Goal: Transaction & Acquisition: Purchase product/service

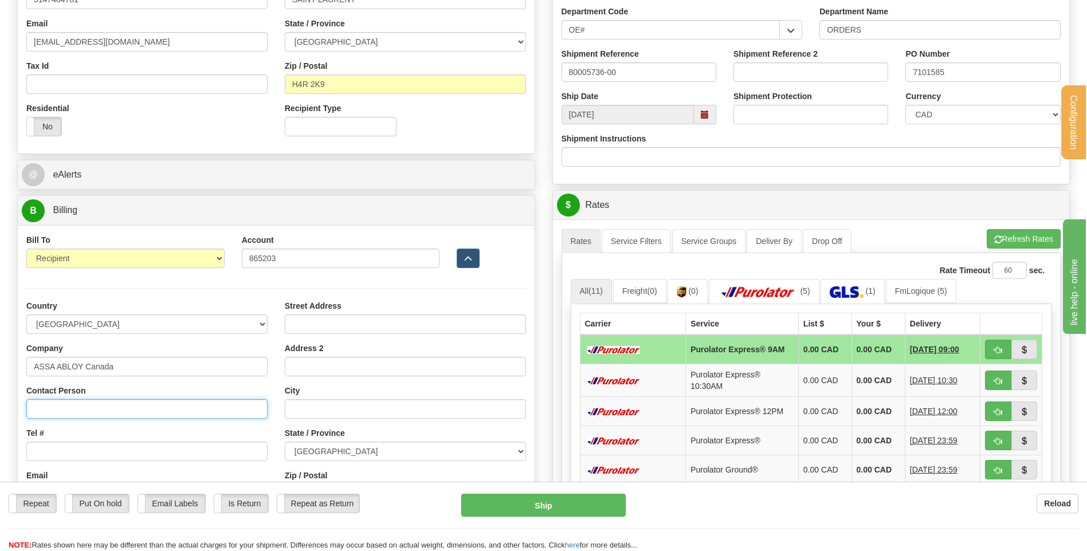
type input "RECEPTION"
type input "elie.el-alam@assaabloy.com"
type input "5600, BOUL. THIMENS"
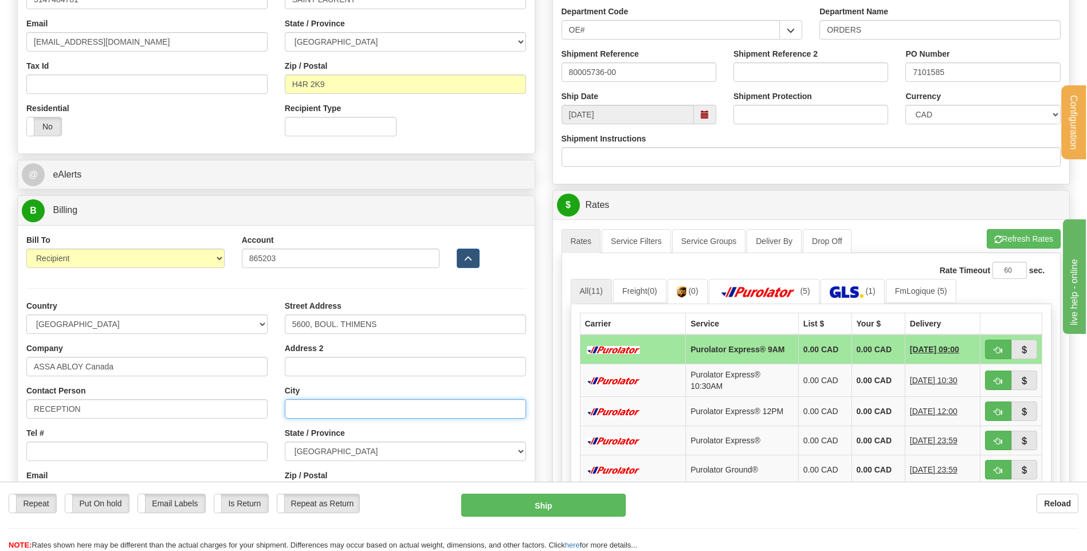
type input "ST-LAURENT"
select select "QC"
type input "H4R 2K9"
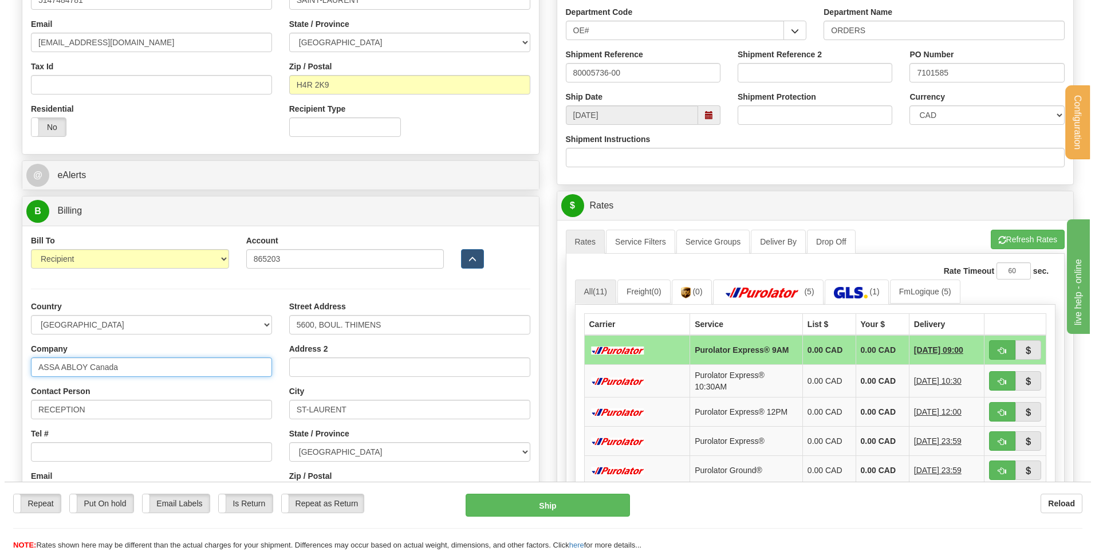
scroll to position [344, 0]
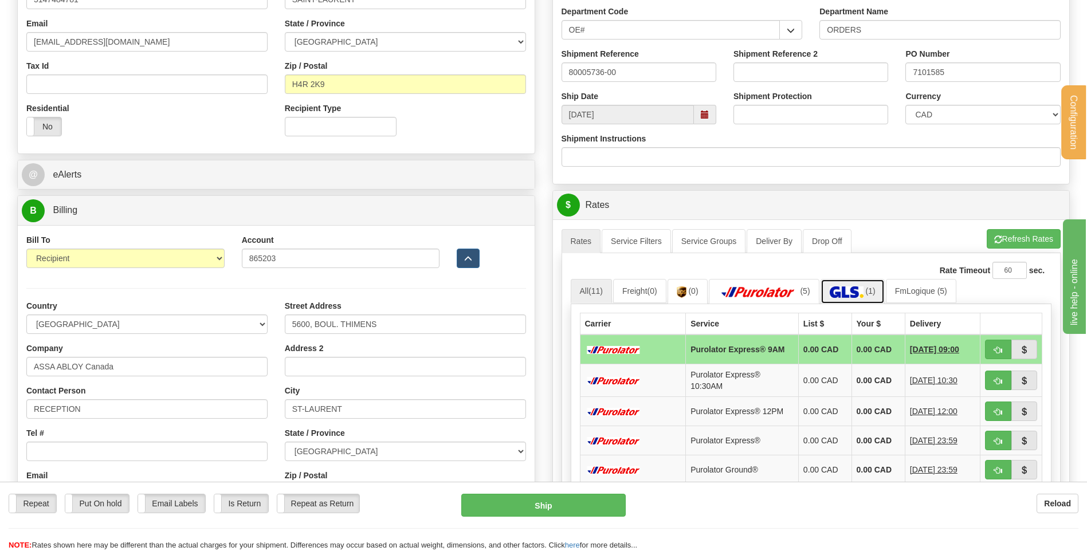
click at [849, 292] on img at bounding box center [846, 291] width 34 height 11
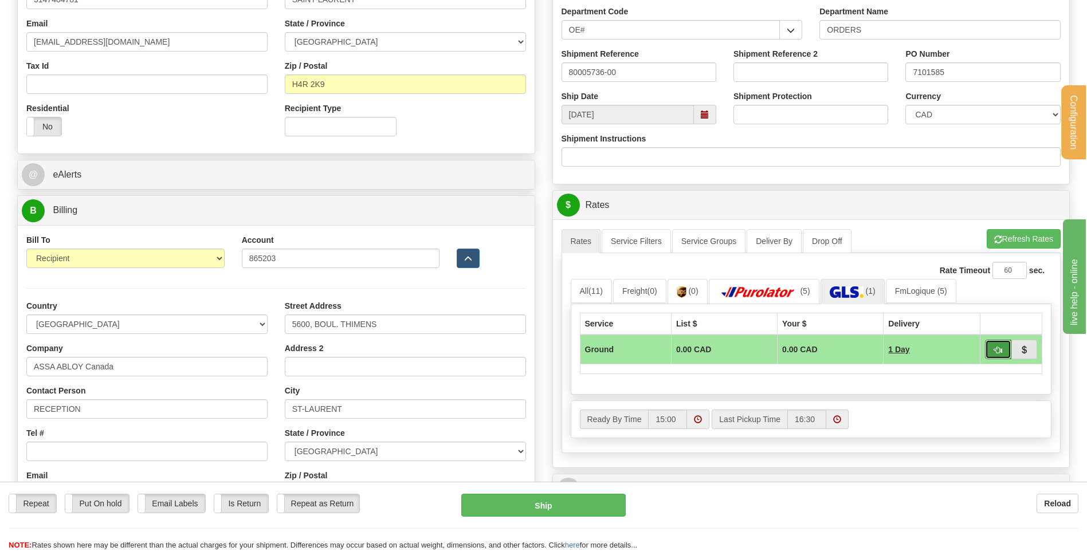
click at [1002, 349] on button "button" at bounding box center [998, 349] width 26 height 19
type input "1"
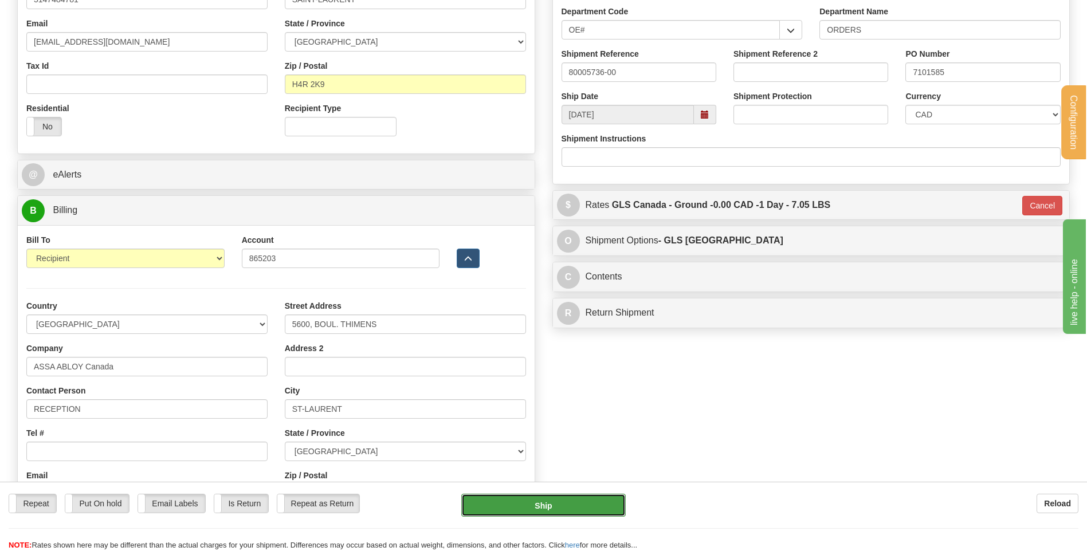
click at [521, 497] on button "Ship" at bounding box center [543, 505] width 164 height 23
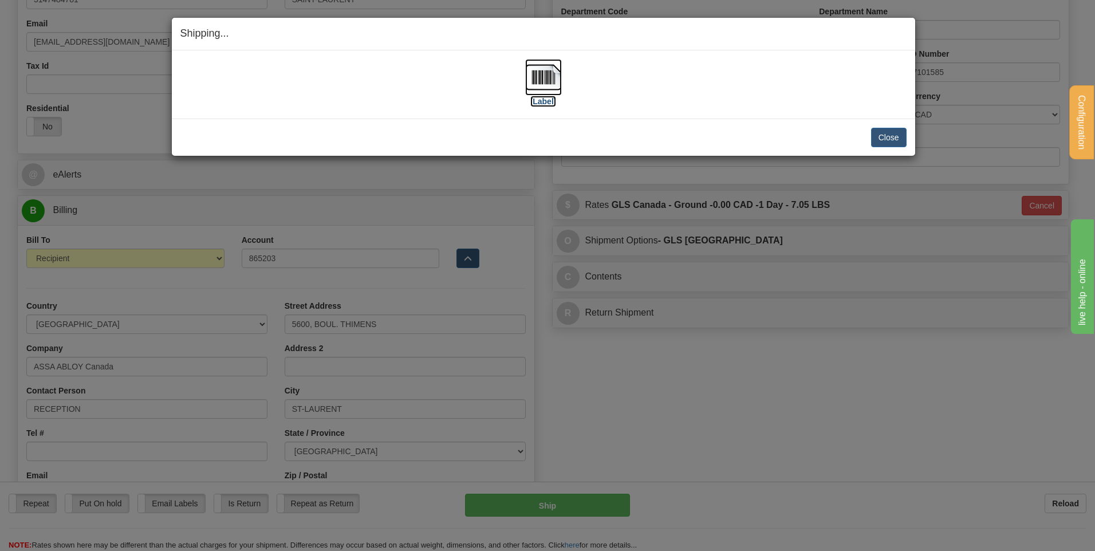
click at [550, 77] on img at bounding box center [543, 77] width 37 height 37
click at [879, 137] on button "Close" at bounding box center [889, 137] width 36 height 19
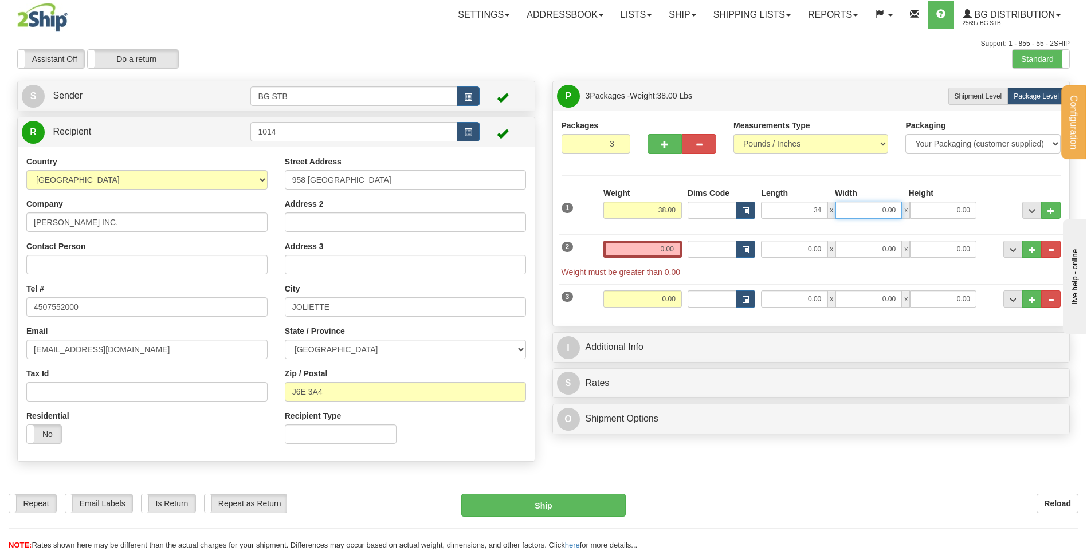
type input "34.00"
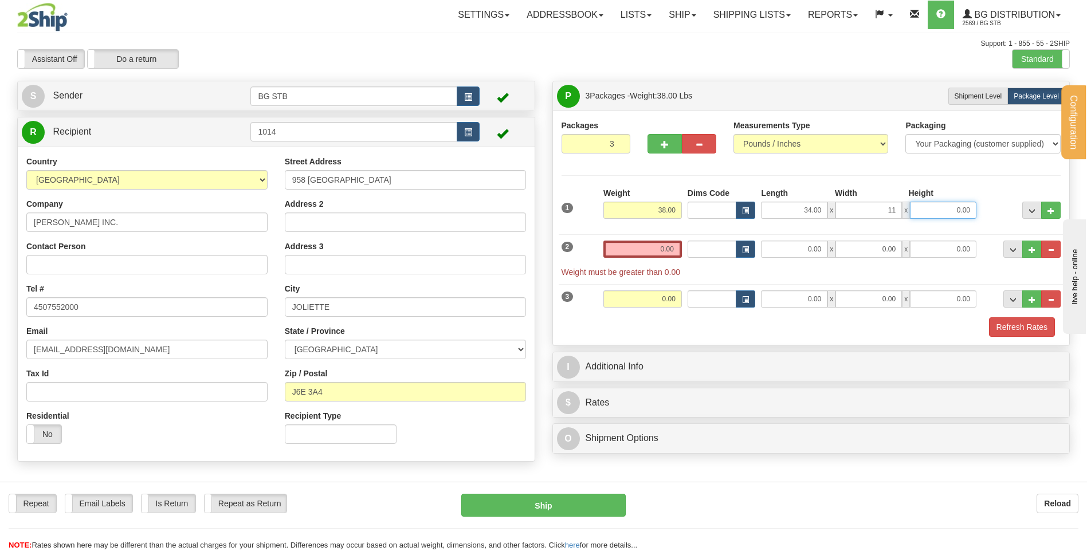
type input "11.00"
type input "9.00"
click at [646, 249] on input "0.00" at bounding box center [642, 249] width 78 height 17
type input "19.00"
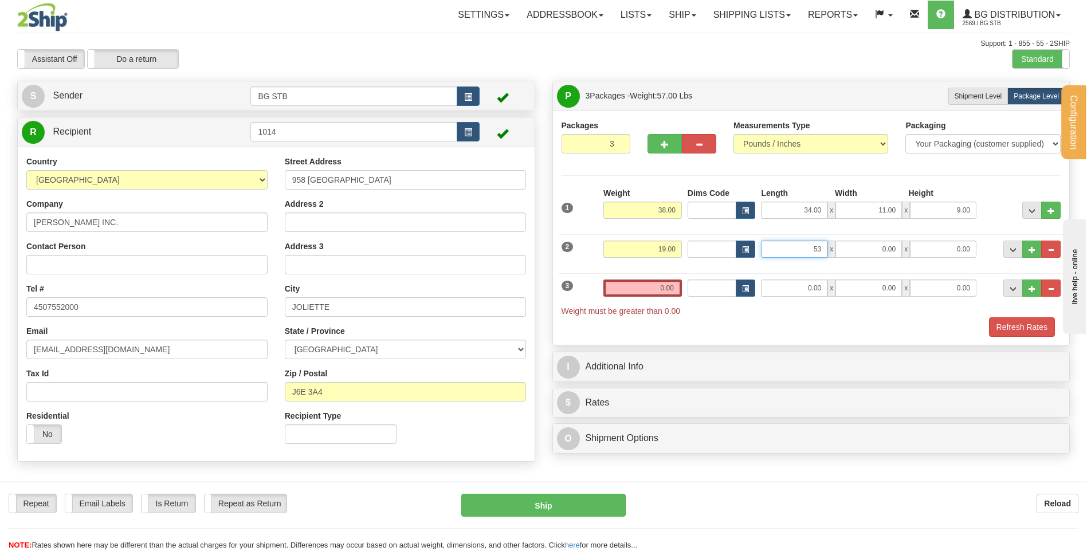
type input "53.00"
type input "5.00"
type input "10.00"
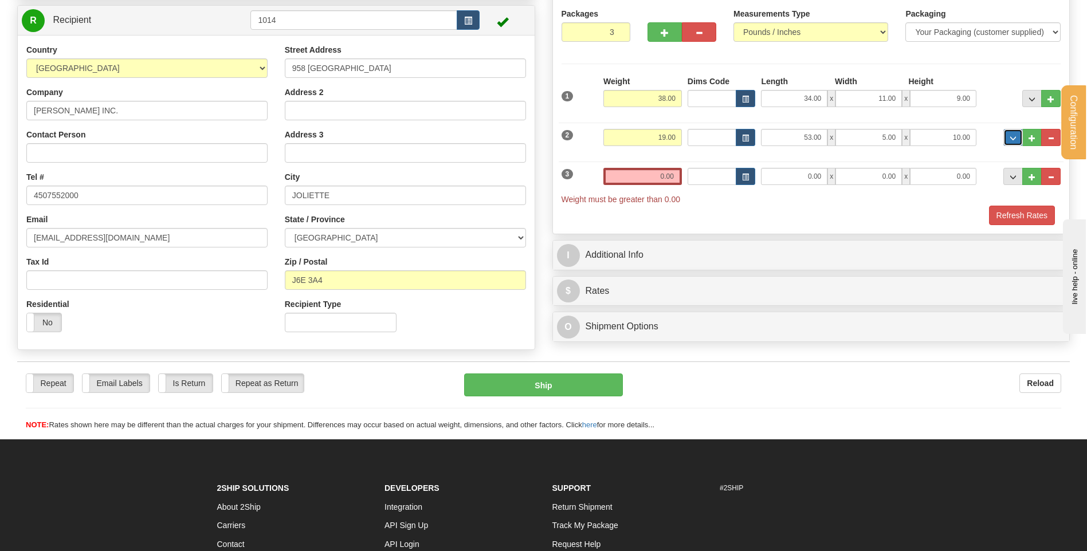
scroll to position [115, 0]
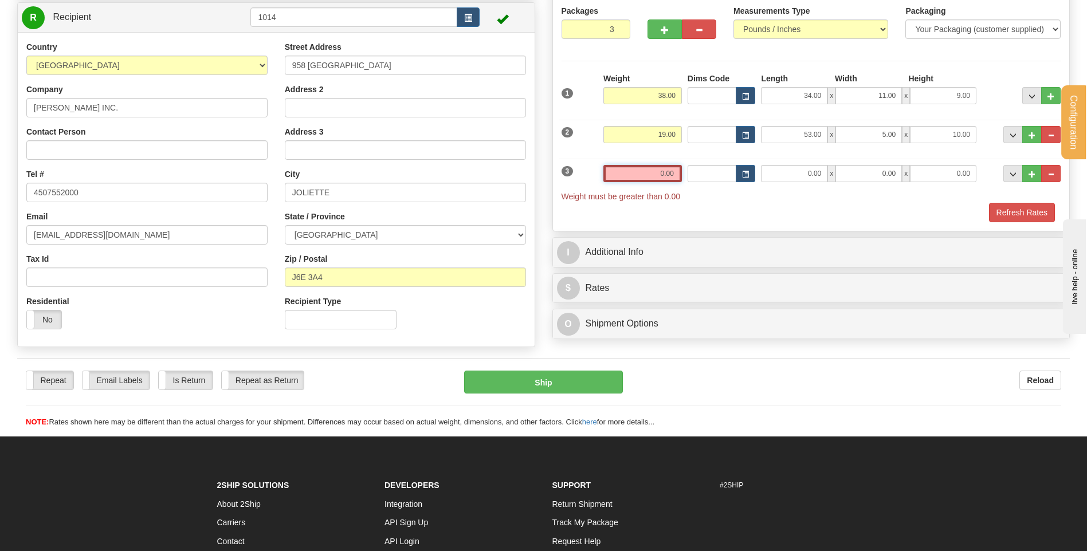
click at [656, 180] on input "0.00" at bounding box center [642, 173] width 78 height 17
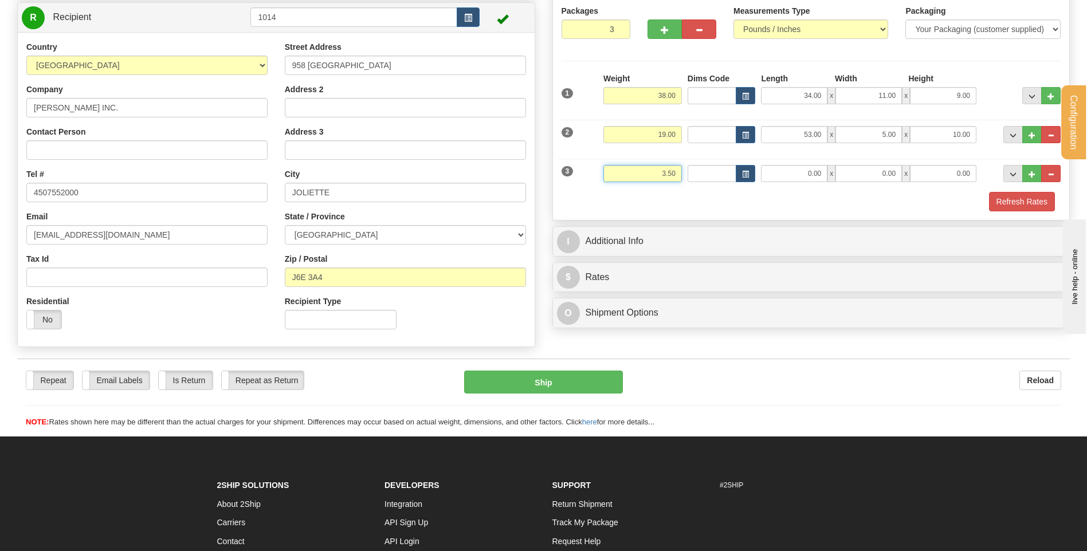
type input "3.50"
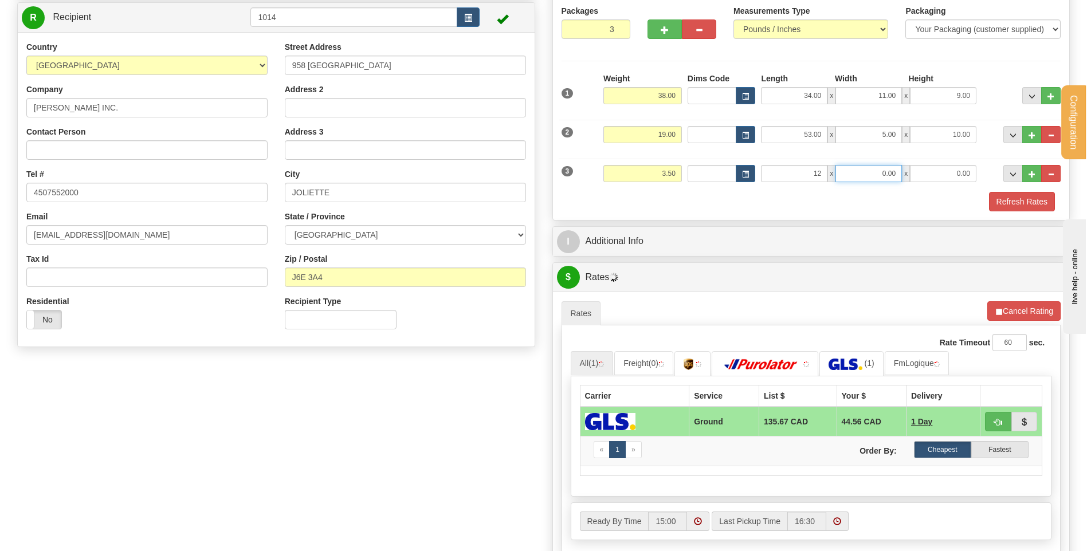
type input "12.00"
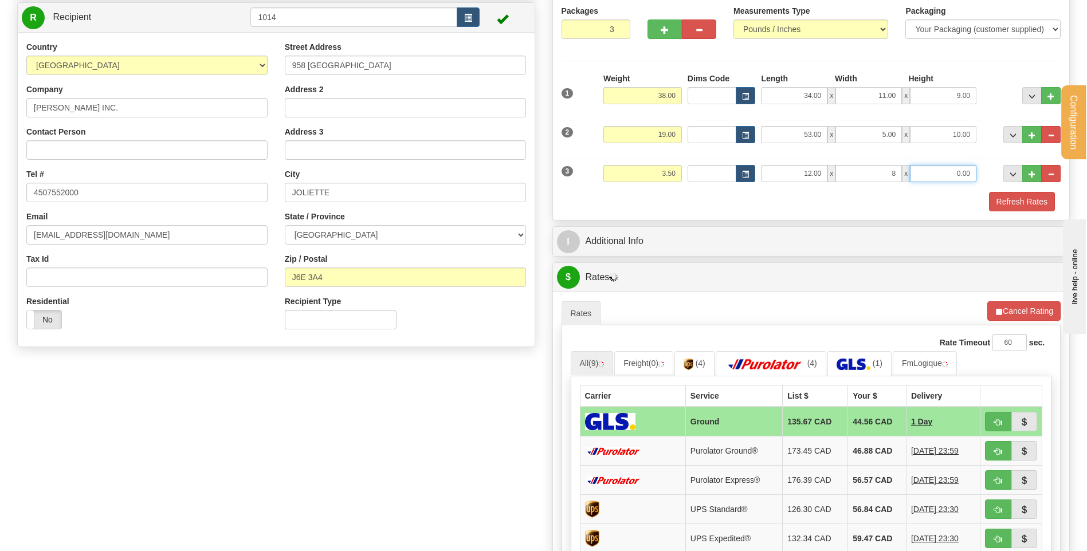
type input "8.00"
type input "6.00"
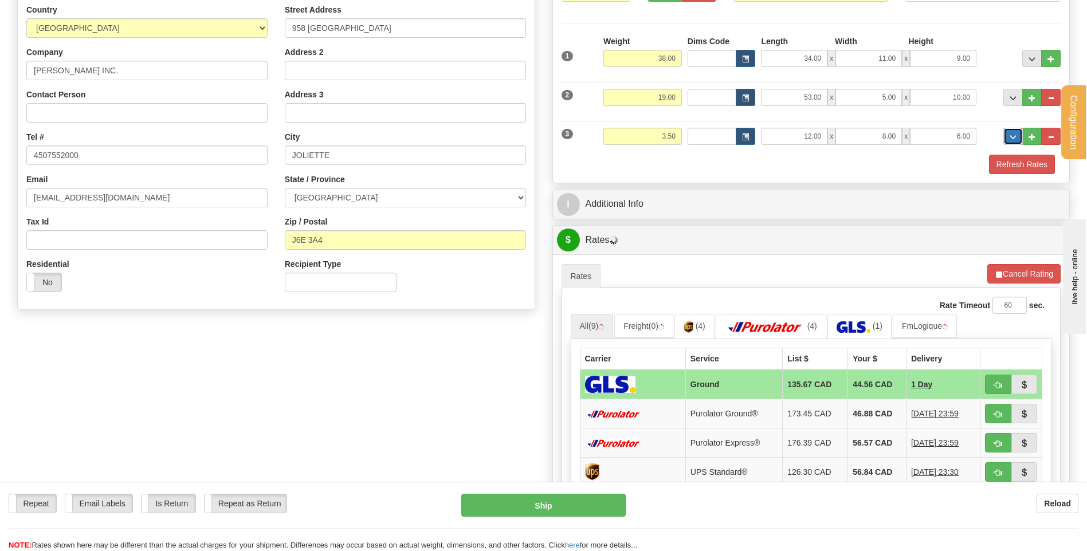
scroll to position [172, 0]
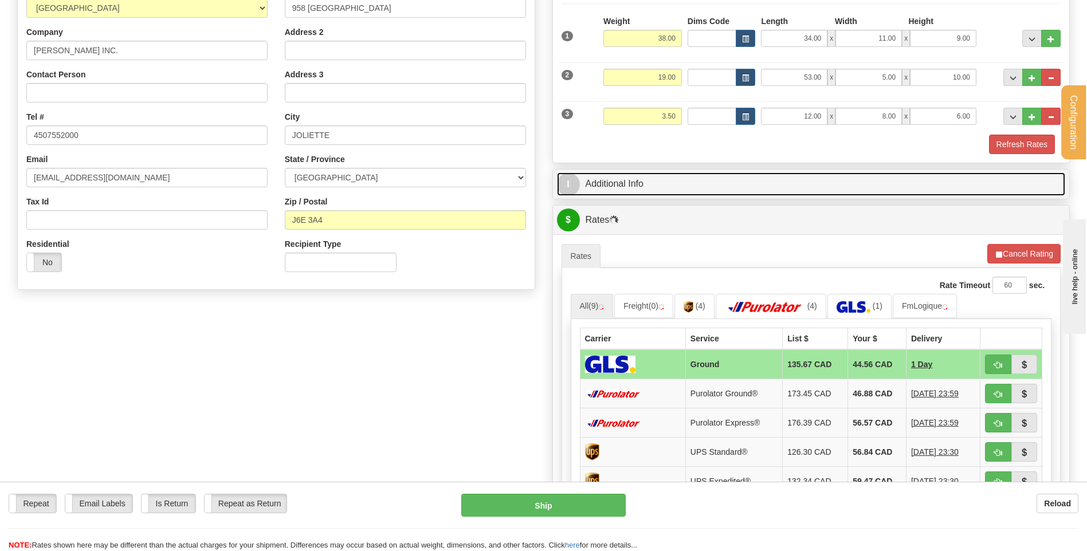
click at [693, 180] on link "I Additional Info" at bounding box center [811, 183] width 509 height 23
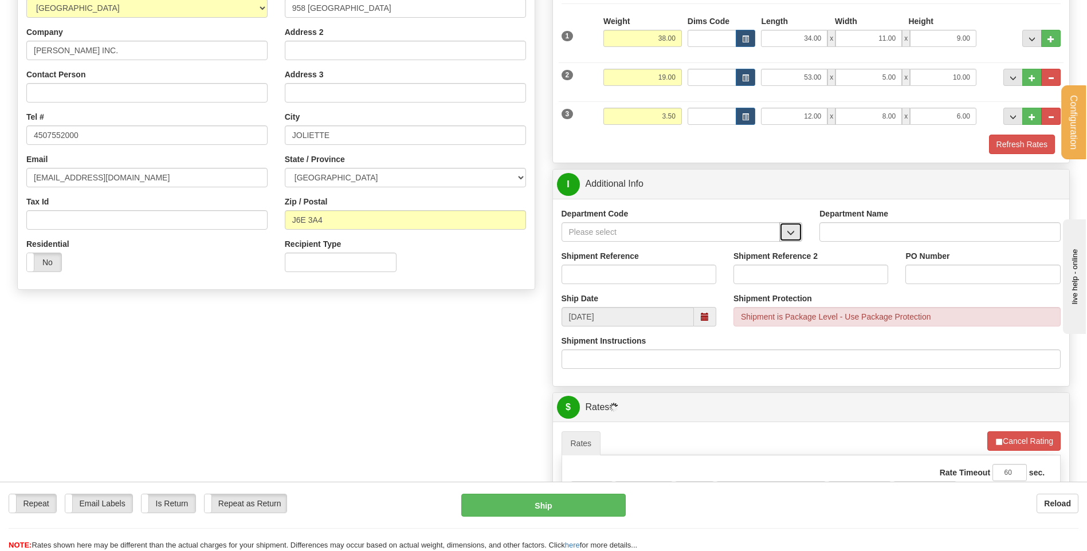
click at [792, 231] on span "button" at bounding box center [790, 232] width 8 height 7
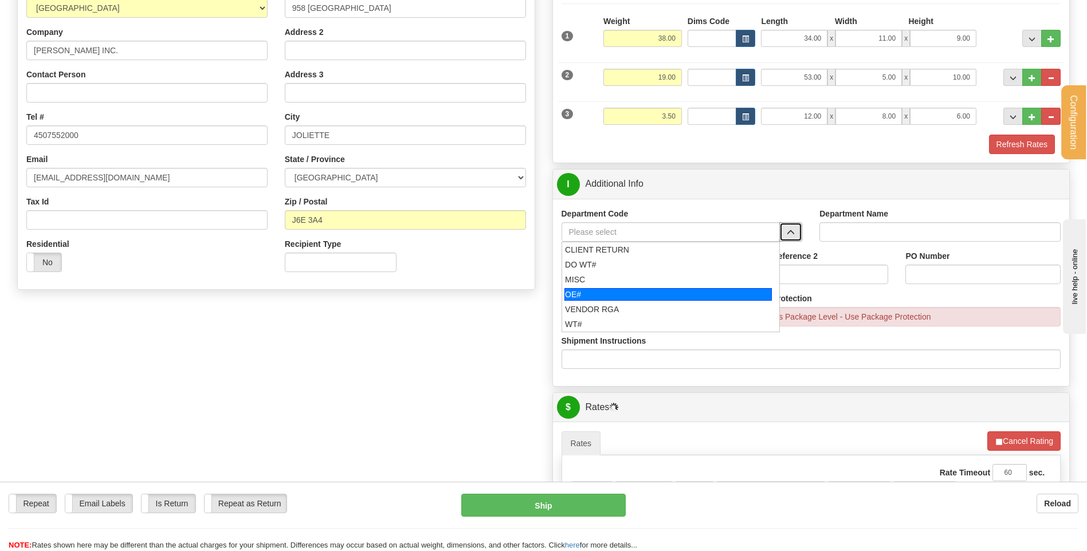
drag, startPoint x: 583, startPoint y: 293, endPoint x: 598, endPoint y: 263, distance: 33.8
click at [584, 293] on div "OE#" at bounding box center [667, 294] width 207 height 13
type input "OE#"
type input "ORDERS"
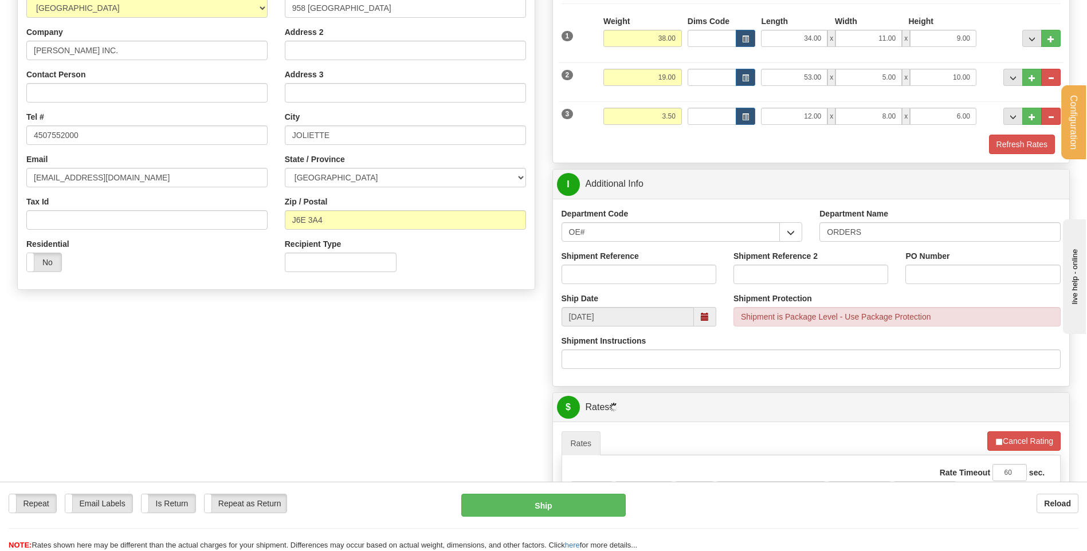
click at [598, 262] on div "Shipment Reference" at bounding box center [638, 267] width 155 height 34
click at [621, 276] on input "Shipment Reference" at bounding box center [638, 274] width 155 height 19
type input "80005730-00 // 80005753-00"
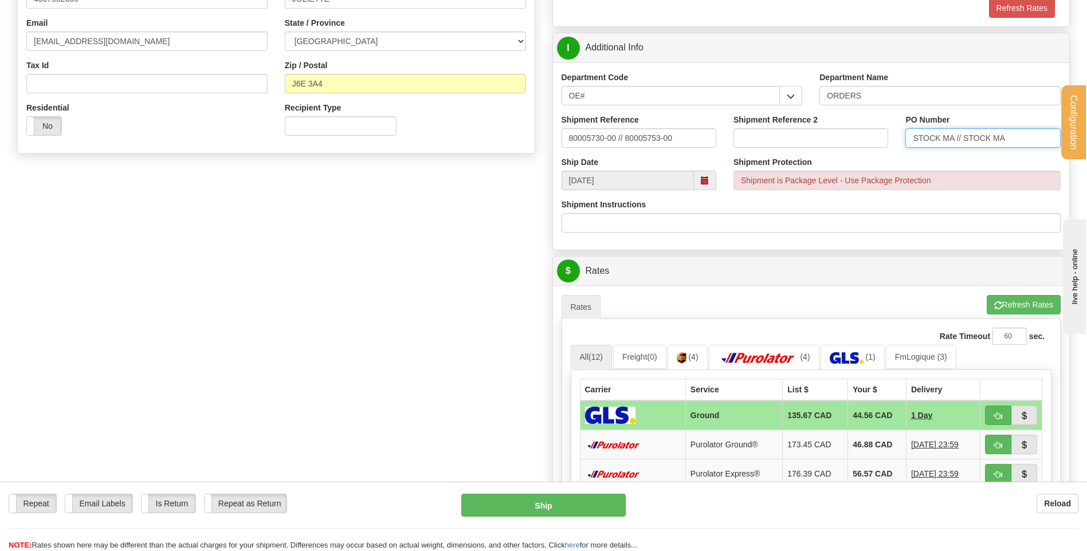
scroll to position [401, 0]
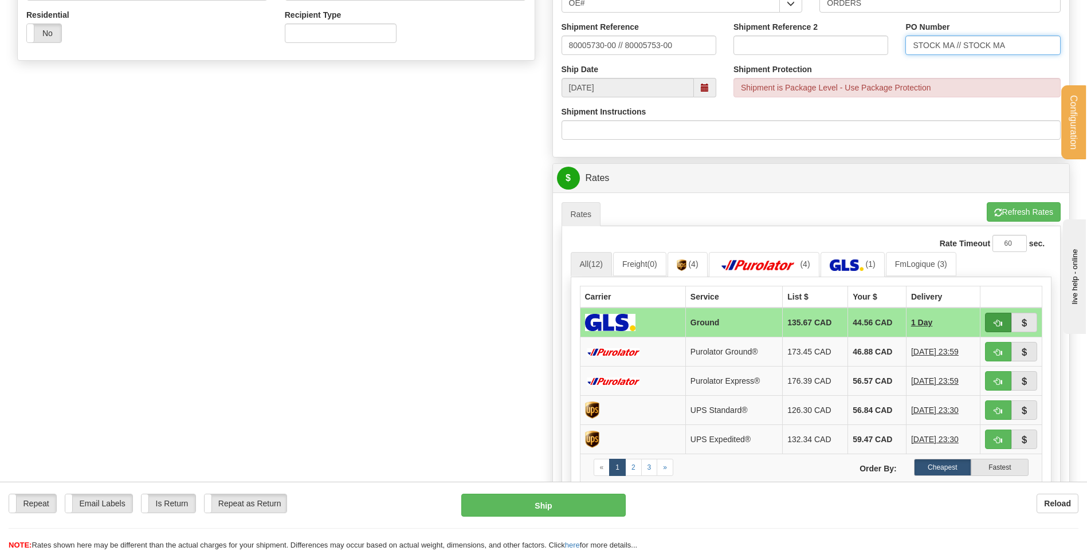
type input "STOCK MA // STOCK MA"
drag, startPoint x: 999, startPoint y: 318, endPoint x: 979, endPoint y: 326, distance: 21.1
click at [998, 320] on span "button" at bounding box center [998, 323] width 8 height 7
type input "1"
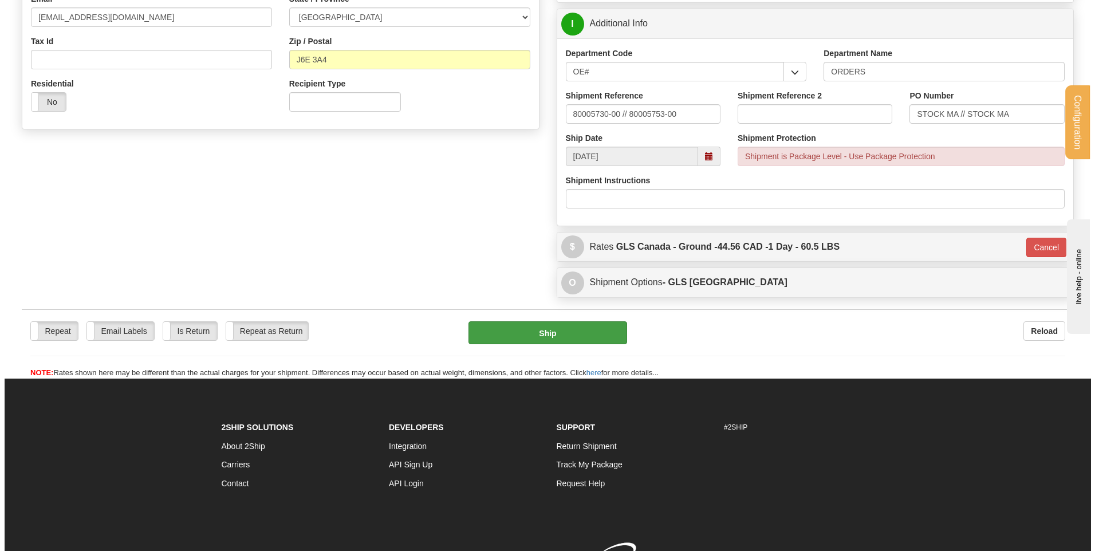
scroll to position [223, 0]
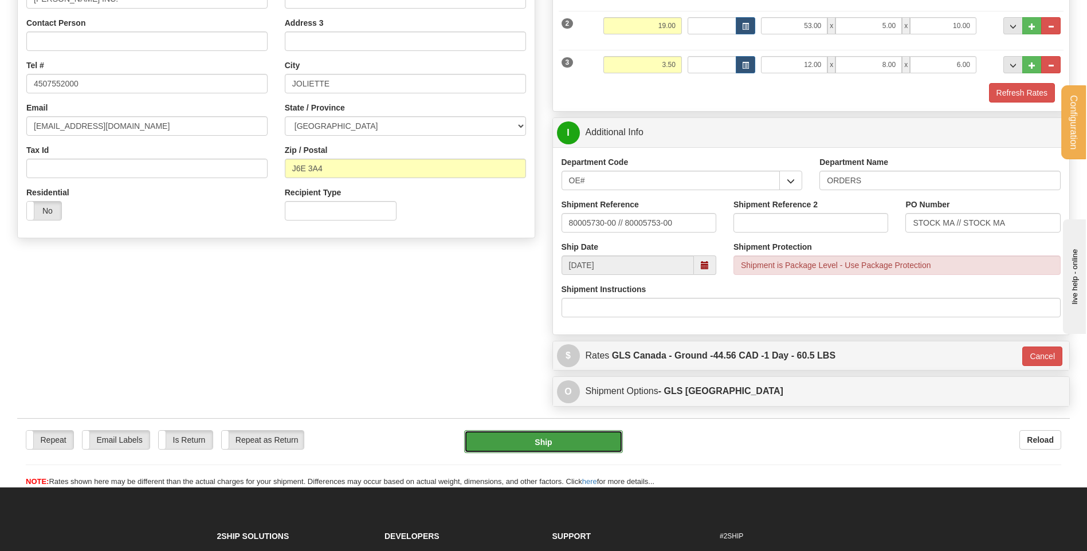
click at [528, 444] on button "Ship" at bounding box center [543, 441] width 158 height 23
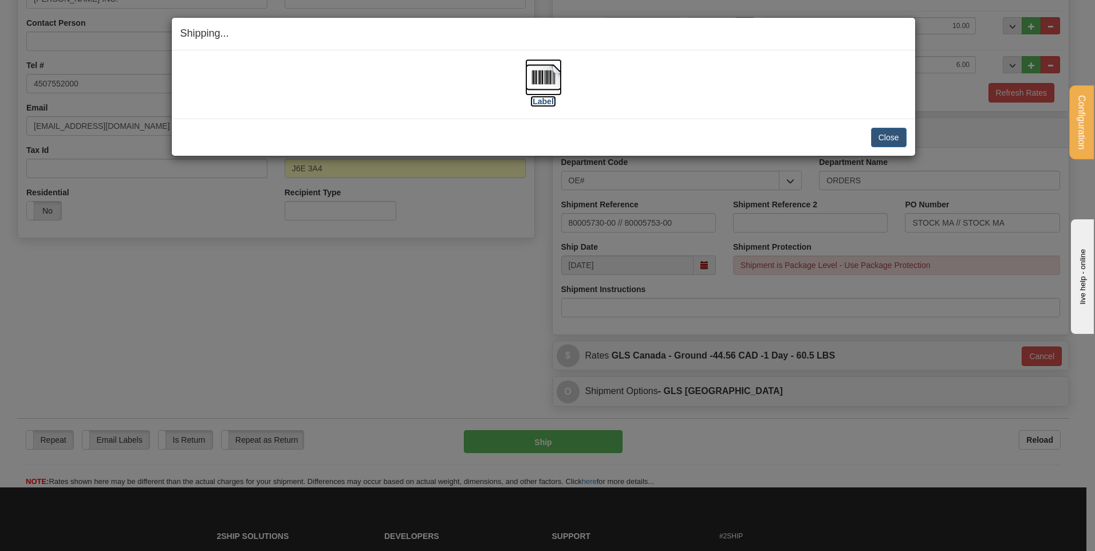
click at [526, 68] on img at bounding box center [543, 77] width 37 height 37
click at [877, 133] on button "Close" at bounding box center [889, 137] width 36 height 19
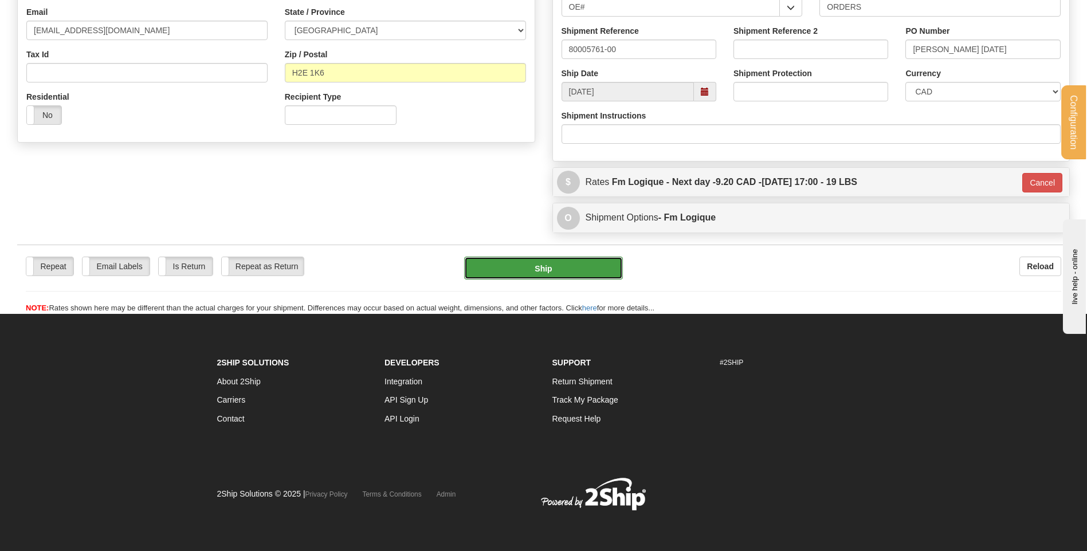
click at [594, 265] on button "Ship" at bounding box center [543, 268] width 158 height 23
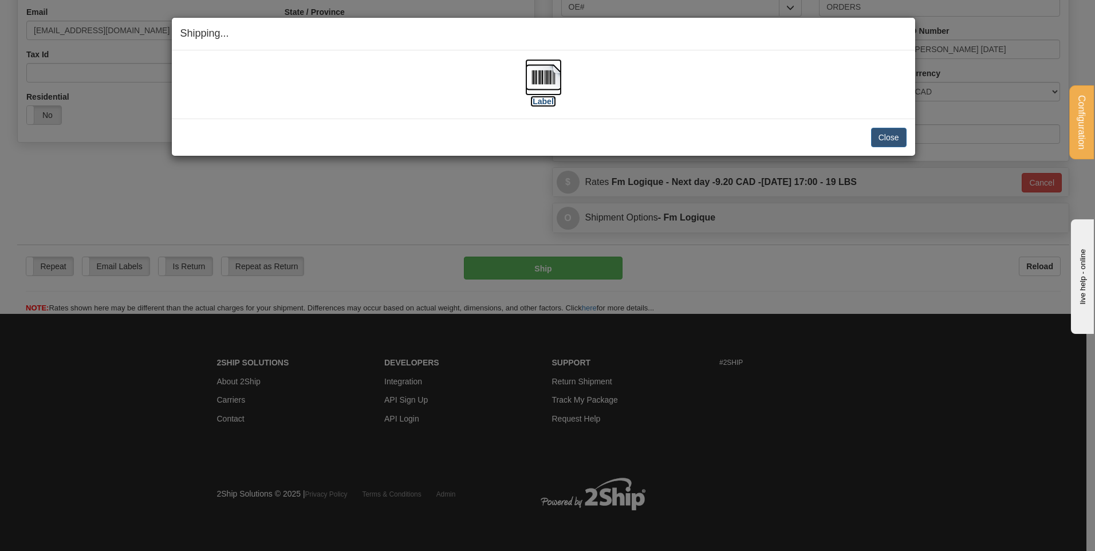
click at [543, 83] on img at bounding box center [543, 77] width 37 height 37
click at [878, 135] on button "Close" at bounding box center [889, 137] width 36 height 19
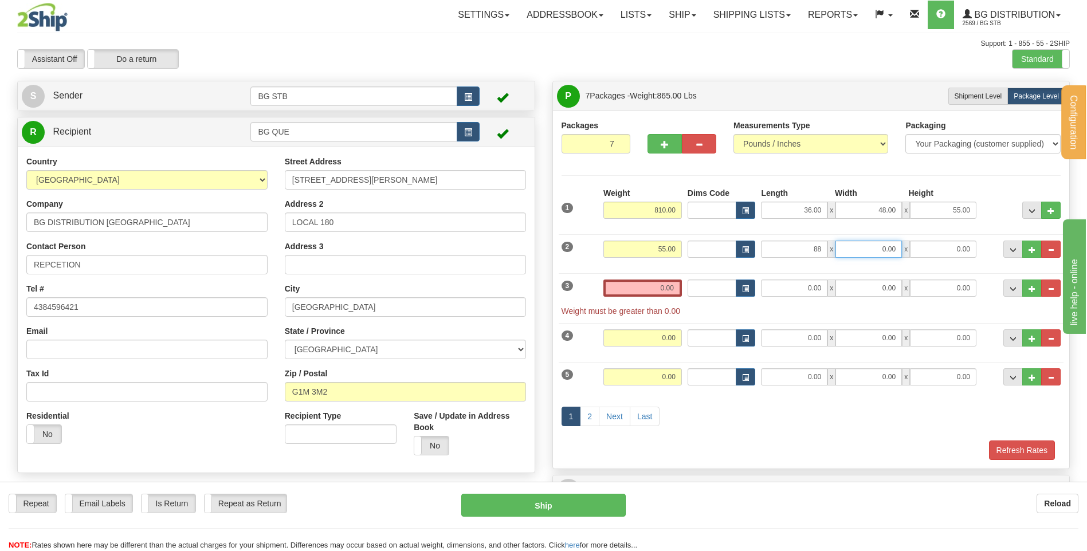
type input "88.00"
type input "8.00"
type input "6.00"
click at [655, 294] on input "0.00" at bounding box center [642, 288] width 78 height 17
type input "55.00"
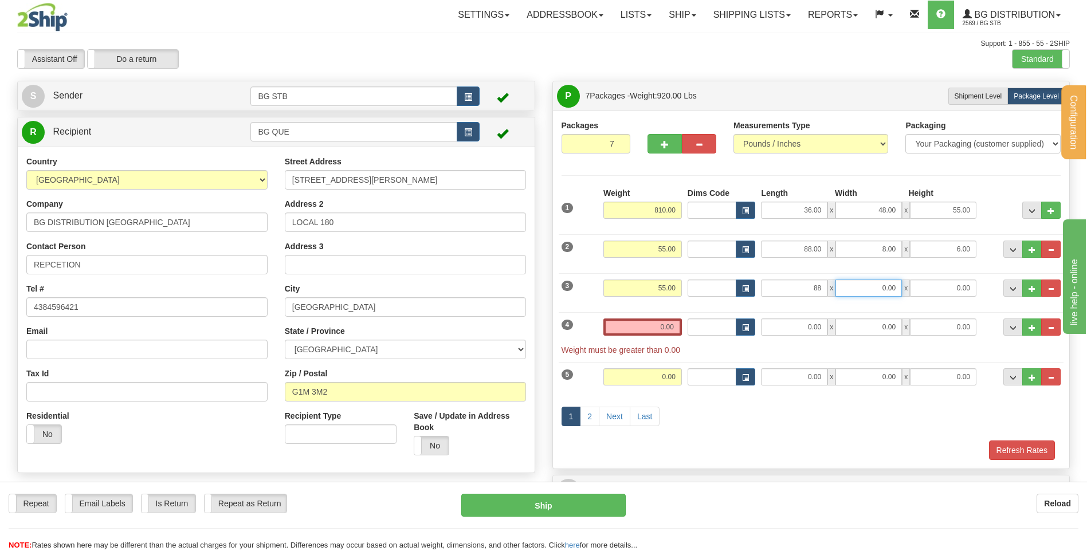
type input "88.00"
type input "8.00"
type input "6.00"
click at [663, 324] on input "0.00" at bounding box center [642, 326] width 78 height 17
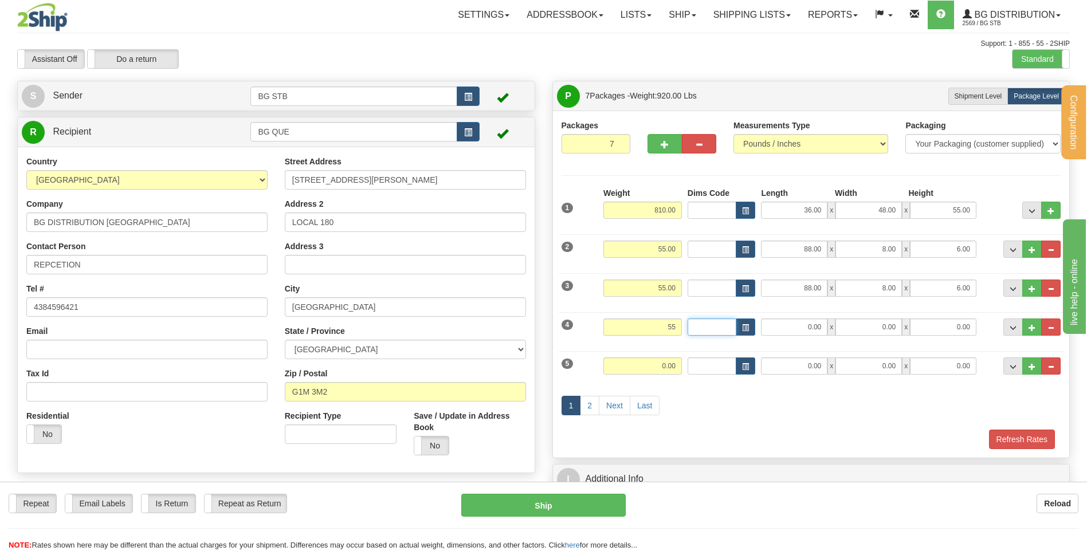
type input "55.00"
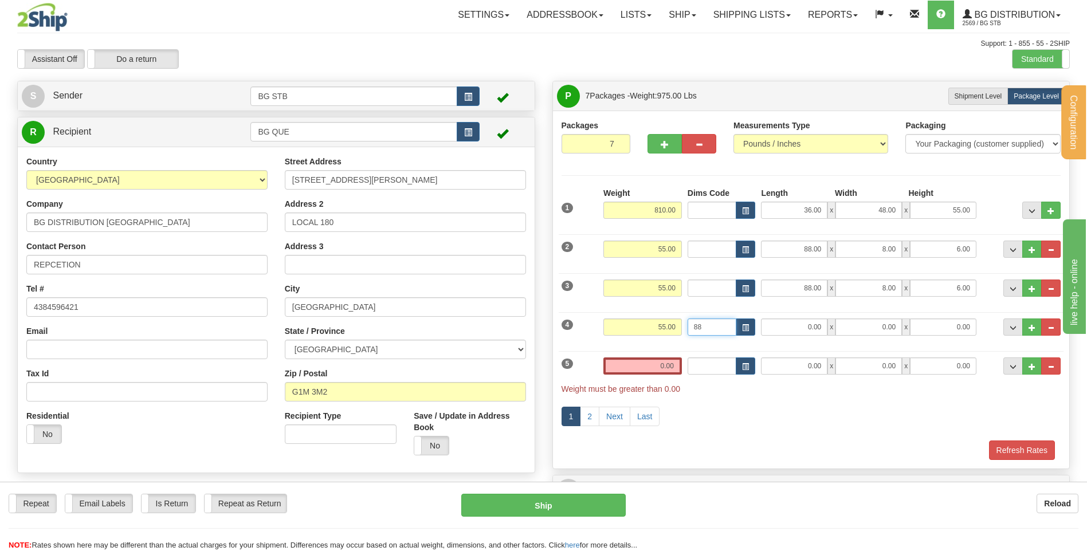
type input "8"
click at [771, 324] on input "0.00" at bounding box center [794, 326] width 66 height 17
type input "88.00"
type input "8.00"
type input "6.00"
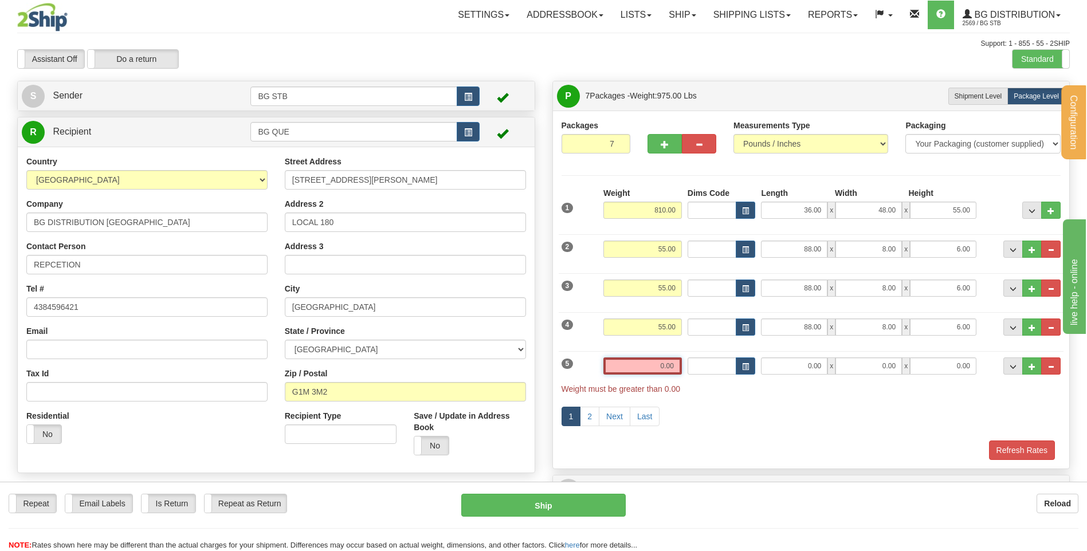
click at [666, 368] on input "0.00" at bounding box center [642, 365] width 78 height 17
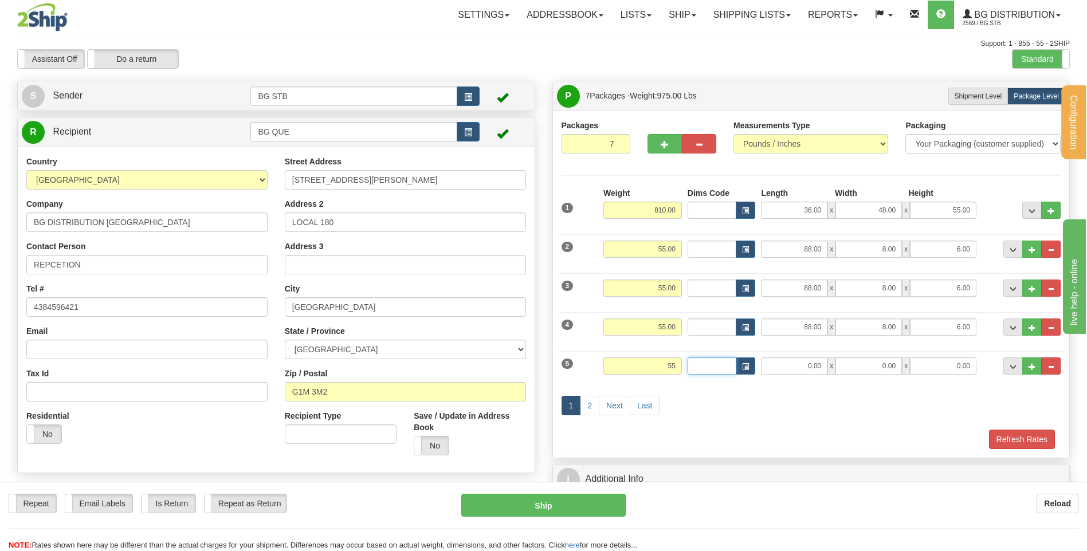
type input "55.00"
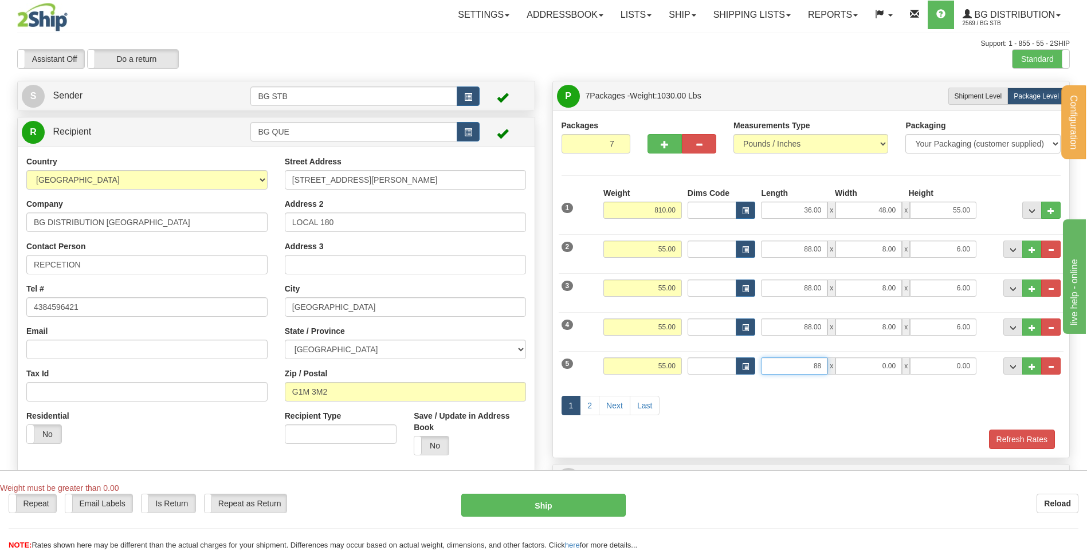
type input "88.00"
type input "8.00"
type input "6.00"
click at [593, 401] on link "2" at bounding box center [589, 405] width 19 height 19
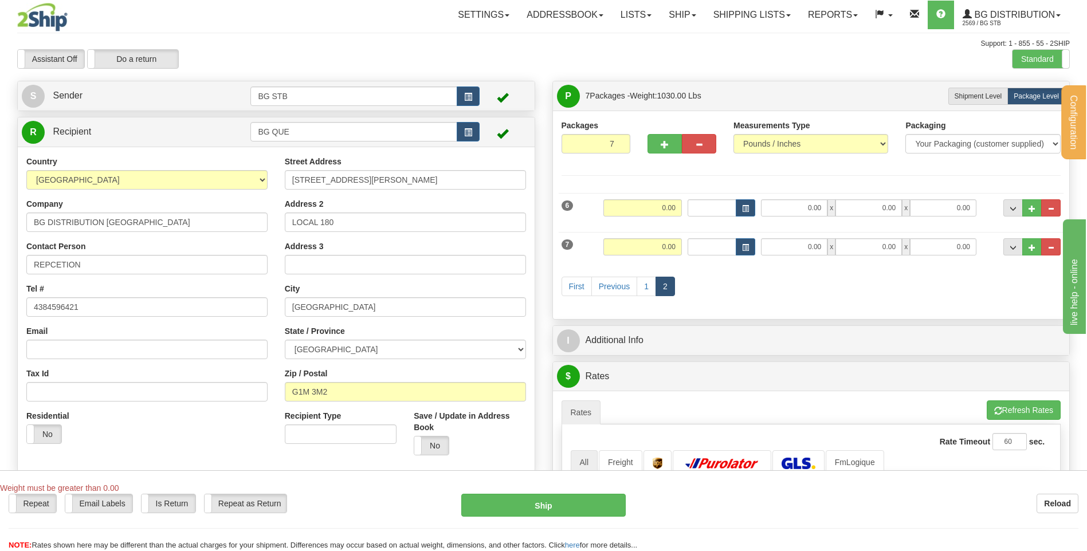
click at [648, 196] on div "6 Weight 0.00 Dims Code Length Width Height" at bounding box center [810, 206] width 505 height 38
click at [660, 202] on input "0.00" at bounding box center [642, 207] width 78 height 17
type input "55.00"
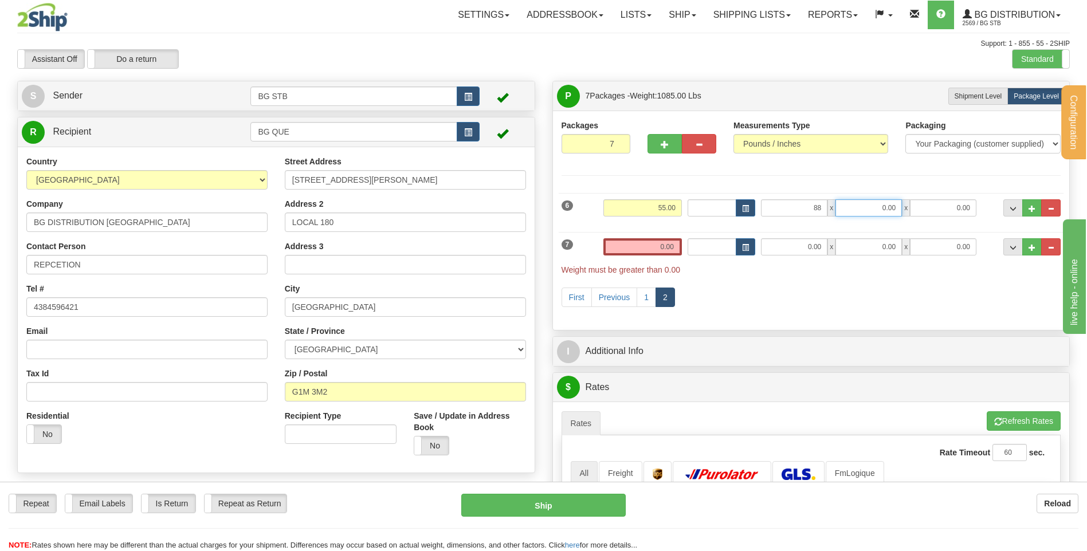
type input "88.00"
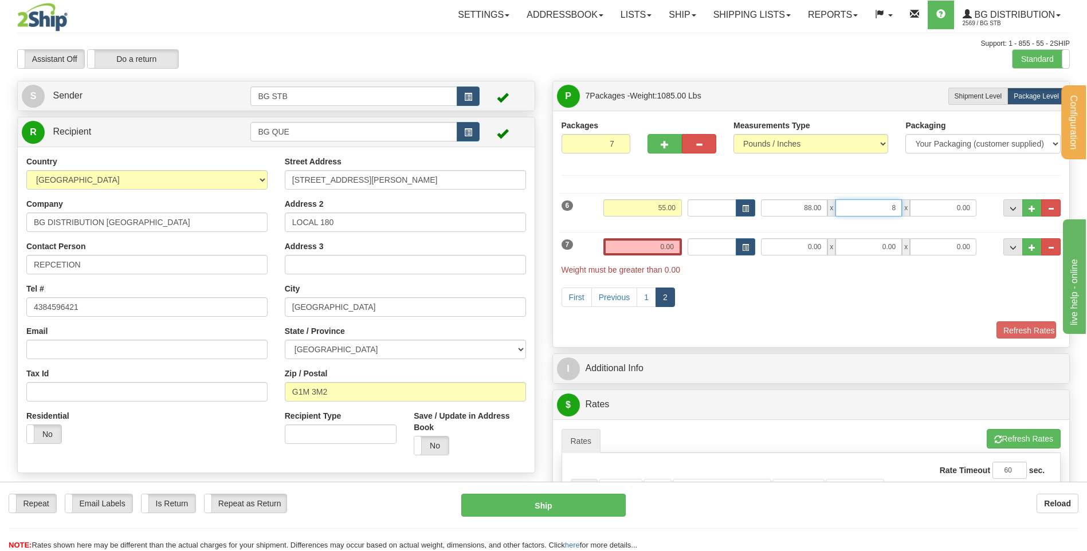
type input "8.00"
type input "6.00"
click at [650, 262] on div "Weight 0.00" at bounding box center [642, 251] width 84 height 26
click at [652, 252] on input "0.00" at bounding box center [642, 246] width 78 height 17
type input "15.00"
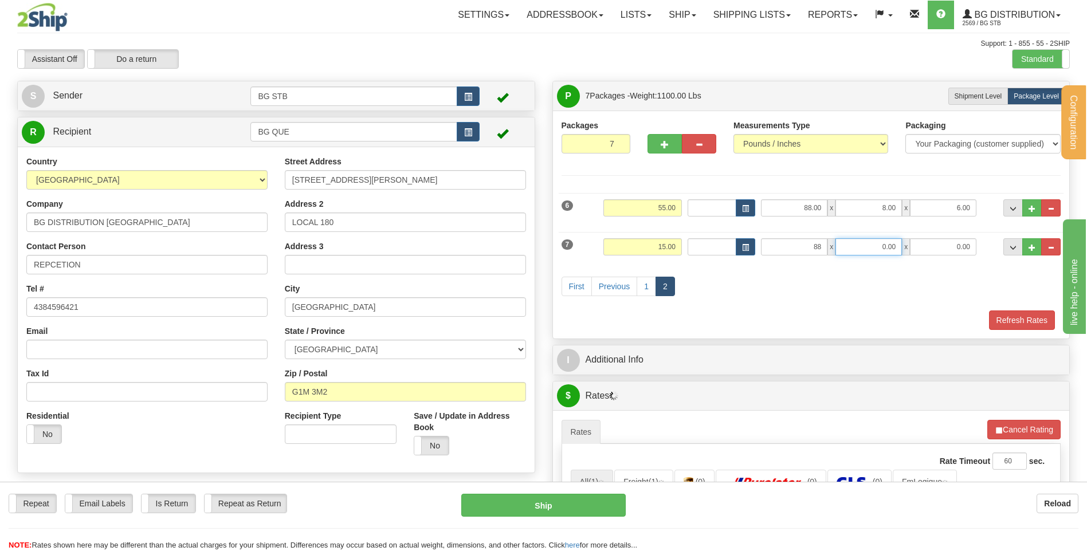
type input "88.00"
type input "4.00"
click at [705, 304] on div "First Previous 1 2" at bounding box center [810, 287] width 505 height 45
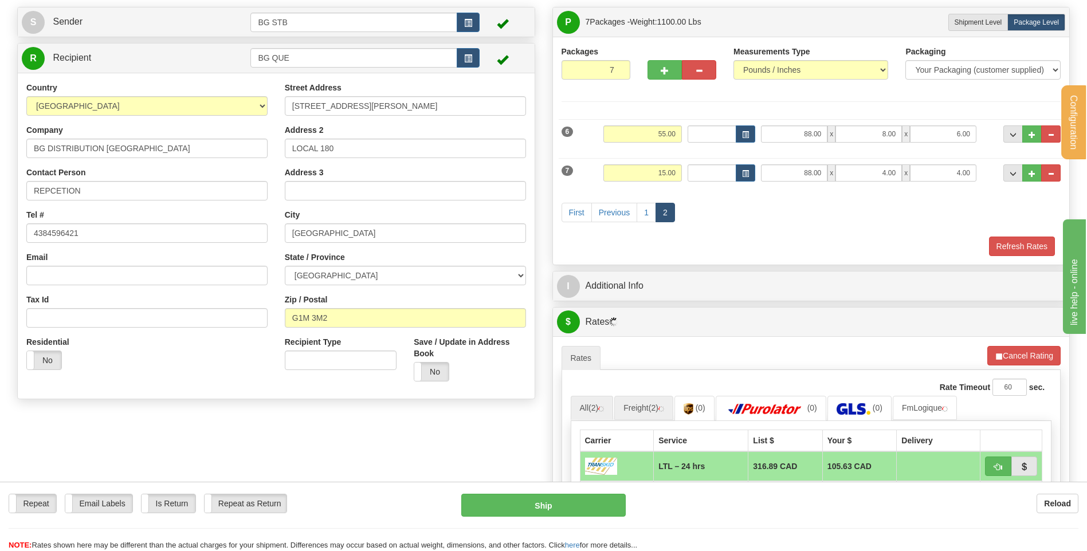
scroll to position [229, 0]
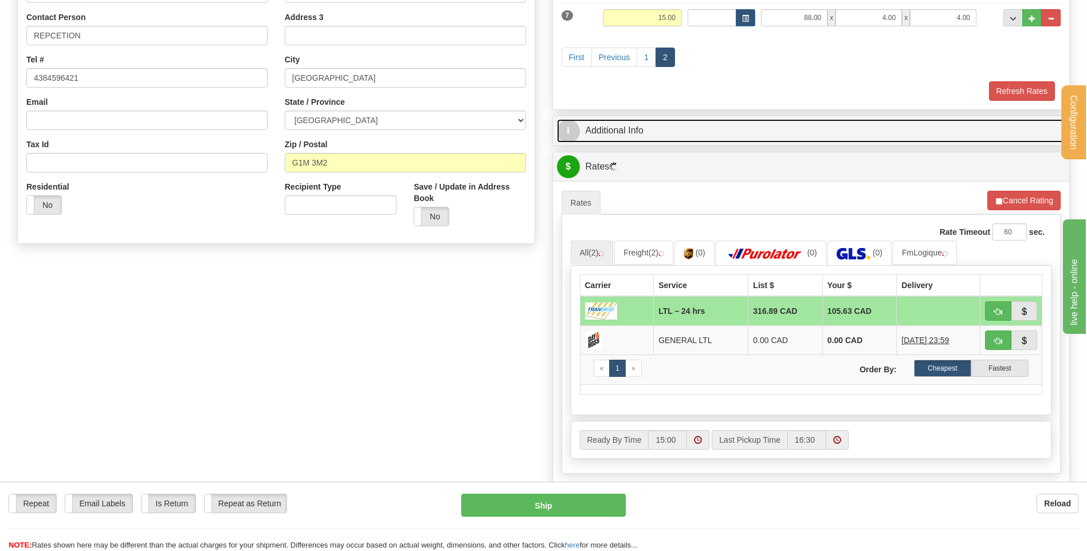
click at [641, 133] on link "I Additional Info" at bounding box center [811, 130] width 509 height 23
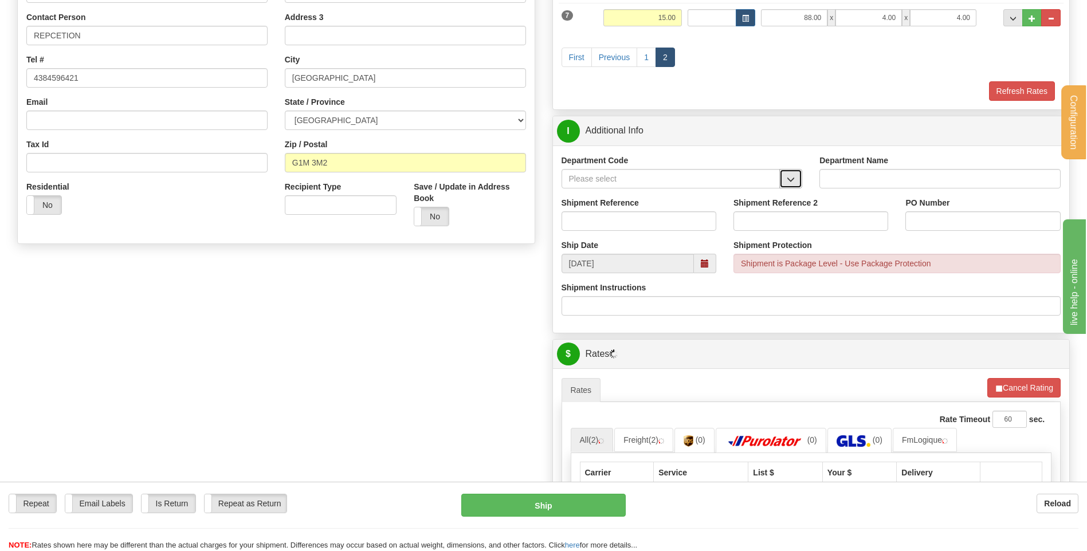
click at [788, 180] on span "button" at bounding box center [790, 179] width 8 height 7
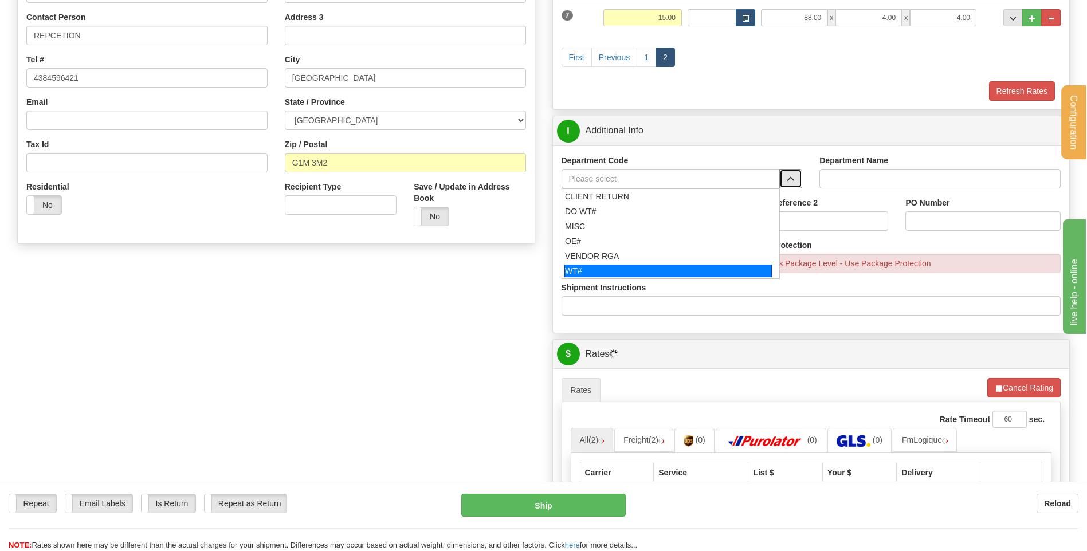
click at [620, 266] on div "WT#" at bounding box center [667, 271] width 207 height 13
type input "WT#"
type input "WAREHOUSE TRANSFERS"
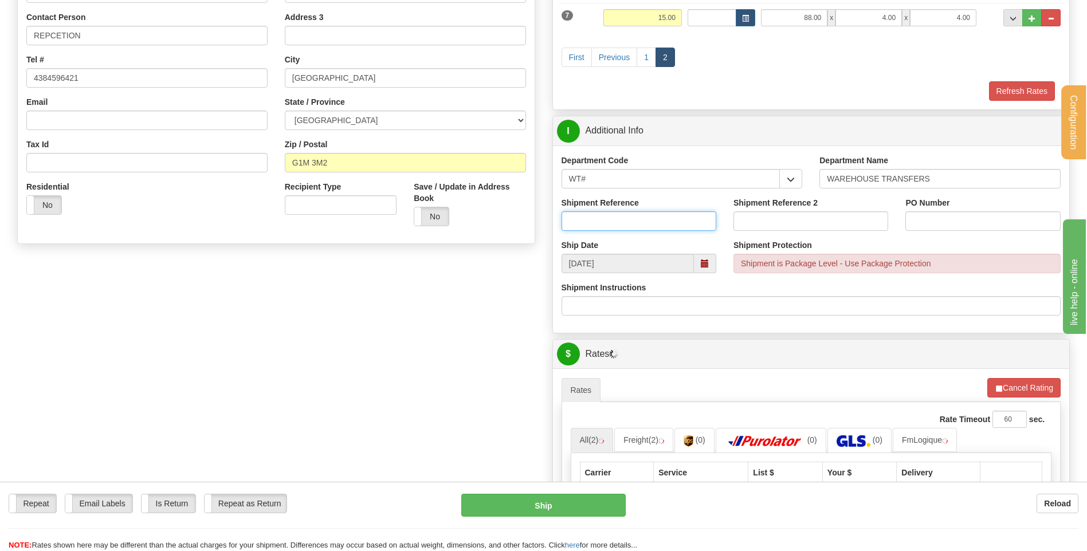
click at [616, 223] on input "Shipment Reference" at bounding box center [638, 220] width 155 height 19
type input "TRANSFERT 09"
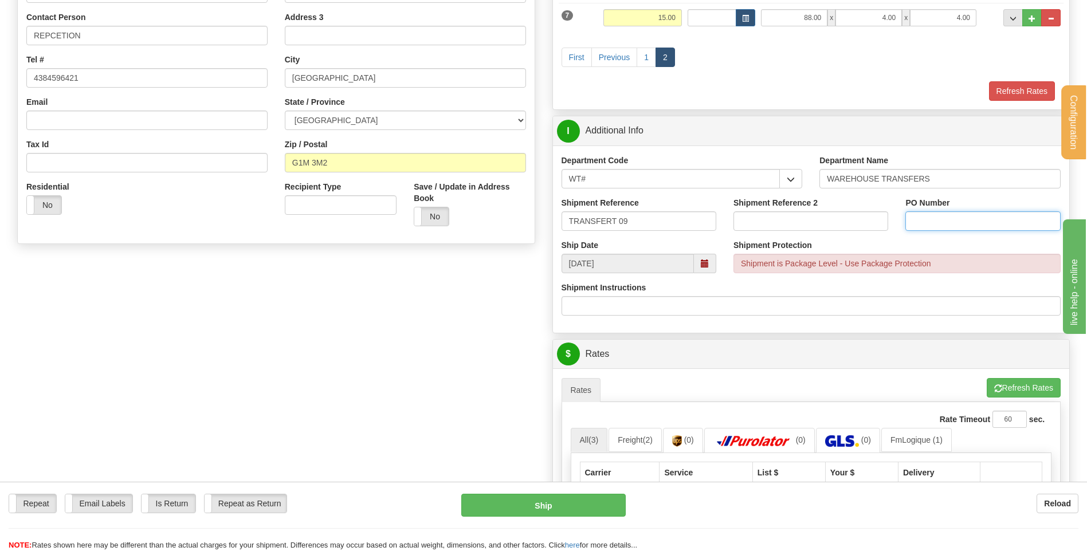
click at [914, 219] on input "PO Number" at bounding box center [982, 220] width 155 height 19
type input "TRANSFERT QUEBEC"
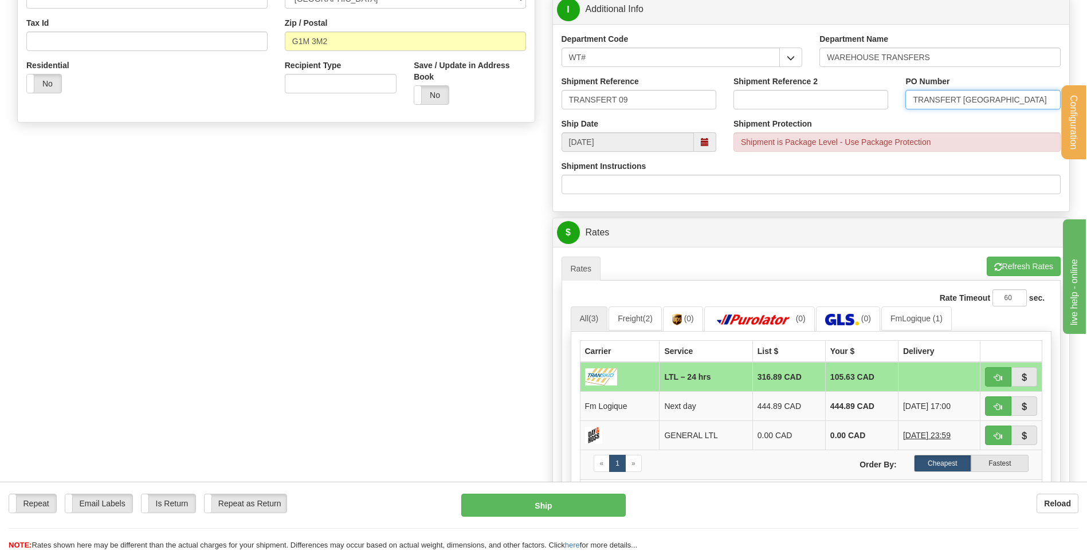
scroll to position [458, 0]
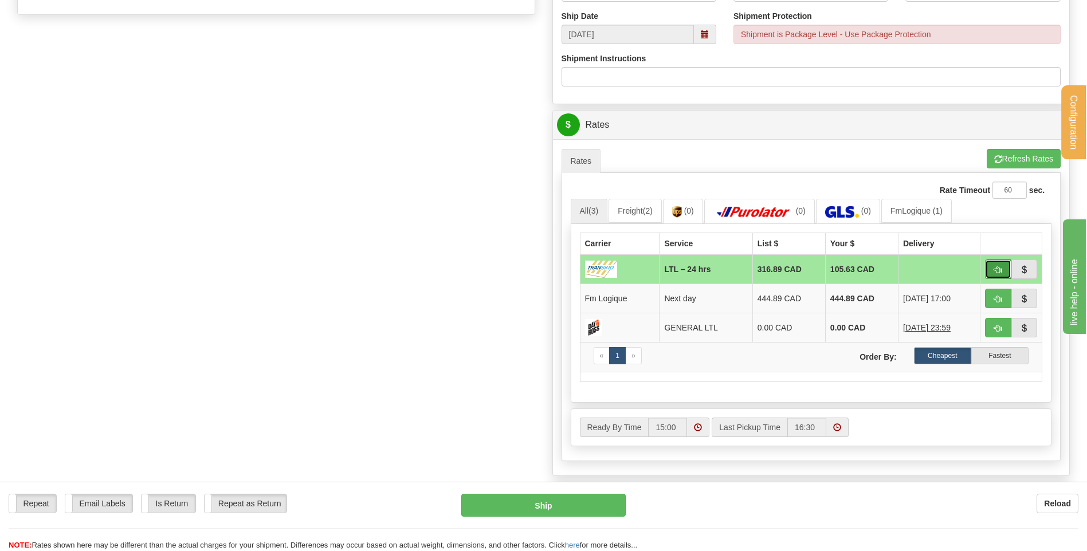
click at [995, 266] on span "button" at bounding box center [998, 269] width 8 height 7
type input "24 hrs"
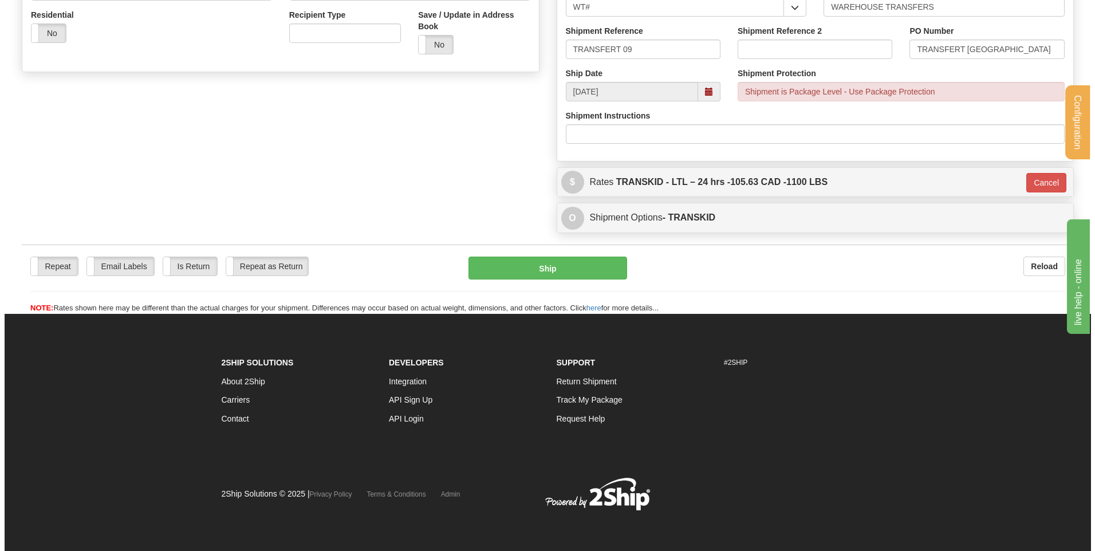
scroll to position [402, 0]
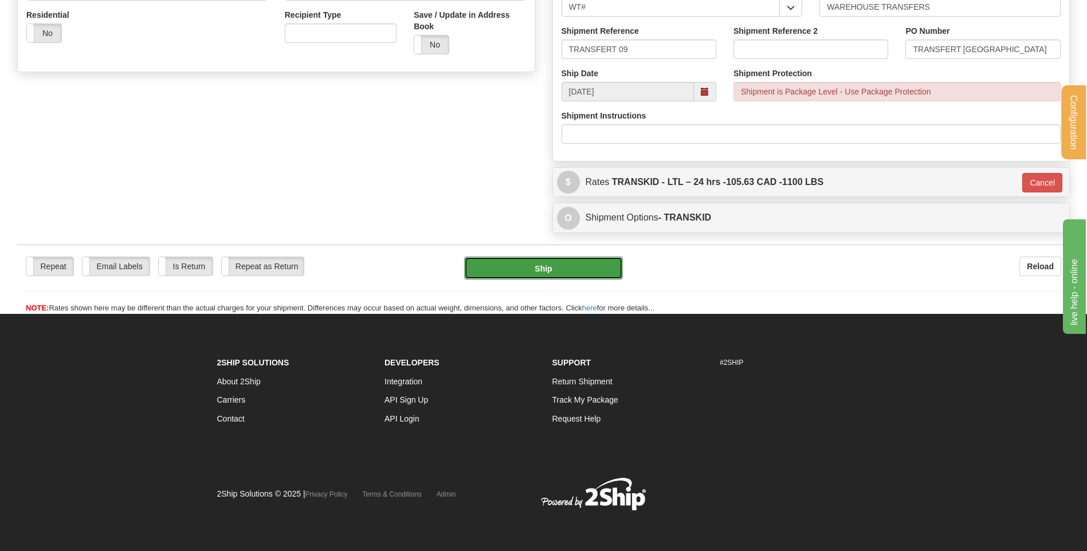
click at [593, 265] on button "Ship" at bounding box center [543, 268] width 158 height 23
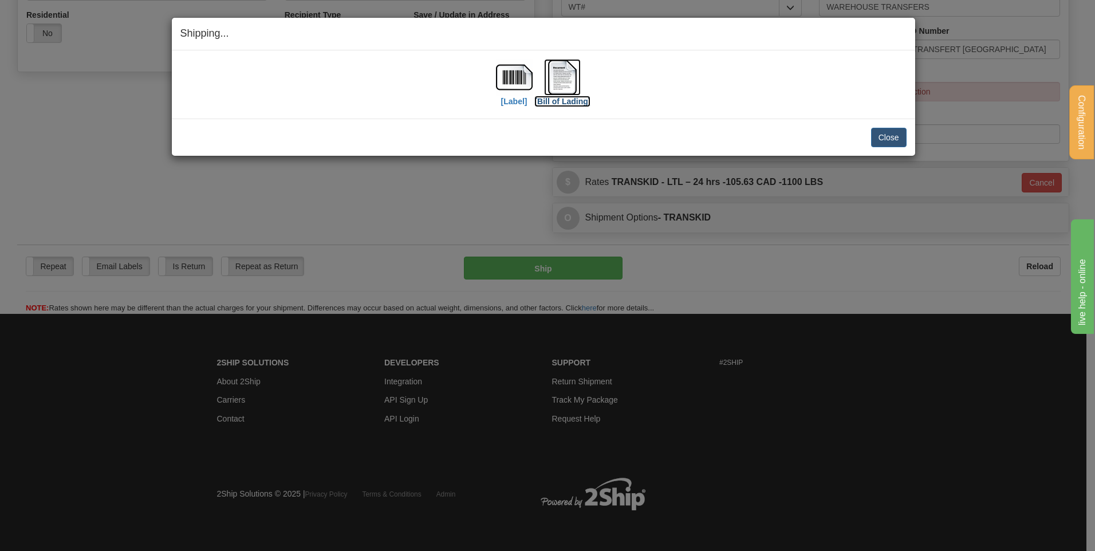
click at [555, 69] on img at bounding box center [562, 77] width 37 height 37
click at [888, 133] on button "Close" at bounding box center [889, 137] width 36 height 19
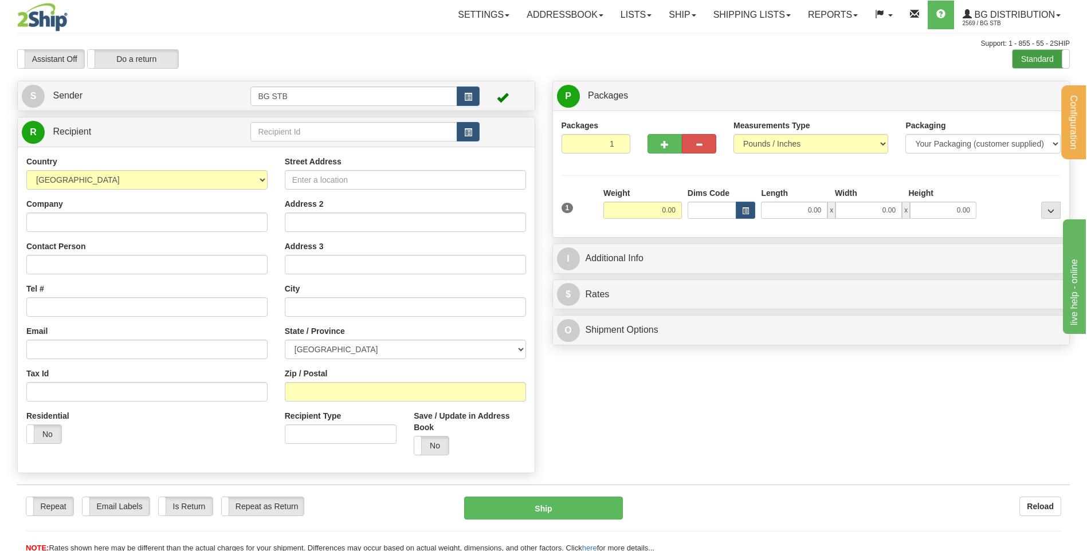
click at [1037, 56] on label "Standard" at bounding box center [1040, 59] width 57 height 18
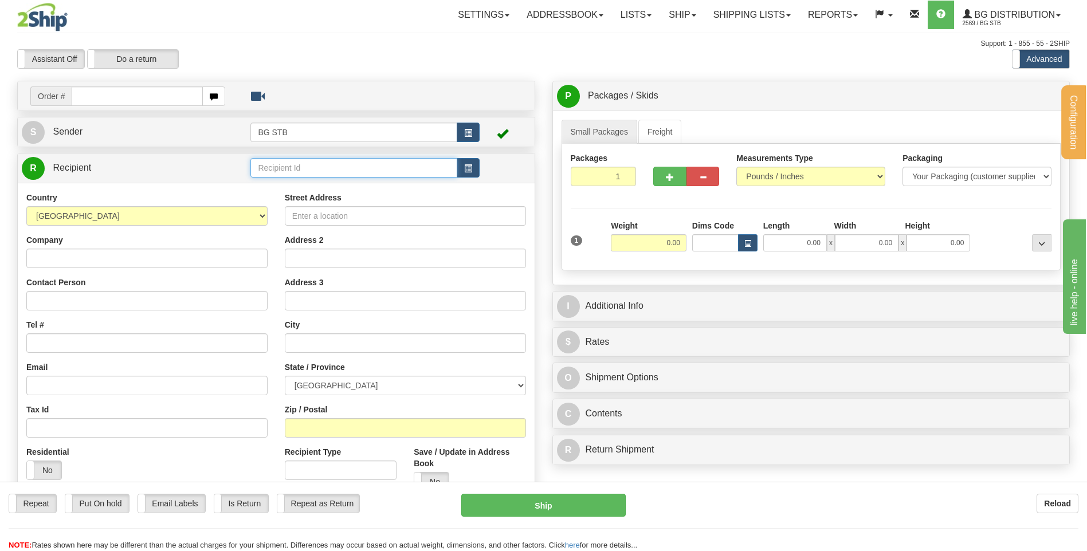
click at [262, 171] on input "text" at bounding box center [353, 167] width 206 height 19
type input "BG TOR"
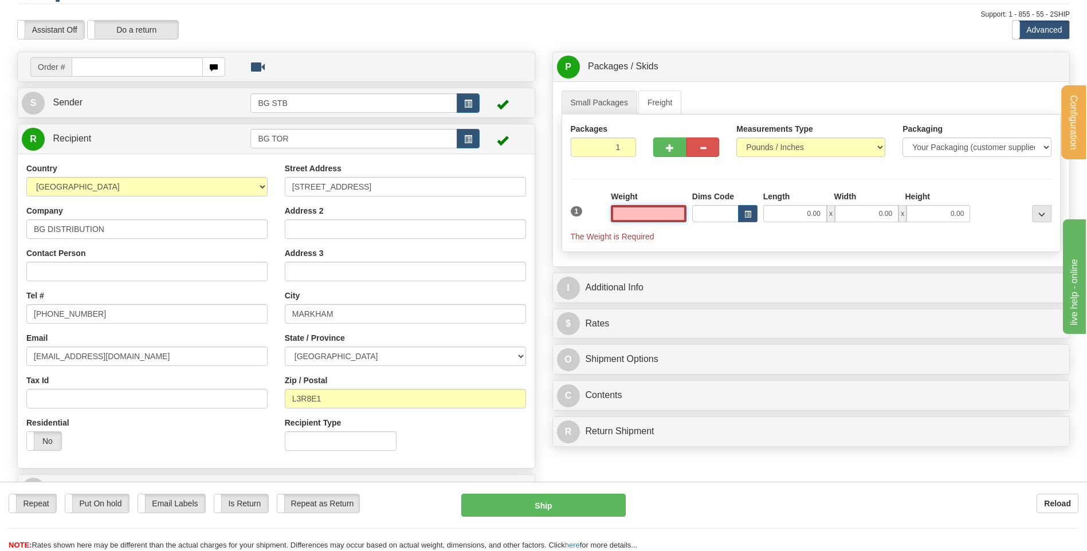
scroll to position [57, 0]
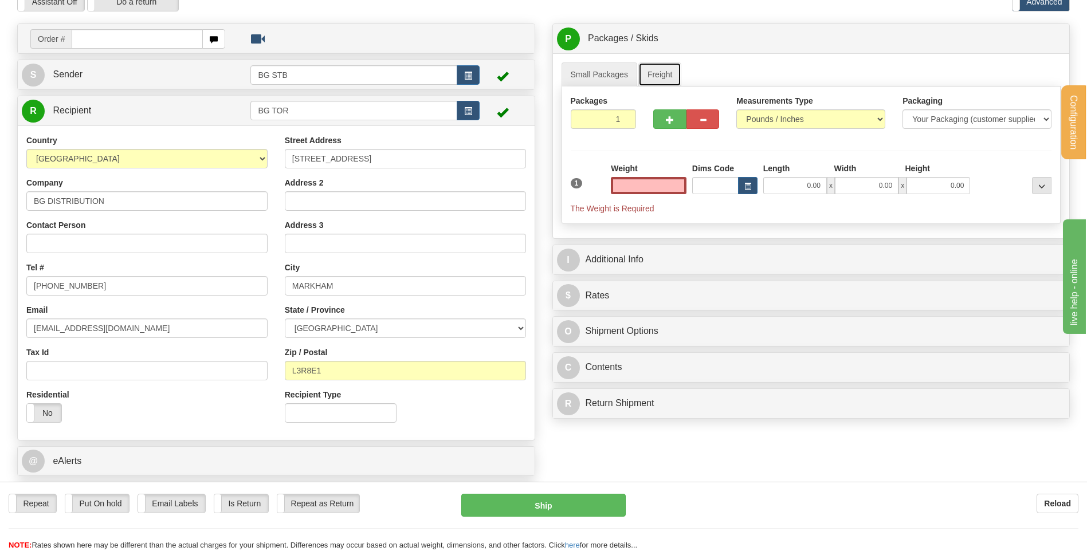
type input "0.00"
click at [658, 68] on link "Freight" at bounding box center [660, 74] width 44 height 24
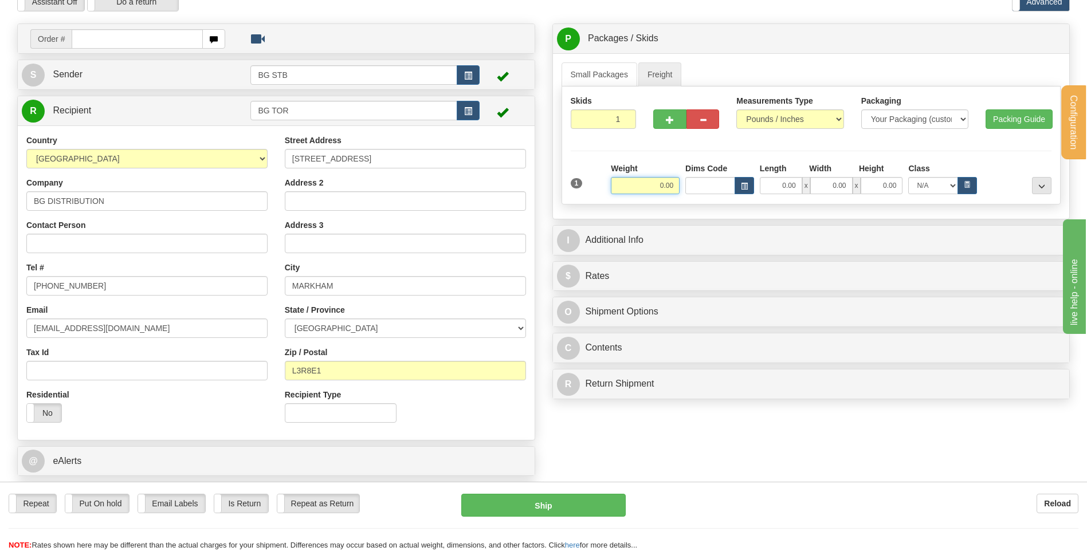
click at [651, 189] on input "0.00" at bounding box center [645, 185] width 69 height 17
type input "323.00"
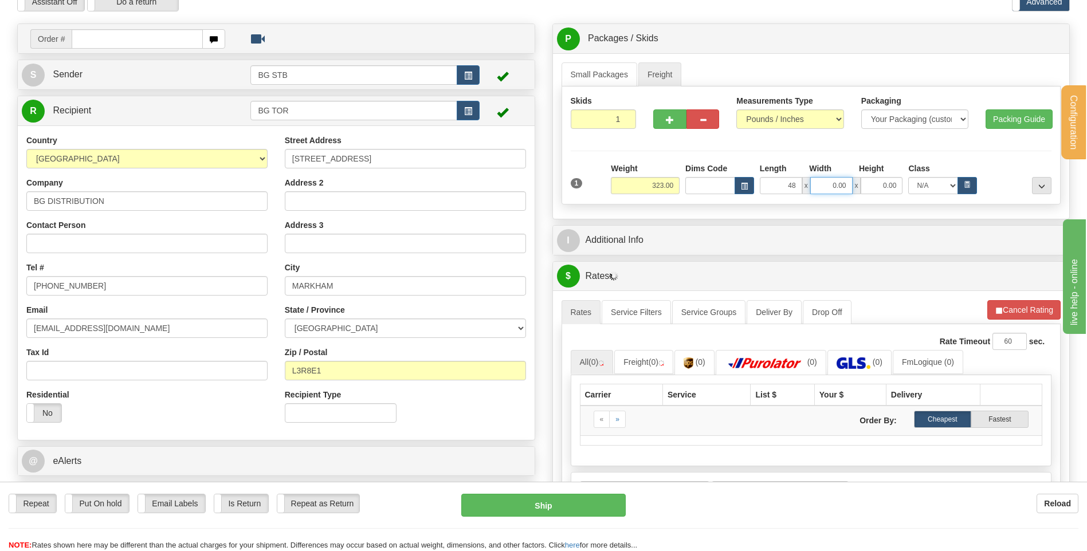
type input "48.00"
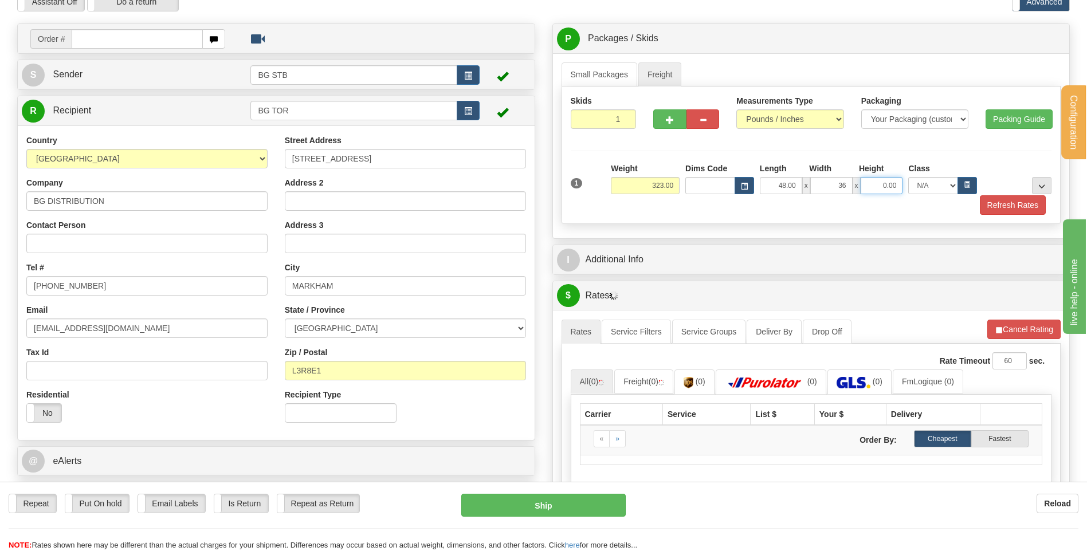
type input "36.00"
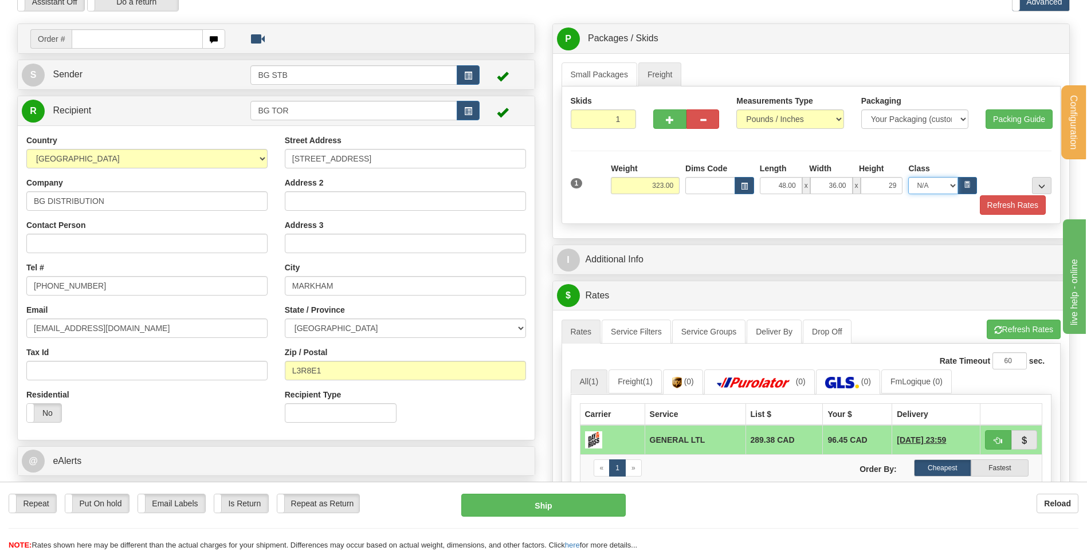
type input "29.00"
click at [1035, 182] on button "..." at bounding box center [1041, 185] width 19 height 17
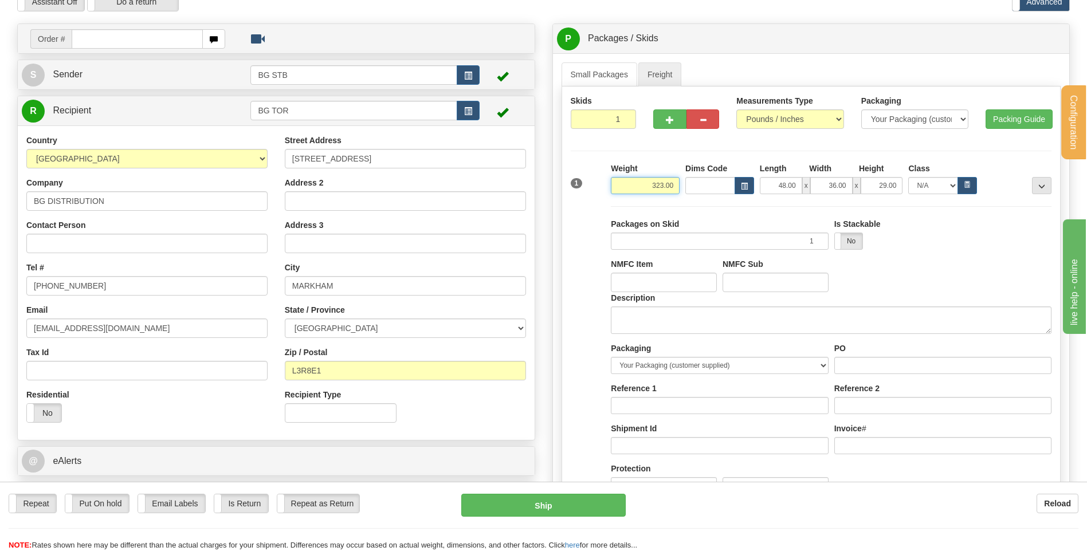
drag, startPoint x: 638, startPoint y: 182, endPoint x: 773, endPoint y: 187, distance: 135.3
click at [769, 187] on div "Weight 323.00 Dims Code Length x x" at bounding box center [831, 179] width 446 height 32
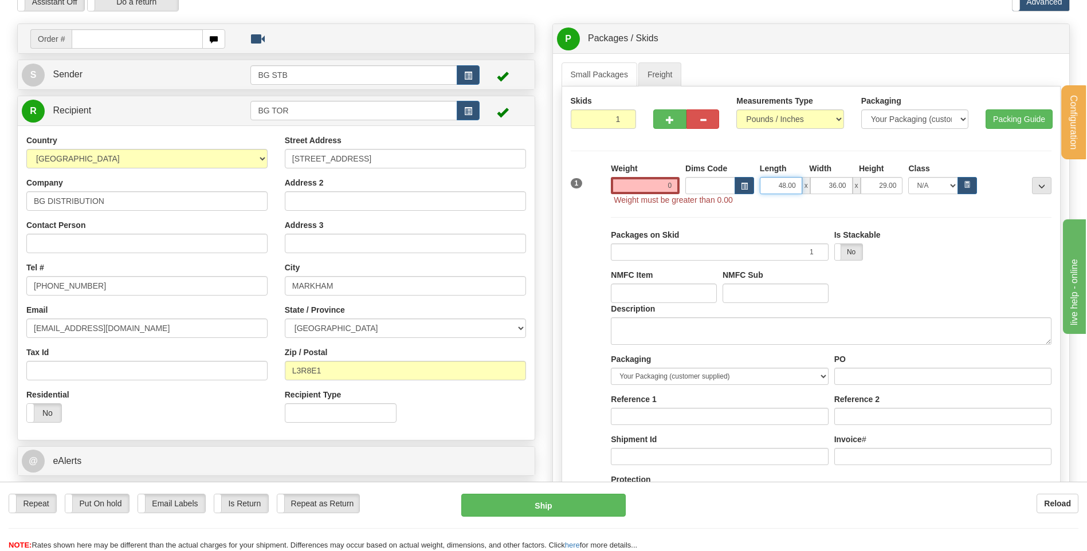
type input "0.00"
drag, startPoint x: 788, startPoint y: 180, endPoint x: 803, endPoint y: 181, distance: 14.9
click at [802, 181] on div "48.00 x 36.00 x 29.00" at bounding box center [831, 185] width 143 height 17
type input "0.00"
drag, startPoint x: 824, startPoint y: 182, endPoint x: 872, endPoint y: 180, distance: 48.2
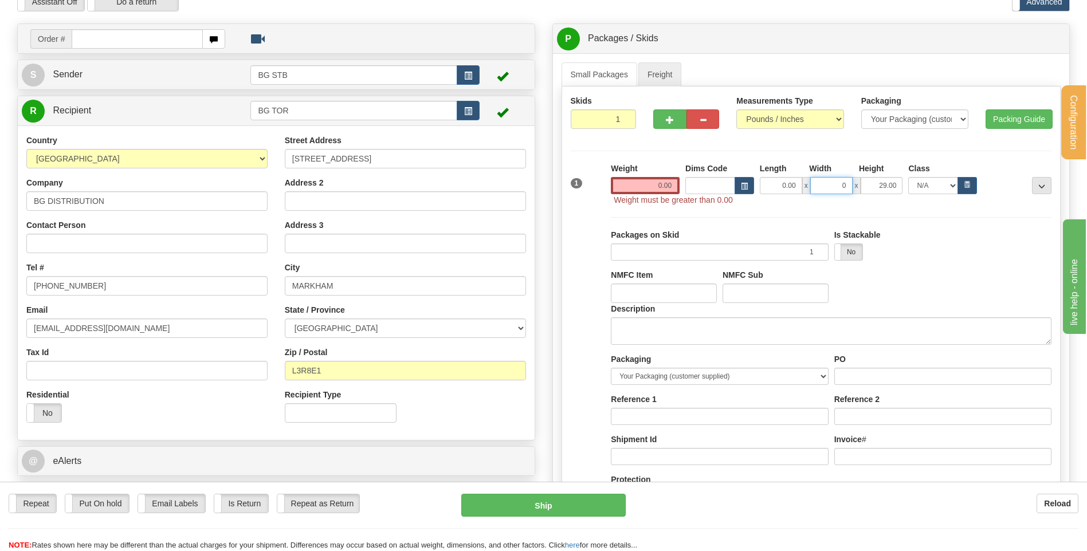
click at [871, 180] on div "0.00 x 0 x 29.00" at bounding box center [831, 185] width 143 height 17
type input "0.00"
drag, startPoint x: 886, startPoint y: 187, endPoint x: 947, endPoint y: 183, distance: 61.4
click at [970, 184] on div "0.00 x 0.00 x 29.00 N/A 50.0 55.0 60.0 65.0 70.0 85.0 92.5 100.0 125.0 175.0 25…" at bounding box center [868, 185] width 223 height 17
type input "0.00"
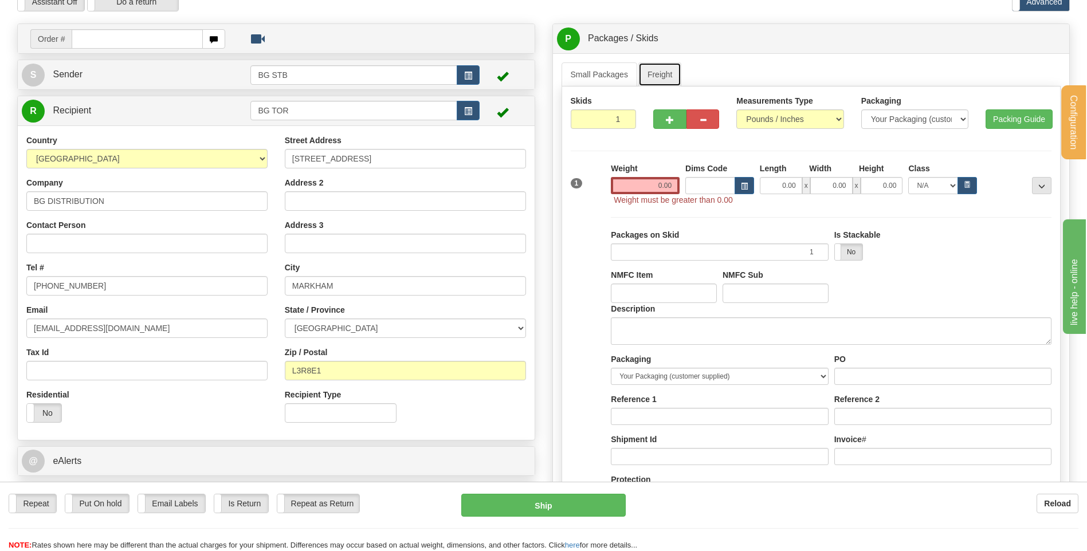
click at [663, 73] on link "Freight" at bounding box center [660, 74] width 44 height 24
click at [646, 182] on input "0.00" at bounding box center [645, 185] width 69 height 17
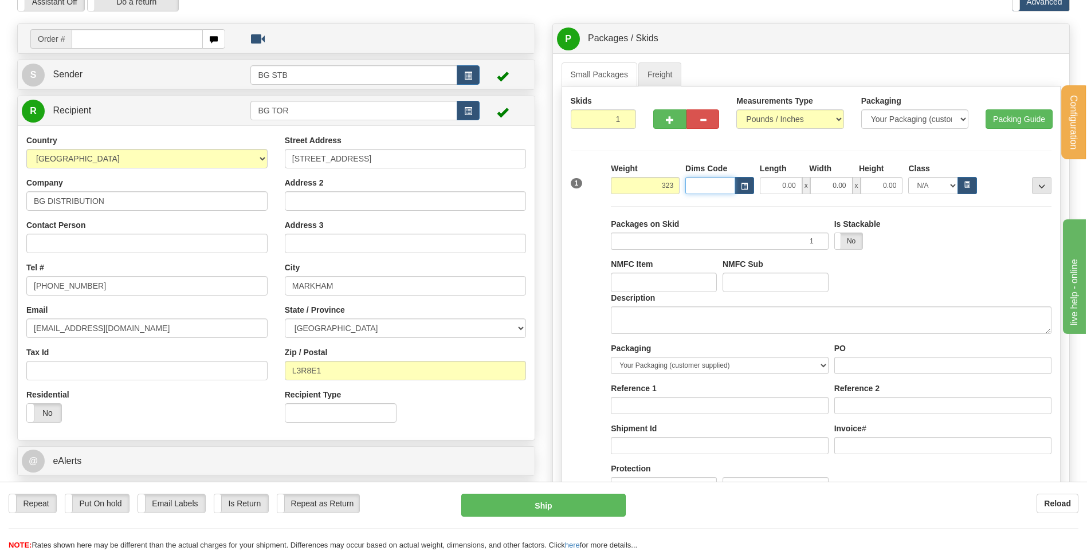
type input "323.00"
type input "48.00"
type input "36.00"
type input "29.00"
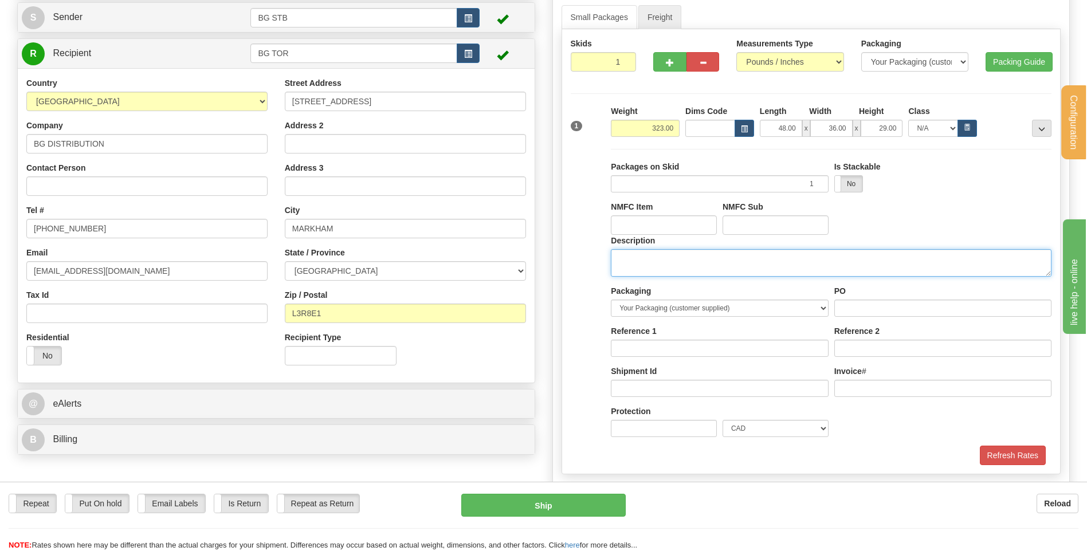
click at [650, 273] on textarea "Description" at bounding box center [831, 262] width 440 height 27
type textarea "1 SKID"
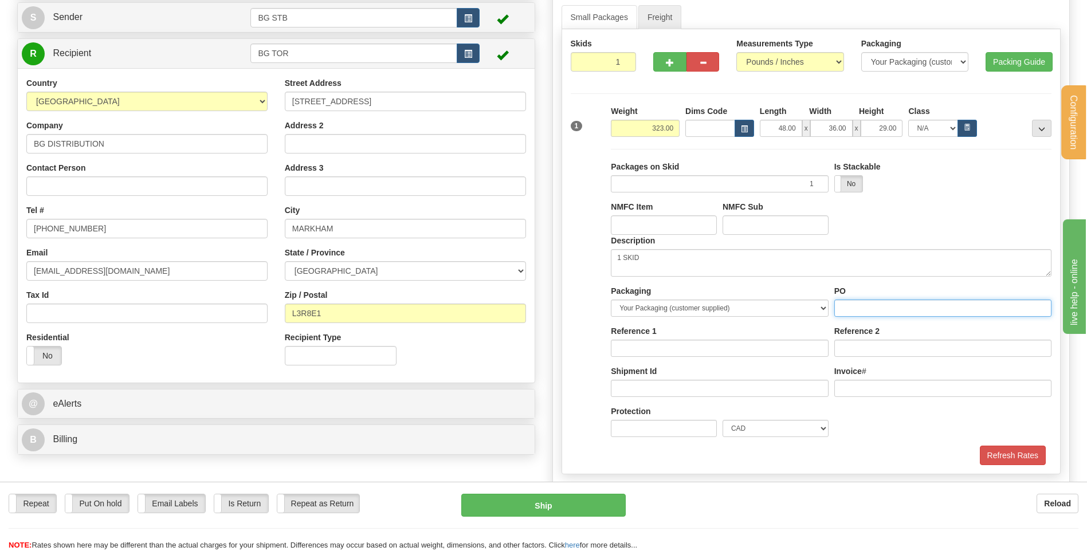
click at [894, 312] on input "PO" at bounding box center [942, 308] width 217 height 17
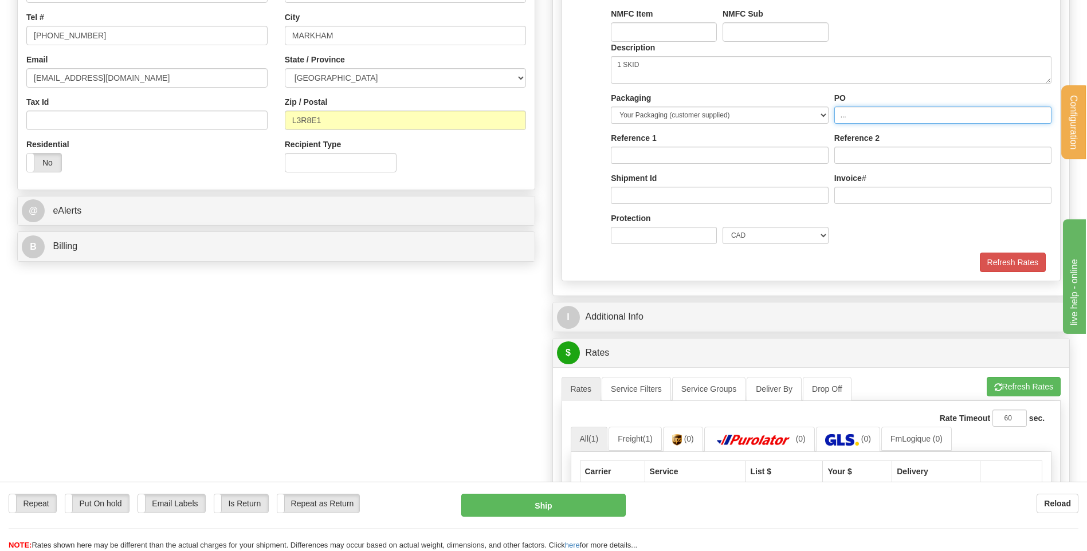
scroll to position [401, 0]
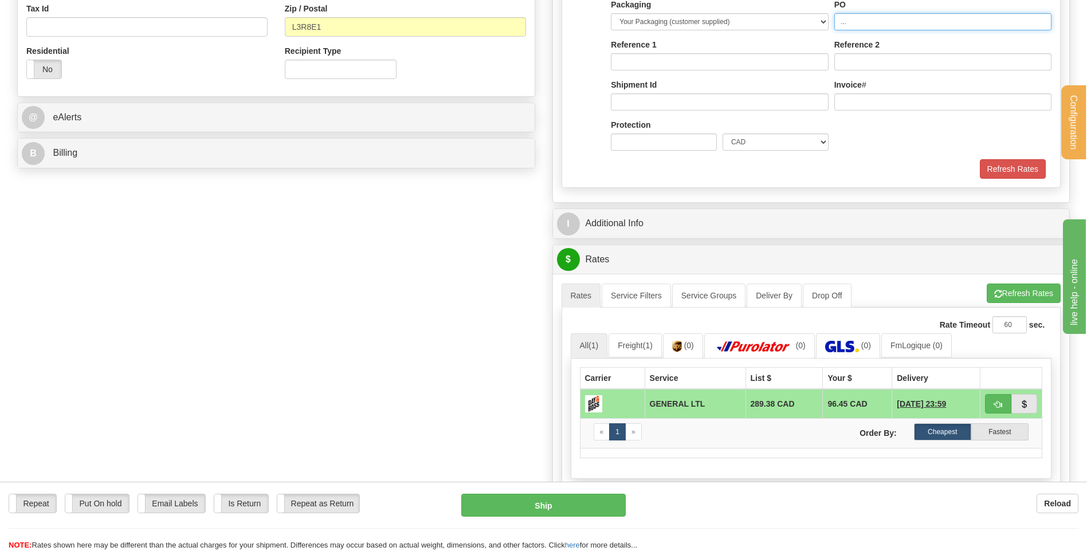
type input "..."
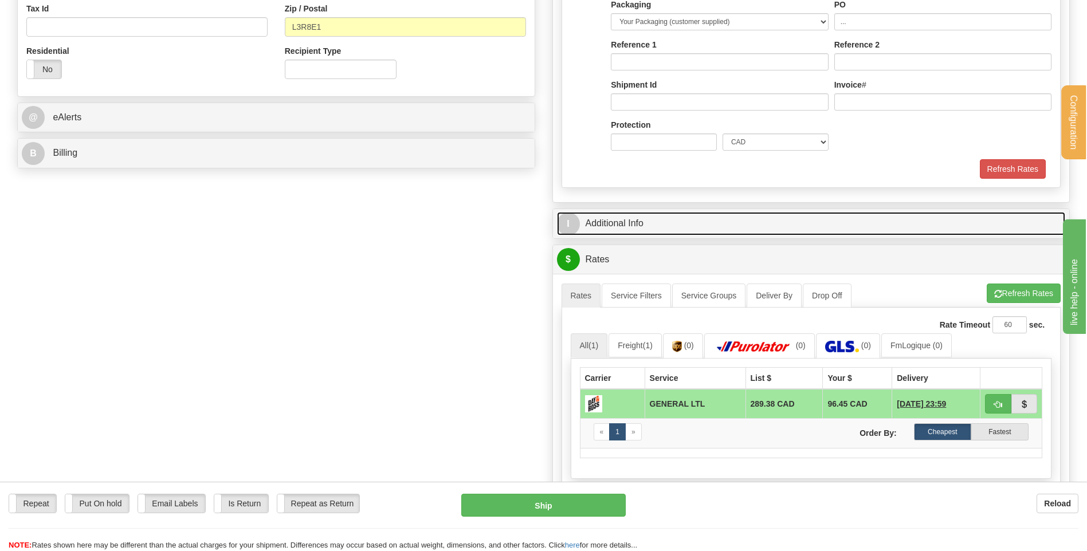
click at [698, 230] on link "I Additional Info" at bounding box center [811, 223] width 509 height 23
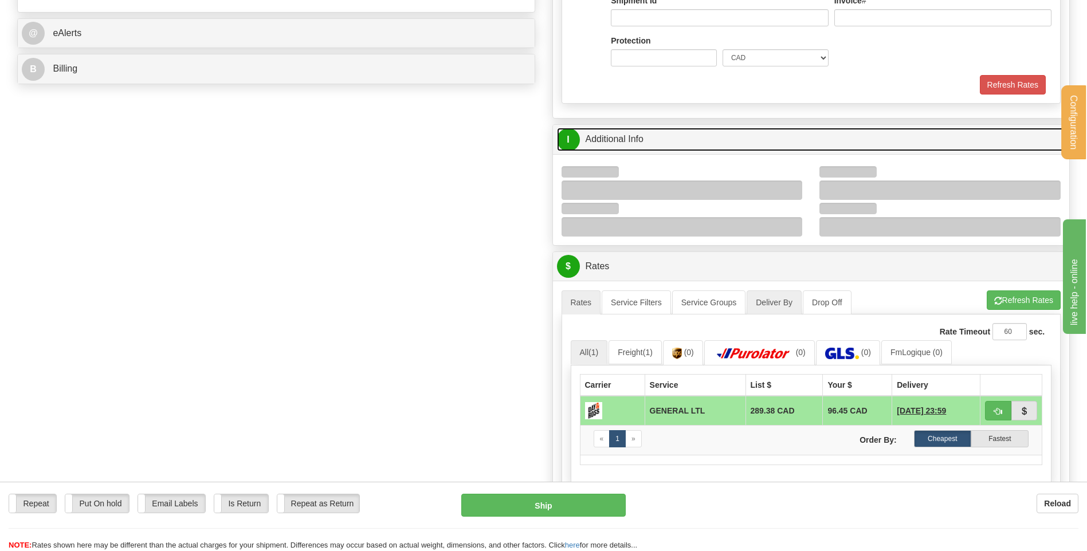
scroll to position [573, 0]
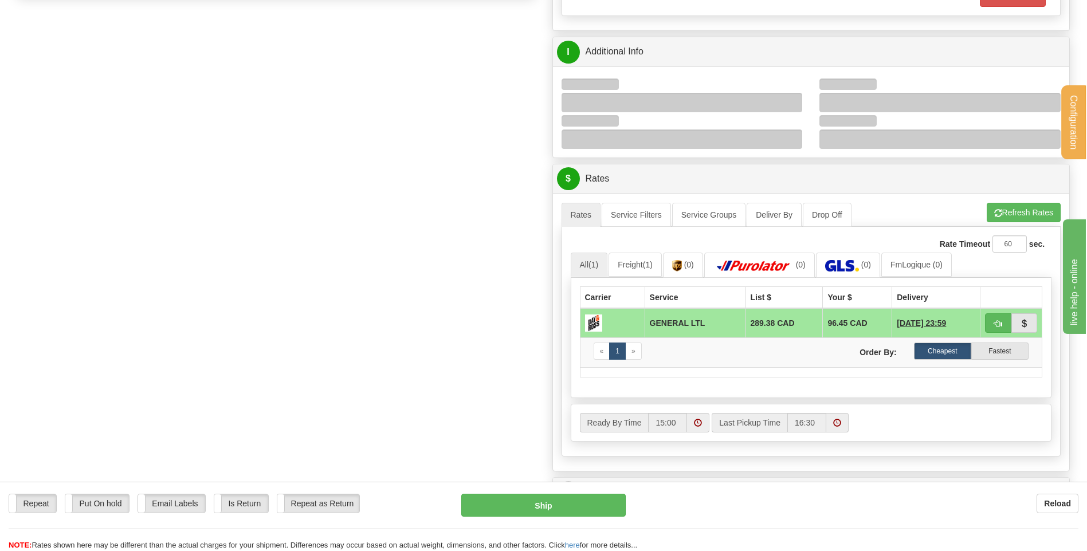
click at [793, 101] on div at bounding box center [681, 102] width 241 height 19
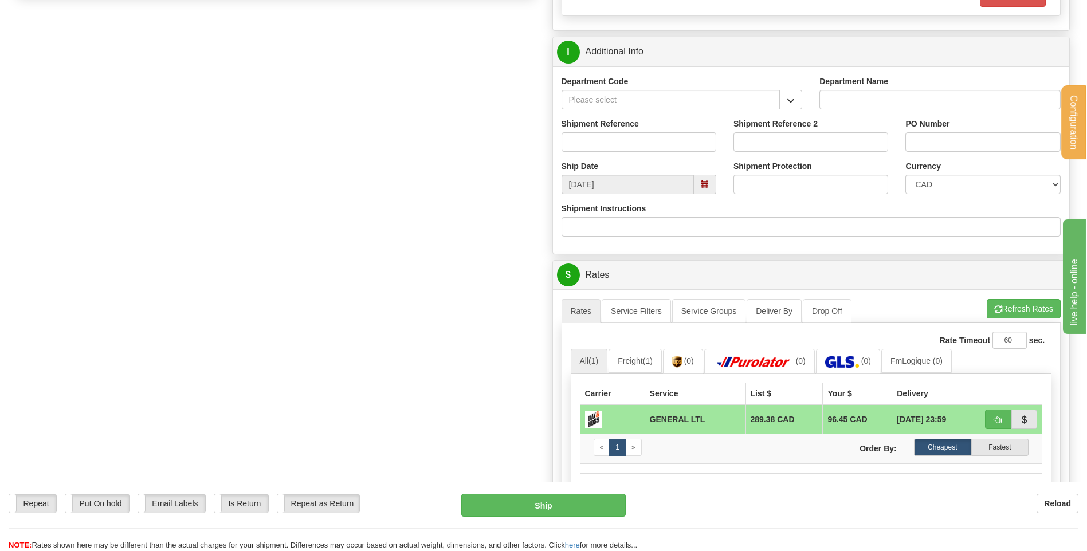
click at [787, 101] on span "button" at bounding box center [790, 100] width 8 height 7
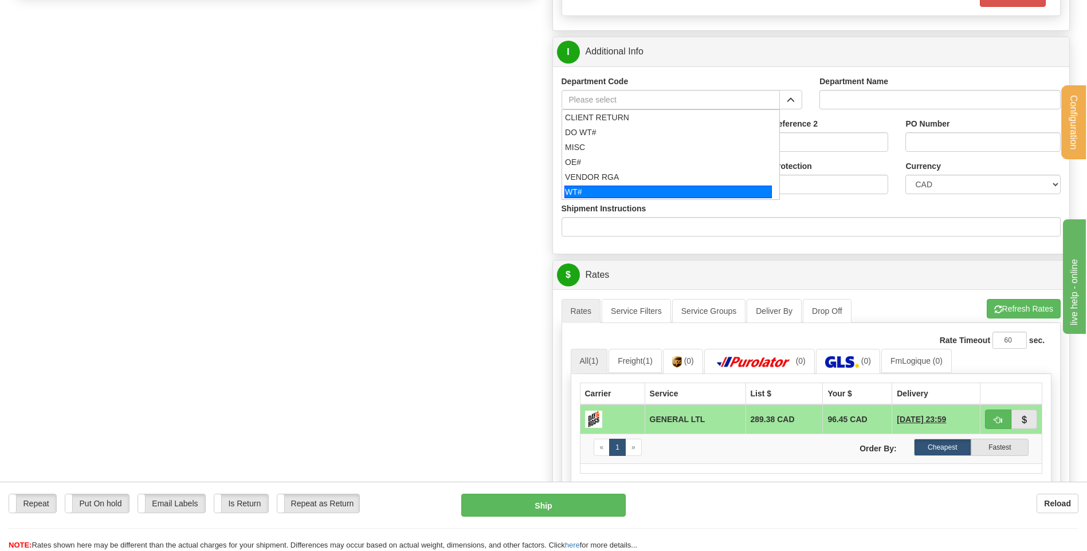
click at [647, 186] on div "WT#" at bounding box center [667, 192] width 207 height 13
type input "WT#"
type input "WAREHOUSE TRANSFERS"
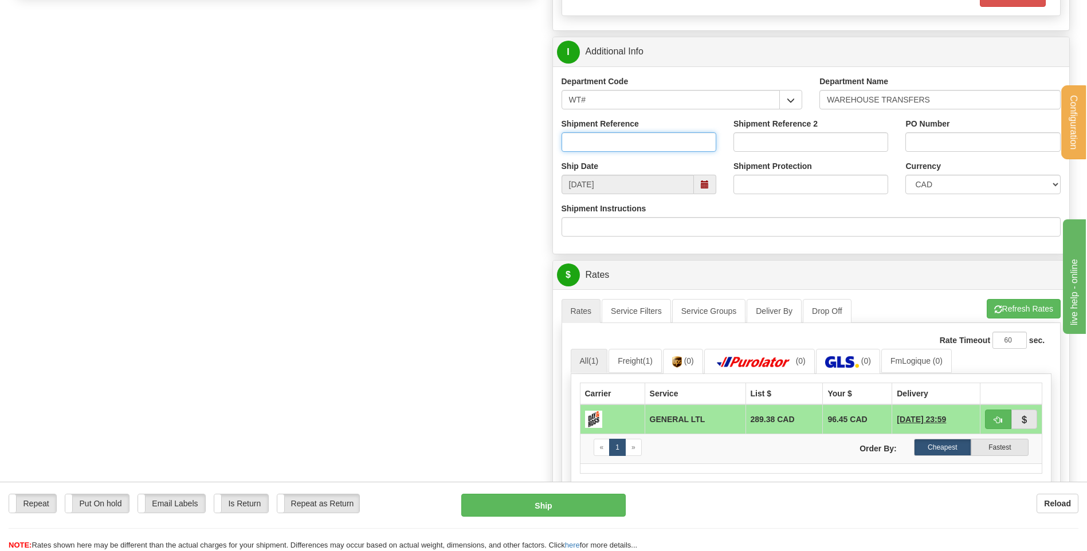
click at [642, 148] on input "Shipment Reference" at bounding box center [638, 141] width 155 height 19
type input "TRANSFERT 09"
click at [959, 127] on div "PO Number" at bounding box center [982, 135] width 155 height 34
click at [958, 136] on input "PO Number" at bounding box center [982, 141] width 155 height 19
type input "TRANSFERT TORONTO"
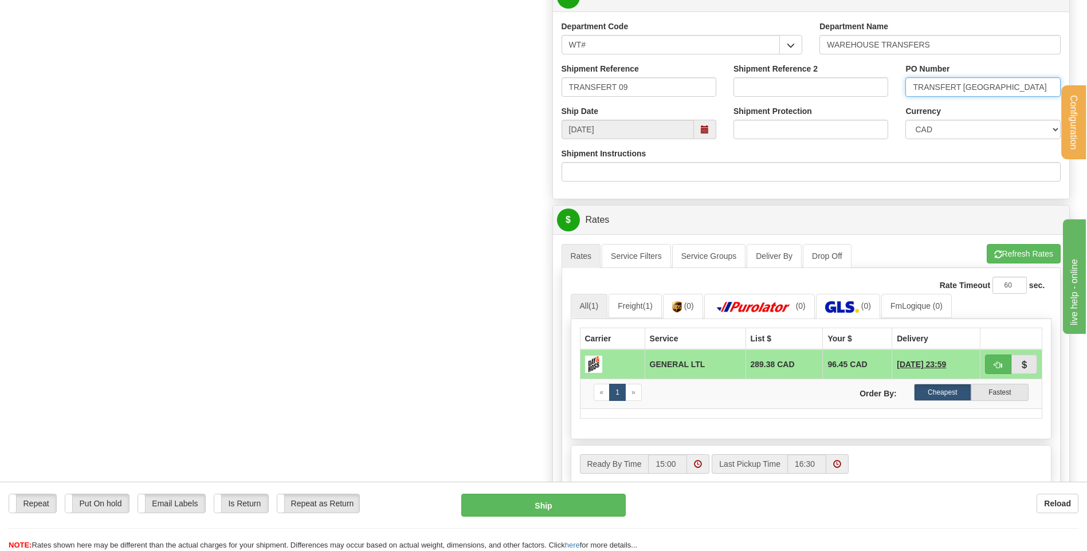
scroll to position [745, 0]
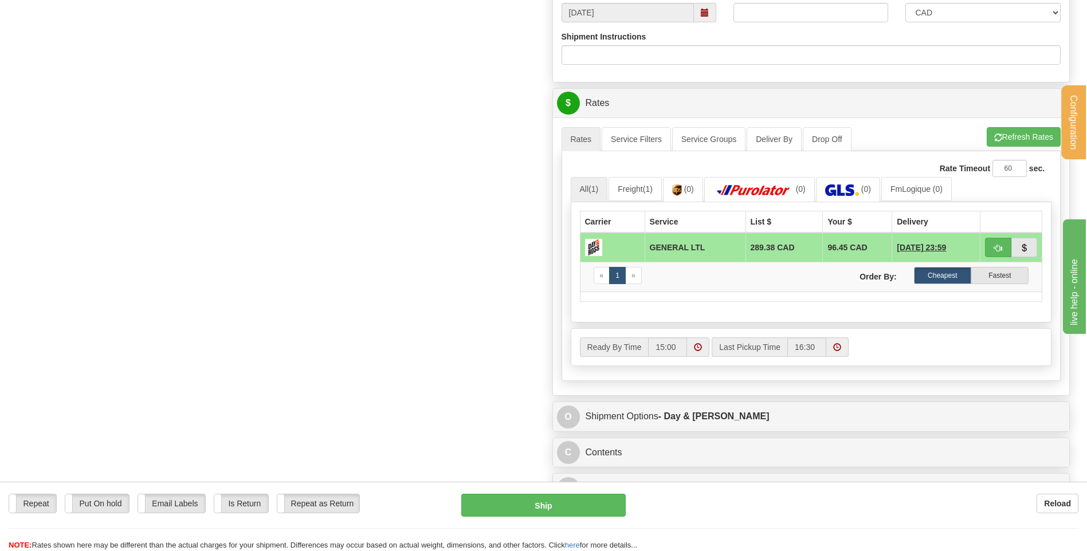
click at [982, 245] on td at bounding box center [1011, 248] width 62 height 30
click at [1001, 249] on span "button" at bounding box center [998, 248] width 8 height 7
type input "GL"
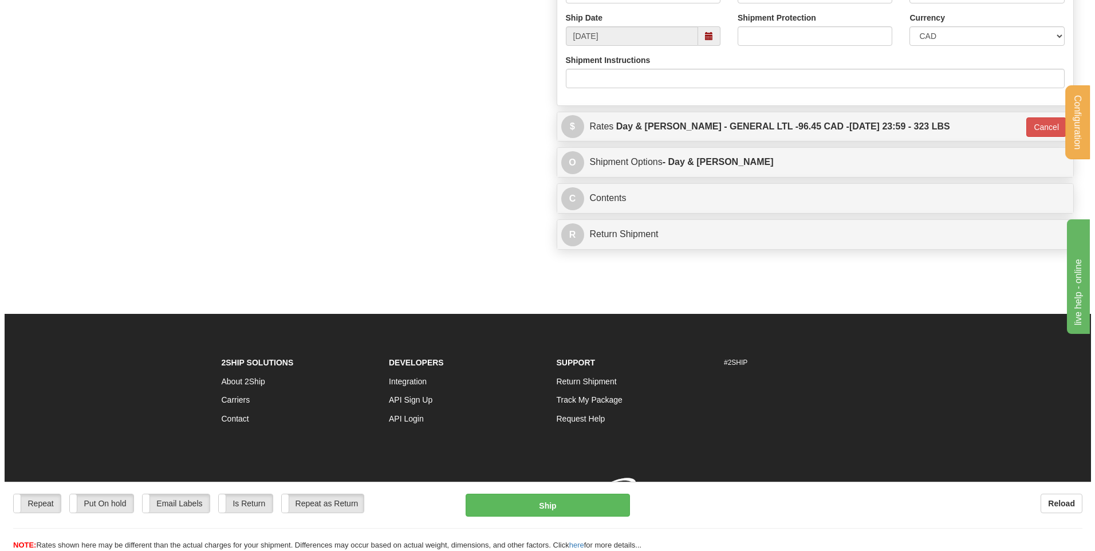
scroll to position [738, 0]
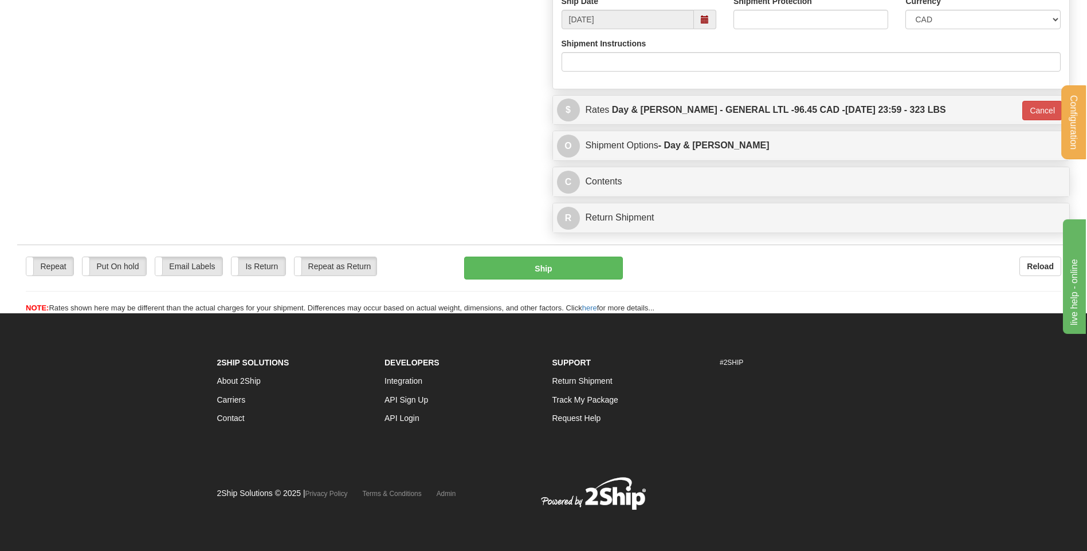
click at [502, 251] on div "Repeat Repeat Put On hold Put On hold Print Order Slip Print Order Slip Email L…" at bounding box center [543, 279] width 1052 height 69
click at [506, 256] on div "Repeat Repeat Put On hold Put On hold Print Order Slip Print Order Slip Email L…" at bounding box center [543, 279] width 1052 height 69
click at [495, 268] on button "Ship" at bounding box center [543, 268] width 158 height 23
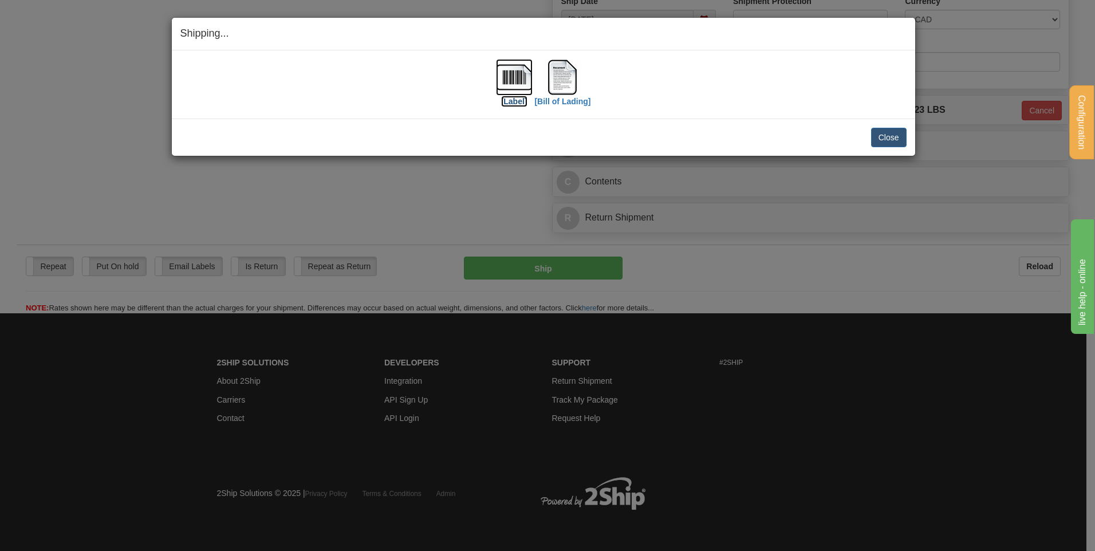
click at [516, 70] on img at bounding box center [514, 77] width 37 height 37
click at [566, 78] on img at bounding box center [562, 77] width 37 height 37
click at [880, 132] on button "Close" at bounding box center [889, 137] width 36 height 19
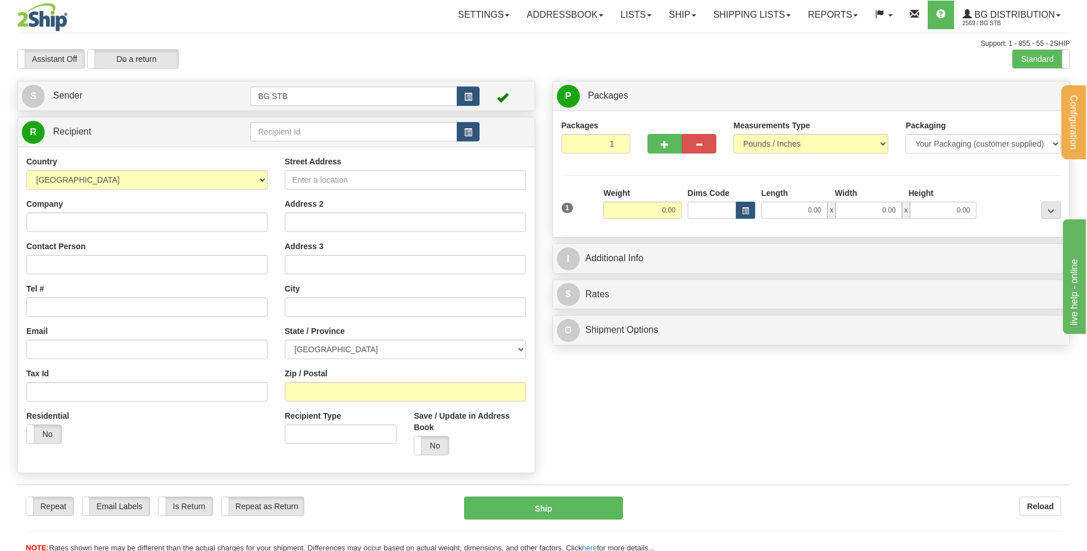
click at [322, 148] on div "Country [GEOGRAPHIC_DATA] [GEOGRAPHIC_DATA] [GEOGRAPHIC_DATA] [GEOGRAPHIC_DATA]…" at bounding box center [276, 310] width 517 height 326
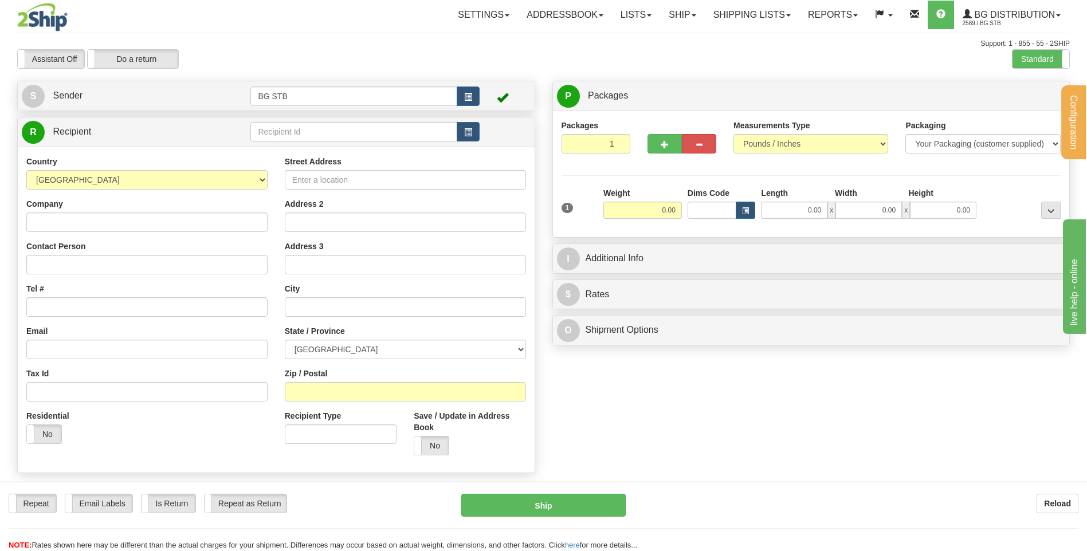
click at [320, 143] on td at bounding box center [364, 131] width 229 height 23
click at [1037, 54] on label "Standard" at bounding box center [1040, 59] width 57 height 18
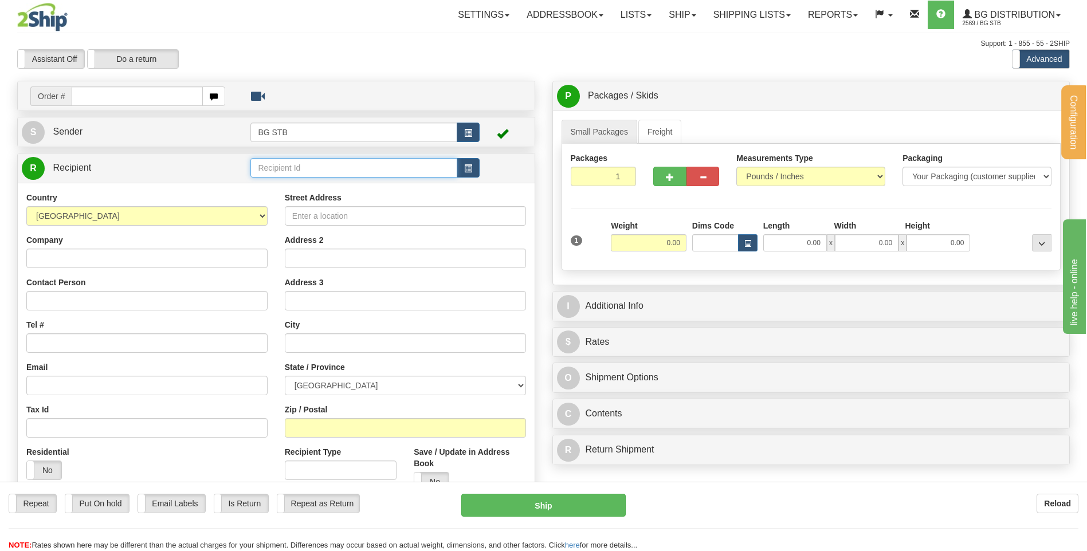
click at [260, 170] on input "text" at bounding box center [353, 167] width 206 height 19
type input "[PERSON_NAME]"
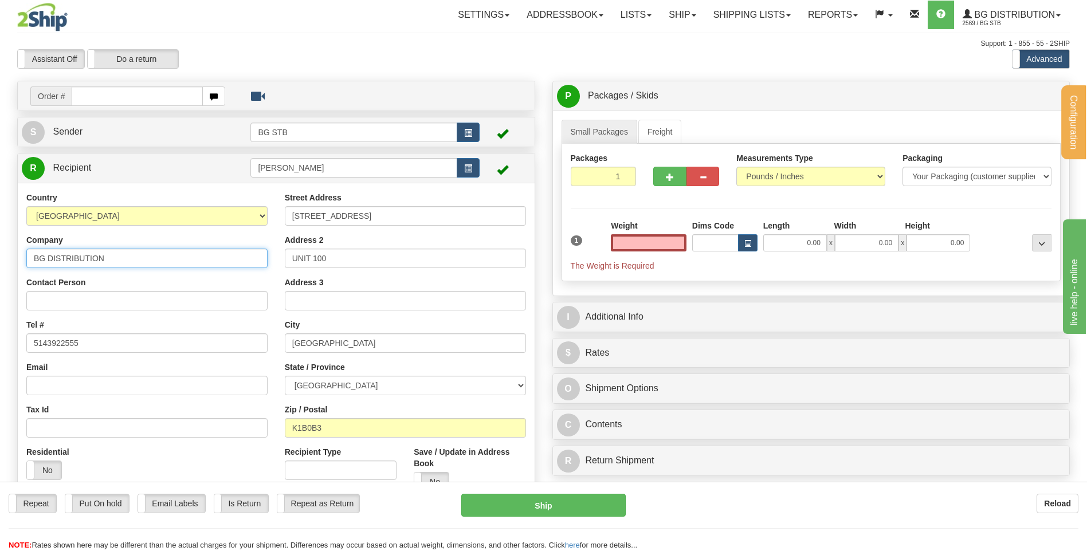
type input "0.00"
click at [207, 261] on input "BG DISTRIBUTION" at bounding box center [146, 258] width 241 height 19
type input "BG DISTRIBUTION OTTAWA"
click at [660, 144] on div "Packages 1 1 Measurements Type" at bounding box center [810, 212] width 499 height 137
click at [661, 135] on link "Freight" at bounding box center [660, 132] width 44 height 24
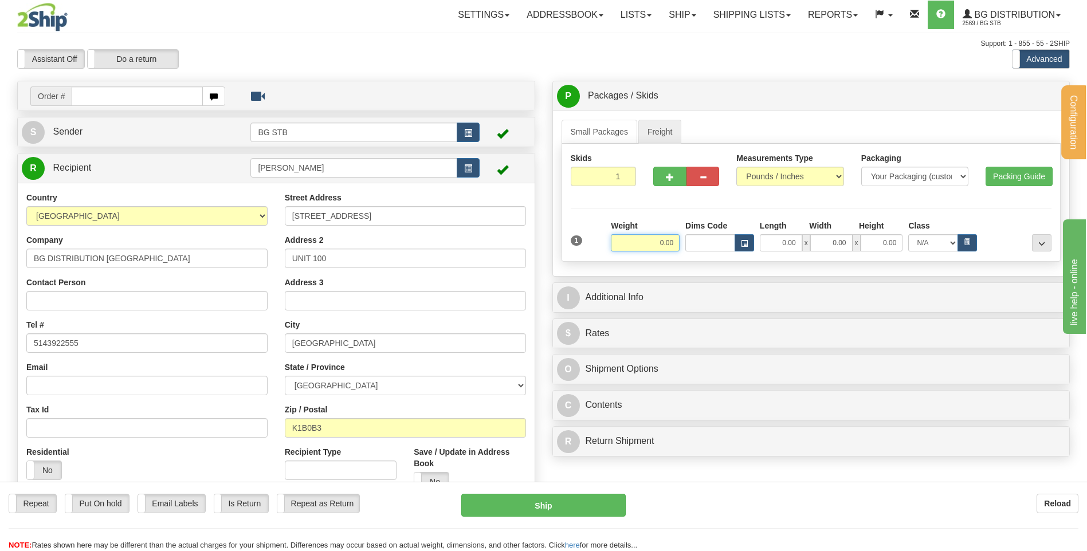
click at [654, 241] on input "0.00" at bounding box center [645, 242] width 69 height 17
type input "210.00"
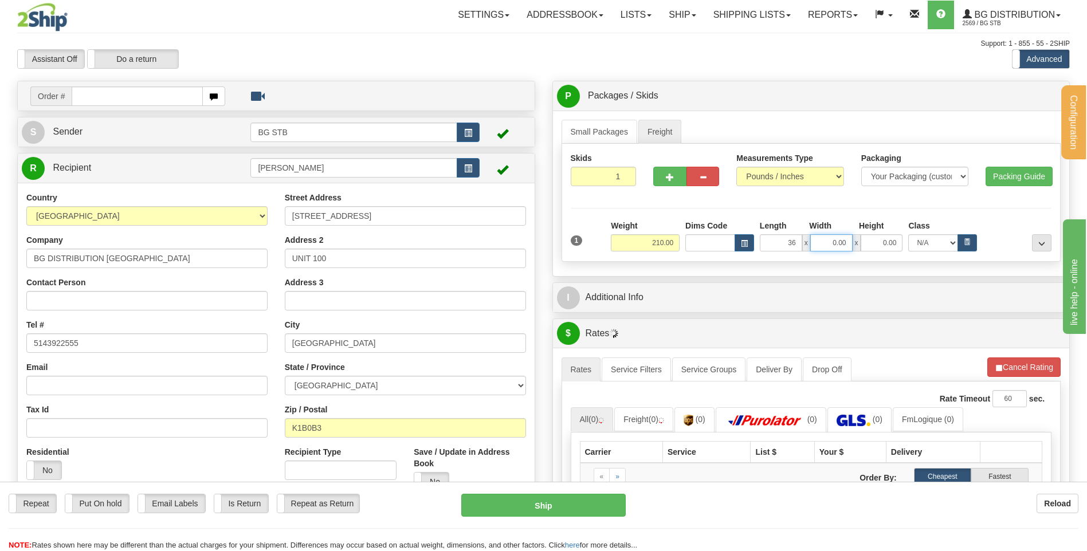
type input "36.00"
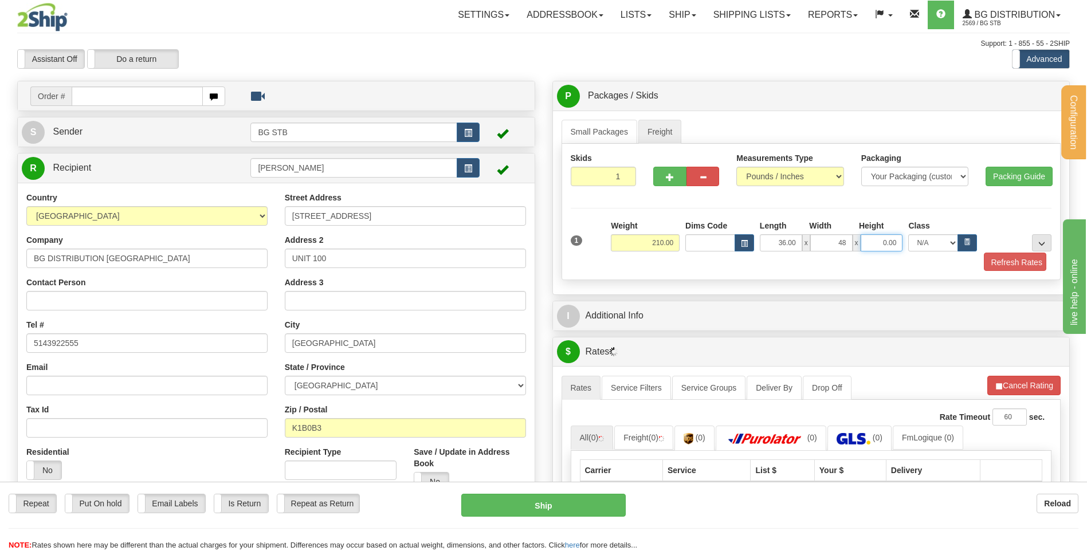
type input "48.00"
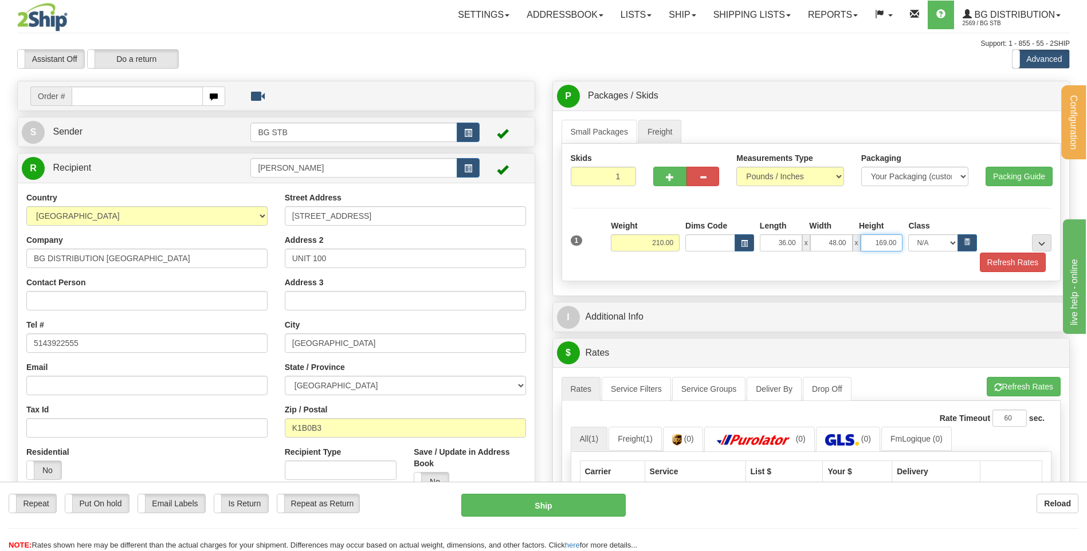
drag, startPoint x: 875, startPoint y: 239, endPoint x: 1005, endPoint y: 231, distance: 130.3
click at [961, 236] on div "36.00 x 48.00 x 169.00 N/A 50.0 55.0 60.0 65.0 70.0 85.0 92.5 100.0 125.0 175.0…" at bounding box center [868, 242] width 223 height 17
type input "16.00"
click at [1037, 239] on button "..." at bounding box center [1041, 242] width 19 height 17
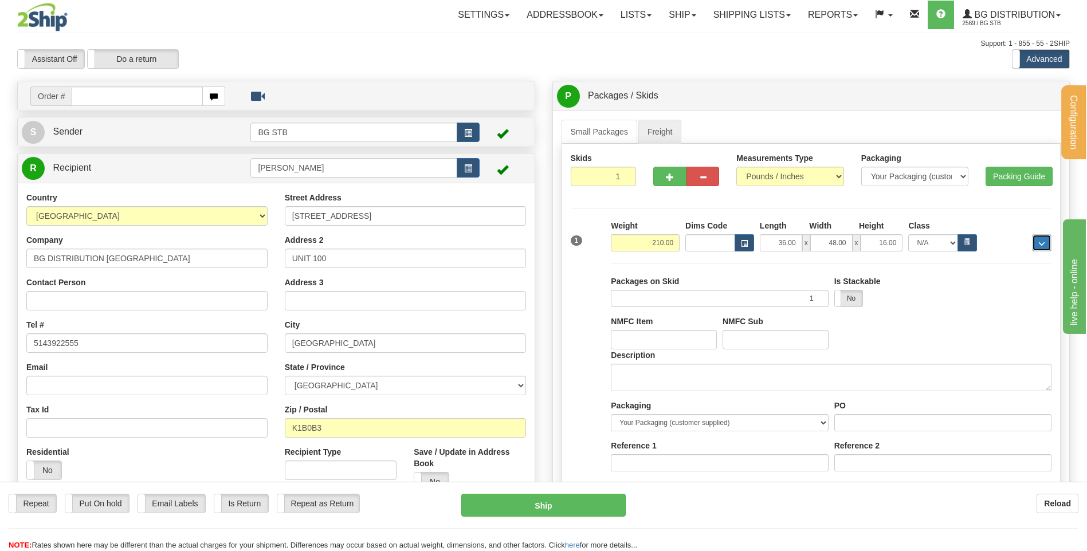
scroll to position [115, 0]
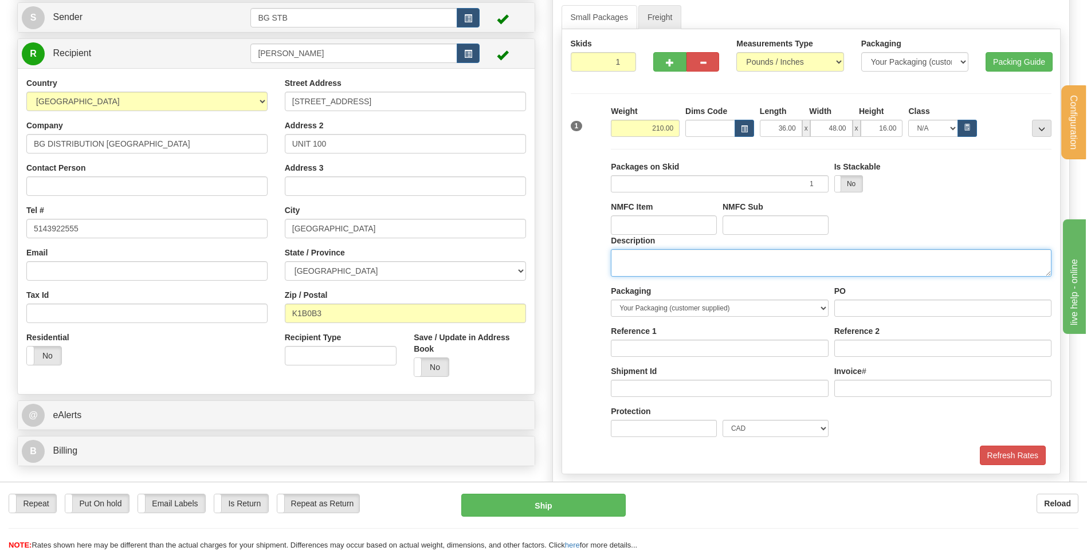
click at [649, 259] on textarea "Description" at bounding box center [831, 262] width 440 height 27
type textarea "1 SKID"
drag, startPoint x: 812, startPoint y: 297, endPoint x: 843, endPoint y: 306, distance: 32.7
click at [829, 303] on div "Packaging Your Packaging (customer supplied) Box (carrier supplied) Bundle Euro…" at bounding box center [719, 305] width 223 height 40
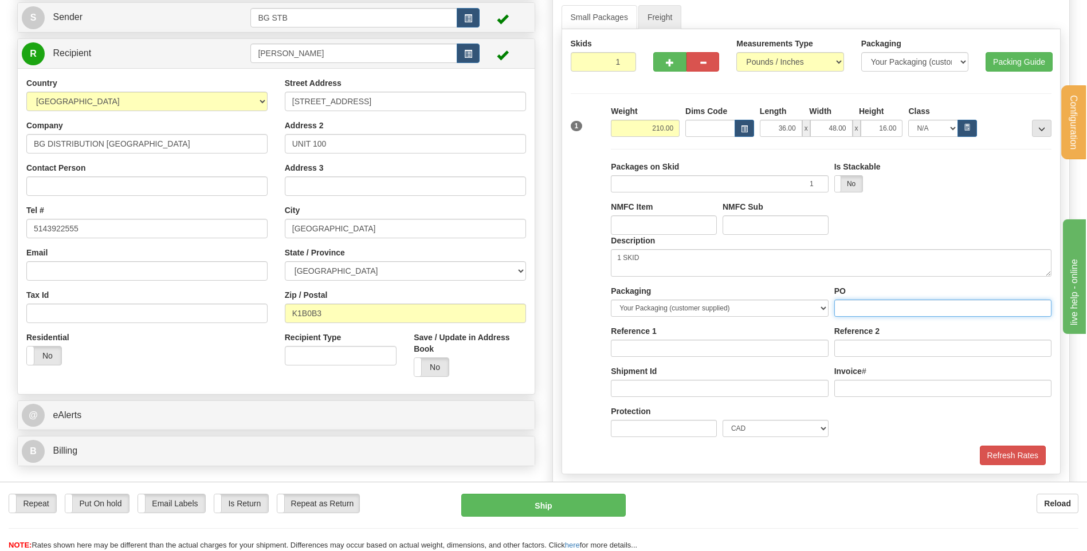
click at [844, 306] on input "PO" at bounding box center [942, 308] width 217 height 17
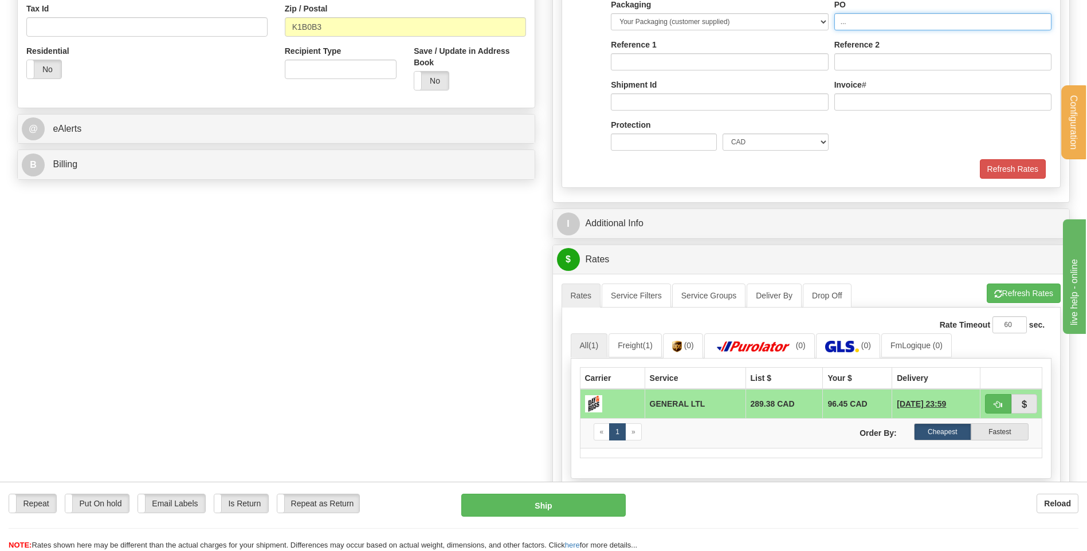
type input "..."
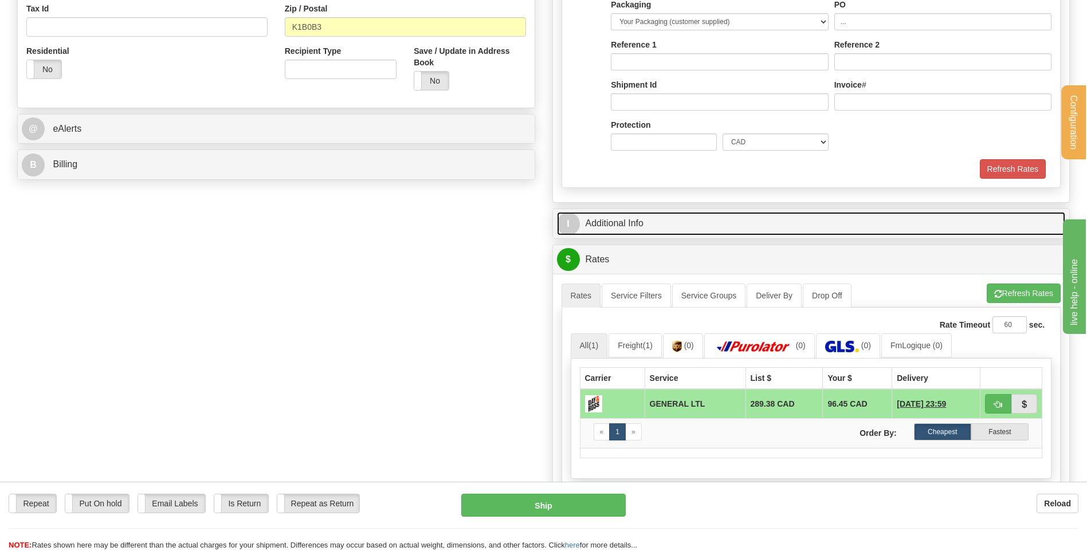
click at [670, 222] on link "I Additional Info" at bounding box center [811, 223] width 509 height 23
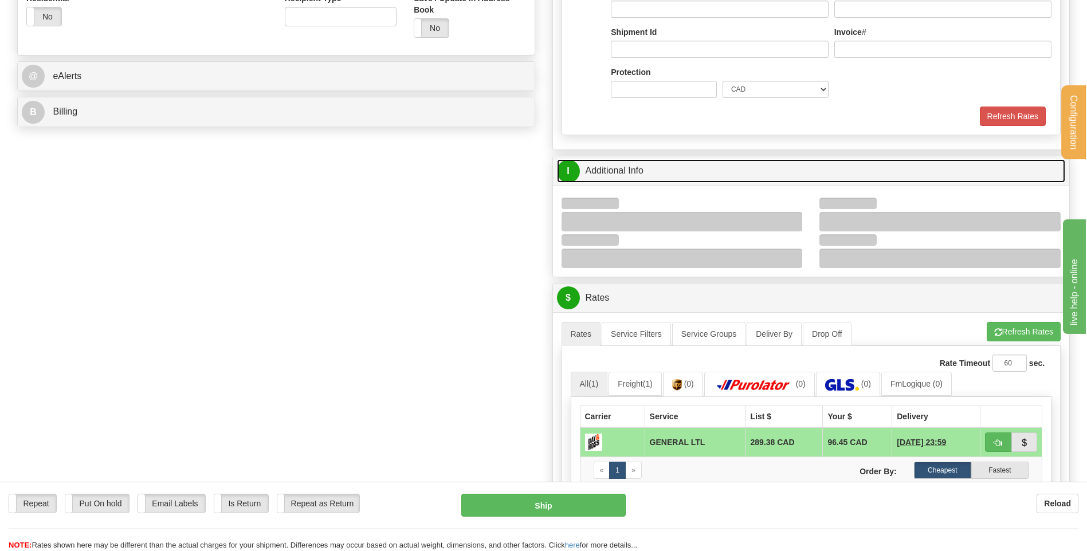
scroll to position [516, 0]
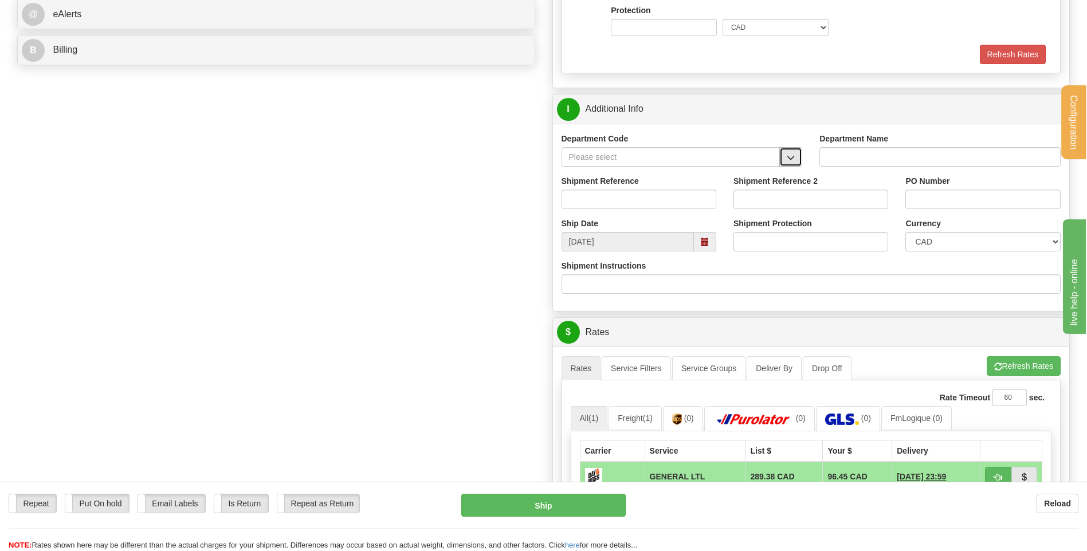
click at [790, 154] on span "button" at bounding box center [790, 157] width 8 height 7
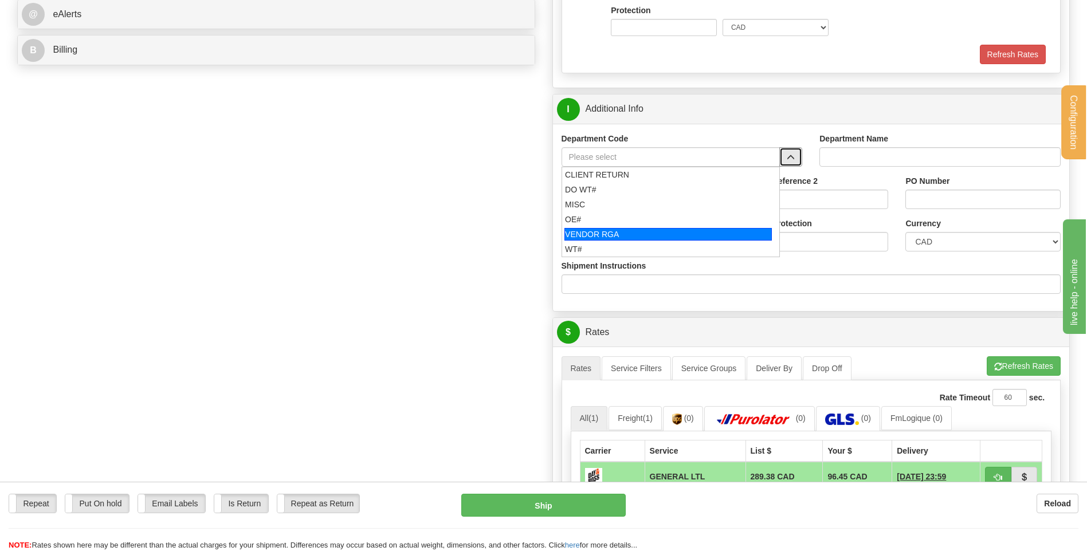
click at [608, 247] on div "WT#" at bounding box center [668, 248] width 206 height 11
type input "WT#"
type input "WAREHOUSE TRANSFERS"
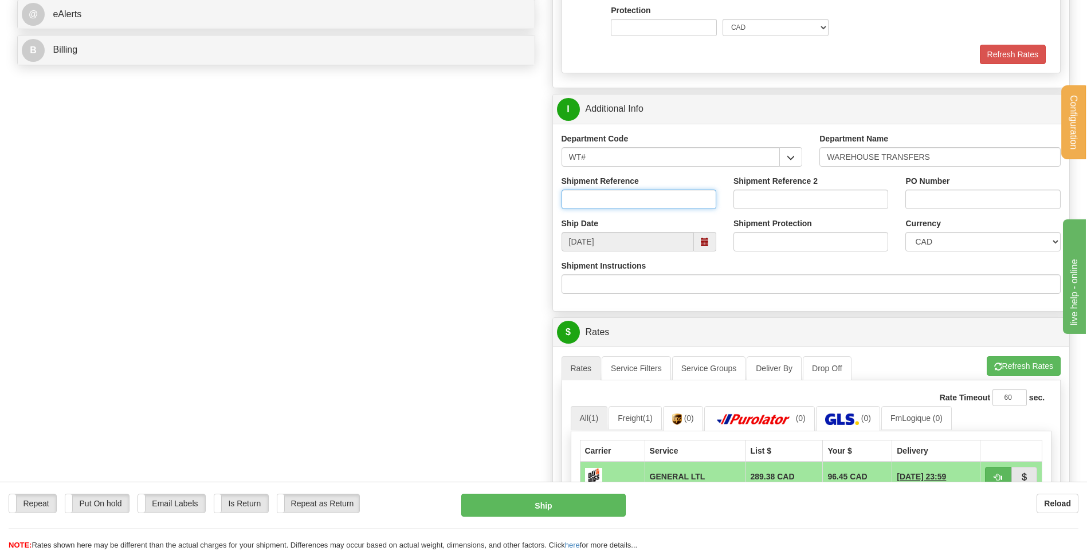
click at [620, 203] on input "Shipment Reference" at bounding box center [638, 199] width 155 height 19
type input "TRANSFERT 09"
type input "lcole@bgdistribution.ca"
drag, startPoint x: 1012, startPoint y: 197, endPoint x: 962, endPoint y: 195, distance: 49.9
click at [962, 195] on input "TRANSFERT TORONTO" at bounding box center [982, 199] width 155 height 19
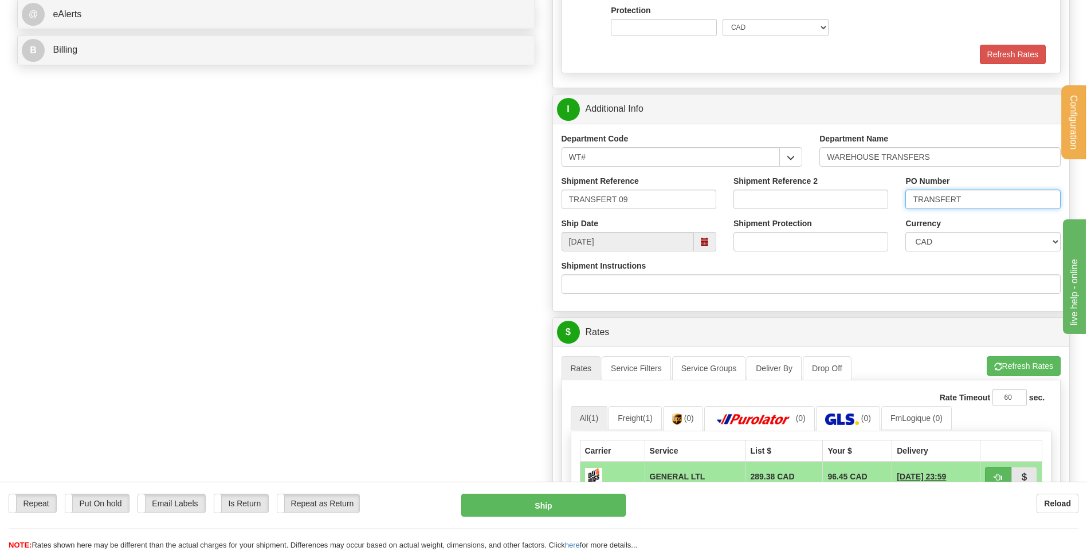
type input "TRANSFERT OTTAWA"
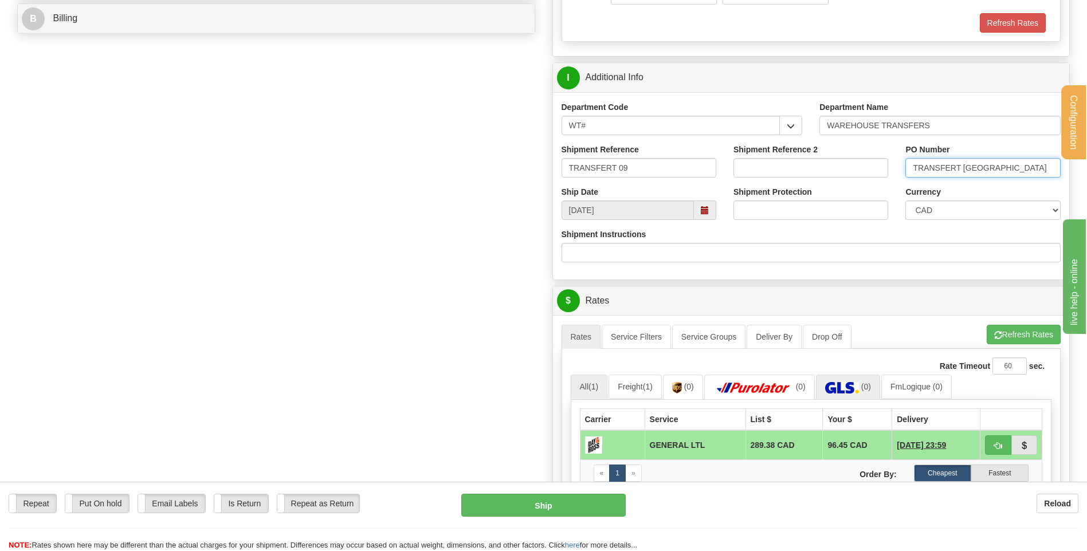
scroll to position [745, 0]
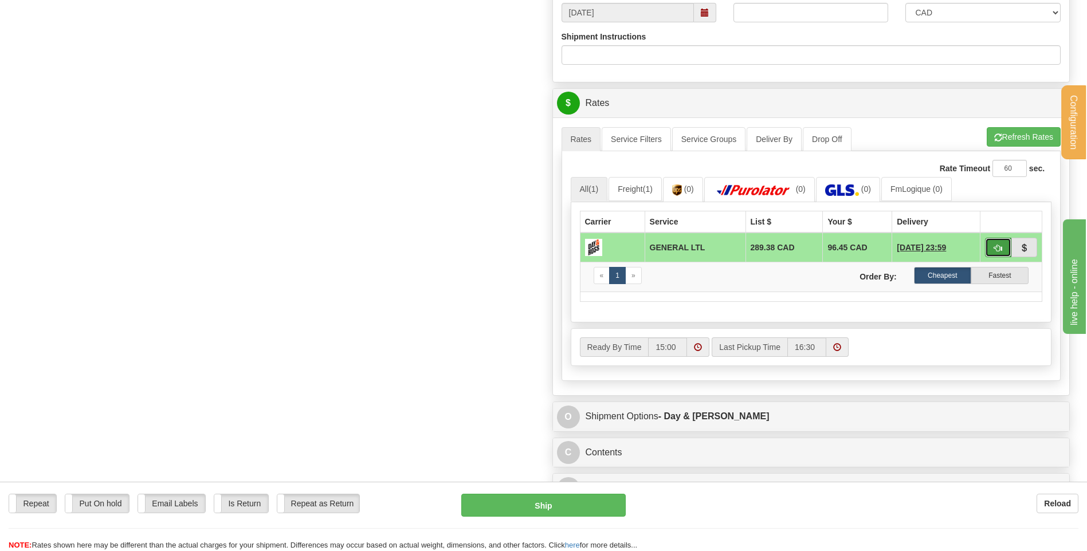
click at [997, 246] on span "button" at bounding box center [998, 248] width 8 height 7
type input "GL"
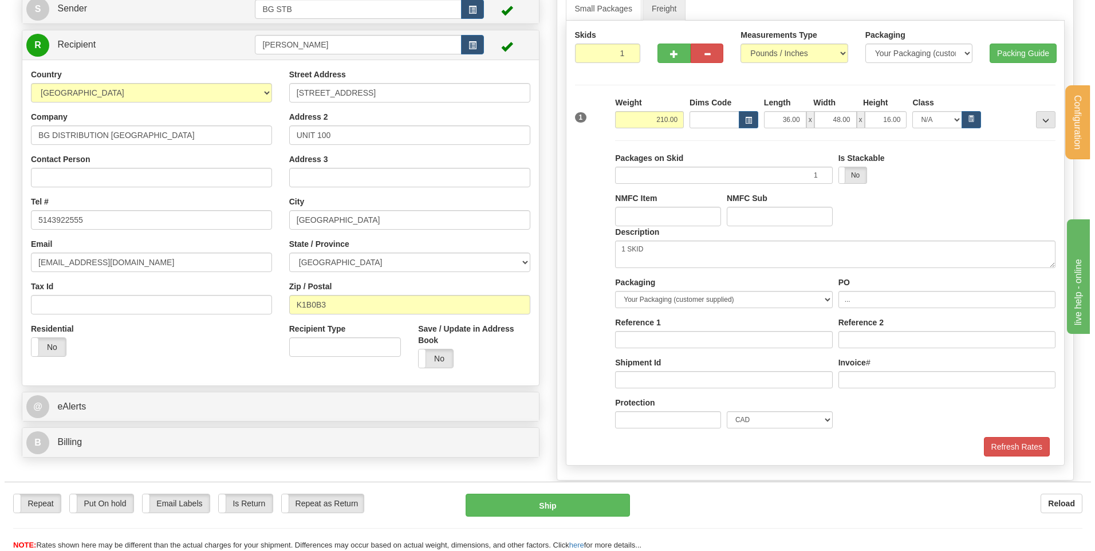
scroll to position [106, 0]
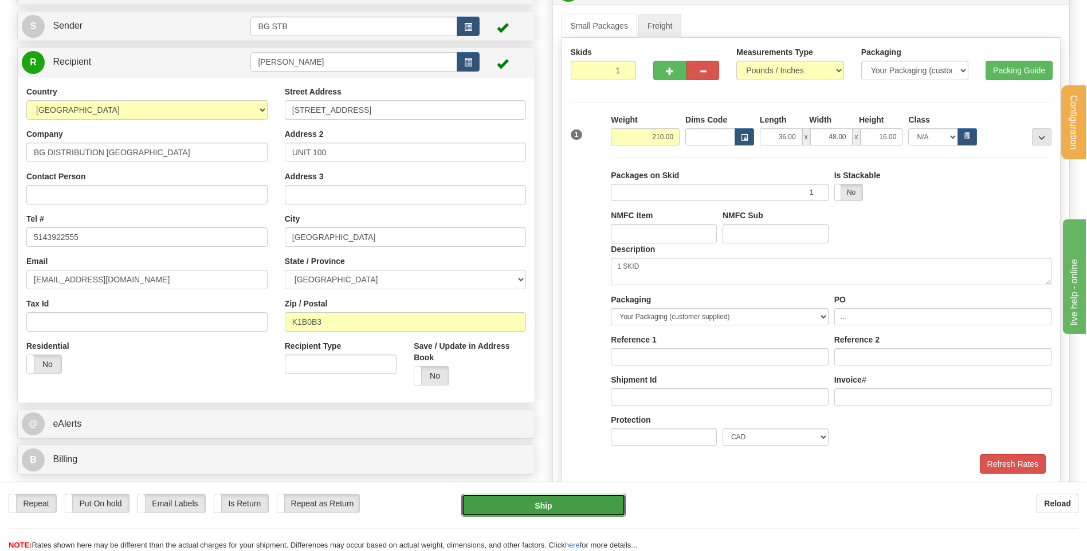
click at [544, 505] on button "Ship" at bounding box center [543, 505] width 164 height 23
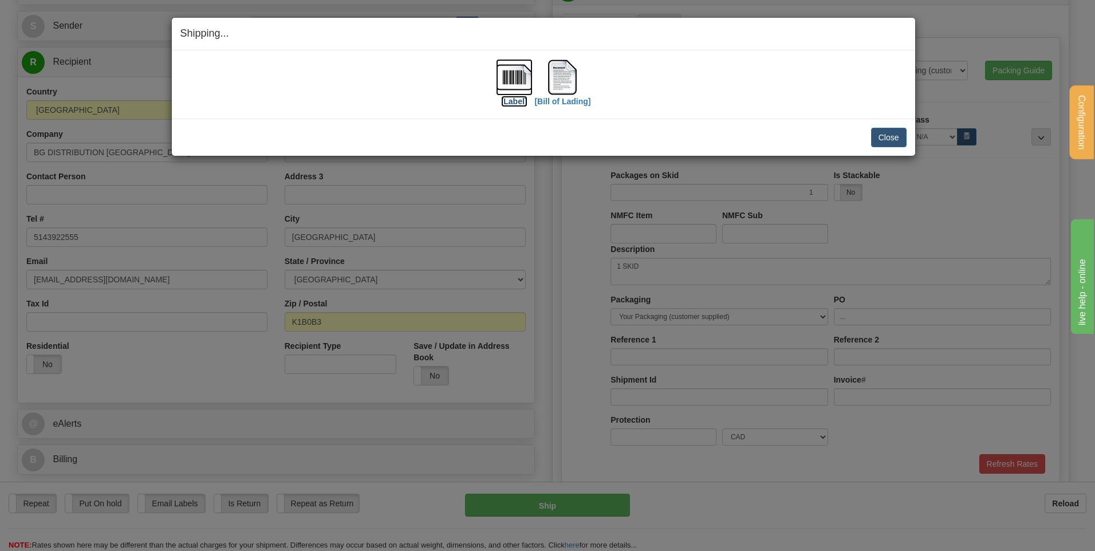
click at [519, 70] on img at bounding box center [514, 77] width 37 height 37
click at [567, 63] on img at bounding box center [562, 77] width 37 height 37
click at [870, 144] on div "Close Cancel" at bounding box center [543, 137] width 726 height 19
click at [898, 139] on button "Close" at bounding box center [889, 137] width 36 height 19
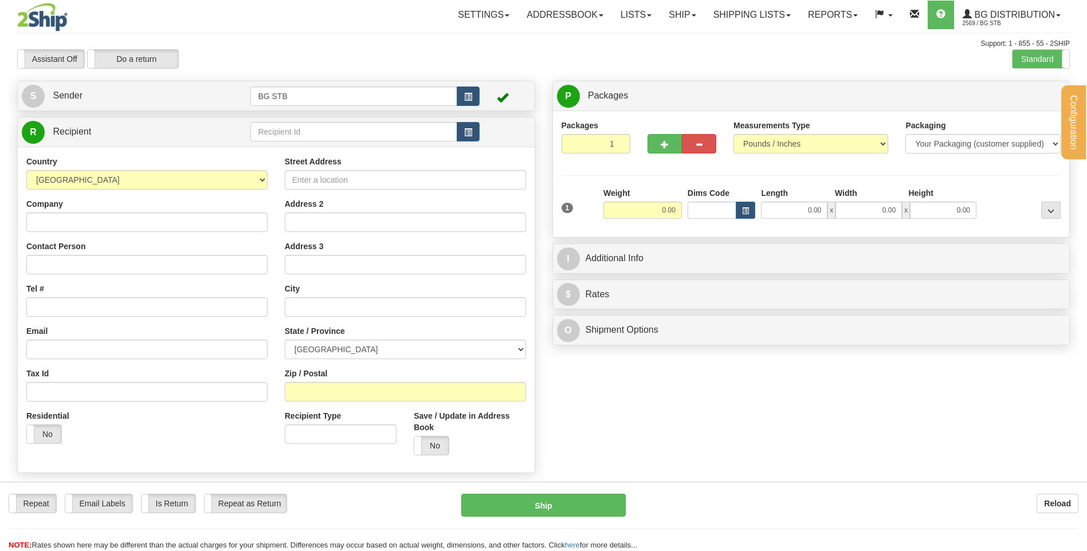
click at [259, 136] on input "text" at bounding box center [353, 131] width 206 height 19
click at [1018, 61] on label "Standard" at bounding box center [1040, 59] width 57 height 18
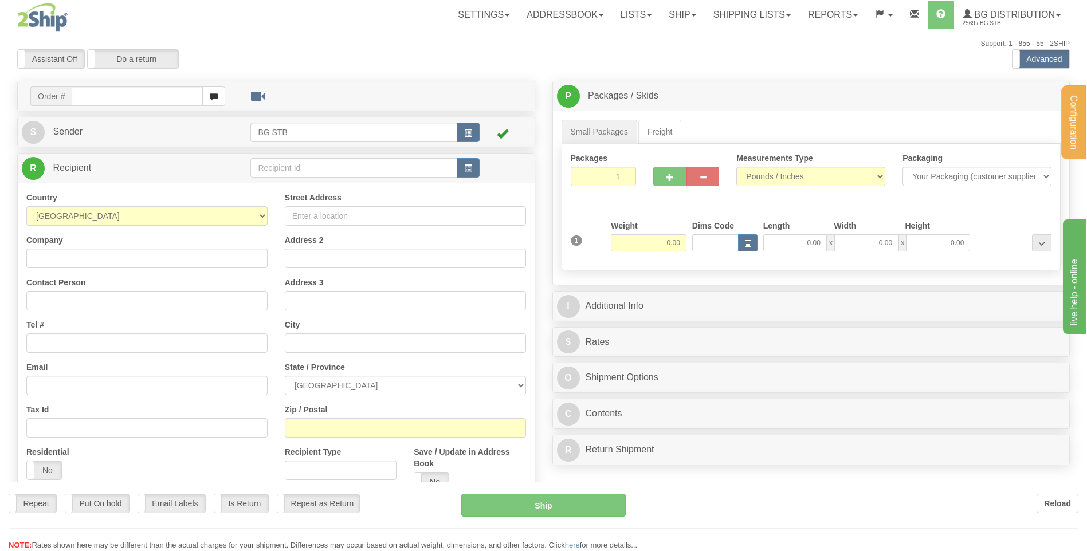
click at [259, 170] on div "Configuration My Configuration Panel Close Configure My Carriers" at bounding box center [543, 322] width 1087 height 645
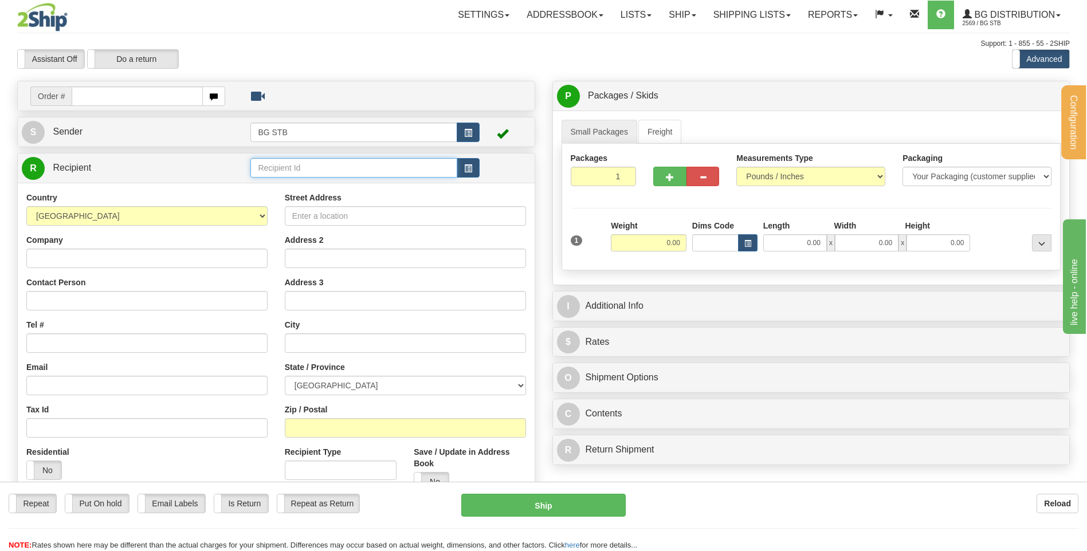
click at [259, 170] on input "text" at bounding box center [353, 167] width 206 height 19
type input "BG WIN"
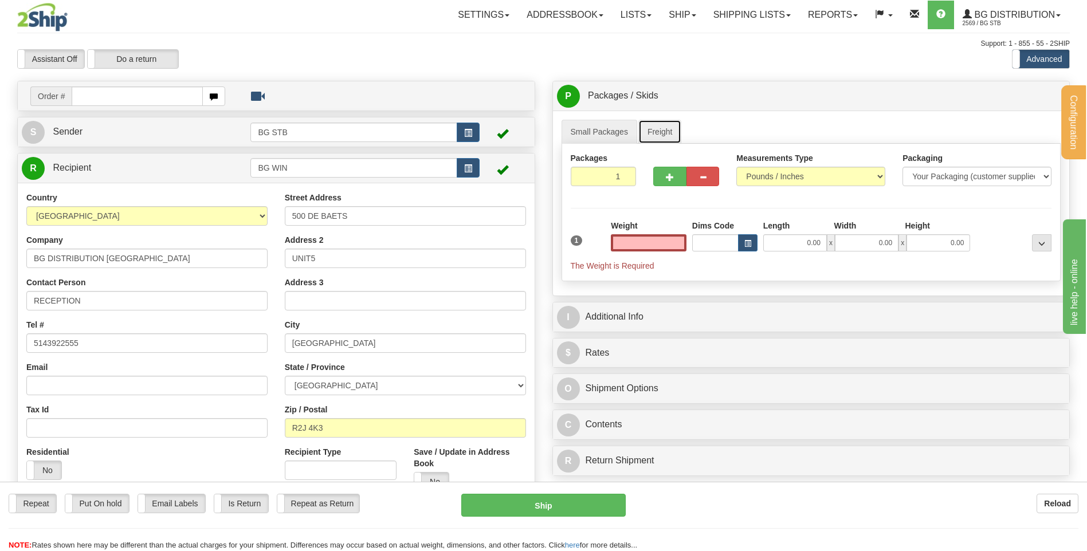
type input "0.00"
click at [669, 128] on link "Freight" at bounding box center [660, 132] width 44 height 24
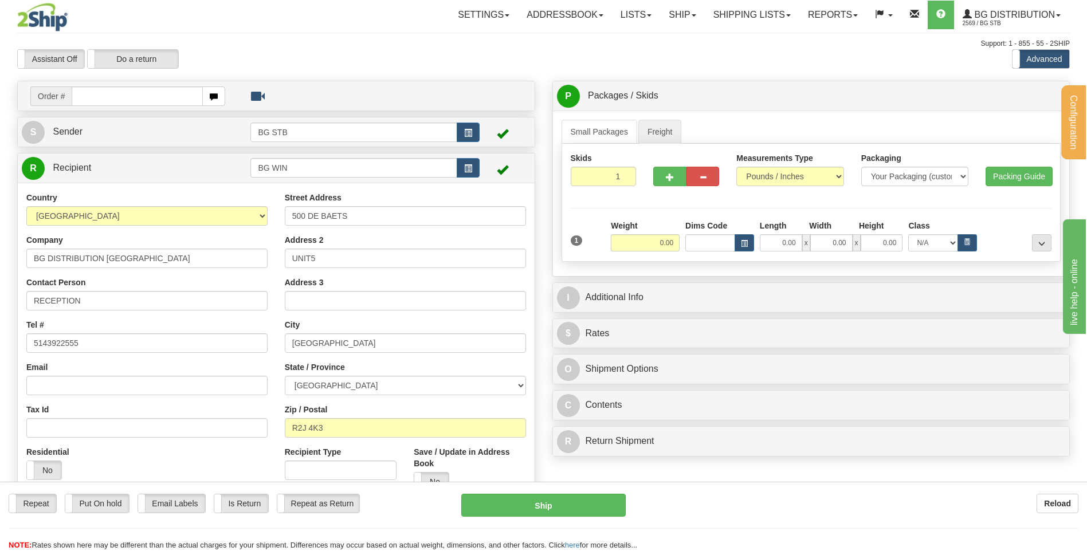
drag, startPoint x: 654, startPoint y: 231, endPoint x: 655, endPoint y: 238, distance: 7.0
click at [654, 232] on div "Weight 0.00" at bounding box center [645, 236] width 69 height 32
click at [655, 238] on input "0.00" at bounding box center [645, 242] width 69 height 17
type input "160.00"
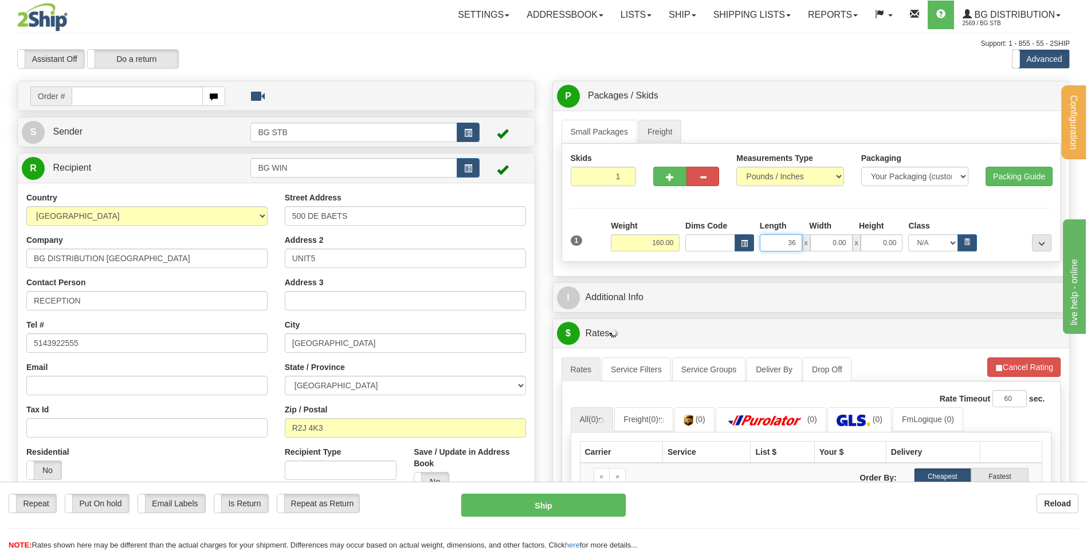
type input "36.00"
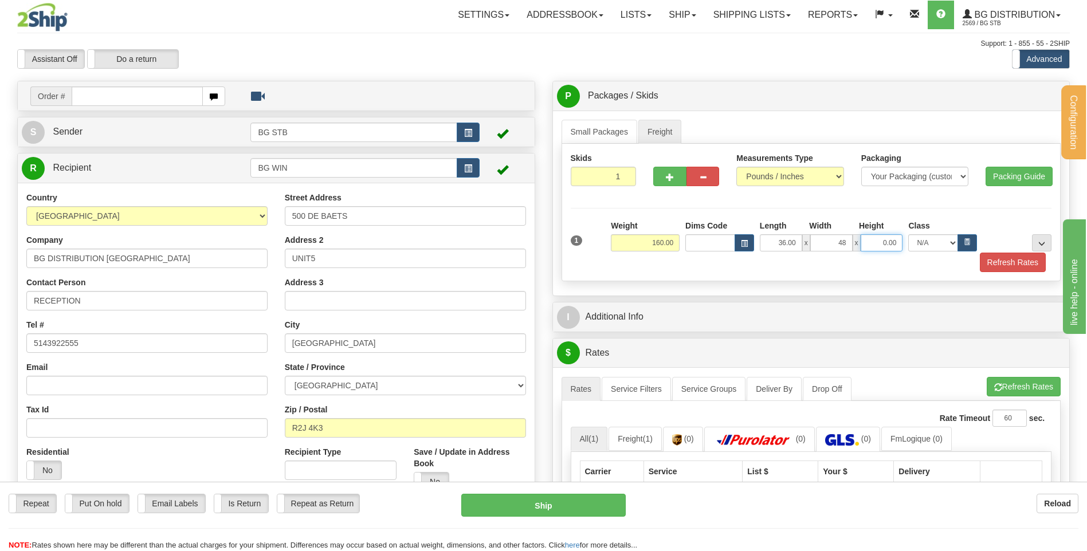
type input "48.00"
type input "14.00"
drag, startPoint x: 1051, startPoint y: 236, endPoint x: 1042, endPoint y: 239, distance: 9.1
click at [1045, 237] on div at bounding box center [1016, 236] width 74 height 32
click at [1041, 239] on button "..." at bounding box center [1041, 242] width 19 height 17
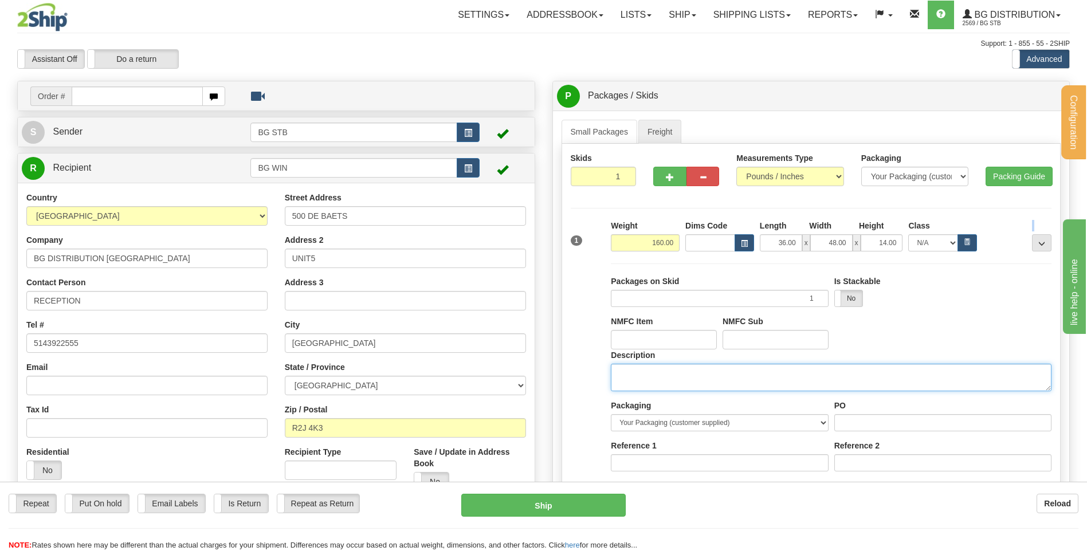
click at [648, 365] on textarea "Description" at bounding box center [831, 377] width 440 height 27
type textarea "1 SKID"
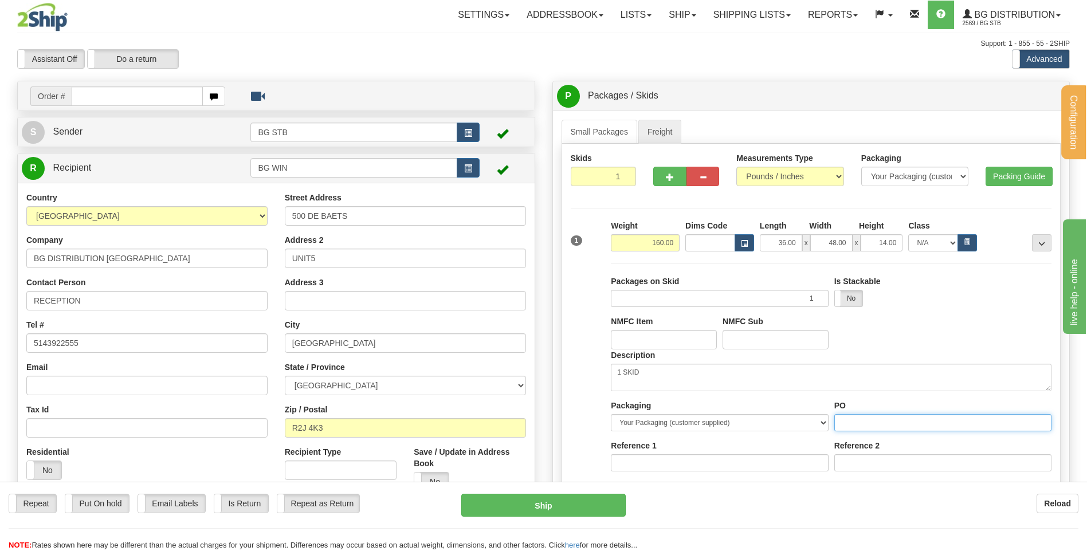
click at [861, 427] on input "PO" at bounding box center [942, 422] width 217 height 17
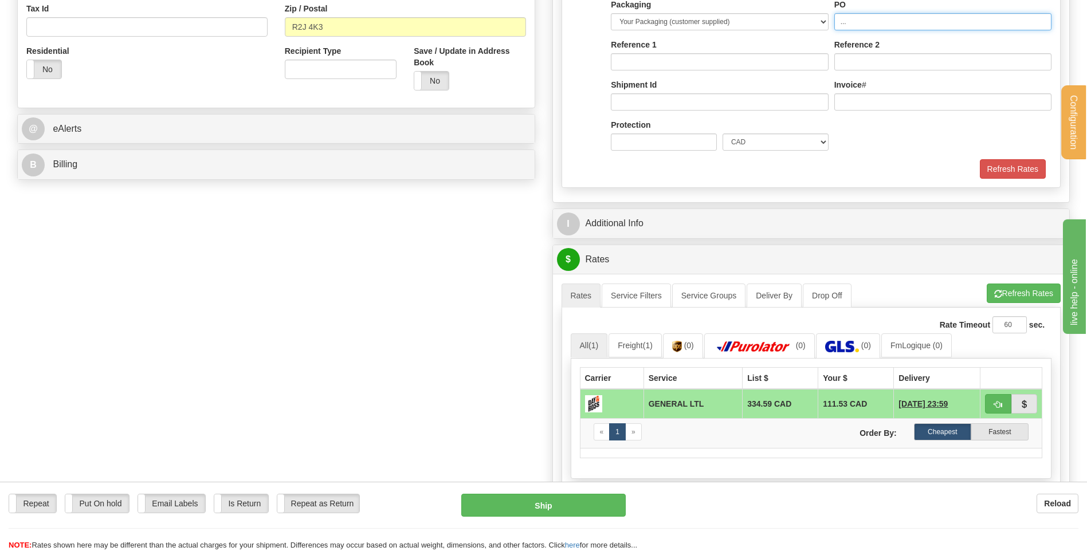
type input "..."
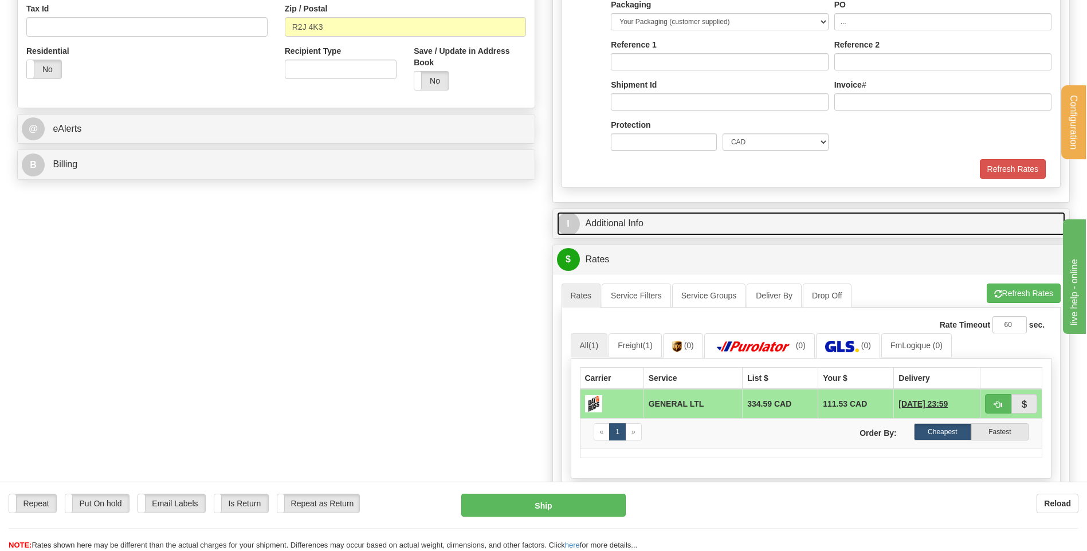
click at [671, 230] on link "I Additional Info" at bounding box center [811, 223] width 509 height 23
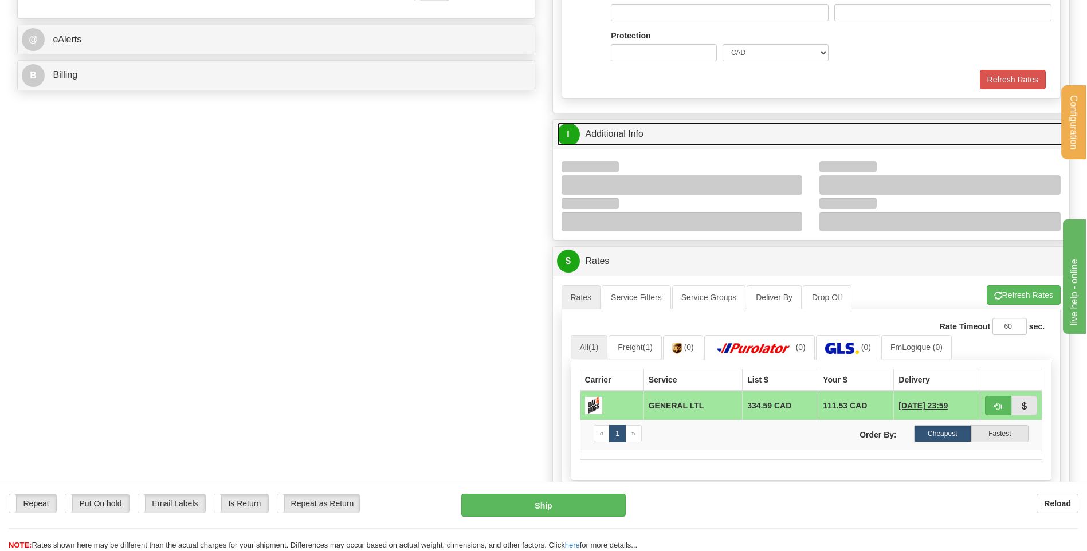
scroll to position [573, 0]
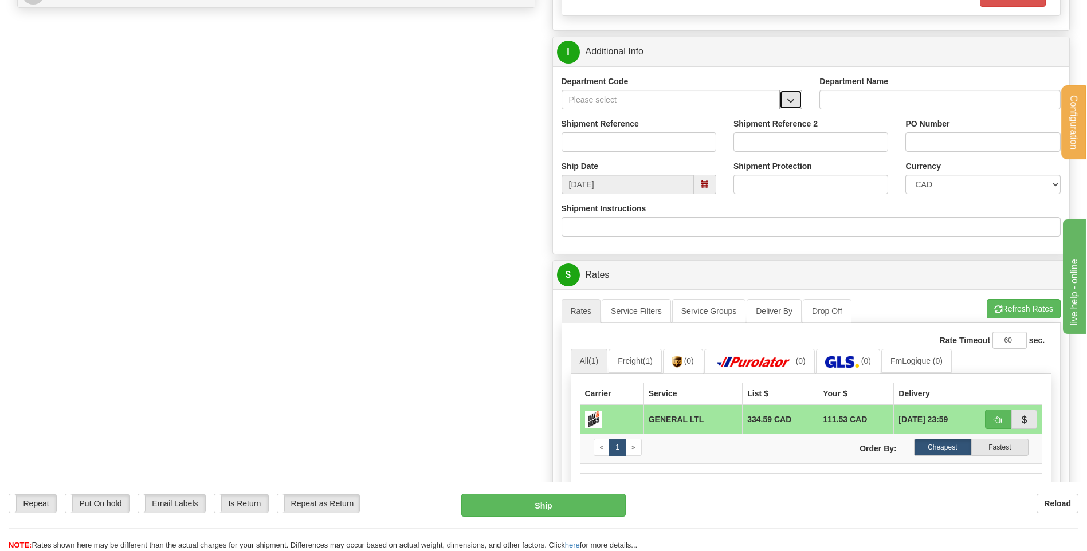
click at [798, 97] on button "button" at bounding box center [790, 99] width 23 height 19
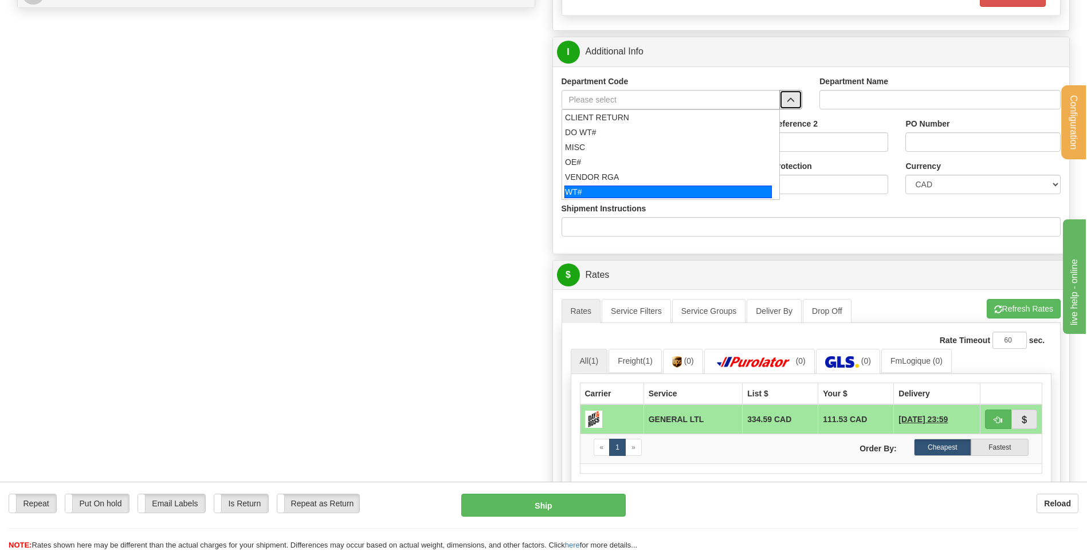
click at [576, 187] on div "WT#" at bounding box center [667, 192] width 207 height 13
type input "WT#"
type input "WAREHOUSE TRANSFERS"
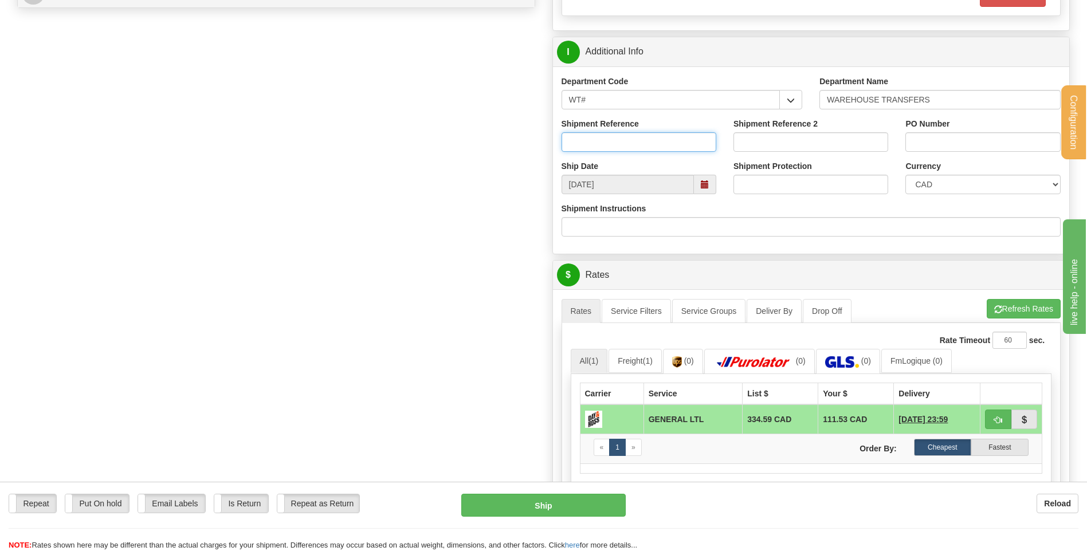
click at [587, 141] on input "Shipment Reference" at bounding box center [638, 141] width 155 height 19
type input "TRANSFERT 09"
type input "[EMAIL_ADDRESS][DOMAIN_NAME]"
select select "ON"
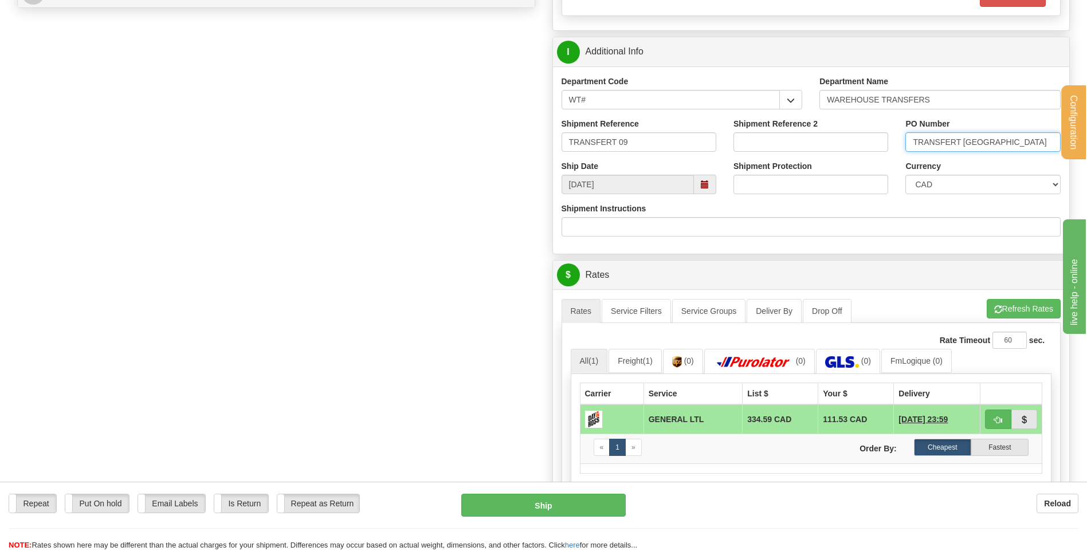
drag, startPoint x: 1010, startPoint y: 145, endPoint x: 966, endPoint y: 145, distance: 44.1
click at [966, 145] on input "TRANSFERT [GEOGRAPHIC_DATA]" at bounding box center [982, 141] width 155 height 19
type input "TRANSFERT [GEOGRAPHIC_DATA]"
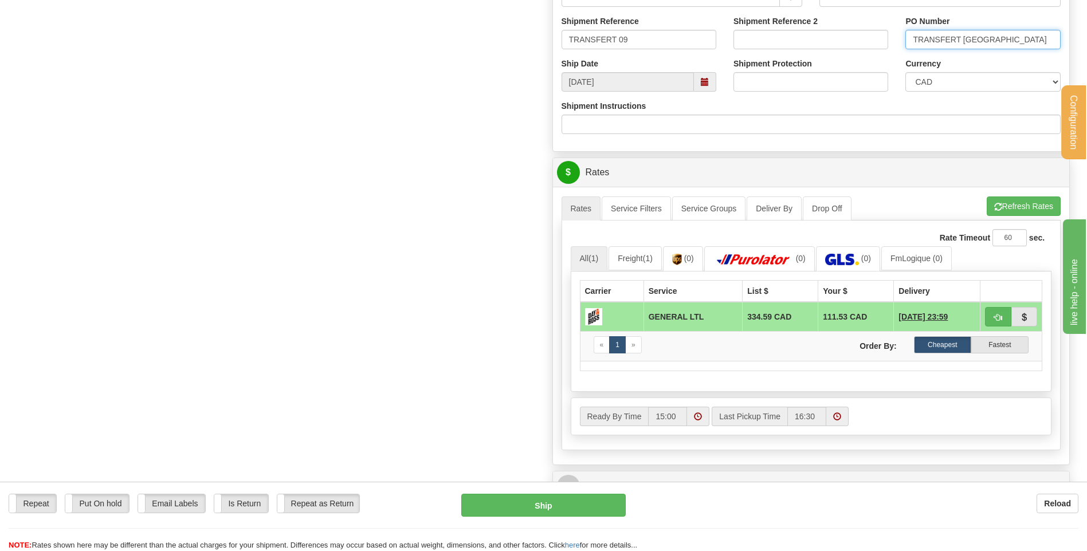
scroll to position [802, 0]
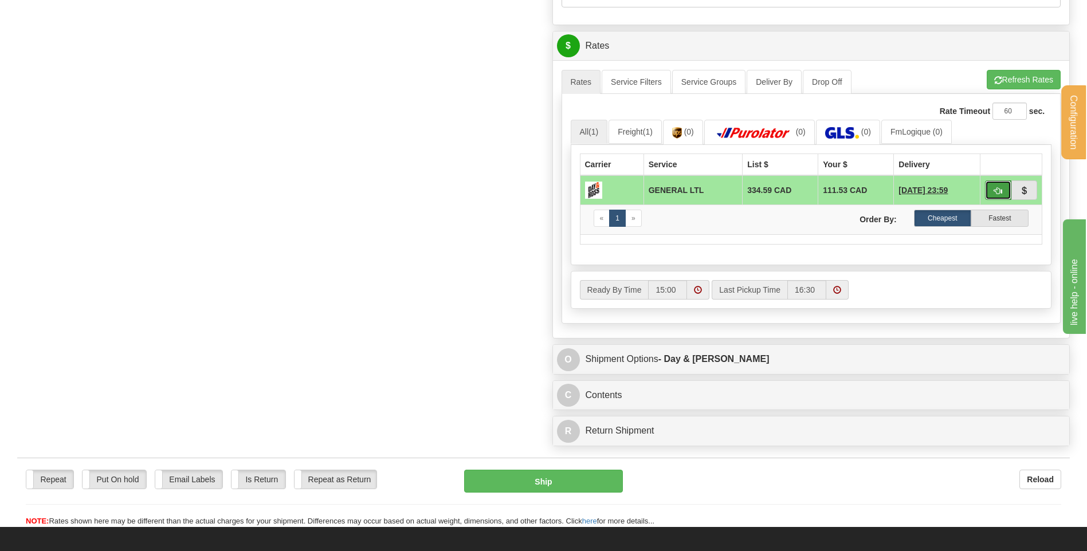
click at [996, 193] on span "button" at bounding box center [998, 190] width 8 height 7
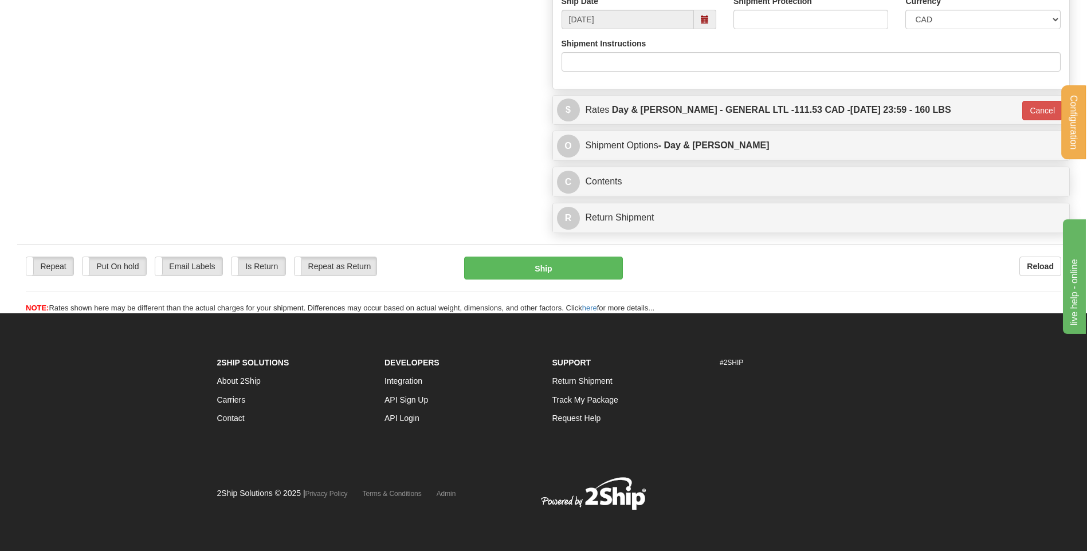
type input "GL"
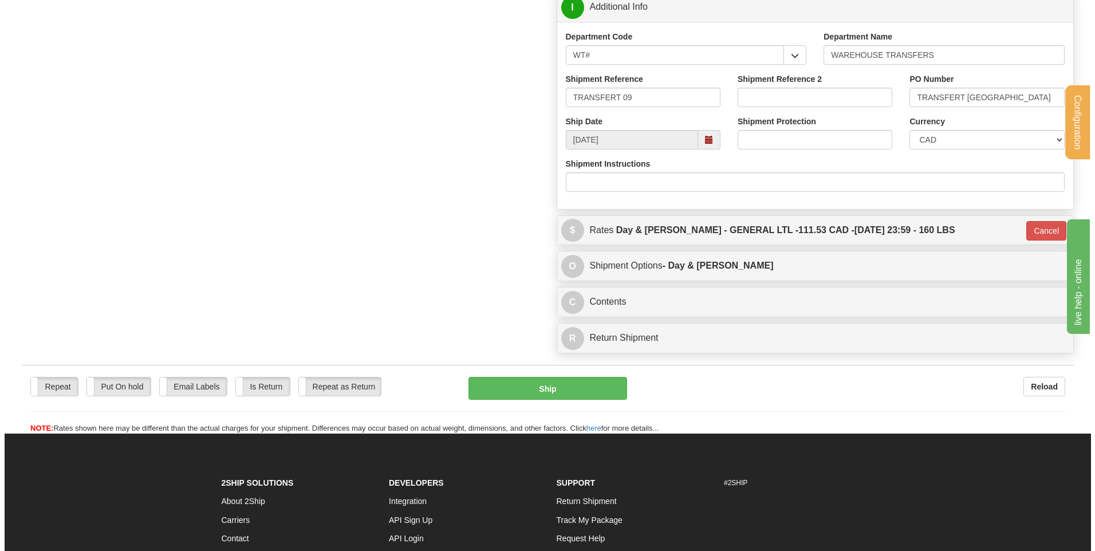
scroll to position [687, 0]
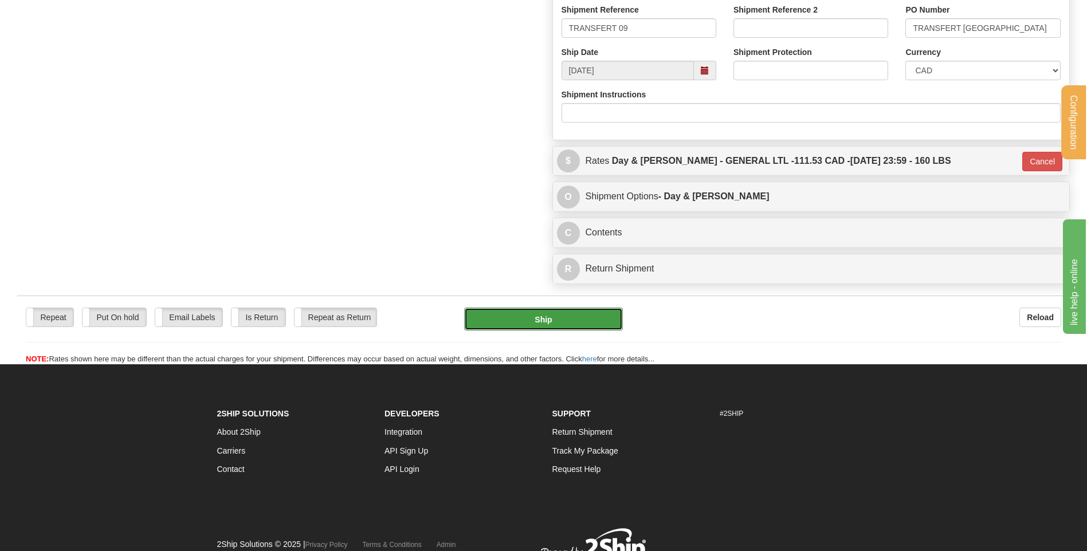
drag, startPoint x: 601, startPoint y: 310, endPoint x: 600, endPoint y: 316, distance: 6.5
click at [600, 316] on button "Ship" at bounding box center [543, 319] width 158 height 23
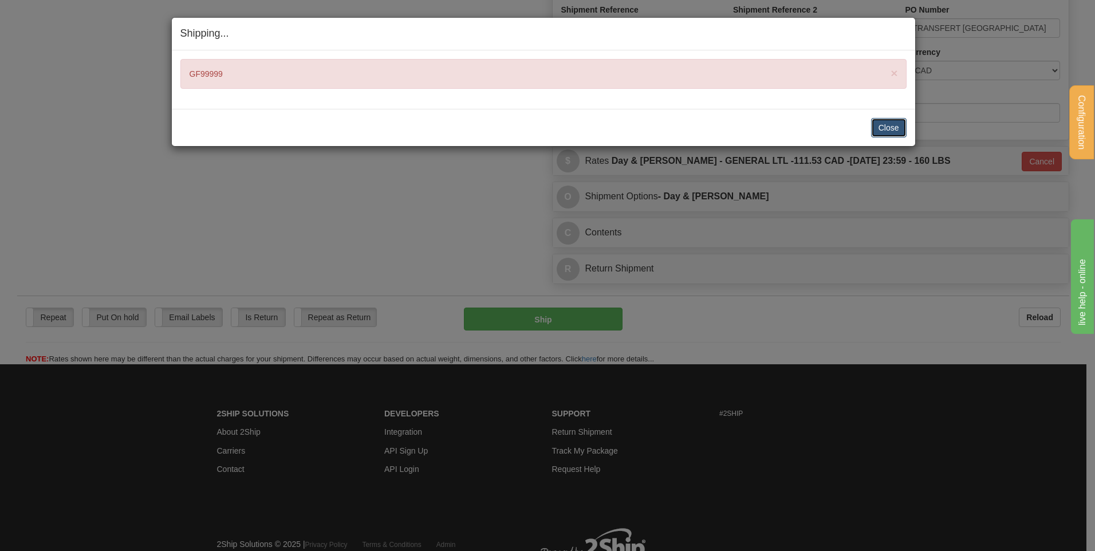
click at [881, 123] on button "Close" at bounding box center [889, 127] width 36 height 19
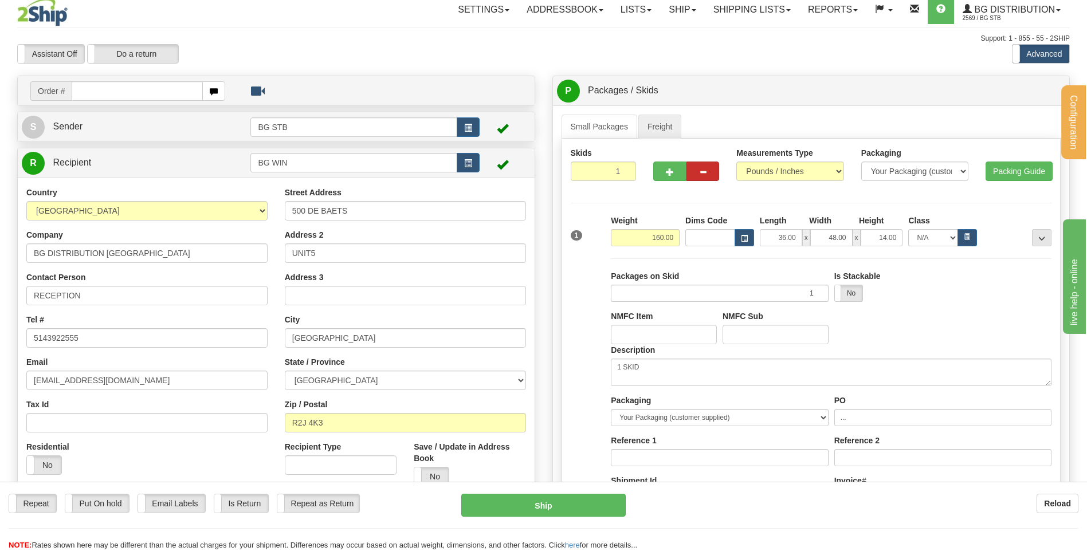
scroll to position [0, 0]
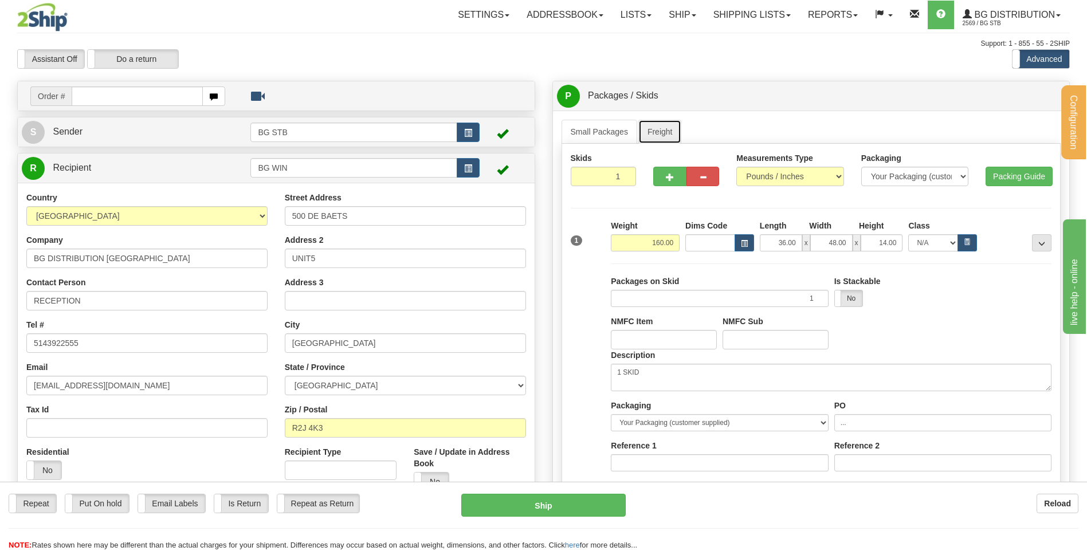
click at [669, 131] on link "Freight" at bounding box center [660, 132] width 44 height 24
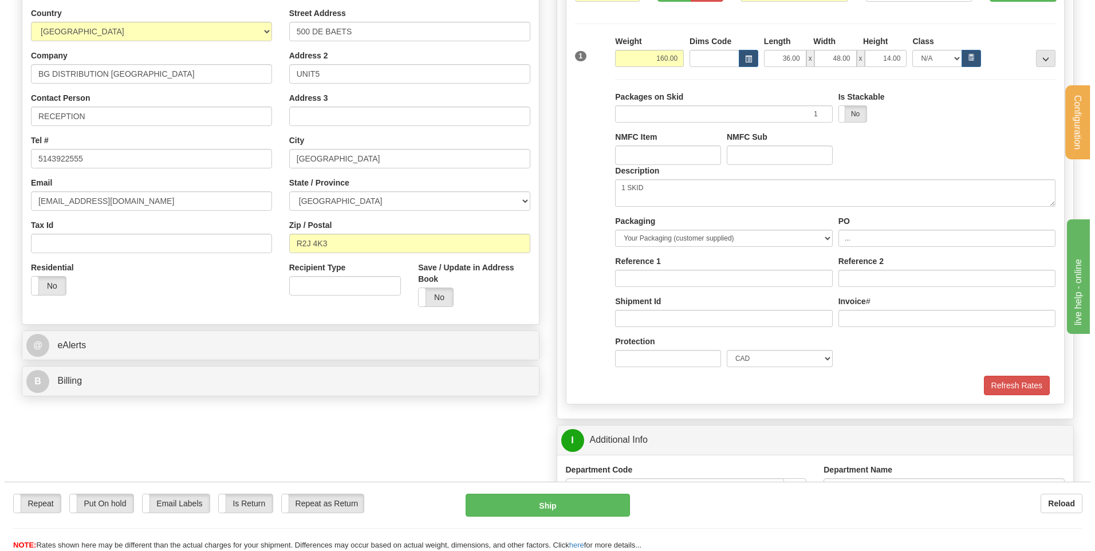
scroll to position [229, 0]
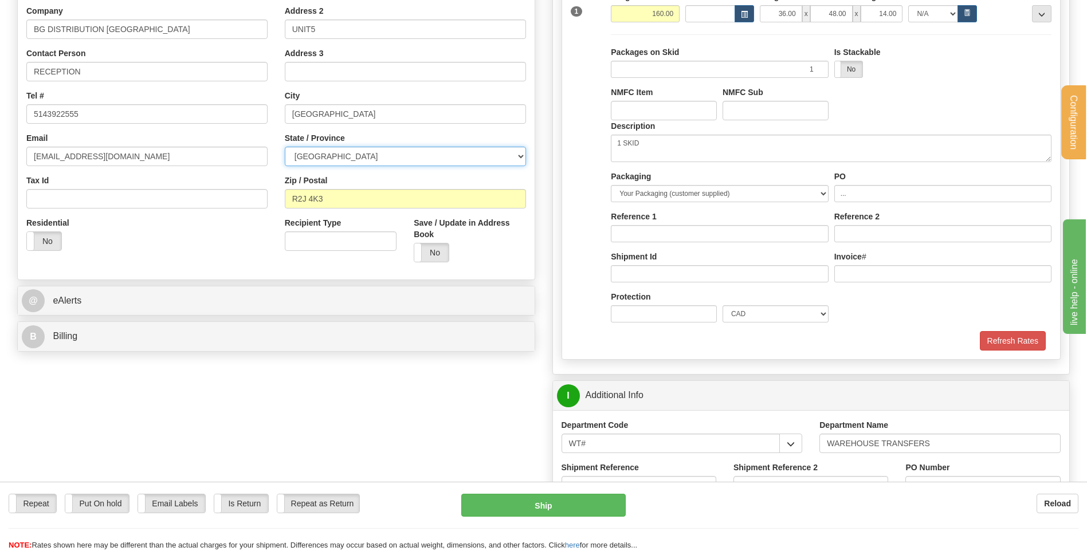
click at [363, 157] on select "[GEOGRAPHIC_DATA] [GEOGRAPHIC_DATA] [GEOGRAPHIC_DATA] [GEOGRAPHIC_DATA] [GEOGRA…" at bounding box center [405, 156] width 241 height 19
select select "MB"
click at [285, 147] on select "[GEOGRAPHIC_DATA] [GEOGRAPHIC_DATA] [GEOGRAPHIC_DATA] [GEOGRAPHIC_DATA] [GEOGRA…" at bounding box center [405, 156] width 241 height 19
click at [552, 501] on button "Ship" at bounding box center [543, 505] width 164 height 23
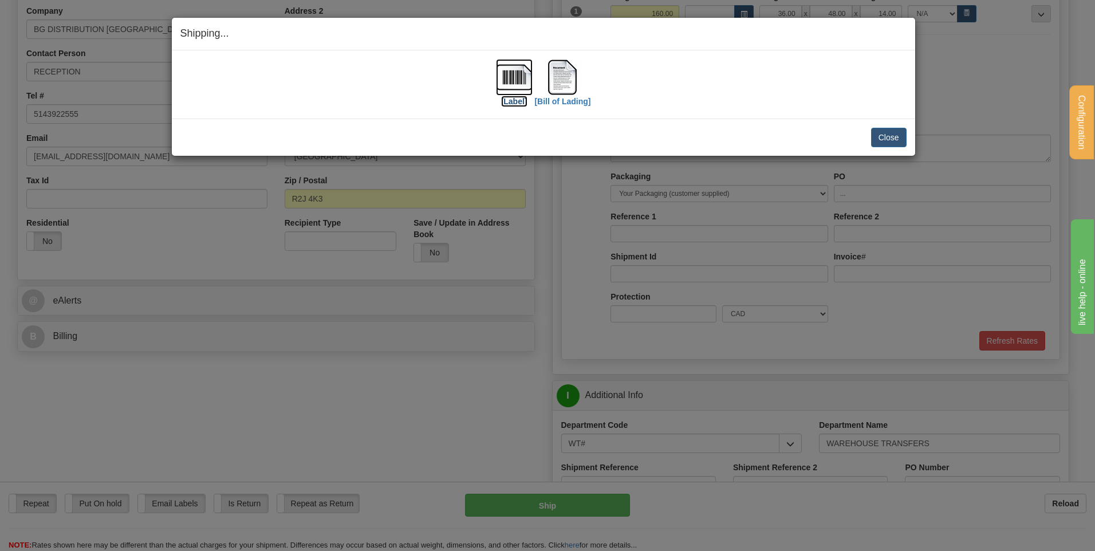
click at [525, 74] on img at bounding box center [514, 77] width 37 height 37
click at [558, 75] on img at bounding box center [562, 77] width 37 height 37
click at [896, 136] on button "Close" at bounding box center [889, 137] width 36 height 19
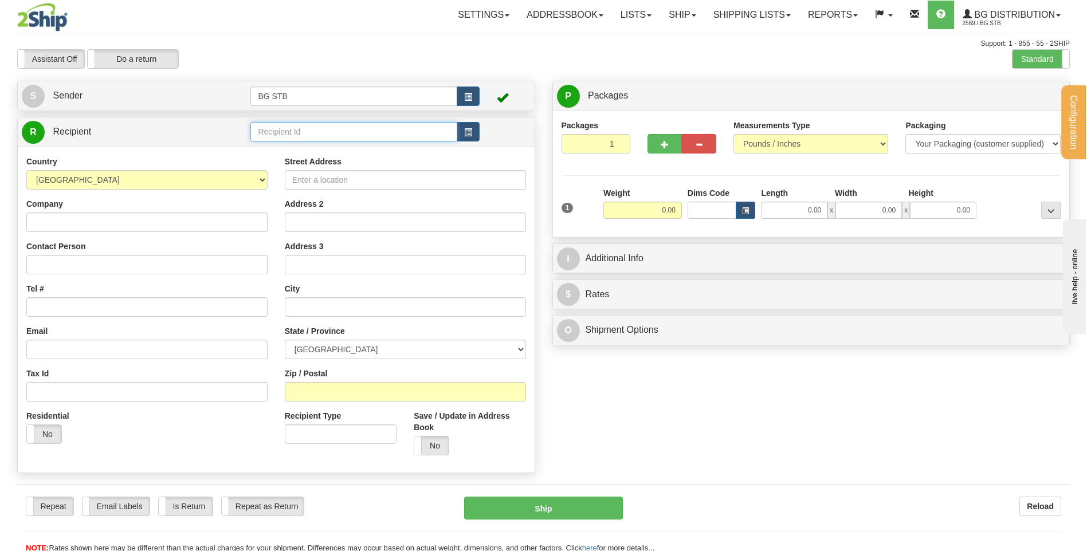
click at [332, 135] on input "text" at bounding box center [353, 131] width 206 height 19
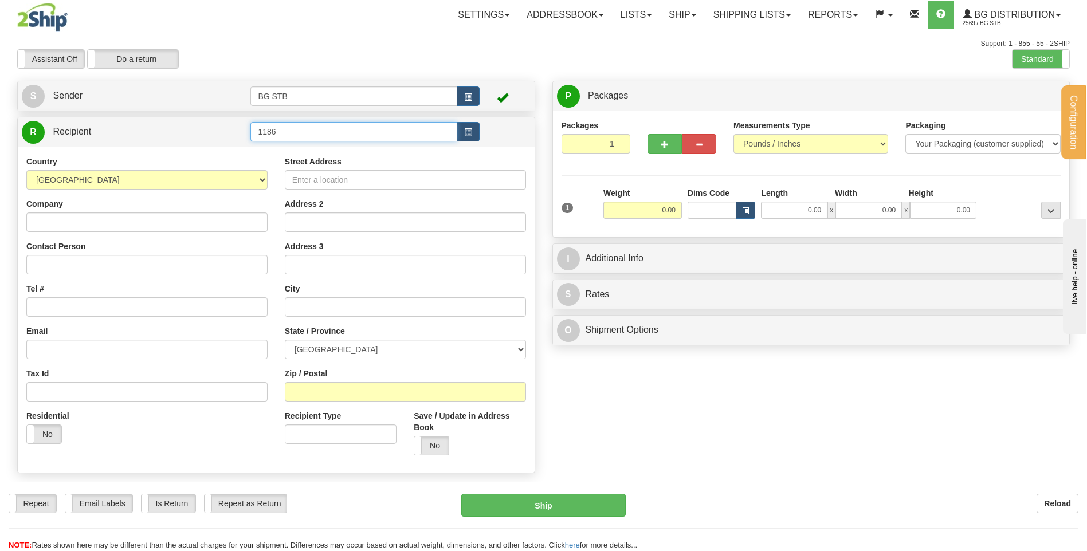
type input "1186"
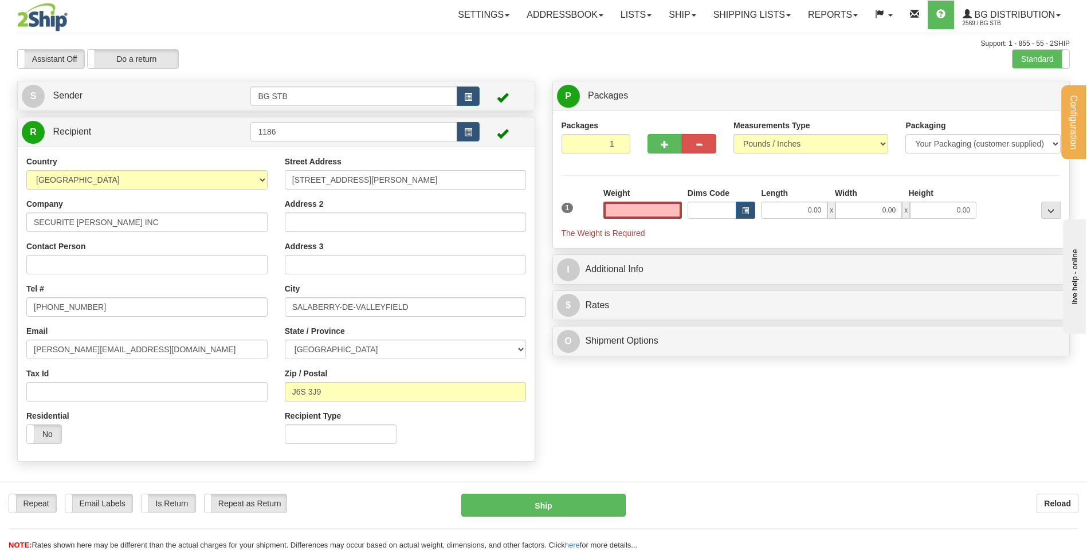
type input "0.00"
click at [623, 196] on label "Weight" at bounding box center [616, 192] width 26 height 11
click at [627, 212] on input "0.00" at bounding box center [642, 210] width 78 height 17
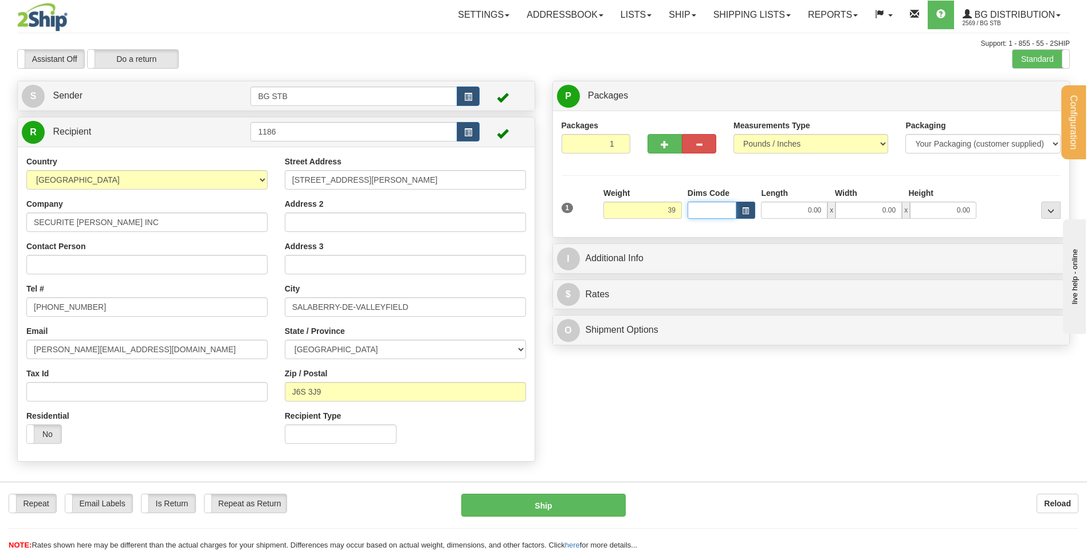
type input "39.00"
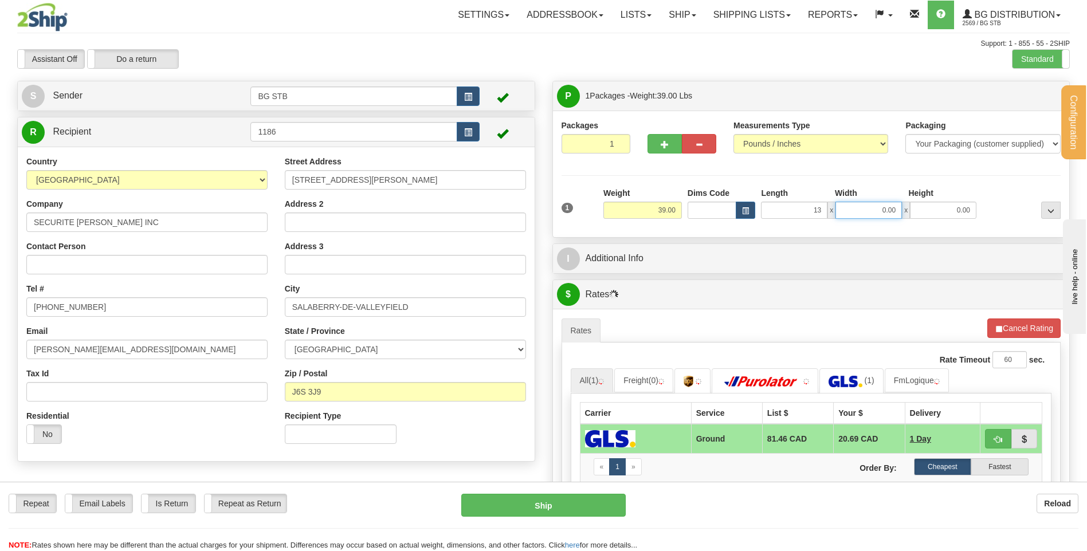
type input "13.00"
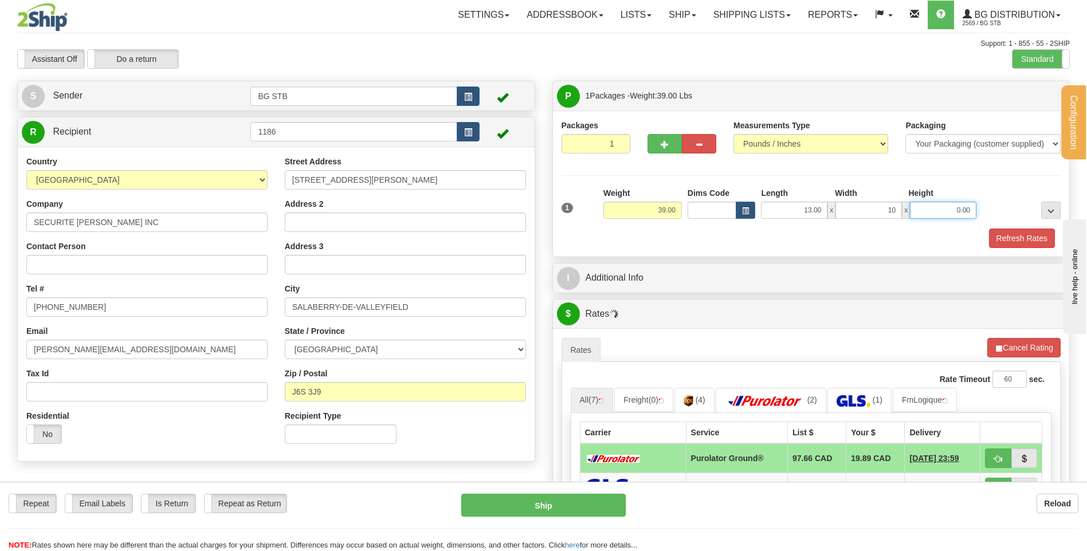
type input "10.00"
type input "13.00"
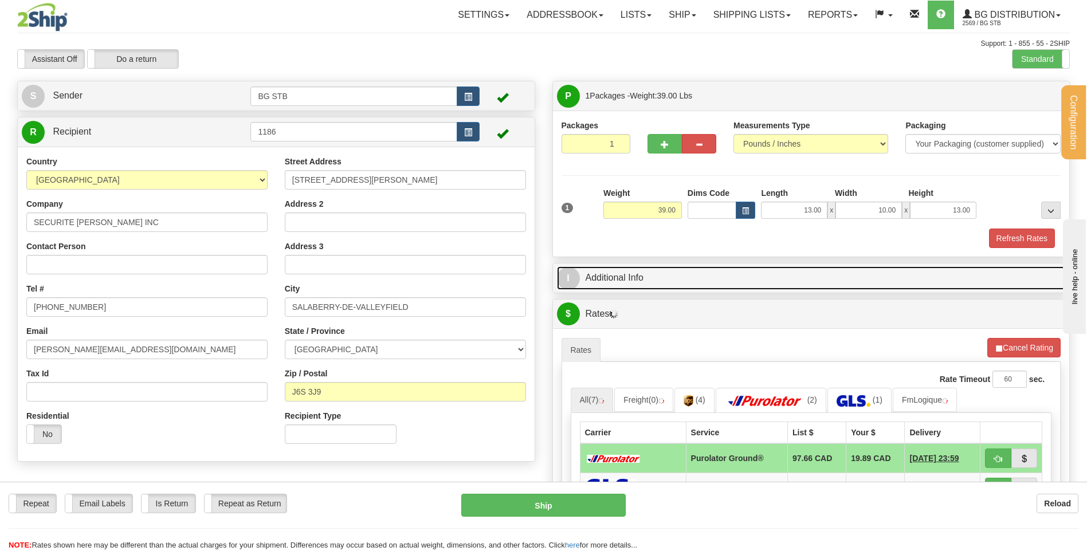
click at [608, 284] on link "I Additional Info" at bounding box center [811, 277] width 509 height 23
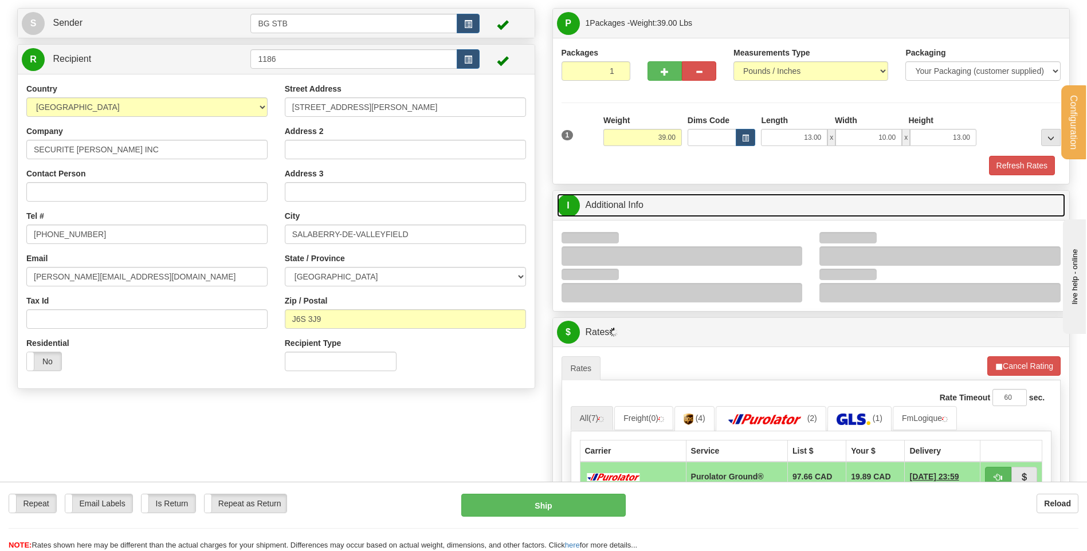
scroll to position [115, 0]
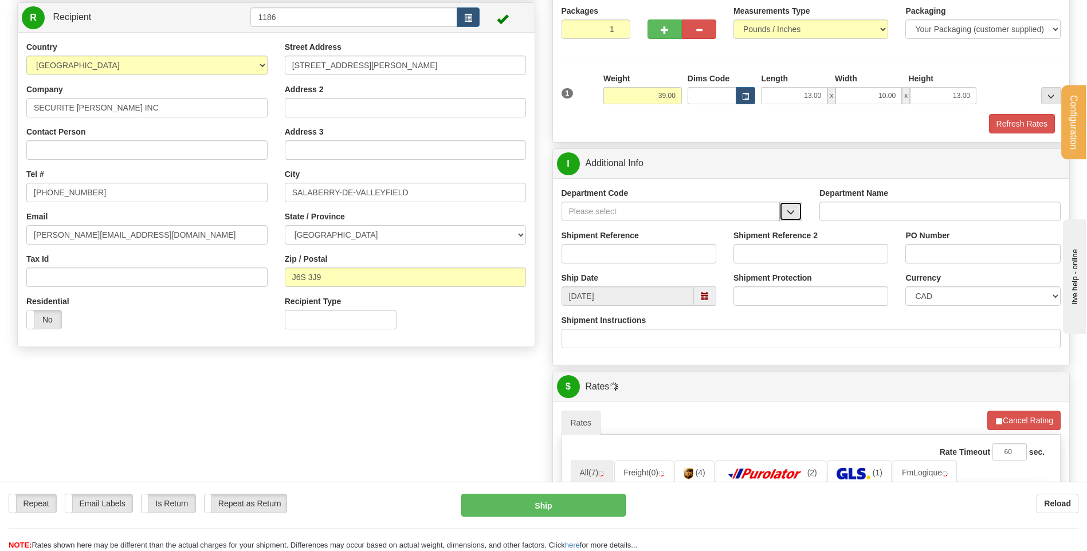
click at [785, 206] on button "button" at bounding box center [790, 211] width 23 height 19
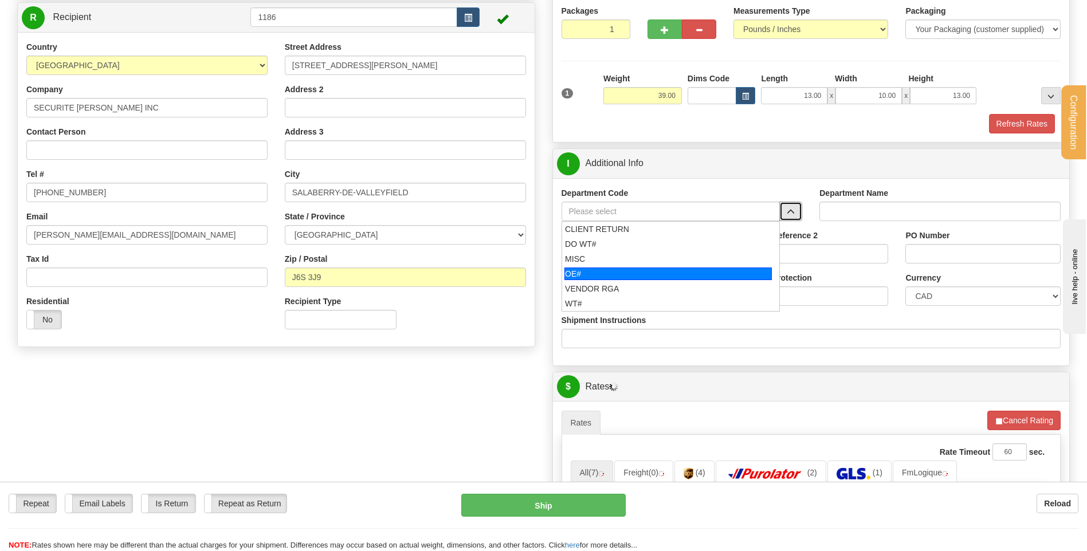
click at [618, 270] on div "OE#" at bounding box center [667, 273] width 207 height 13
type input "OE#"
type input "ORDERS"
click at [617, 255] on input "Shipment Reference" at bounding box center [638, 253] width 155 height 19
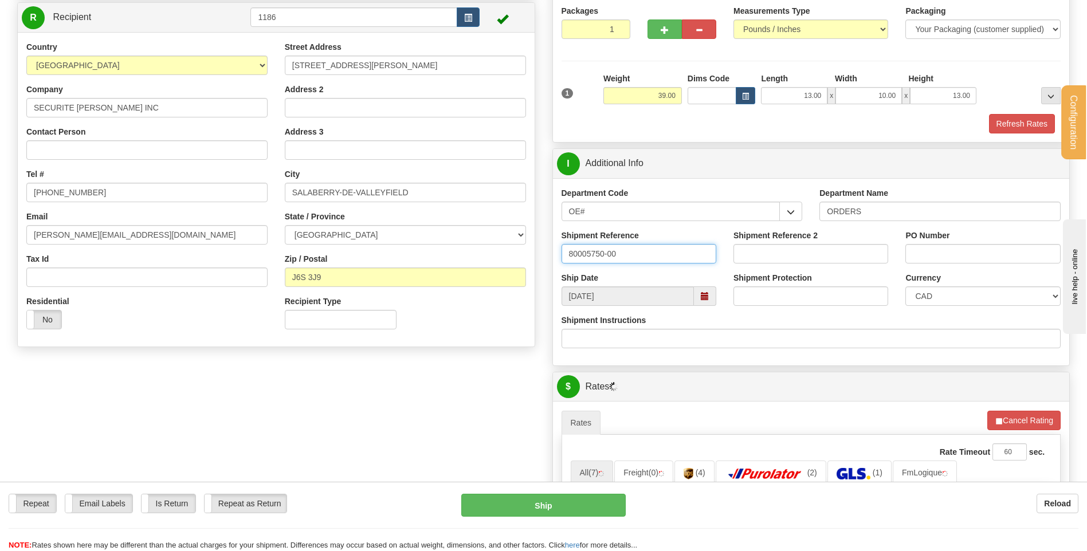
type input "80005750-00"
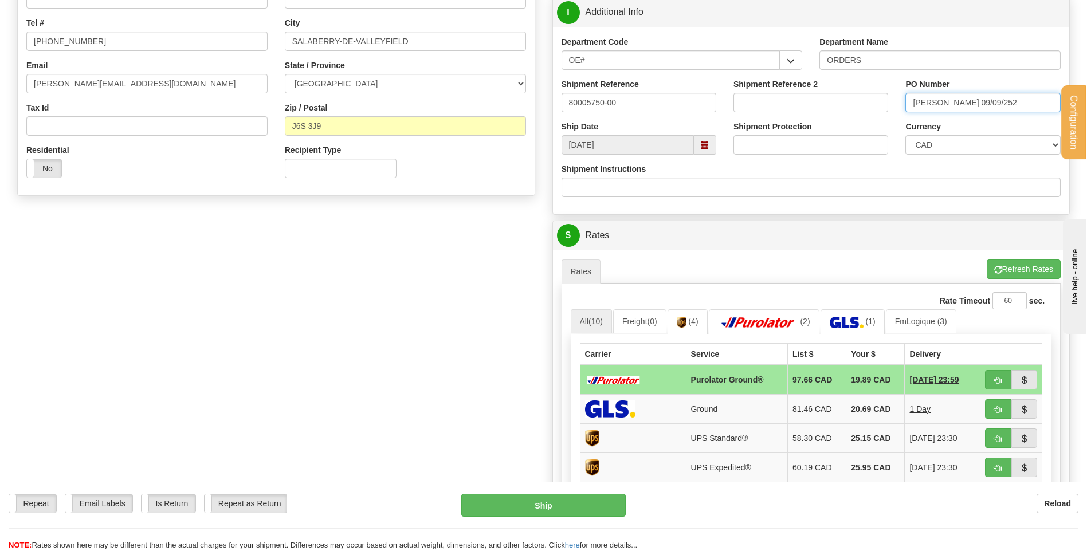
scroll to position [344, 0]
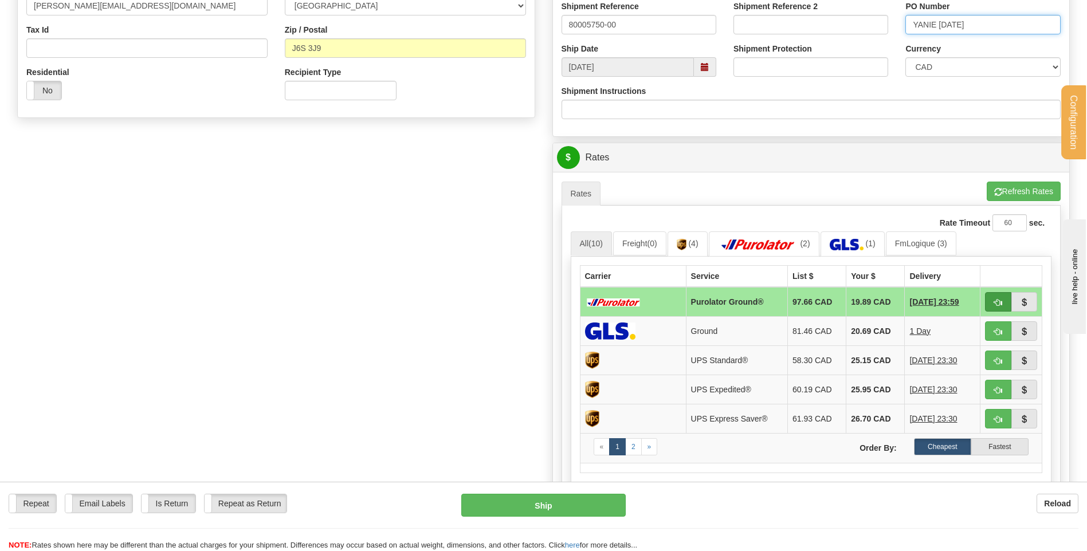
type input "YANIE [DATE]"
click at [997, 301] on span "button" at bounding box center [998, 302] width 8 height 7
type input "260"
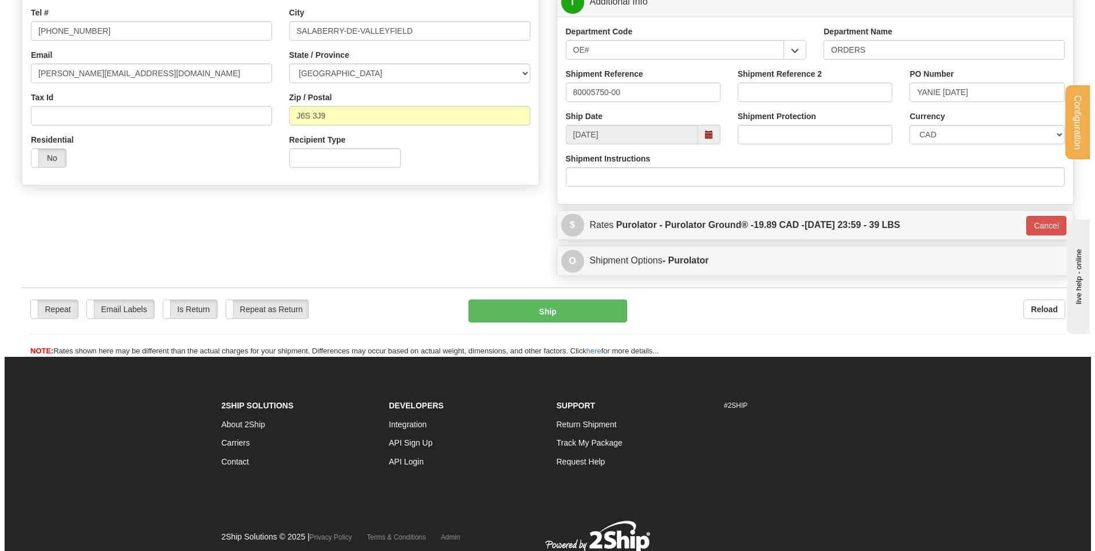
scroll to position [205, 0]
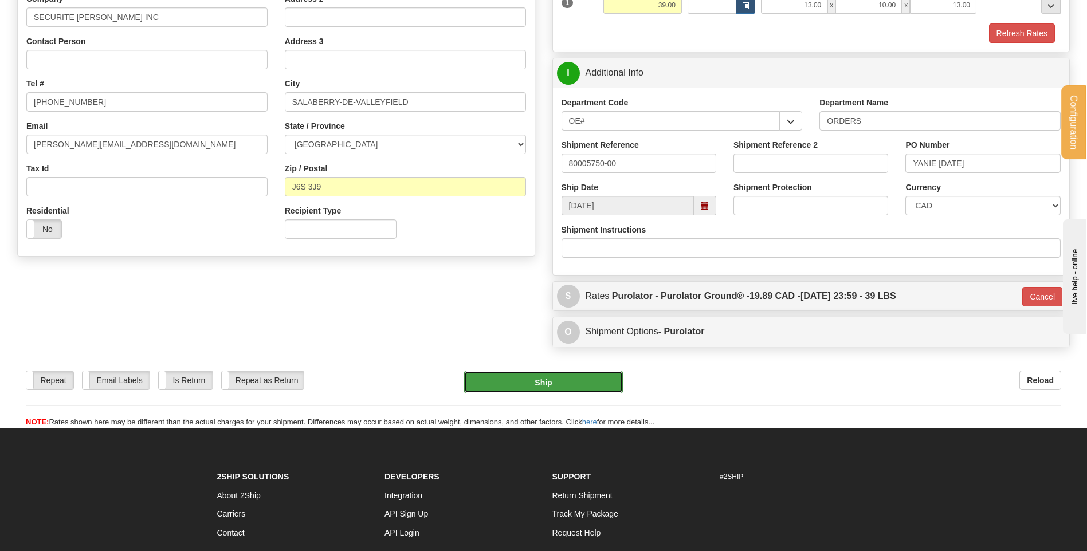
click at [534, 386] on button "Ship" at bounding box center [543, 382] width 158 height 23
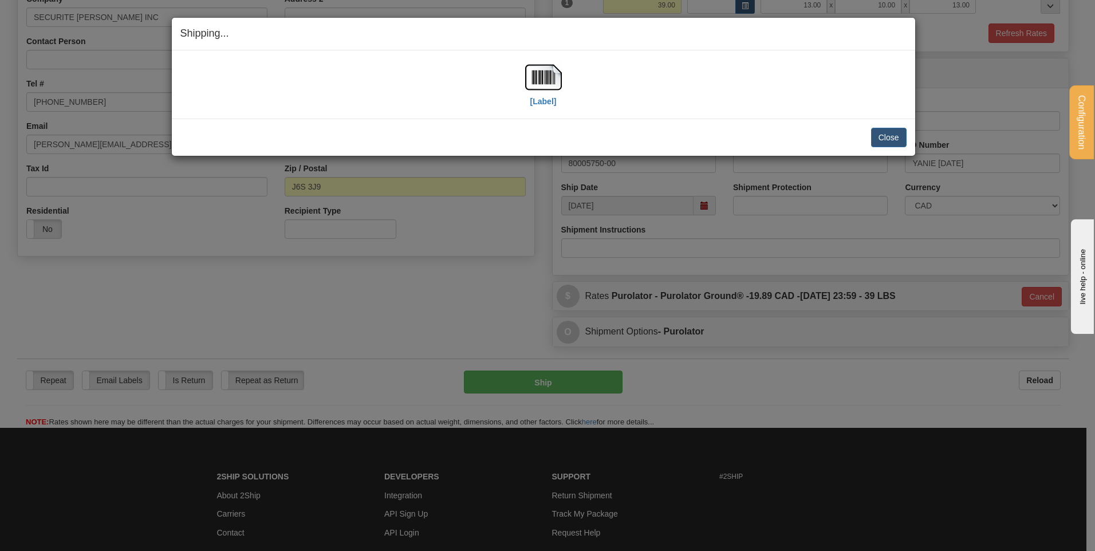
click at [524, 77] on div "[Label]" at bounding box center [543, 84] width 726 height 51
click at [525, 77] on img at bounding box center [543, 77] width 37 height 37
click at [898, 135] on button "Close" at bounding box center [889, 137] width 36 height 19
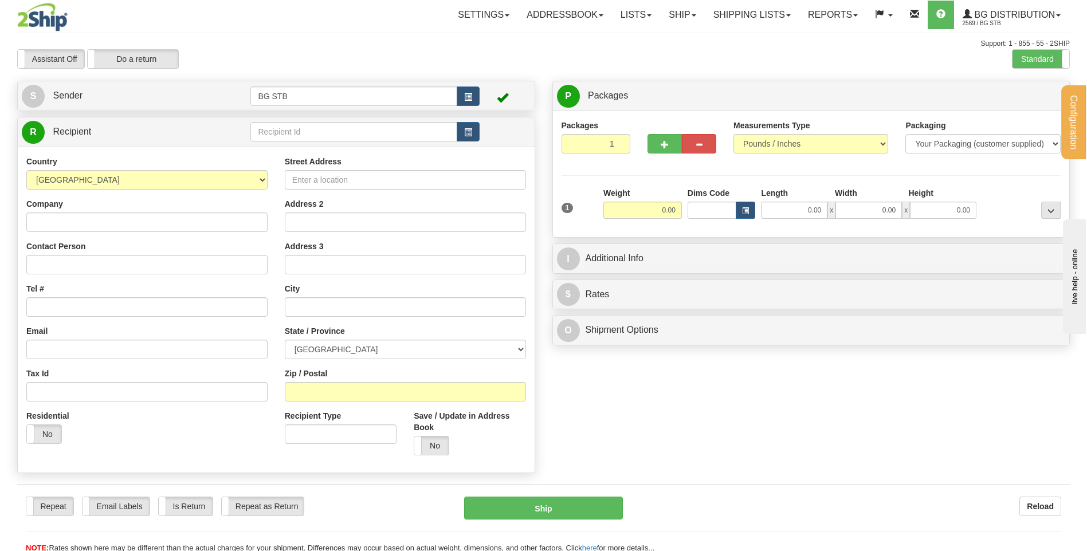
drag, startPoint x: 355, startPoint y: 117, endPoint x: 339, endPoint y: 136, distance: 25.6
click at [352, 121] on div "R Recipient" at bounding box center [276, 131] width 517 height 29
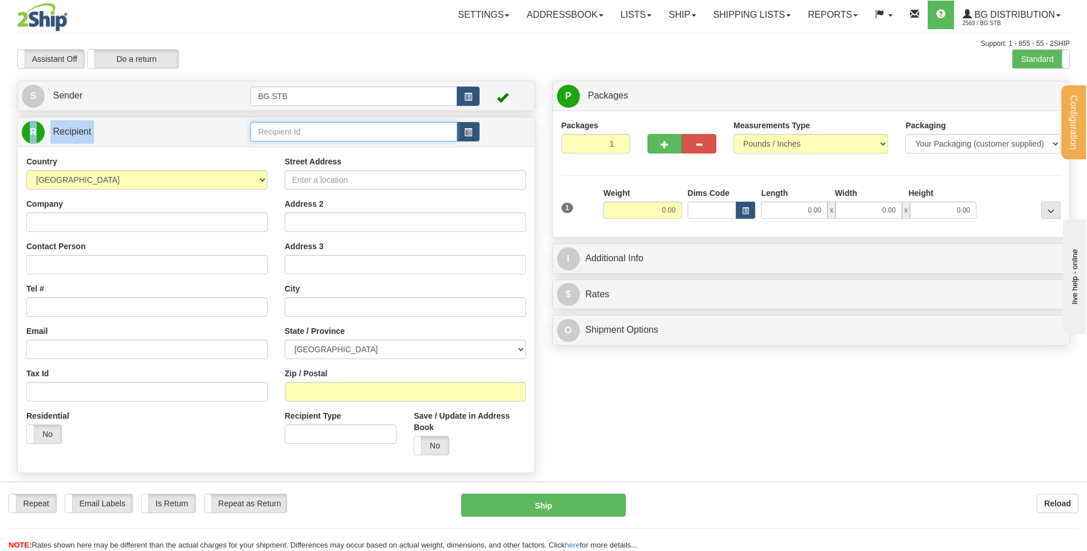
click at [337, 137] on input "text" at bounding box center [353, 131] width 206 height 19
type input "20064"
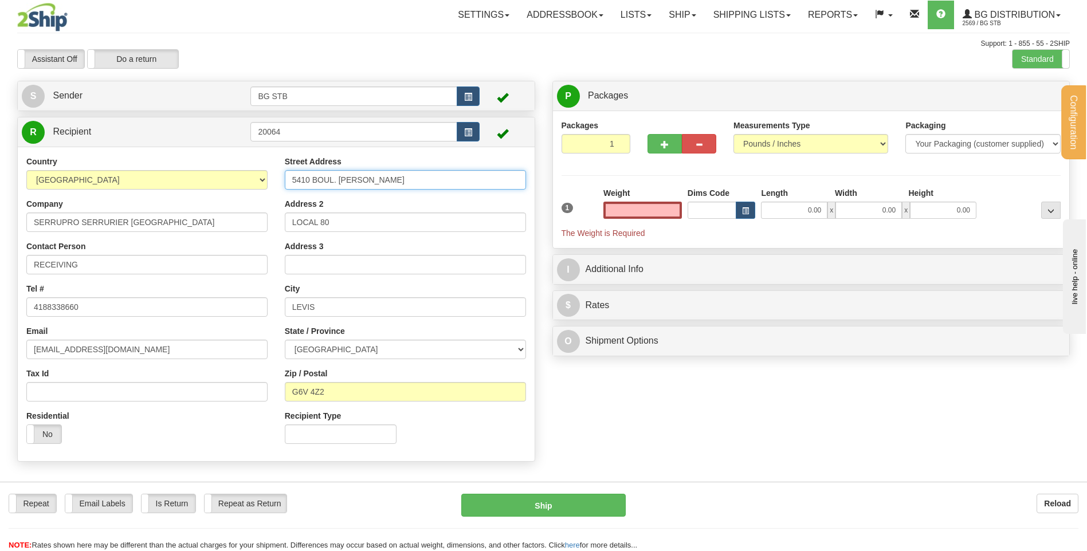
type input "0.00"
drag, startPoint x: 208, startPoint y: 171, endPoint x: 201, endPoint y: 172, distance: 7.5
click at [201, 172] on div "Country AFGHANISTAN ALAND ISLANDS ALBANIA ALGERIA AMERICAN SAMOA ANDORRA ANGOLA…" at bounding box center [276, 304] width 517 height 297
type input "1378 KING OUEST"
drag, startPoint x: 359, startPoint y: 226, endPoint x: 235, endPoint y: 235, distance: 123.5
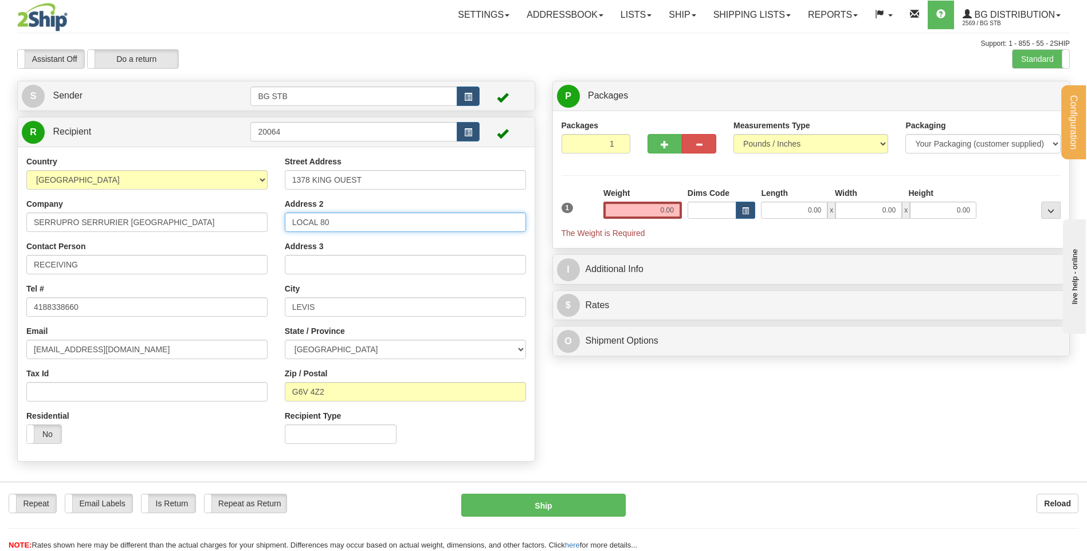
click at [235, 235] on div "Country AFGHANISTAN ALAND ISLANDS ALBANIA ALGERIA AMERICAN SAMOA ANDORRA ANGOLA…" at bounding box center [276, 304] width 517 height 297
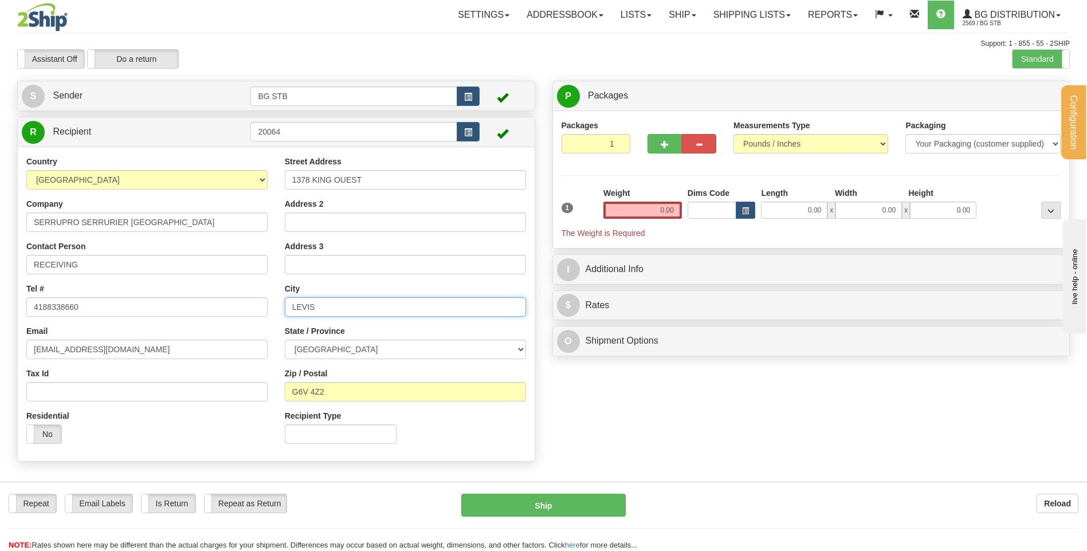
drag, startPoint x: 276, startPoint y: 308, endPoint x: 171, endPoint y: 298, distance: 105.2
click at [200, 302] on div "Country AFGHANISTAN ALAND ISLANDS ALBANIA ALGERIA AMERICAN SAMOA ANDORRA ANGOLA…" at bounding box center [276, 304] width 517 height 297
type input "SHERBROOKE"
drag, startPoint x: 334, startPoint y: 392, endPoint x: 283, endPoint y: 388, distance: 51.1
click at [286, 390] on input "G6V 4Z2" at bounding box center [405, 391] width 241 height 19
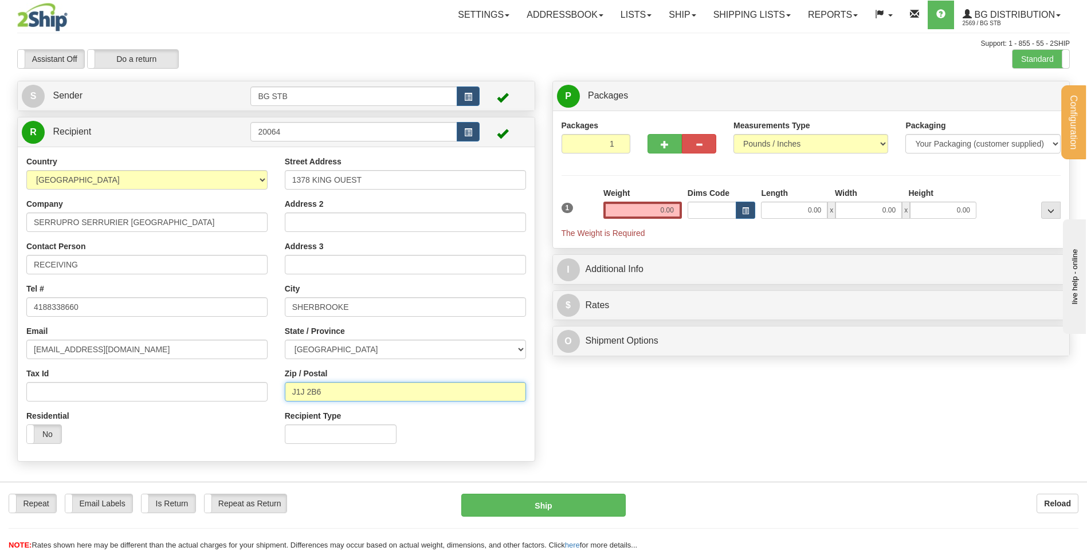
type input "J1J 2B6"
click at [644, 207] on input "0.00" at bounding box center [642, 210] width 78 height 17
type input "0.00"
click at [675, 147] on button "button" at bounding box center [664, 143] width 34 height 19
type input "2"
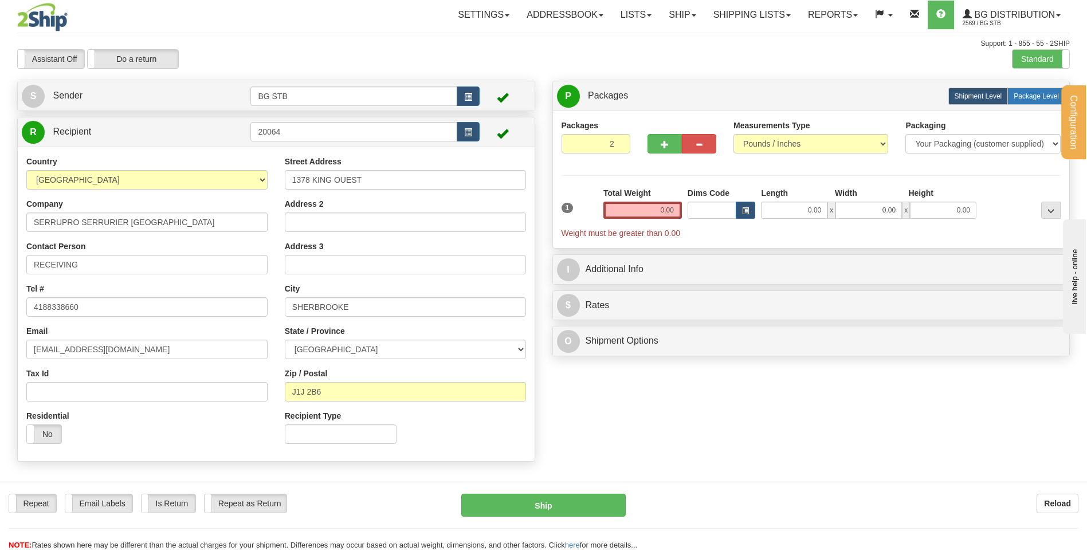
drag, startPoint x: 1019, startPoint y: 93, endPoint x: 977, endPoint y: 108, distance: 44.6
click at [1018, 93] on span "Package Level" at bounding box center [1035, 96] width 45 height 8
radio input "true"
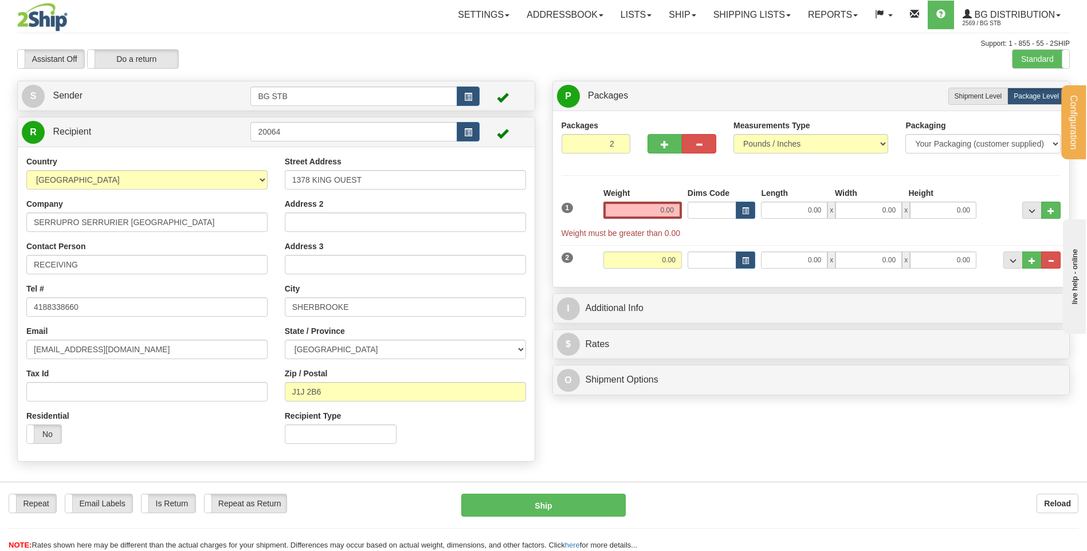
click at [642, 208] on input "0.00" at bounding box center [642, 210] width 78 height 17
type input "18.00"
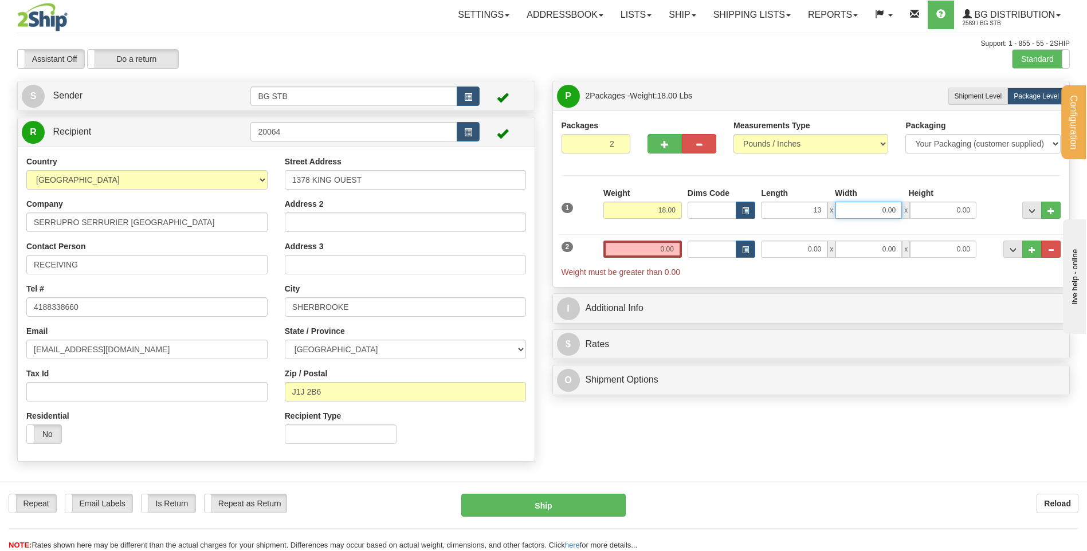
type input "13.00"
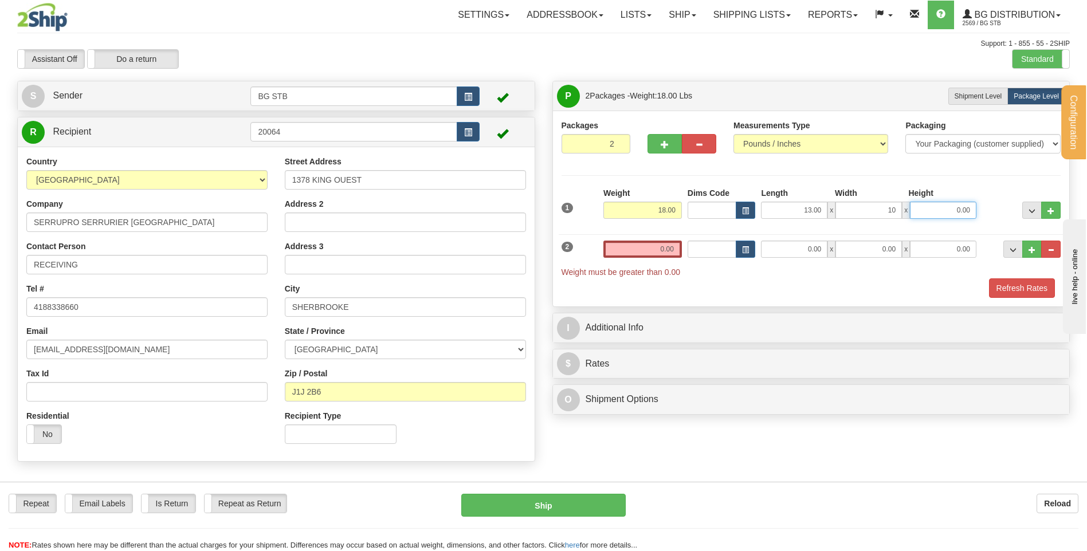
type input "10.00"
type input "13.00"
click at [660, 246] on input "0.00" at bounding box center [642, 249] width 78 height 17
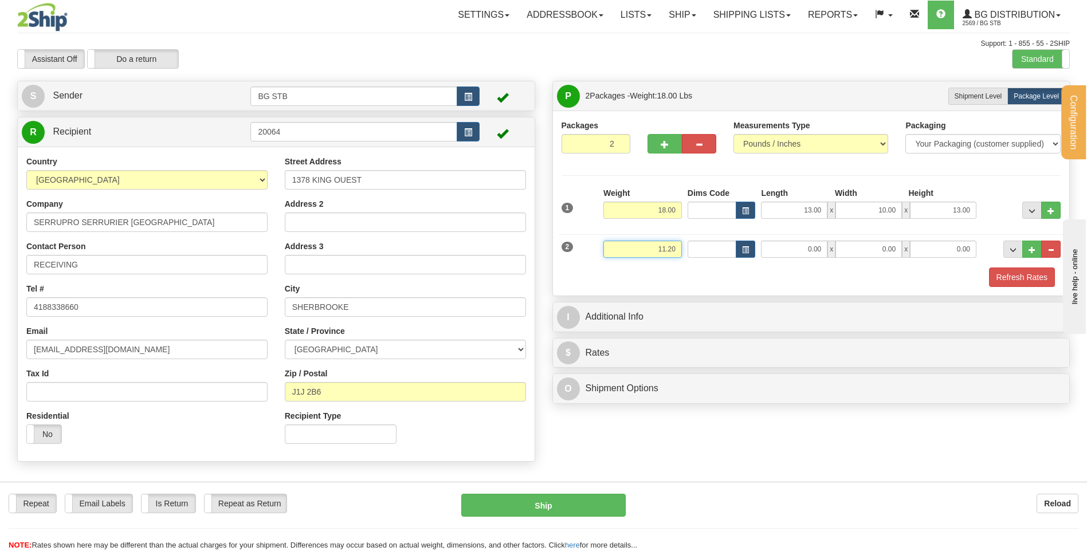
type input "11.20"
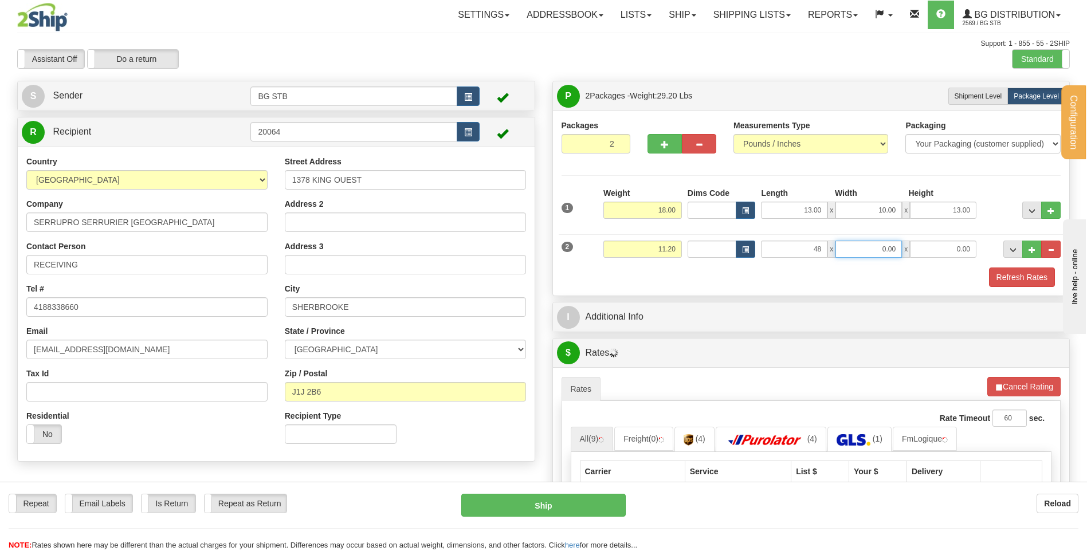
type input "48.00"
type input "6.00"
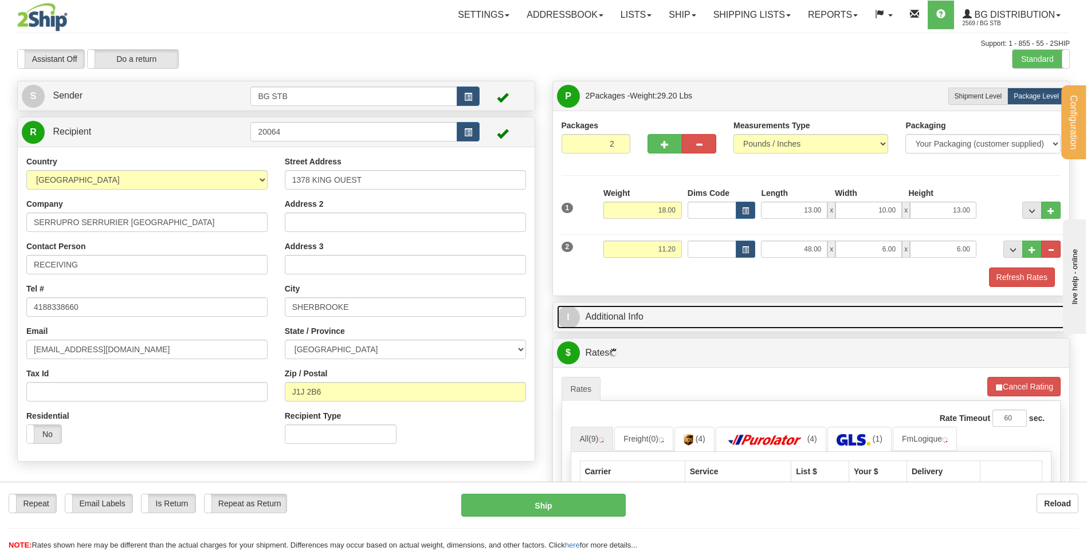
click at [718, 305] on link "I Additional Info" at bounding box center [811, 316] width 509 height 23
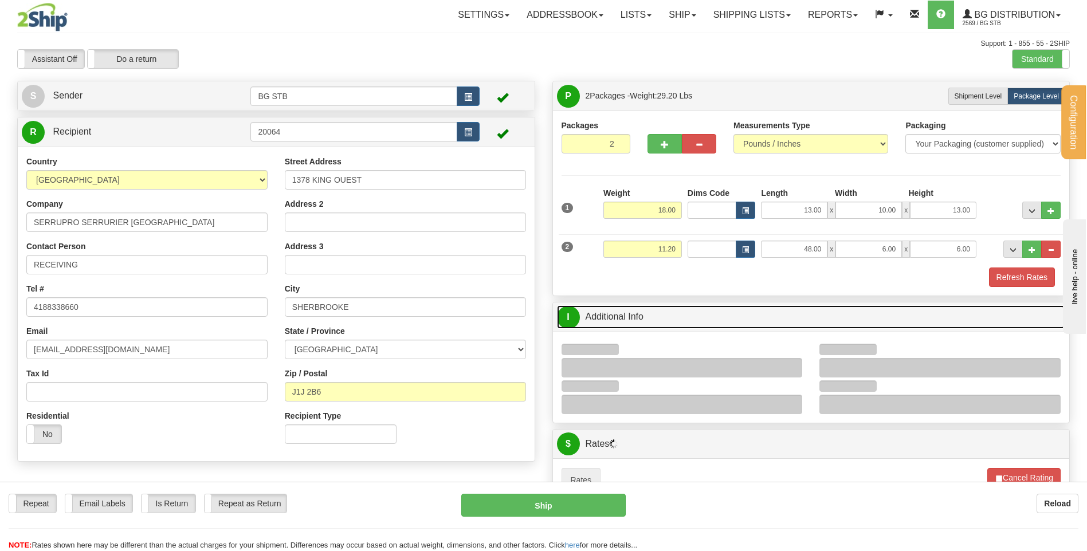
scroll to position [172, 0]
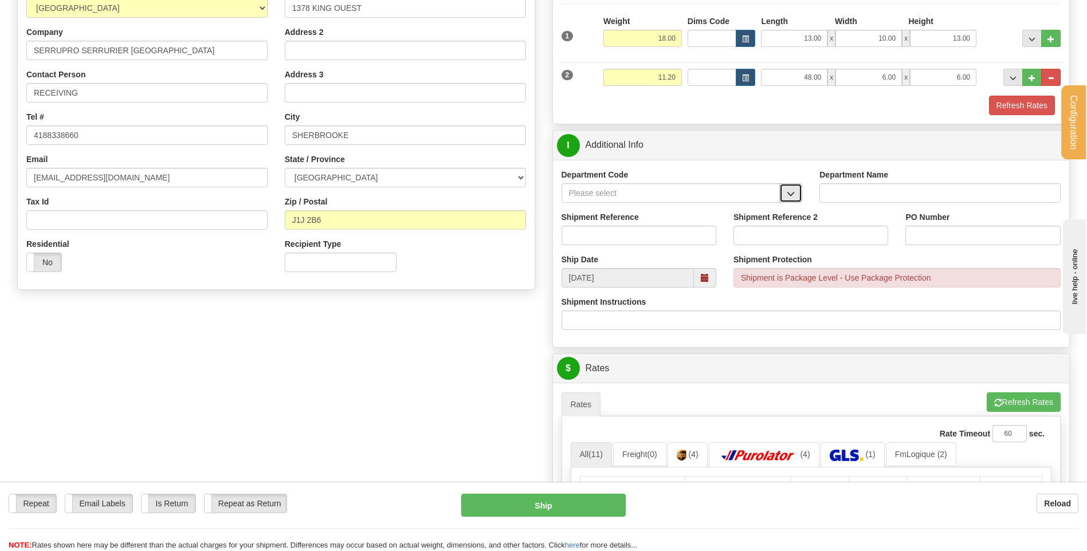
click at [789, 192] on span "button" at bounding box center [790, 193] width 8 height 7
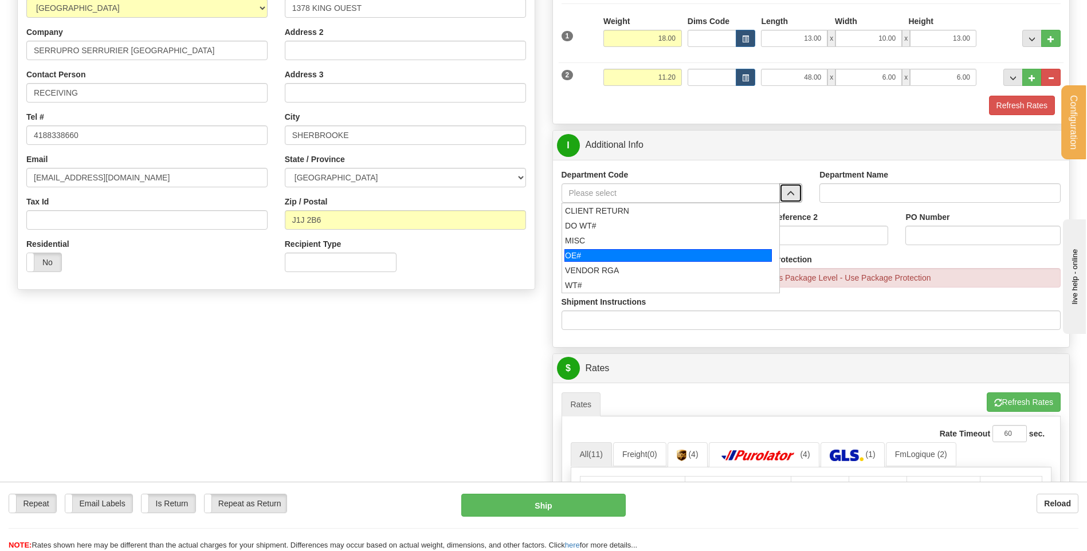
drag, startPoint x: 627, startPoint y: 254, endPoint x: 623, endPoint y: 235, distance: 19.3
click at [626, 251] on div "OE#" at bounding box center [667, 255] width 207 height 13
type input "OE#"
type input "ORDERS"
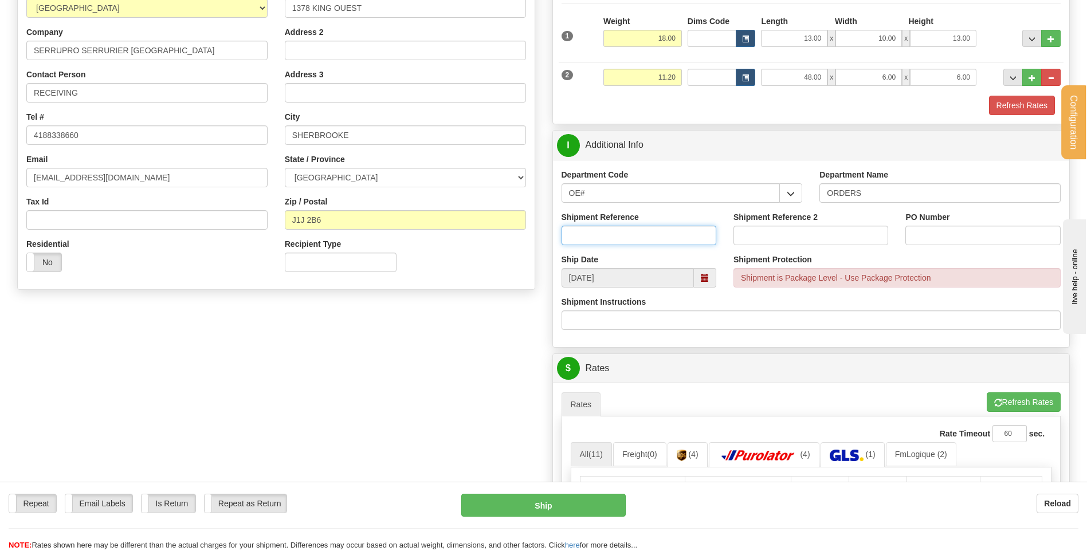
click at [623, 235] on input "Shipment Reference" at bounding box center [638, 235] width 155 height 19
type input "80005760*-00"
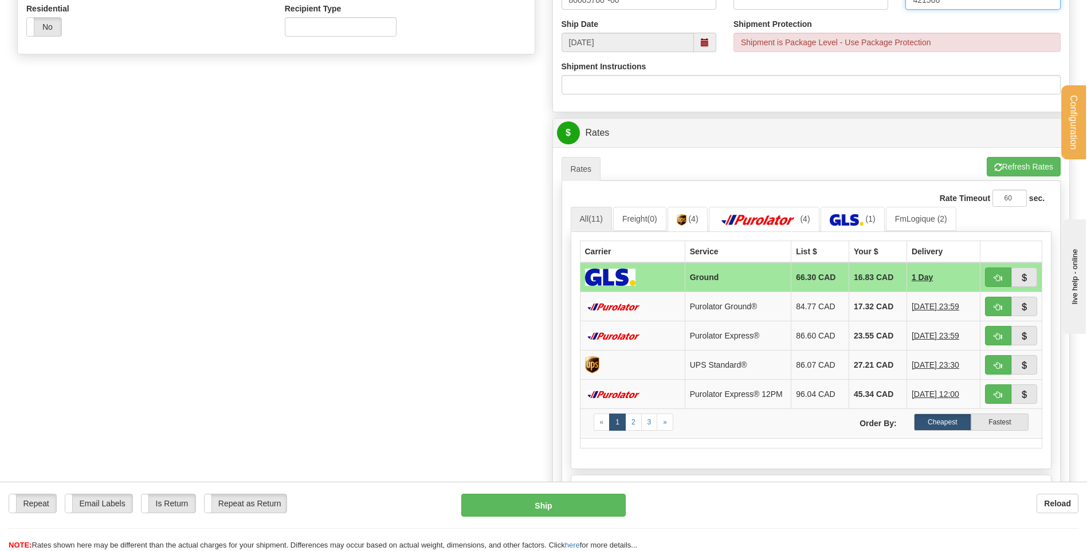
scroll to position [458, 0]
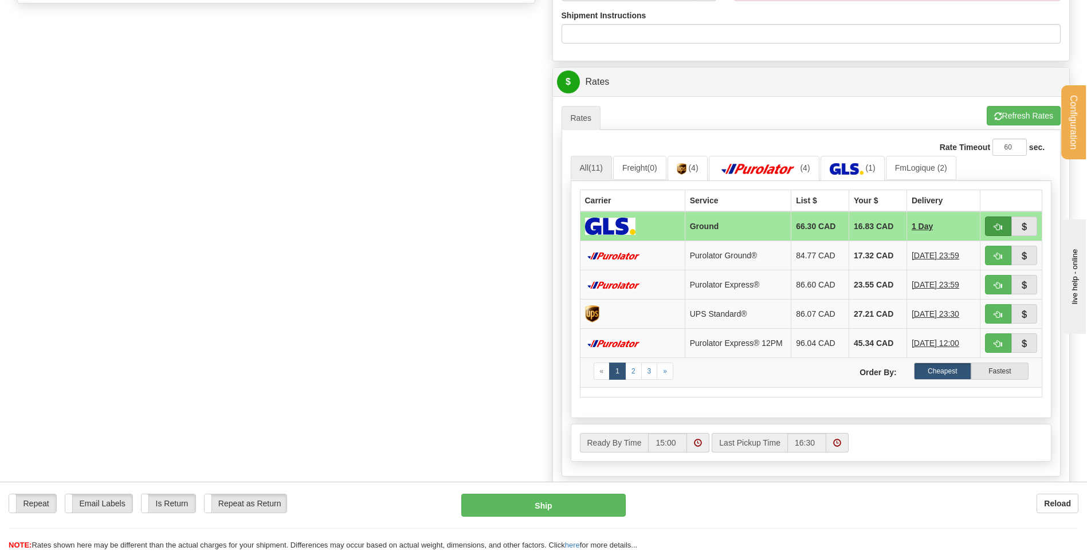
type input "421566"
click at [994, 231] on span "button" at bounding box center [998, 226] width 8 height 7
type input "1"
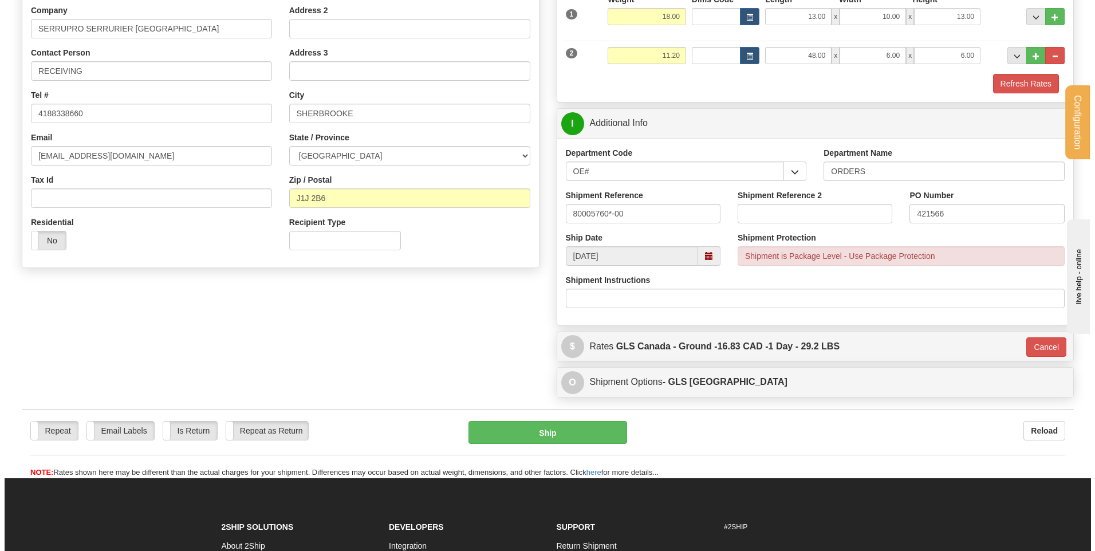
scroll to position [164, 0]
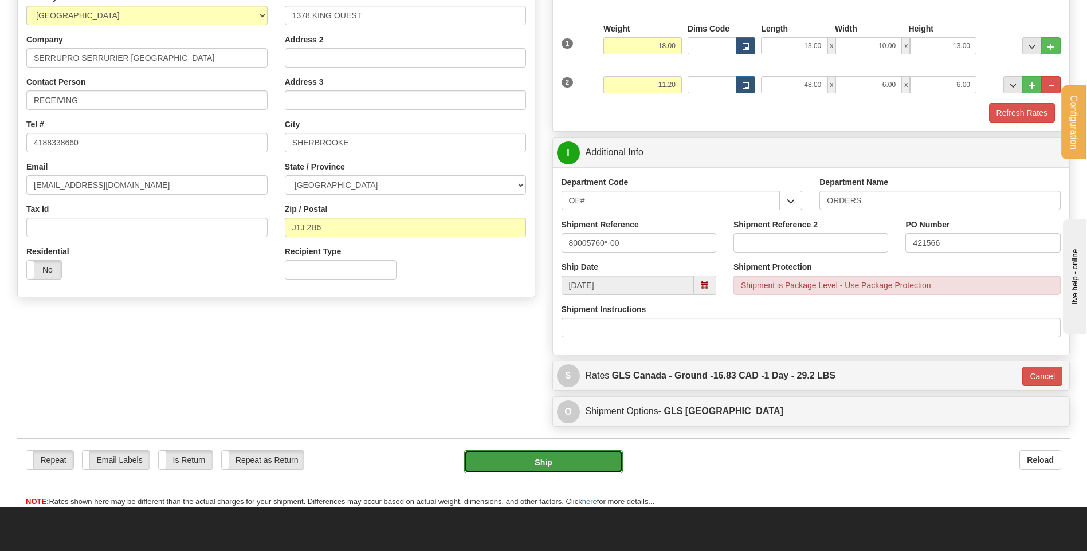
click at [510, 459] on button "Ship" at bounding box center [543, 461] width 158 height 23
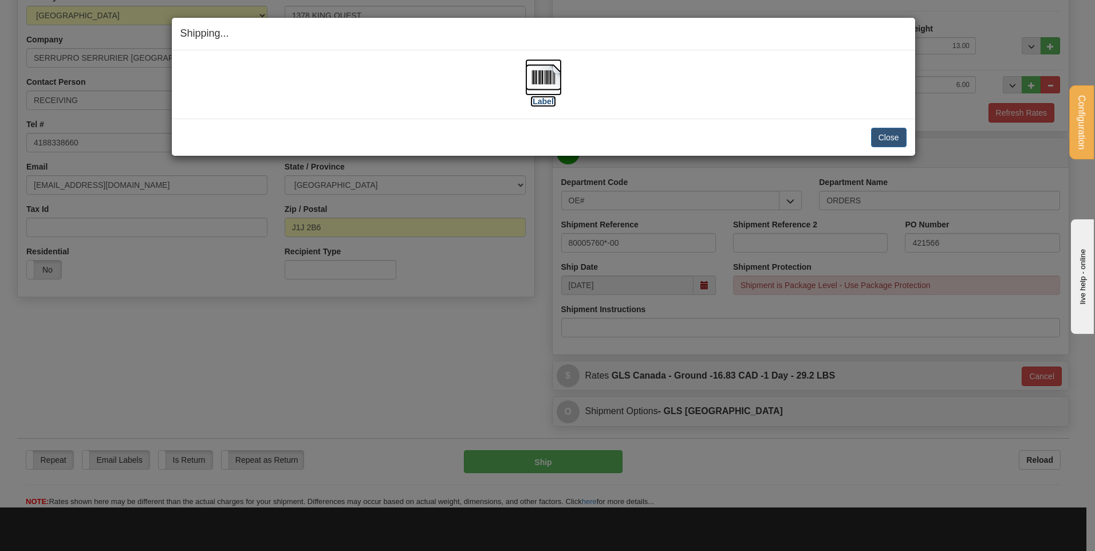
click at [525, 81] on img at bounding box center [543, 77] width 37 height 37
click at [890, 137] on button "Close" at bounding box center [889, 137] width 36 height 19
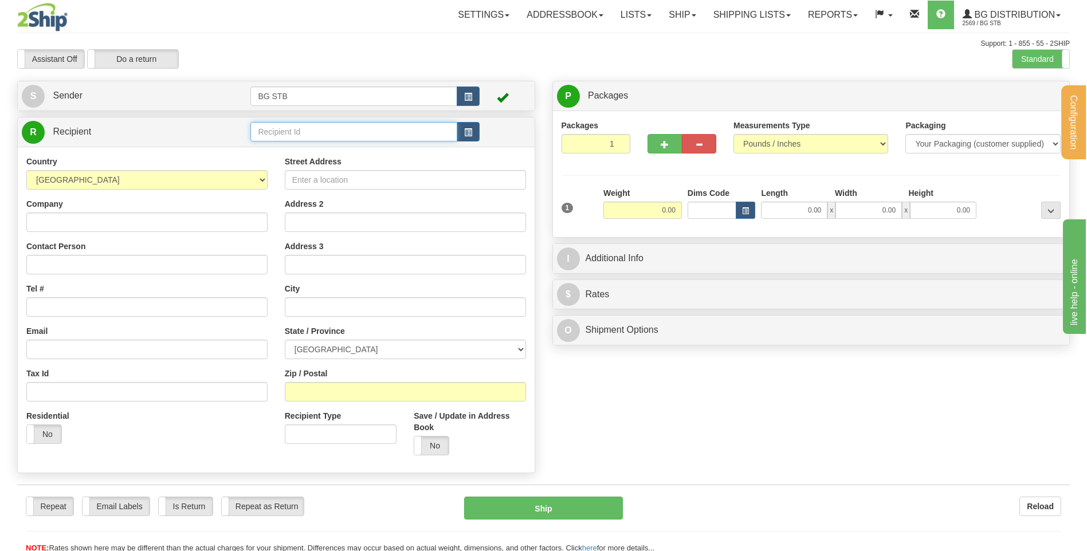
click at [259, 132] on input "text" at bounding box center [353, 131] width 206 height 19
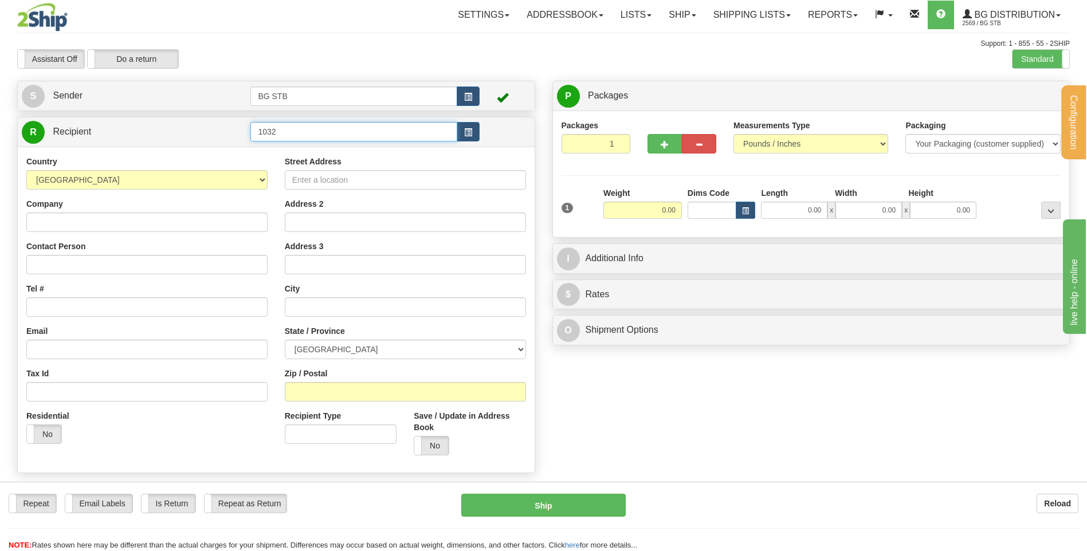
type input "1032"
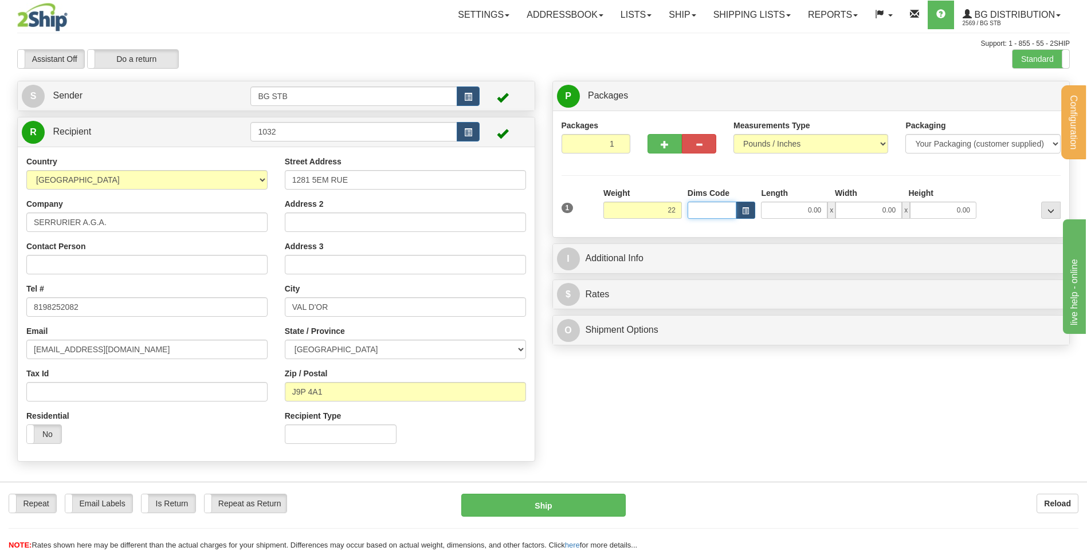
type input "22.00"
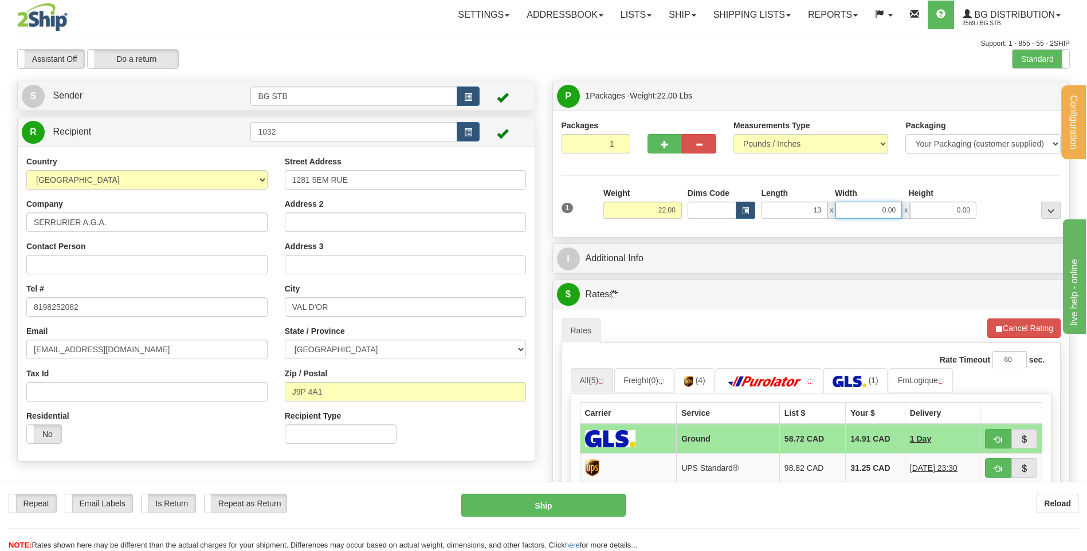
type input "13.00"
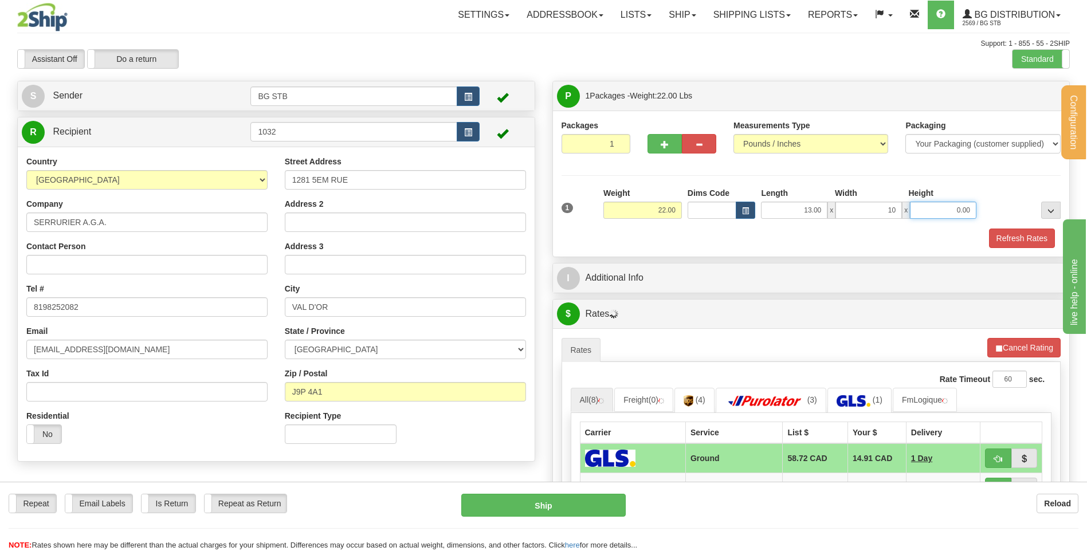
type input "10.00"
type input "13.00"
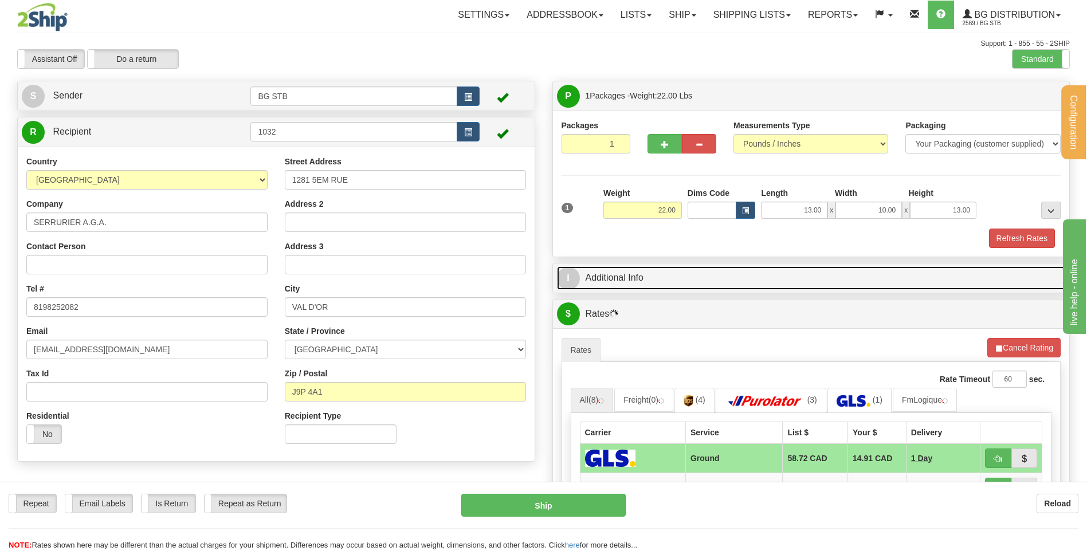
click at [781, 286] on link "I Additional Info" at bounding box center [811, 277] width 509 height 23
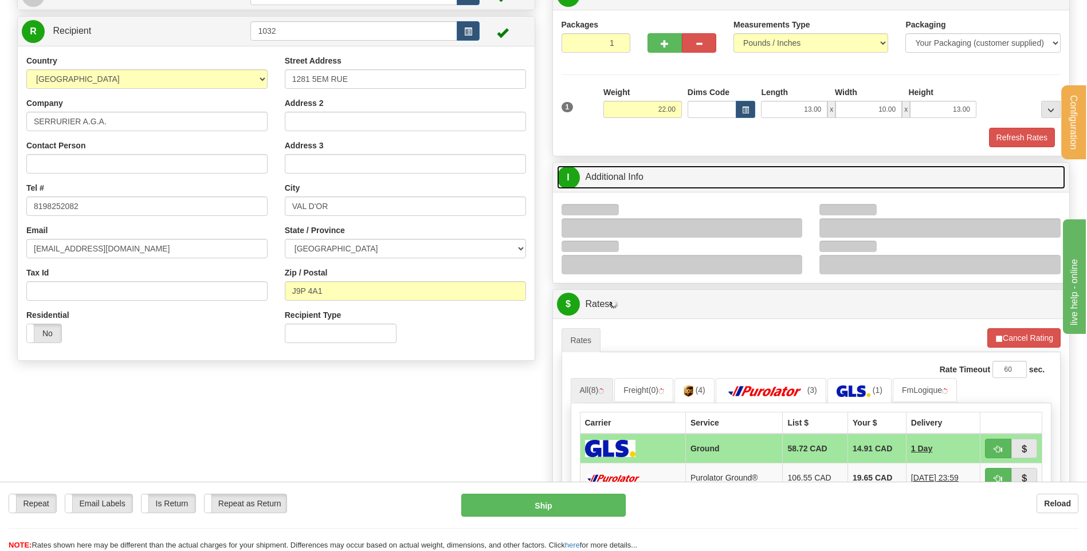
scroll to position [229, 0]
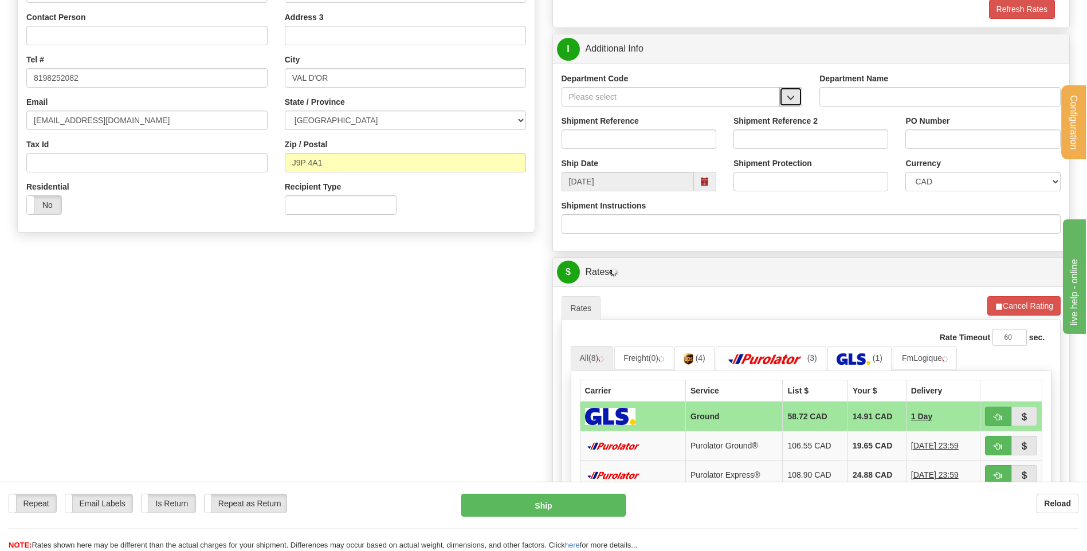
click at [794, 94] on span "button" at bounding box center [790, 97] width 8 height 7
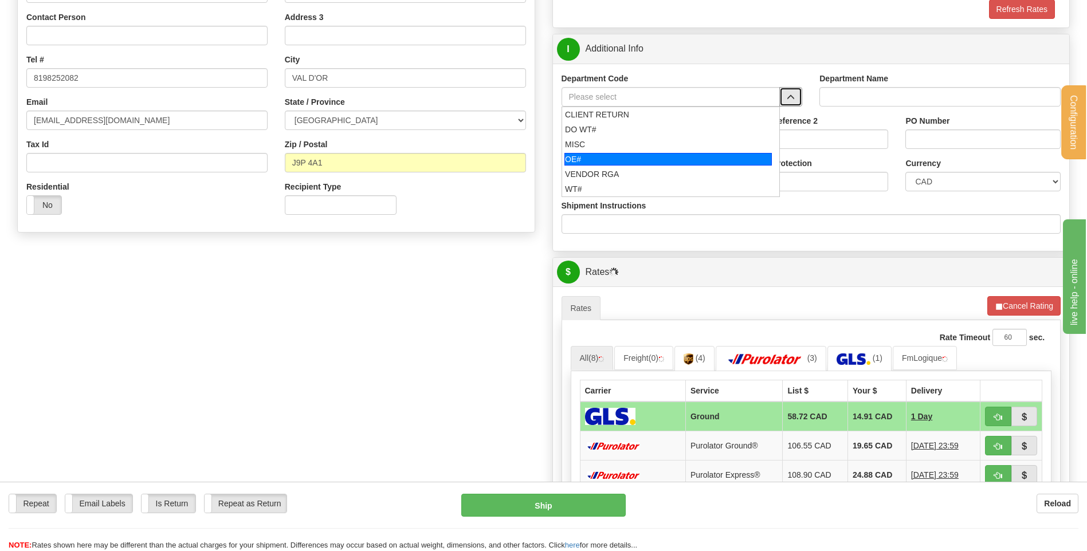
drag, startPoint x: 644, startPoint y: 155, endPoint x: 638, endPoint y: 142, distance: 13.8
click at [643, 155] on div "OE#" at bounding box center [667, 159] width 207 height 13
type input "OE#"
type input "ORDERS"
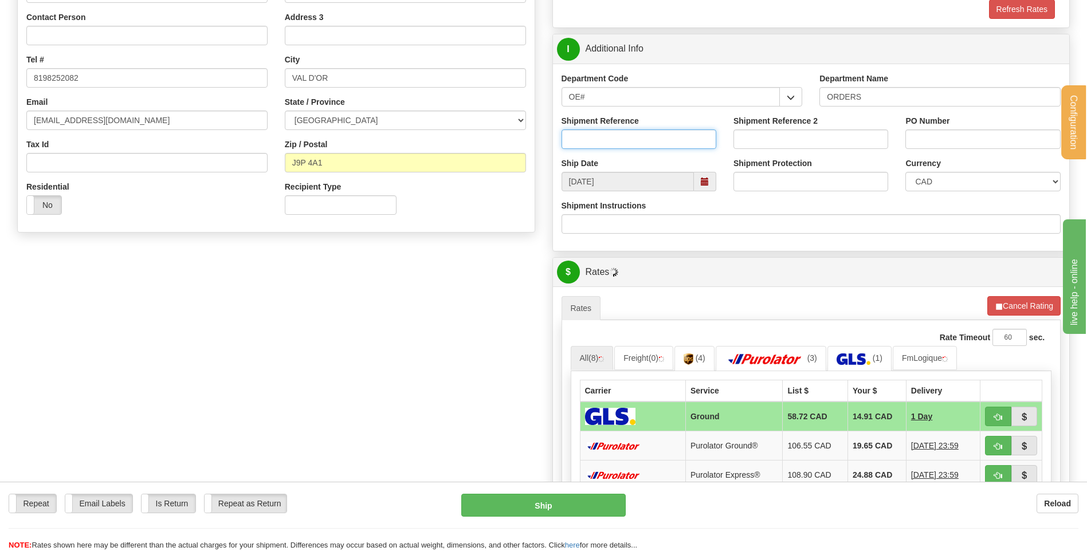
click at [638, 140] on input "Shipment Reference" at bounding box center [638, 138] width 155 height 19
type input "80005774-00"
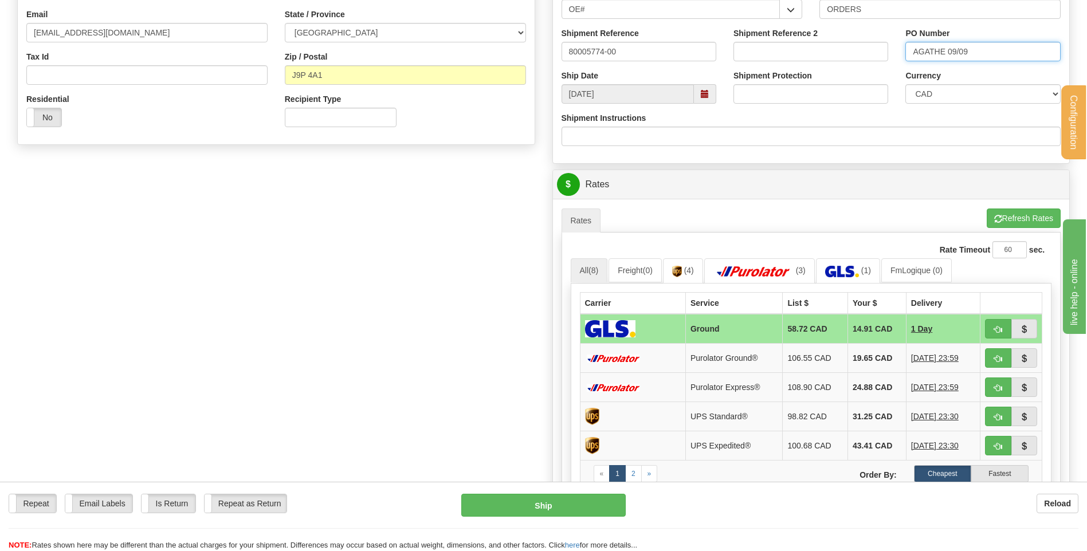
scroll to position [401, 0]
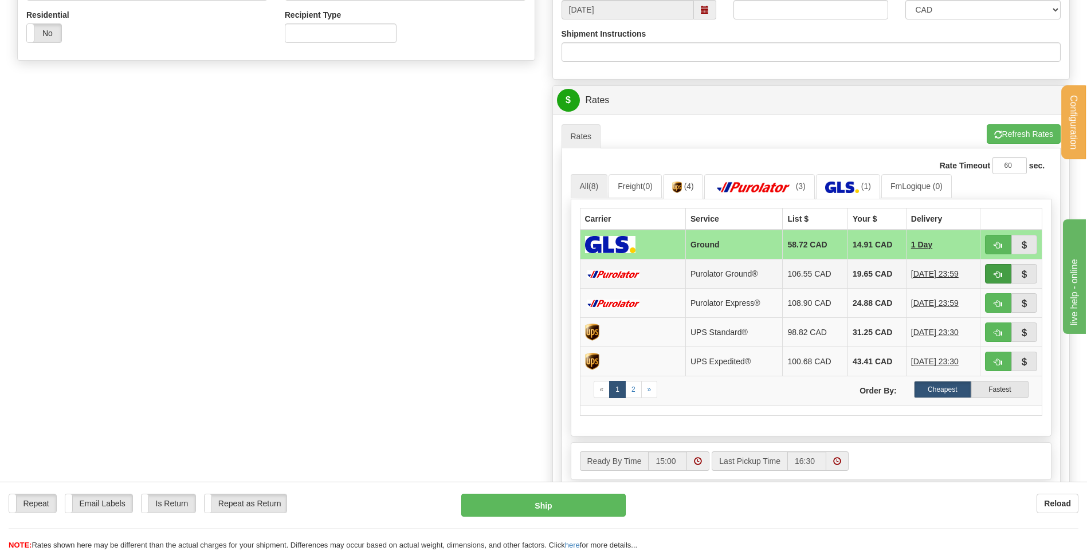
type input "AGATHE 09/09"
drag, startPoint x: 1000, startPoint y: 276, endPoint x: 953, endPoint y: 278, distance: 46.5
click at [1000, 276] on span "button" at bounding box center [998, 274] width 8 height 7
type input "260"
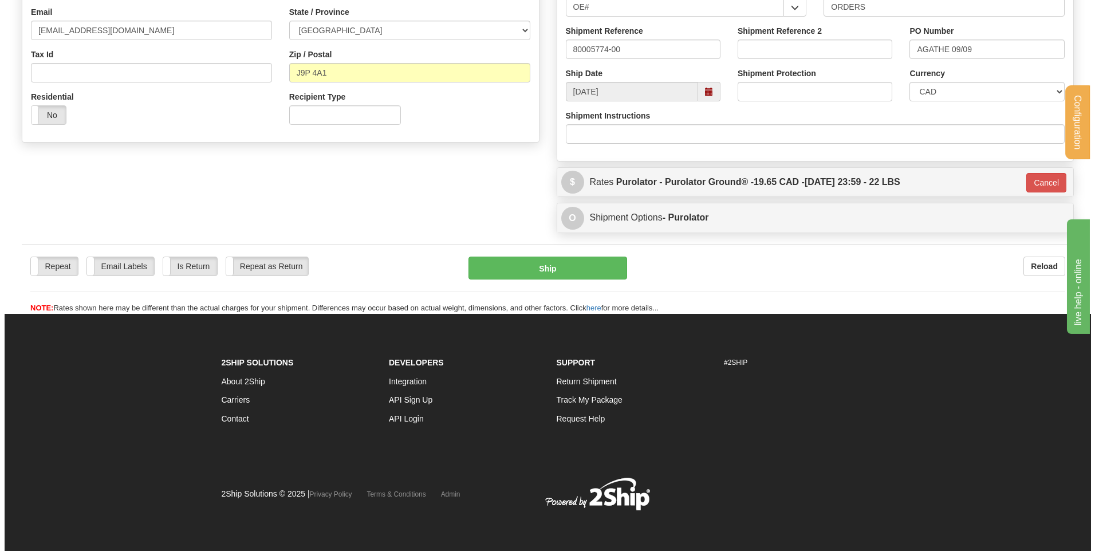
scroll to position [320, 0]
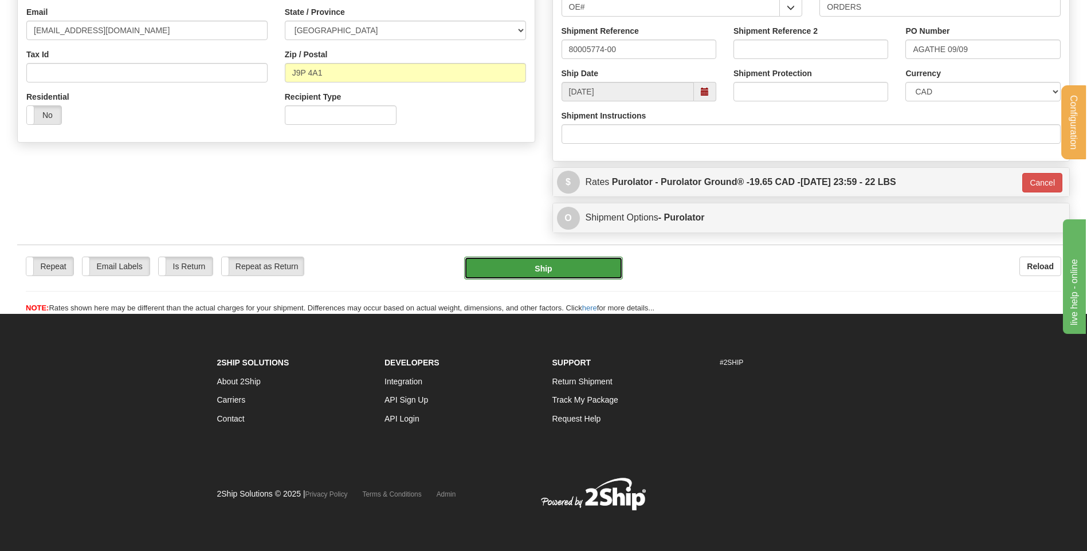
click at [538, 272] on button "Ship" at bounding box center [543, 268] width 158 height 23
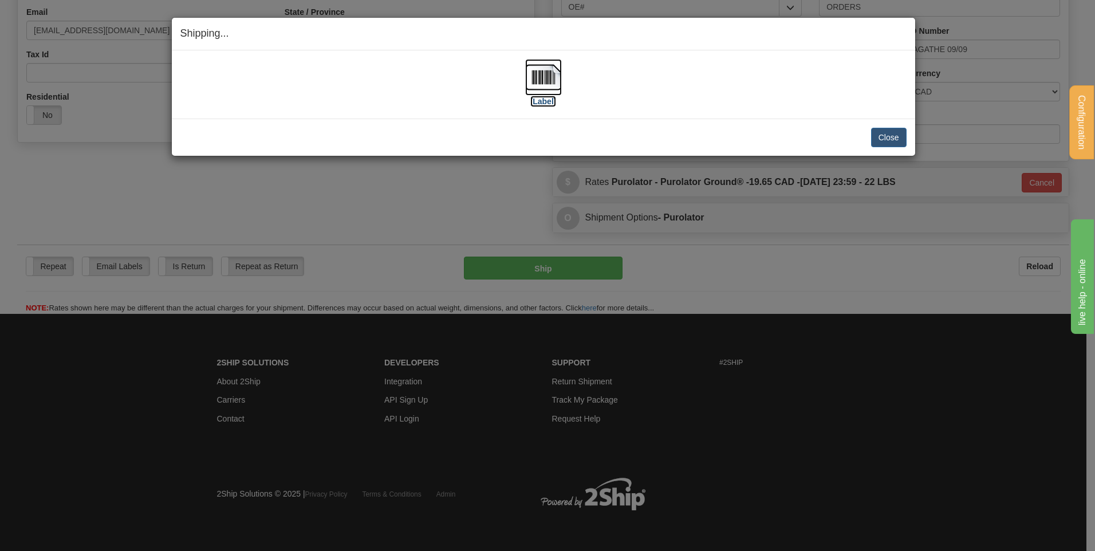
click at [530, 73] on img at bounding box center [543, 77] width 37 height 37
click at [894, 131] on button "Close" at bounding box center [889, 137] width 36 height 19
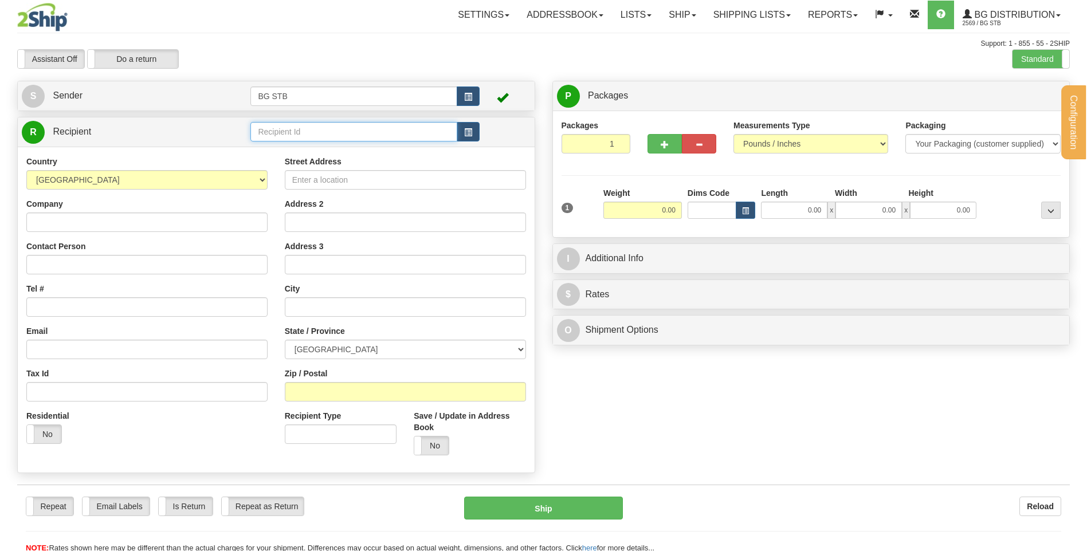
click at [297, 129] on div "Configuration My Configuration Panel Close Configure My Carriers" at bounding box center [543, 276] width 1087 height 553
click at [297, 129] on input "text" at bounding box center [353, 131] width 206 height 19
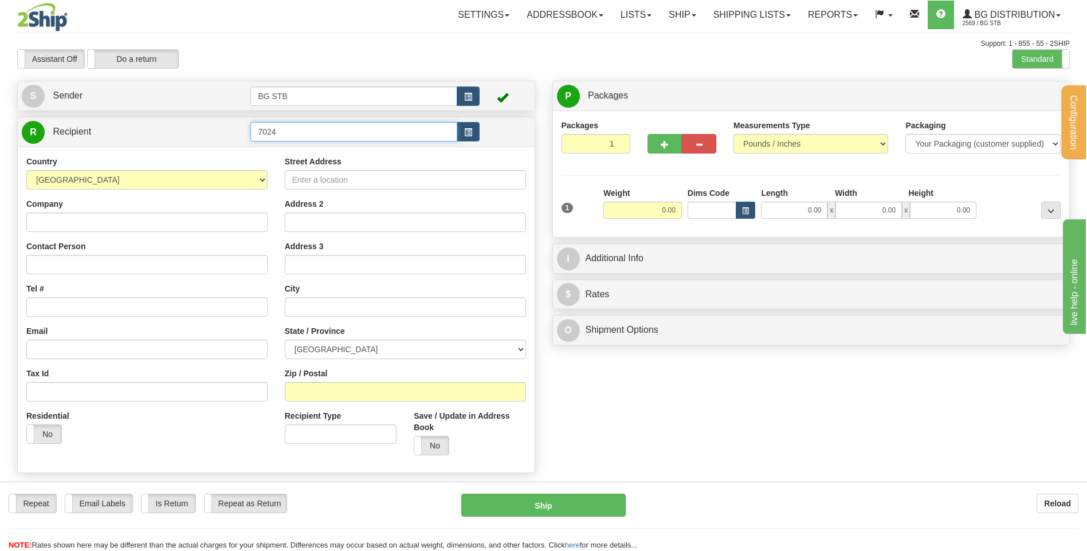
type input "7024"
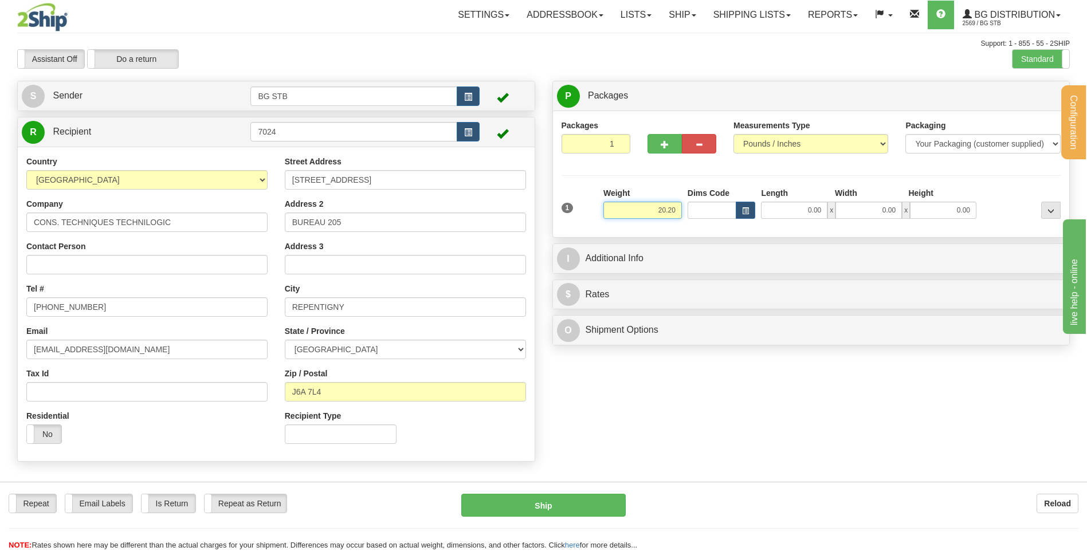
type input "20.20"
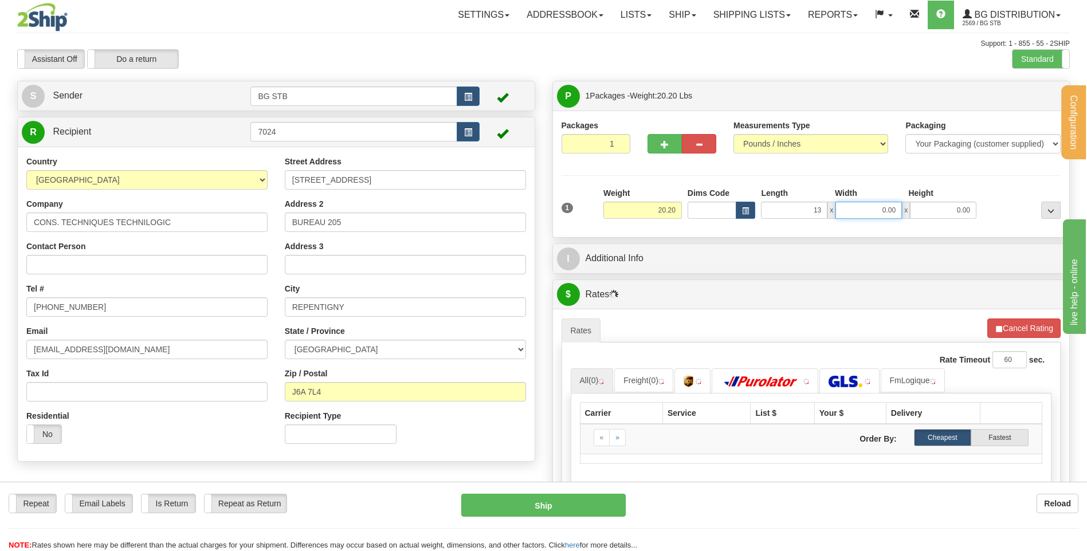
type input "13.00"
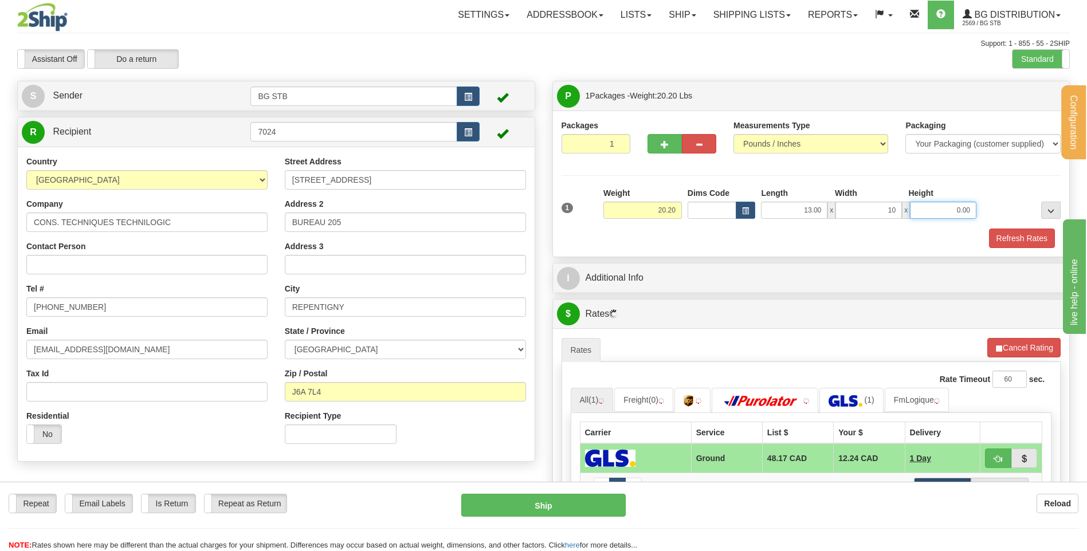
type input "10.00"
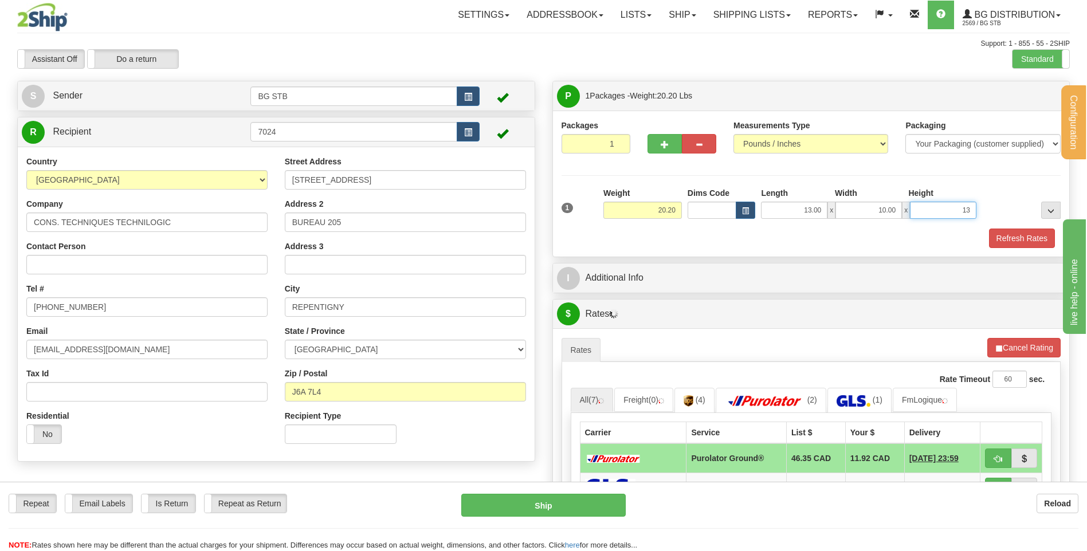
type input "13"
type input "13.00"
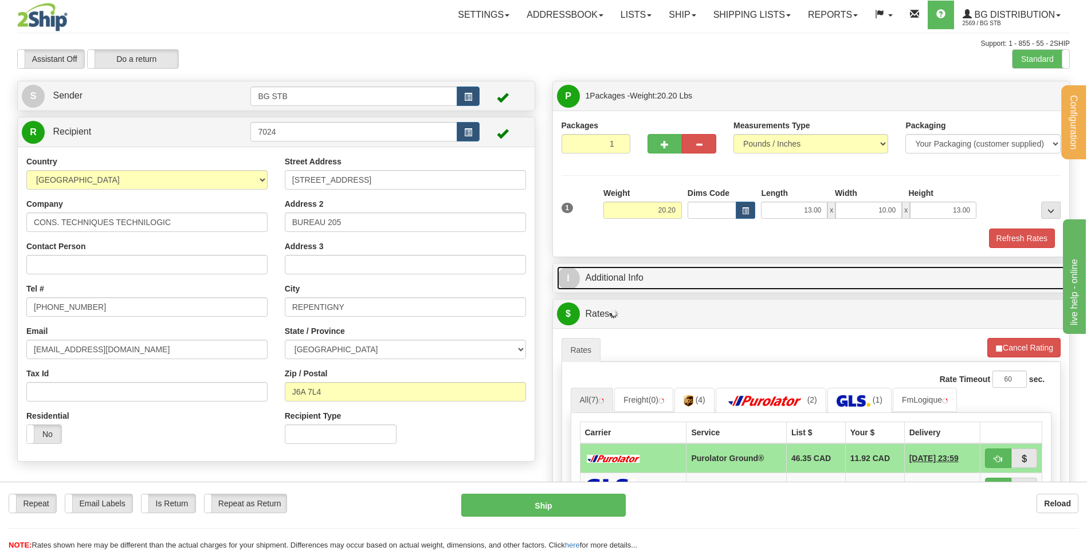
click at [612, 266] on link "I Additional Info" at bounding box center [811, 277] width 509 height 23
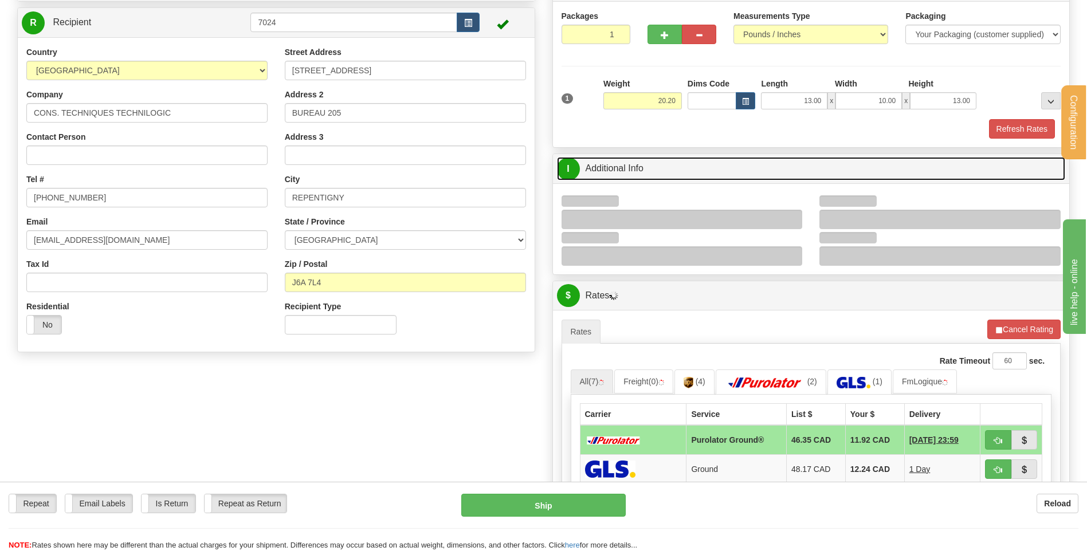
scroll to position [172, 0]
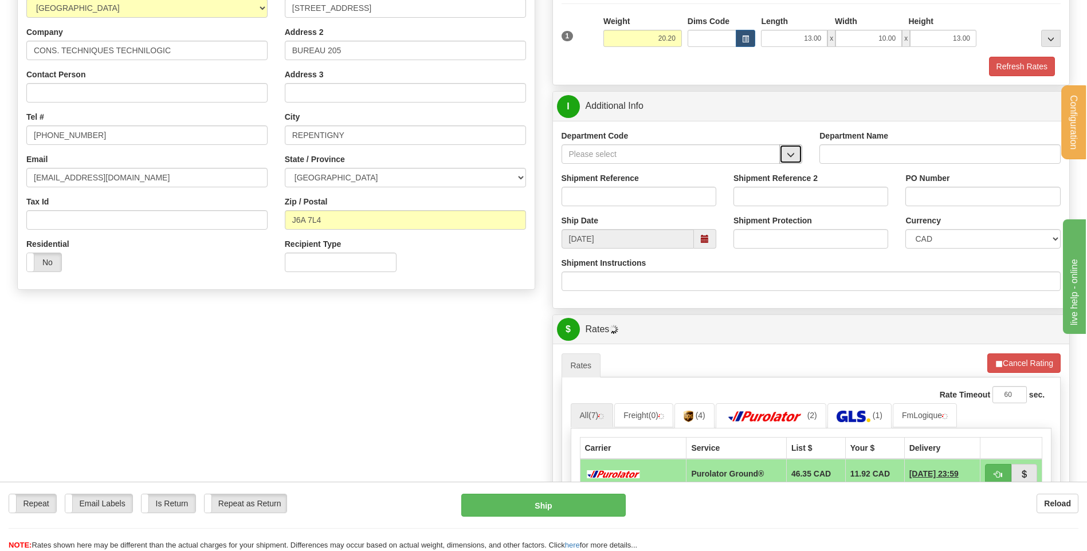
click at [791, 154] on span "button" at bounding box center [790, 154] width 8 height 7
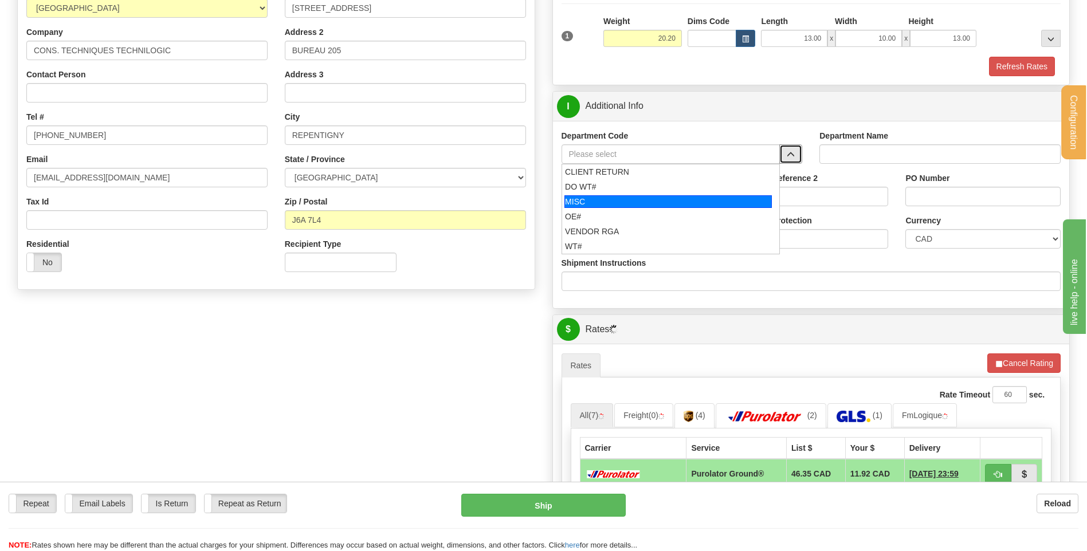
click at [631, 213] on div "OE#" at bounding box center [668, 216] width 206 height 11
type input "OE#"
type input "ORDERS"
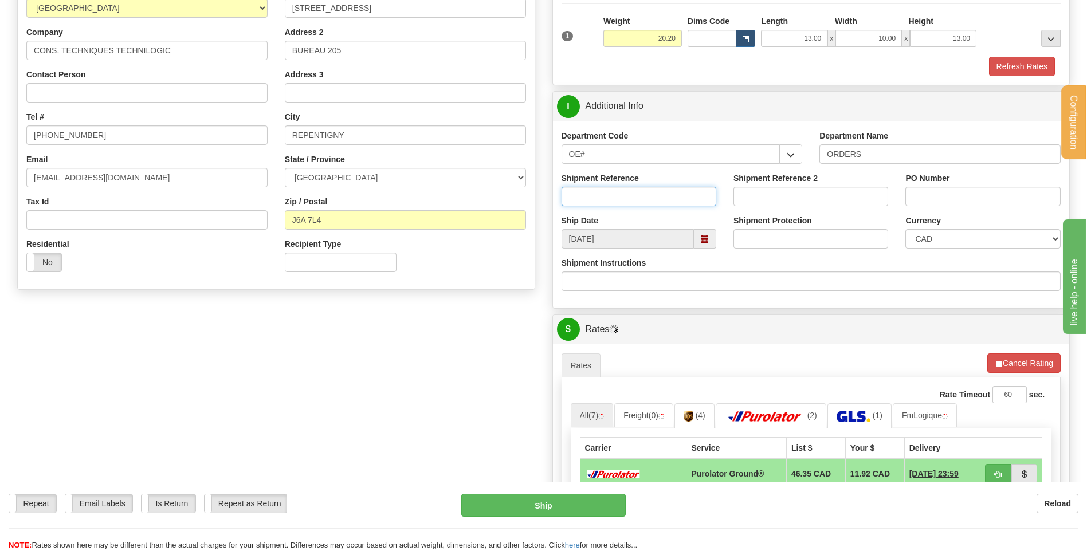
click at [627, 202] on input "Shipment Reference" at bounding box center [638, 196] width 155 height 19
type input "80005779-00 // 80005765-00"
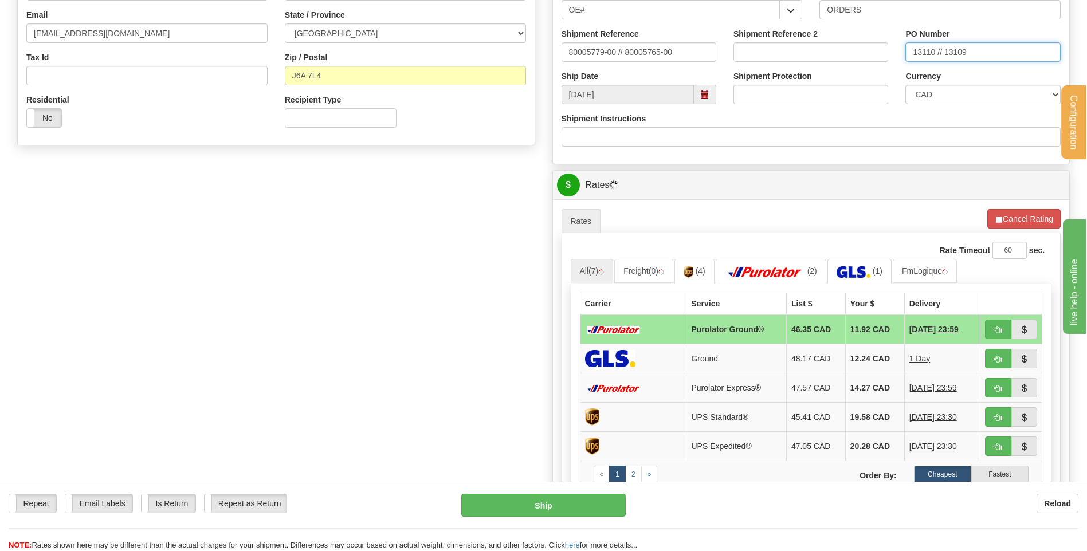
scroll to position [458, 0]
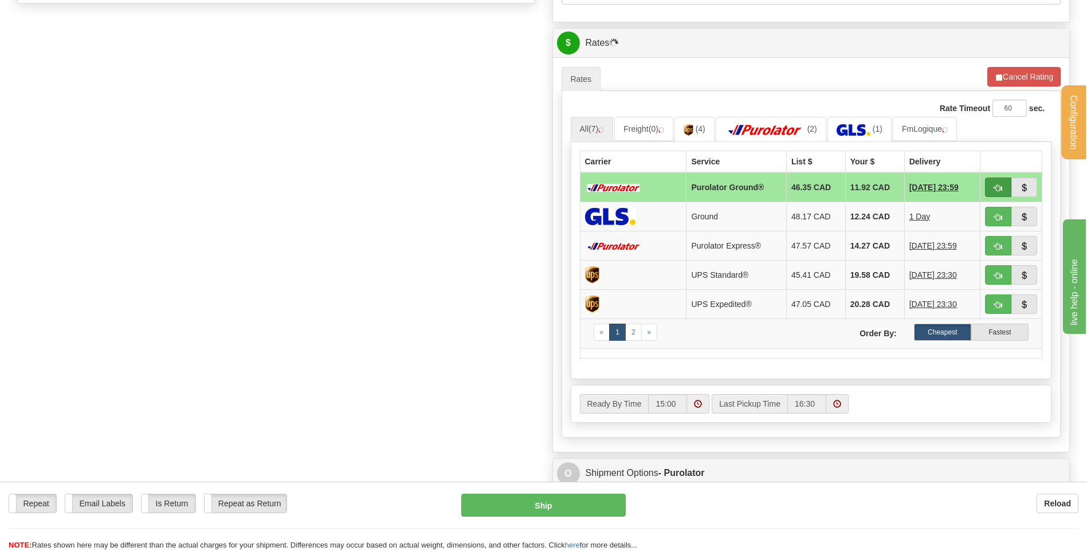
type input "13110 // 13109"
drag, startPoint x: 1005, startPoint y: 185, endPoint x: 992, endPoint y: 188, distance: 13.5
click at [1005, 185] on button "button" at bounding box center [998, 187] width 26 height 19
drag, startPoint x: 664, startPoint y: 131, endPoint x: 652, endPoint y: 140, distance: 15.1
click at [664, 131] on img at bounding box center [661, 130] width 6 height 6
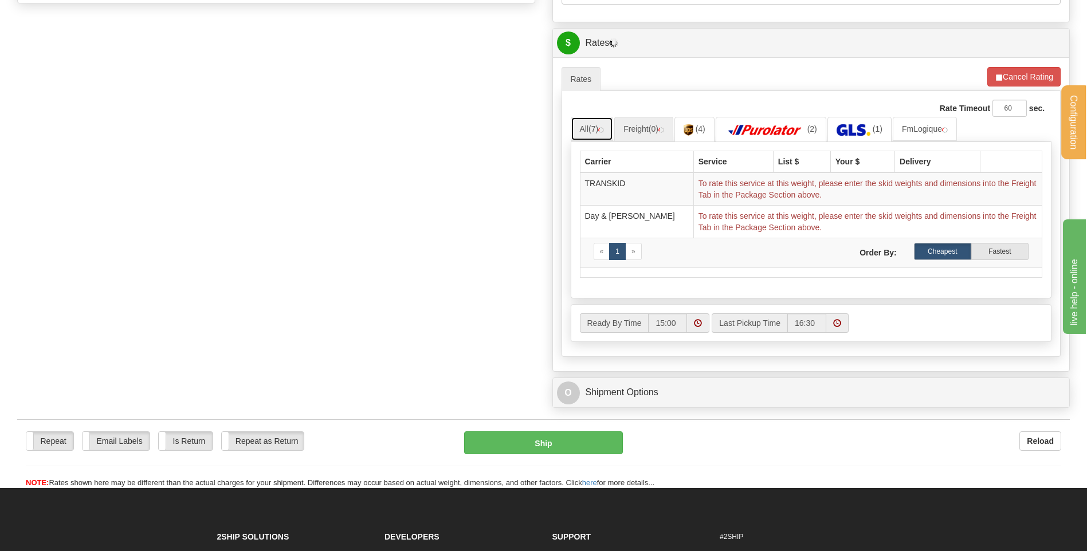
click at [596, 136] on link "All (7)" at bounding box center [592, 129] width 43 height 24
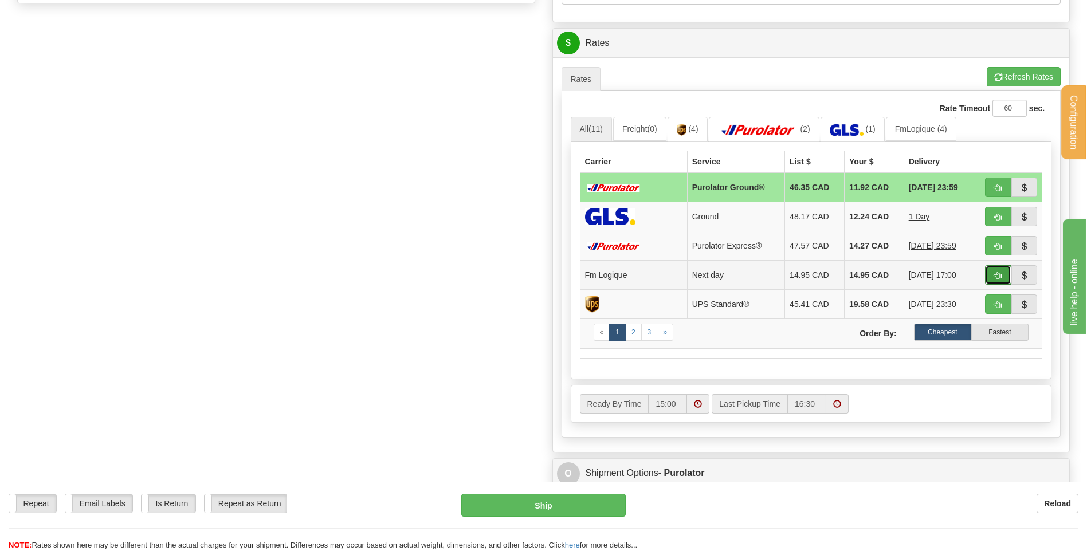
click at [994, 273] on span "button" at bounding box center [998, 275] width 8 height 7
type input "jour"
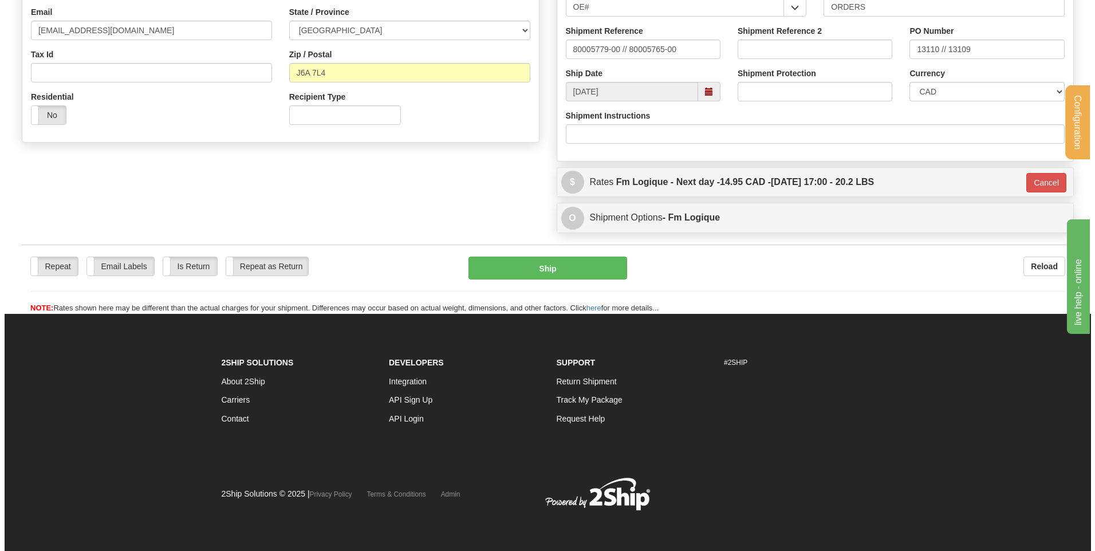
scroll to position [320, 0]
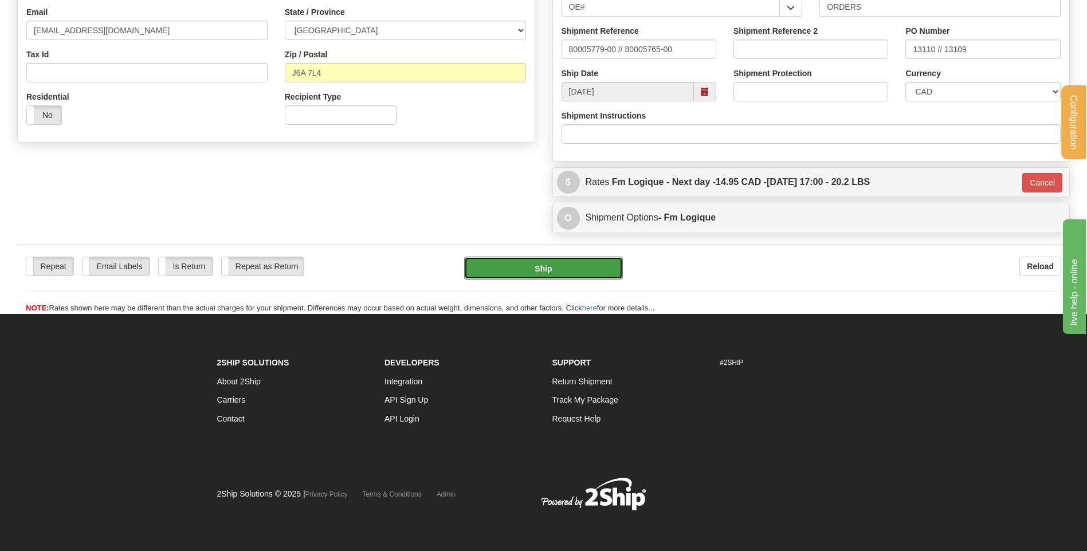
click at [542, 269] on button "Ship" at bounding box center [543, 268] width 158 height 23
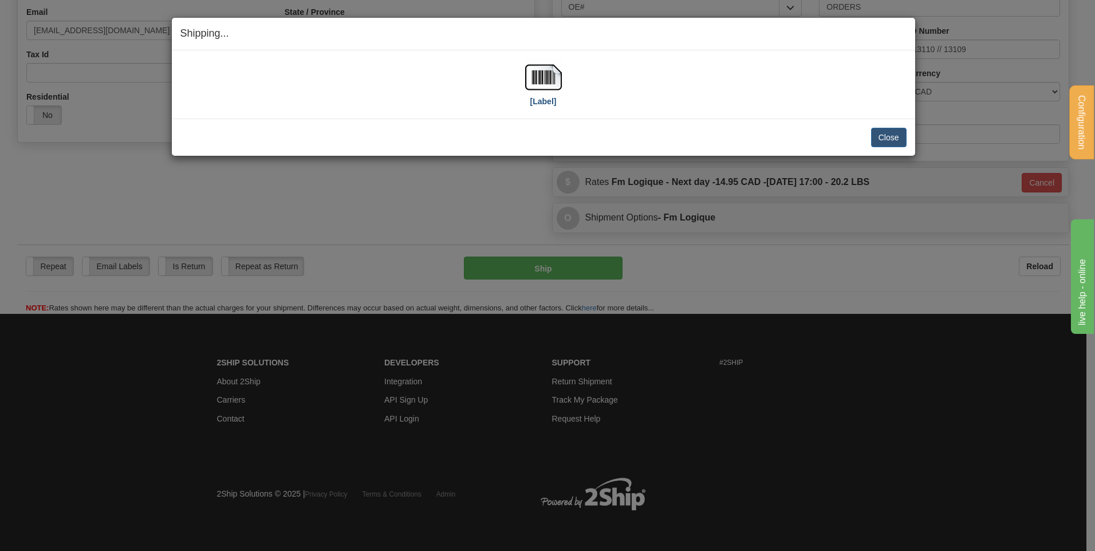
drag, startPoint x: 572, startPoint y: 89, endPoint x: 550, endPoint y: 79, distance: 24.1
click at [572, 89] on div "[Label]" at bounding box center [543, 84] width 726 height 51
click at [549, 78] on img at bounding box center [543, 77] width 37 height 37
click at [902, 144] on button "Close" at bounding box center [889, 137] width 36 height 19
click at [895, 138] on button "Close" at bounding box center [889, 137] width 36 height 19
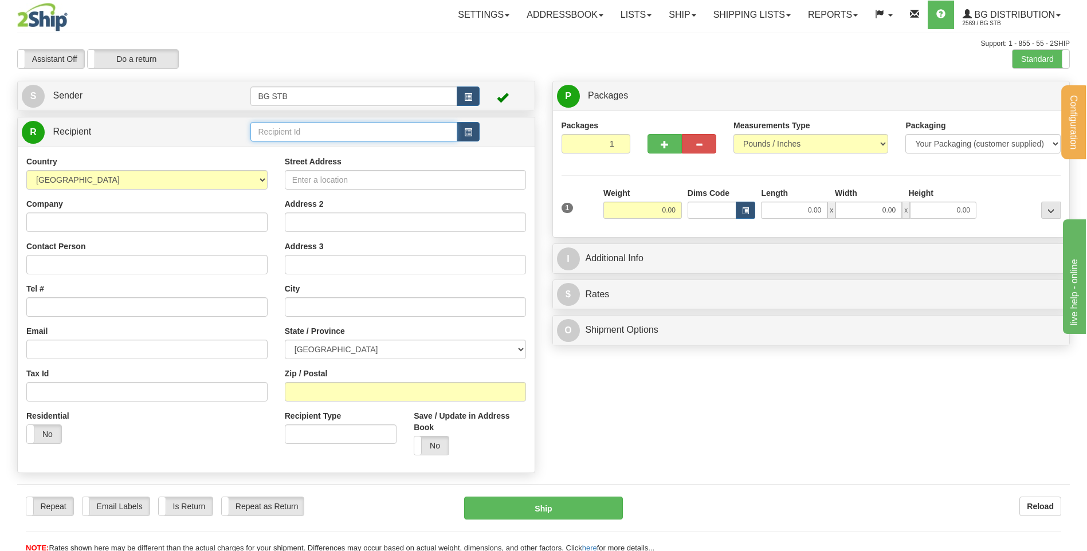
click at [263, 130] on input "text" at bounding box center [353, 131] width 206 height 19
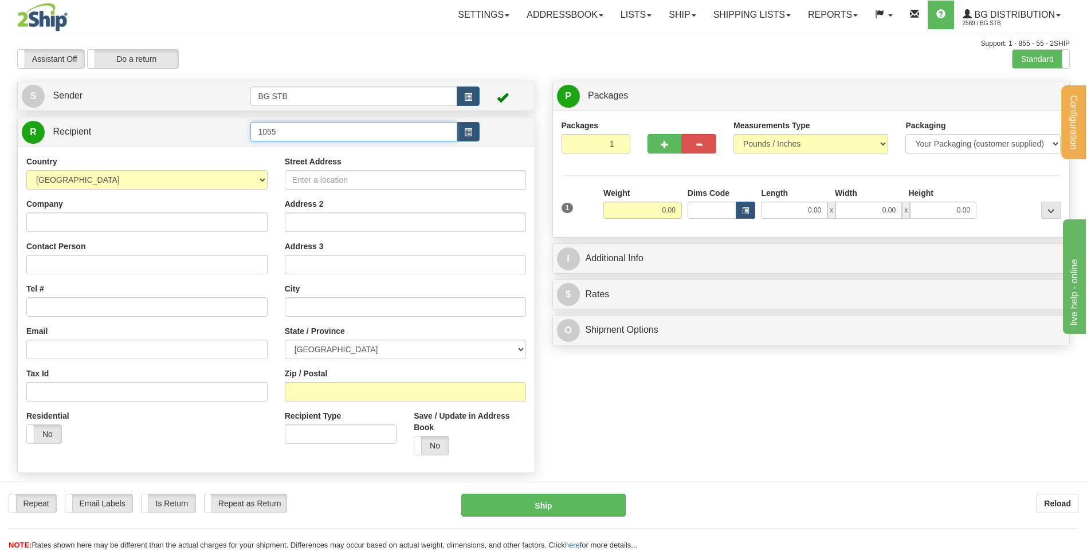
type input "1055"
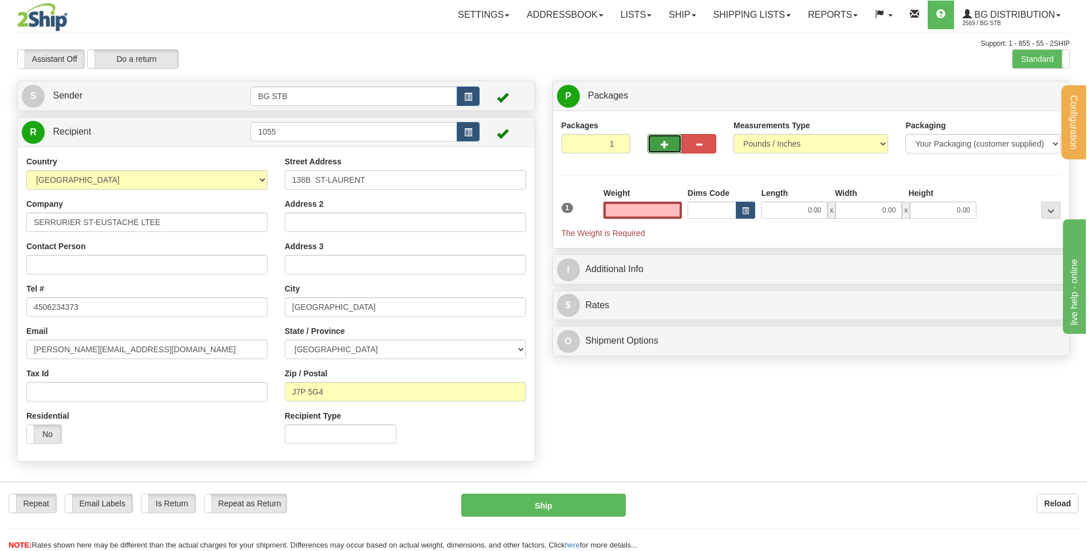
type input "0.00"
click at [654, 144] on button "button" at bounding box center [664, 143] width 34 height 19
type input "2"
click at [1032, 98] on span "Package Level" at bounding box center [1035, 96] width 45 height 8
radio input "true"
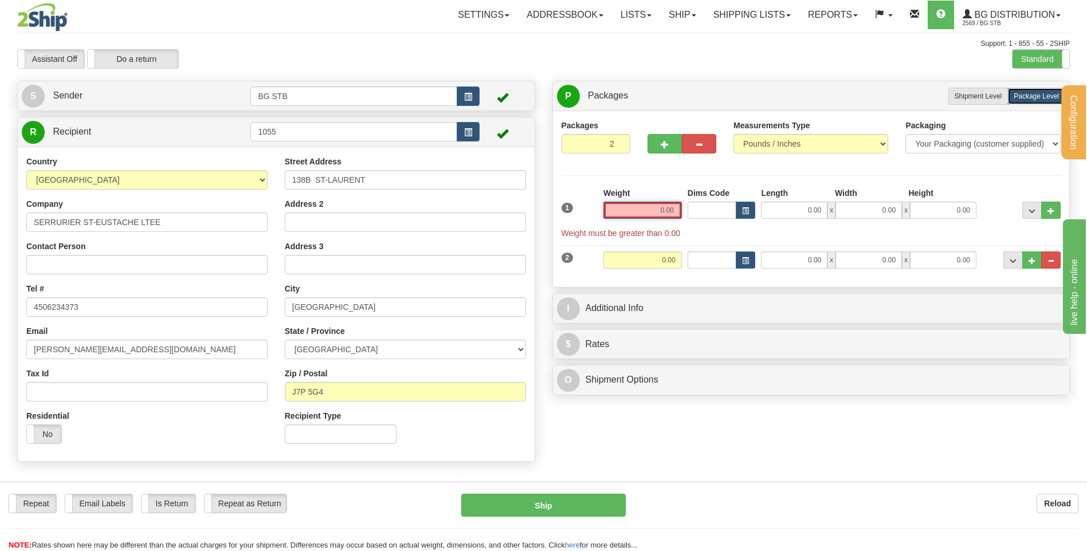
click at [654, 212] on input "0.00" at bounding box center [642, 210] width 78 height 17
type input "34.55"
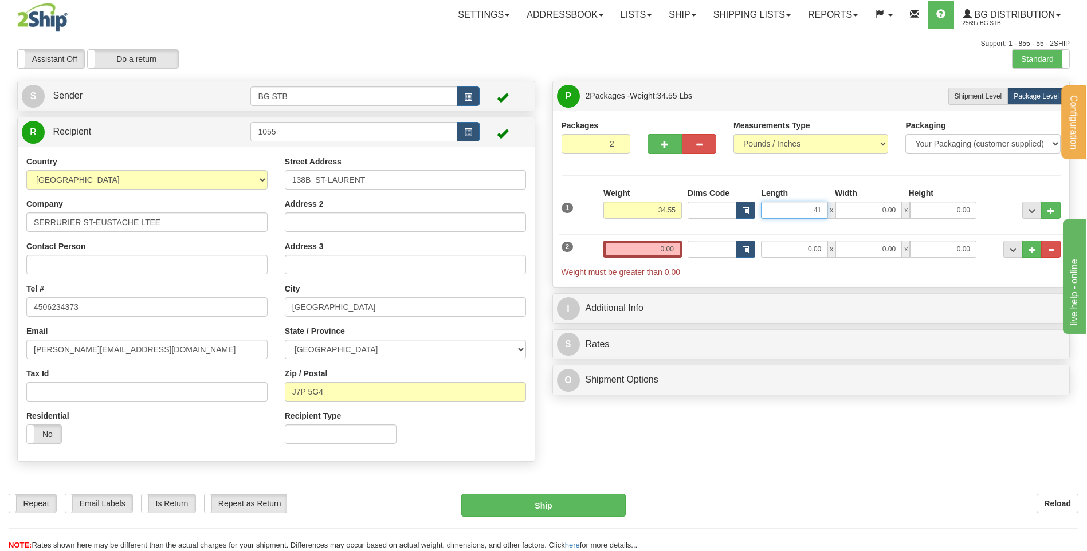
type input "4"
type input "19.00"
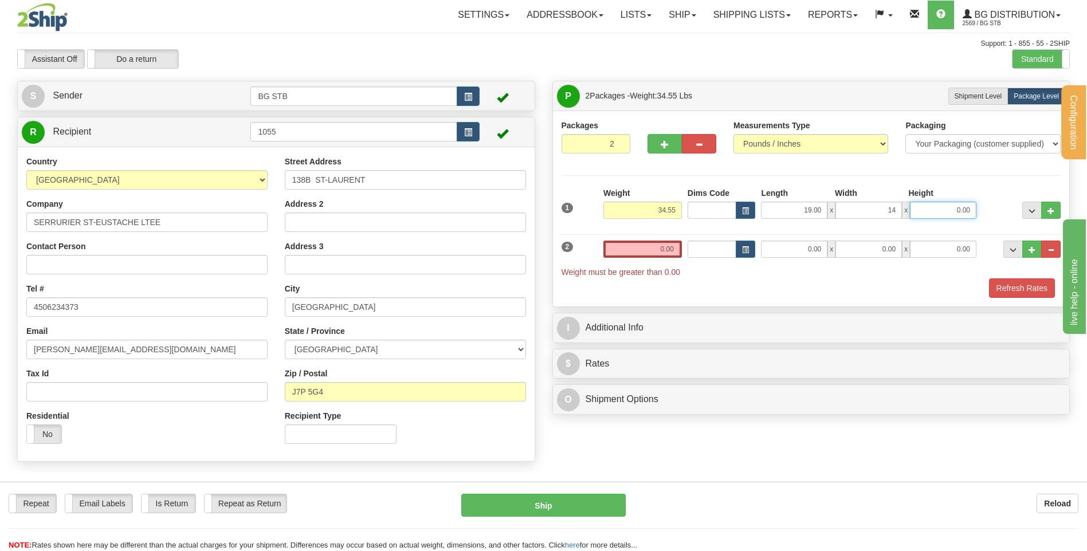
type input "14.00"
type input "8.00"
click at [806, 238] on div "2 Weight 0.00 Dims Code Length Width Height" at bounding box center [810, 253] width 505 height 49
click at [806, 242] on input "0.00" at bounding box center [794, 249] width 66 height 17
type input "19.00"
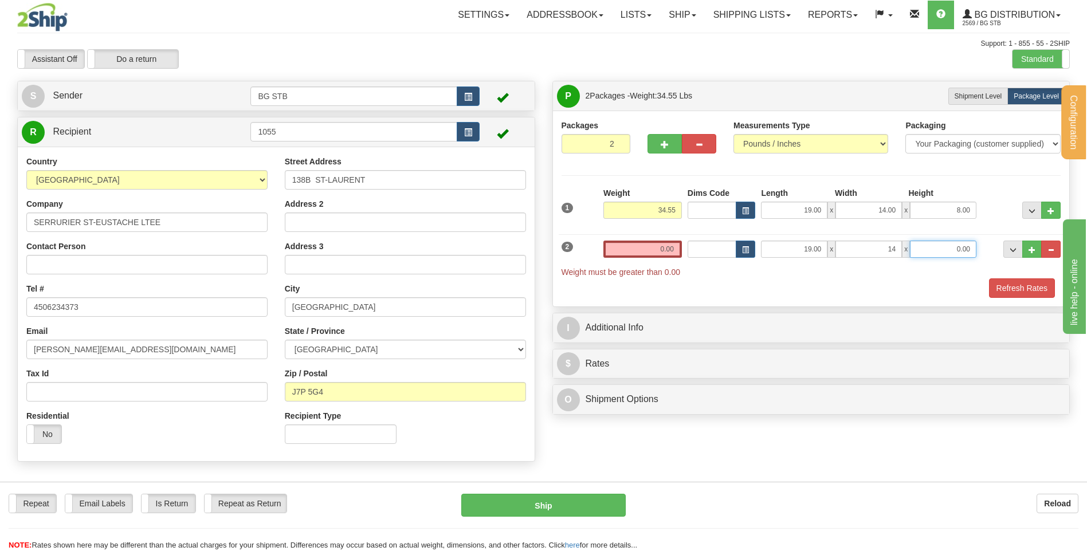
type input "14.00"
type input "8.00"
click at [611, 255] on input "0.00" at bounding box center [642, 249] width 78 height 17
click at [658, 246] on input "text" at bounding box center [642, 249] width 78 height 17
type input "24.00"
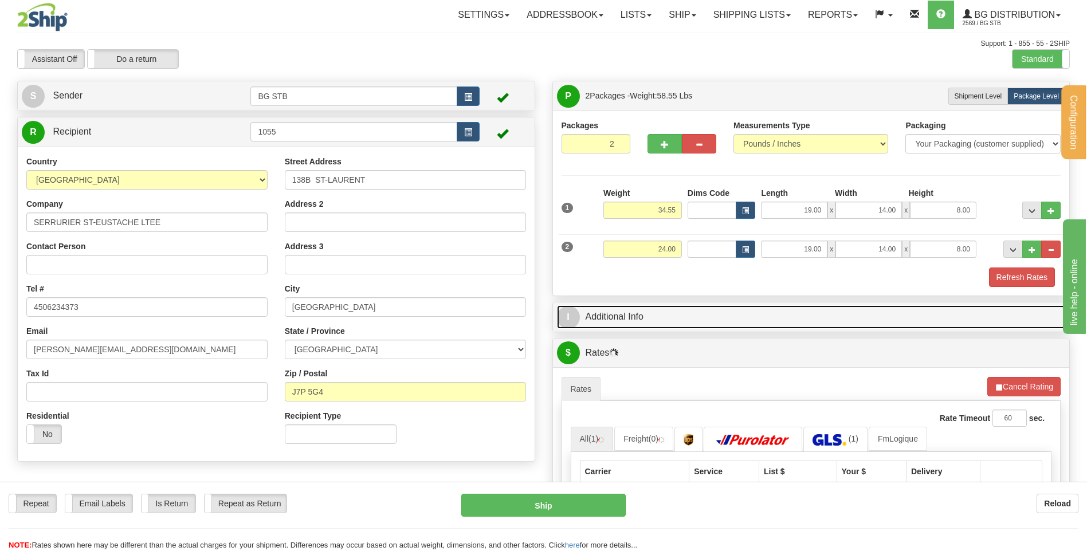
drag, startPoint x: 620, startPoint y: 313, endPoint x: 627, endPoint y: 298, distance: 17.2
click at [620, 313] on link "I Additional Info" at bounding box center [811, 316] width 509 height 23
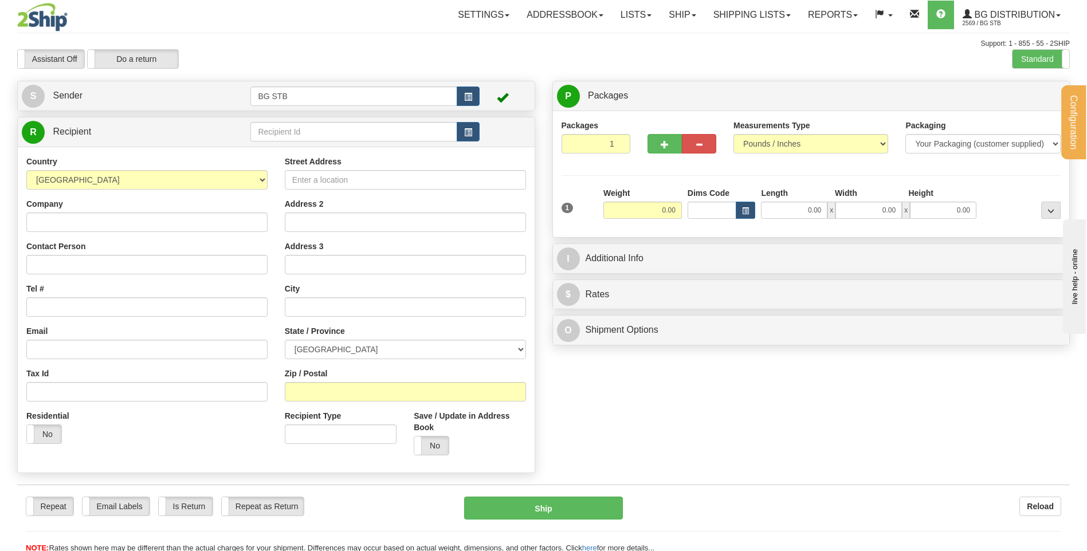
click at [407, 121] on td at bounding box center [364, 131] width 229 height 23
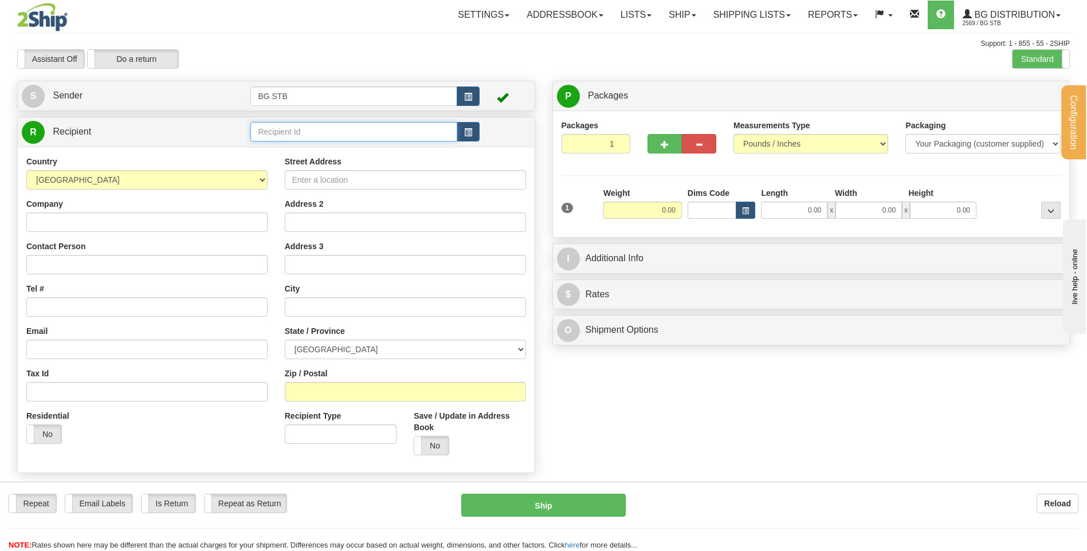
click at [404, 128] on input "text" at bounding box center [353, 131] width 206 height 19
type input "BG VAN"
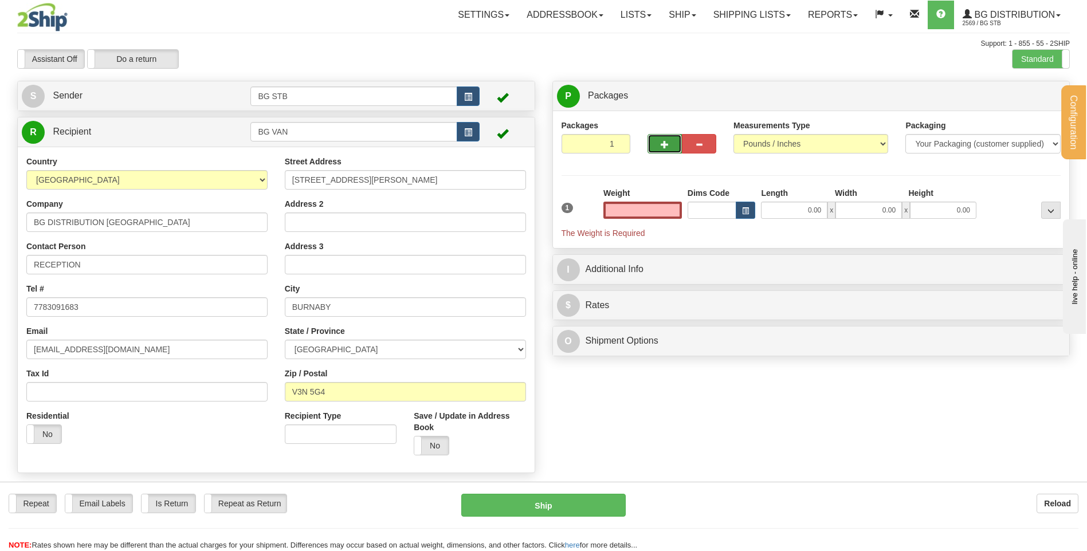
type input "0.00"
click at [662, 145] on span "button" at bounding box center [664, 144] width 8 height 7
click at [666, 142] on span "button" at bounding box center [664, 144] width 8 height 7
type input "3"
click at [1032, 90] on label "Package Level Pack.." at bounding box center [1036, 96] width 58 height 17
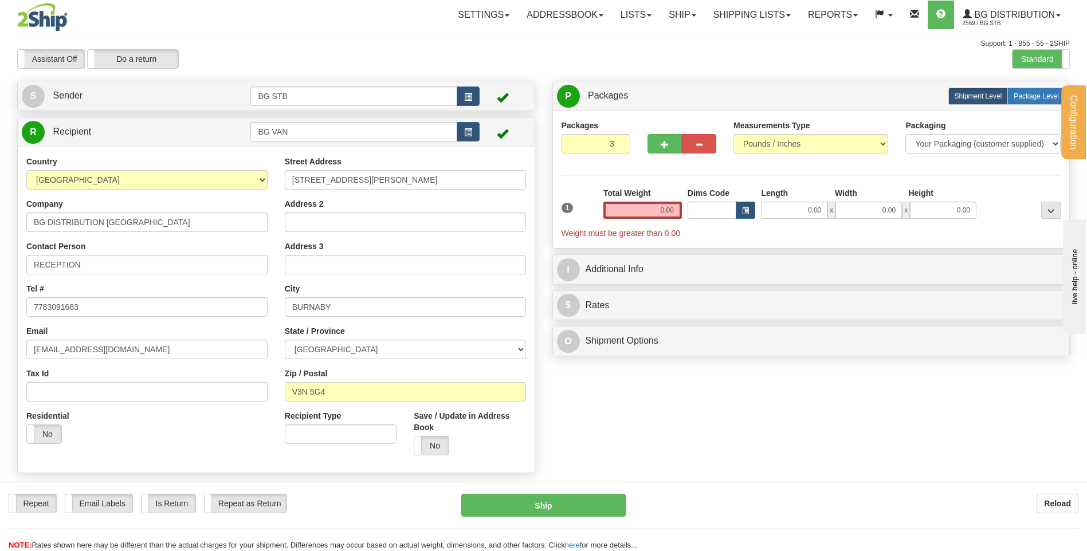
radio input "true"
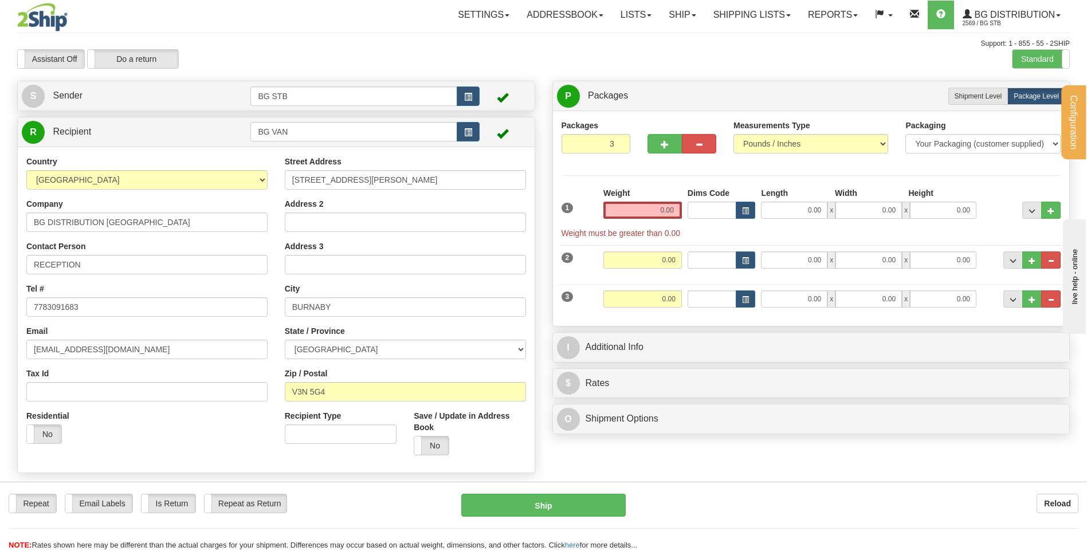
click at [663, 222] on div "Weight 0.00" at bounding box center [642, 207] width 84 height 40
click at [662, 211] on input "0.00" at bounding box center [642, 210] width 78 height 17
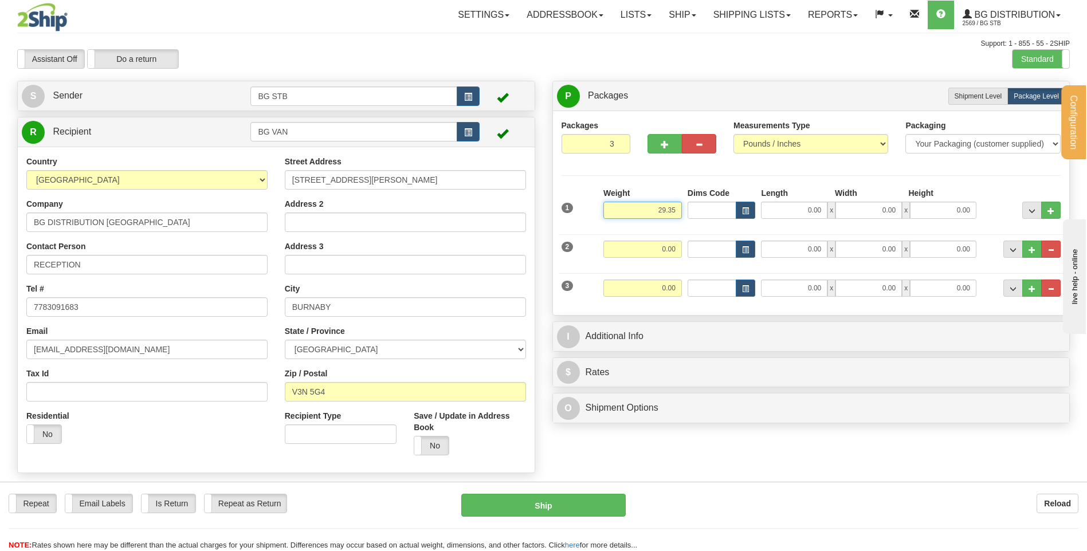
type input "29.35"
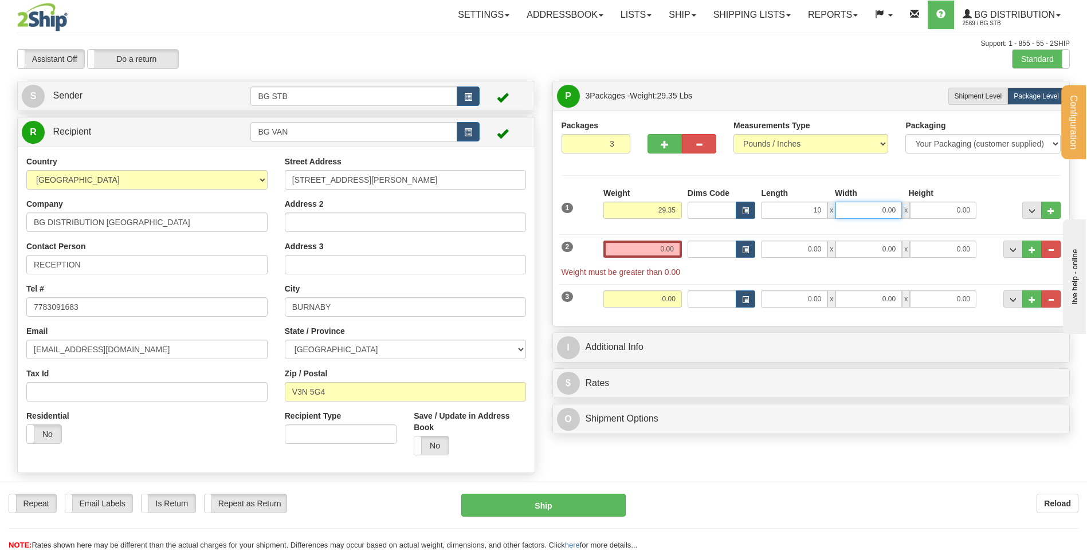
type input "10.00"
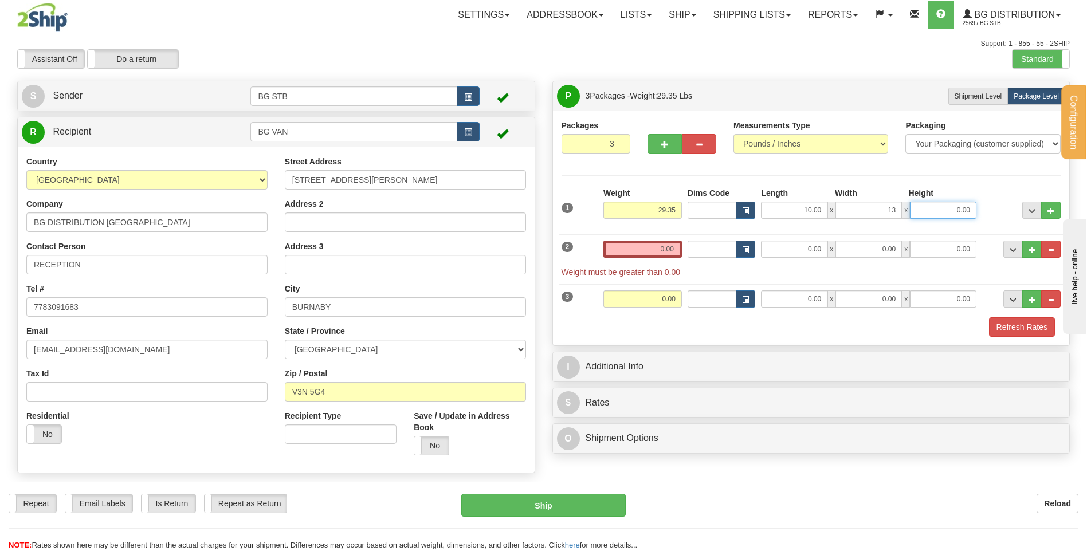
type input "13.00"
type input "10.00"
click at [666, 242] on input "0.00" at bounding box center [642, 249] width 78 height 17
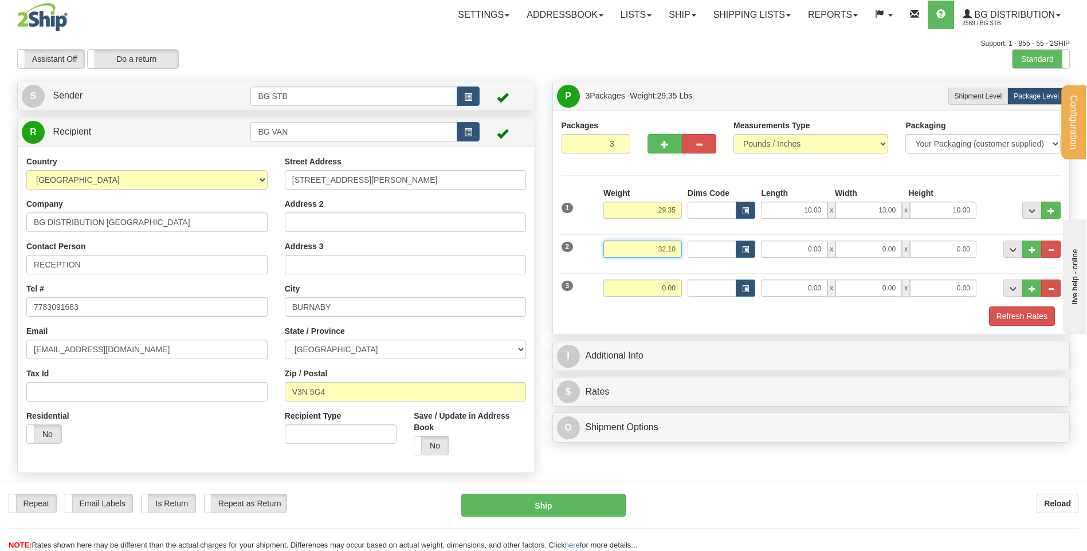
type input "32.10"
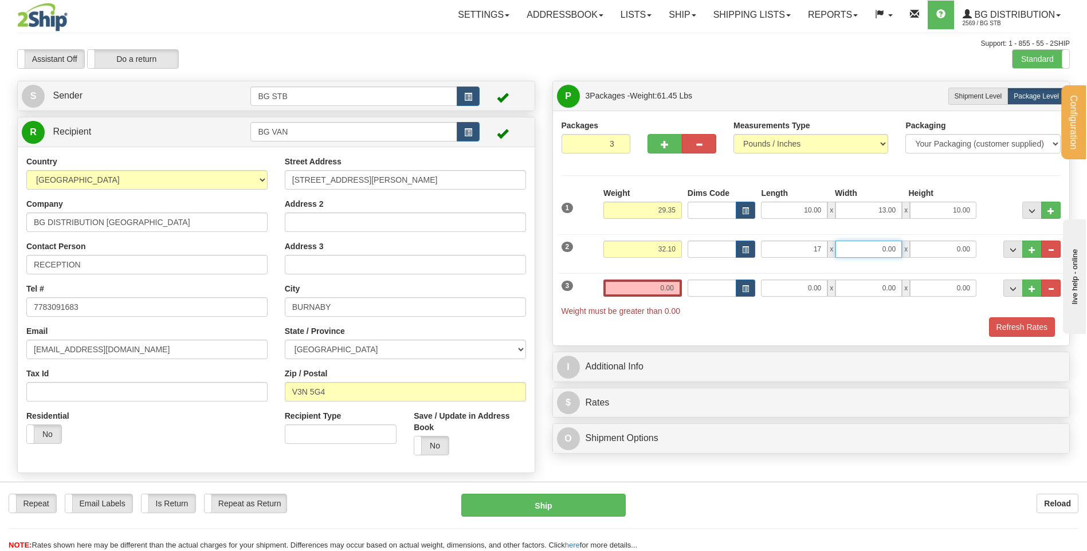
type input "17.00"
type input "13.00"
type input "9.00"
click at [652, 280] on input "0.00" at bounding box center [642, 288] width 78 height 17
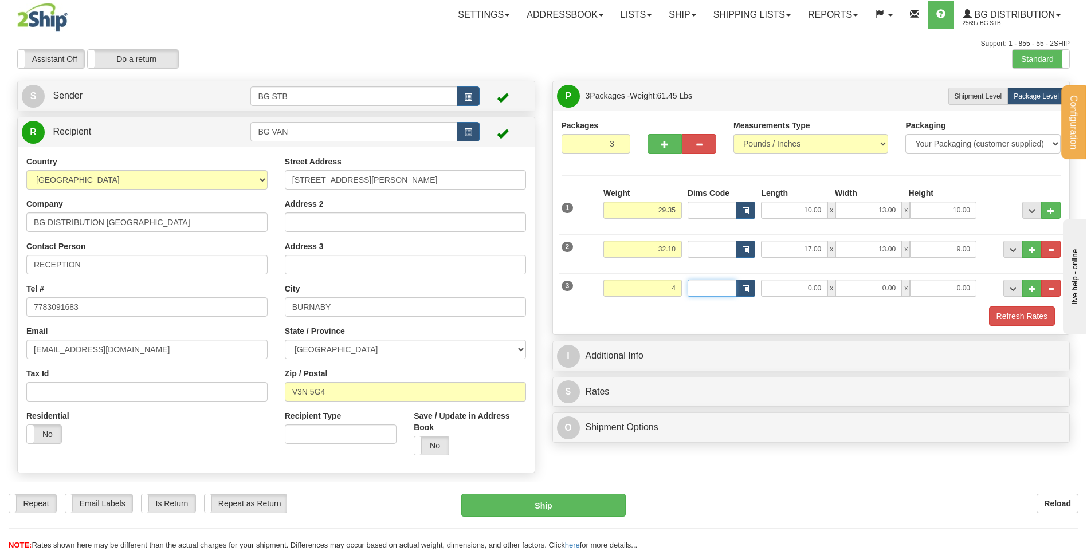
type input "4.00"
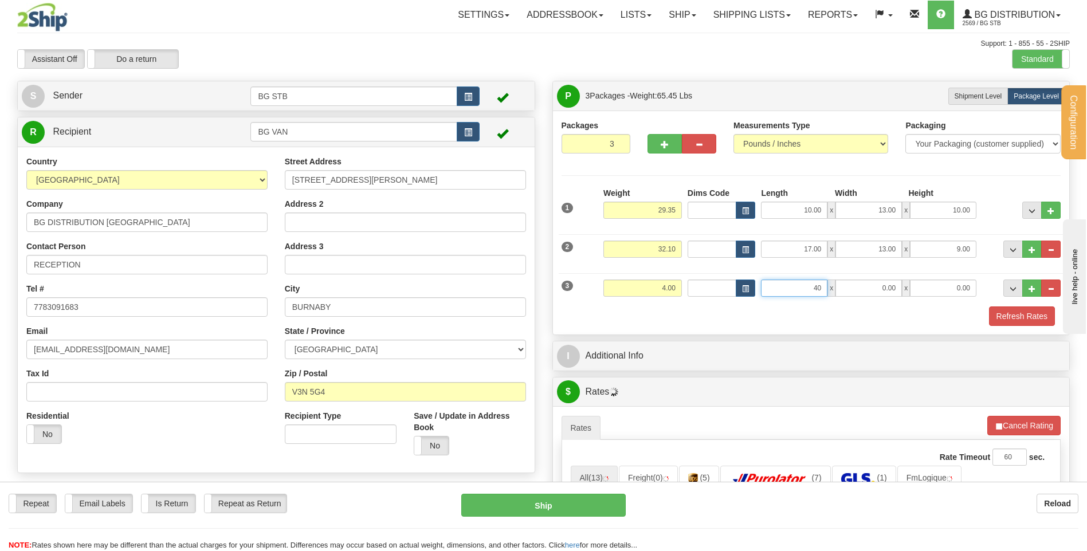
type input "40.00"
type input "6.00"
type input "7.00"
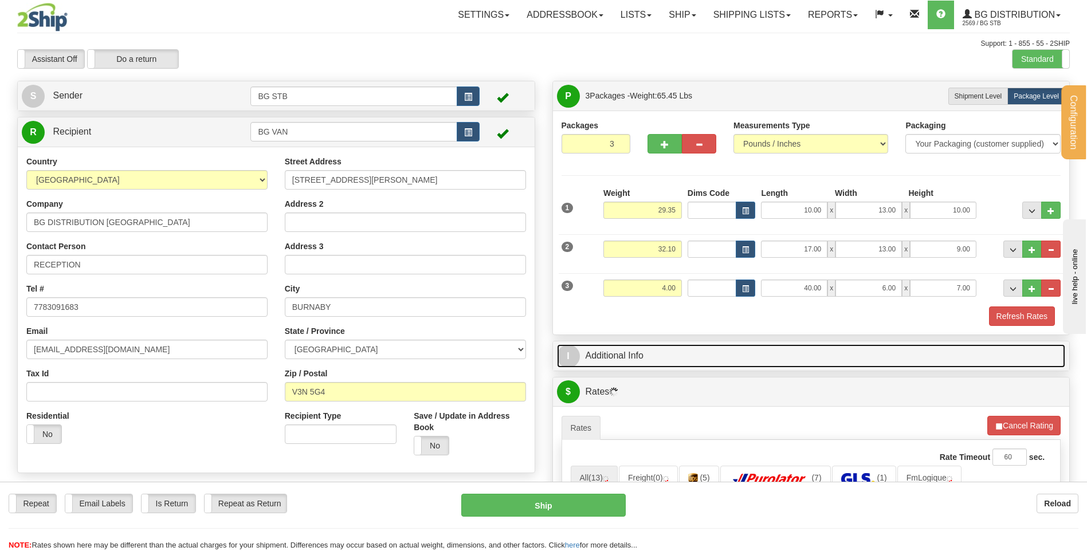
click at [757, 355] on link "I Additional Info" at bounding box center [811, 355] width 509 height 23
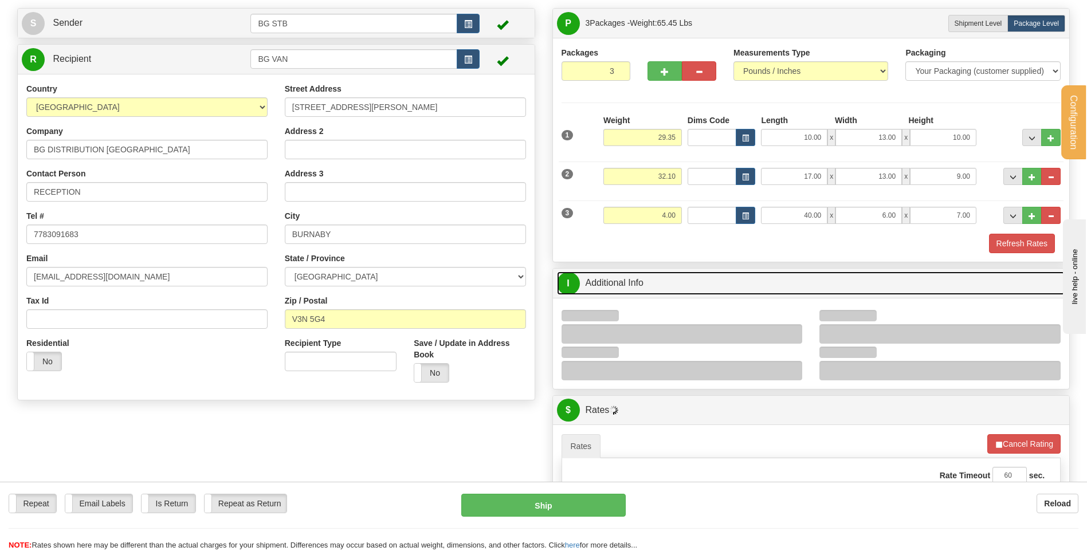
scroll to position [115, 0]
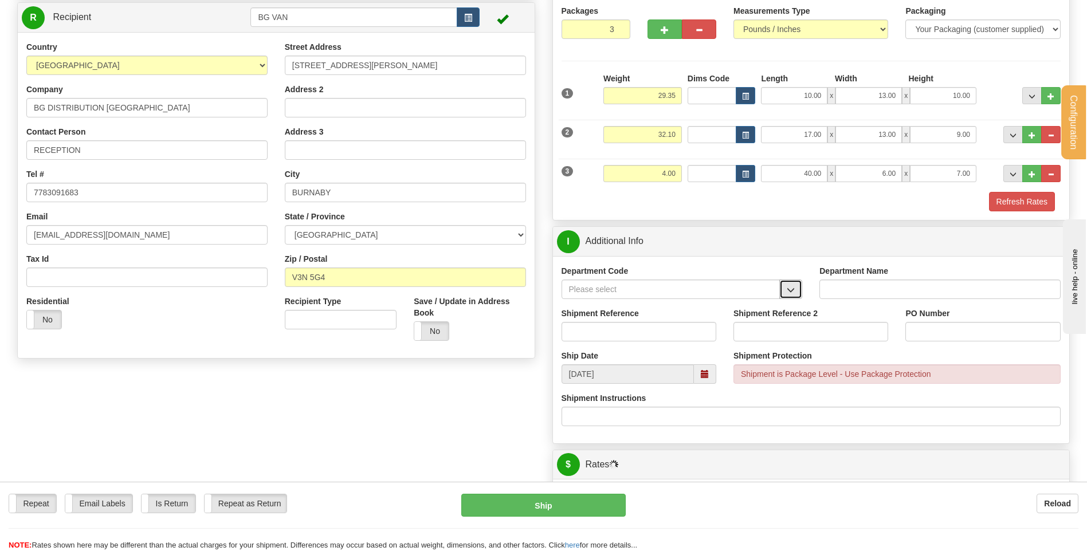
click at [796, 296] on button "button" at bounding box center [790, 289] width 23 height 19
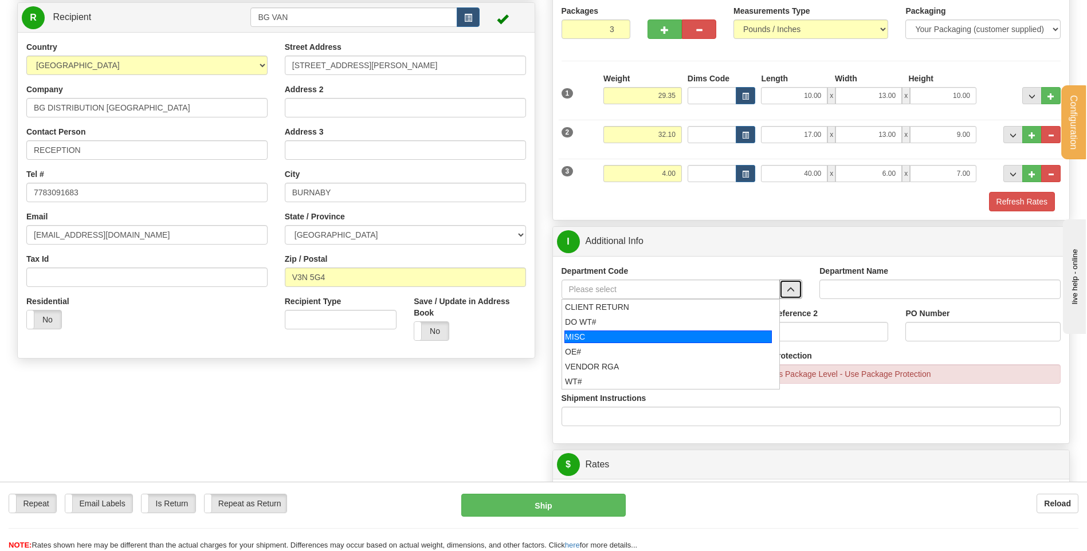
click at [631, 346] on div "OE#" at bounding box center [668, 351] width 206 height 11
type input "OE#"
type input "ORDERS"
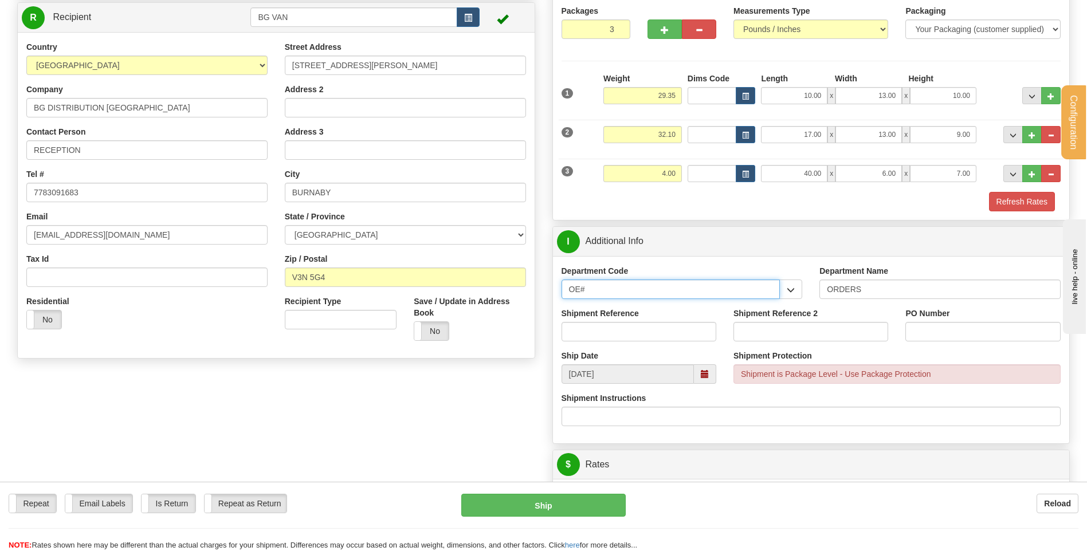
drag, startPoint x: 569, startPoint y: 280, endPoint x: 524, endPoint y: 287, distance: 45.8
click at [600, 389] on ul "CLIENT RETURN DO WT# MISC OE# VENDOR RGA WT#" at bounding box center [670, 344] width 219 height 91
click at [607, 390] on div "Ship Date [DATE] Shipment Protection Shipment Protection Shipment is Package Le…" at bounding box center [811, 371] width 517 height 42
click at [602, 332] on input "Shipment Reference" at bounding box center [638, 331] width 155 height 19
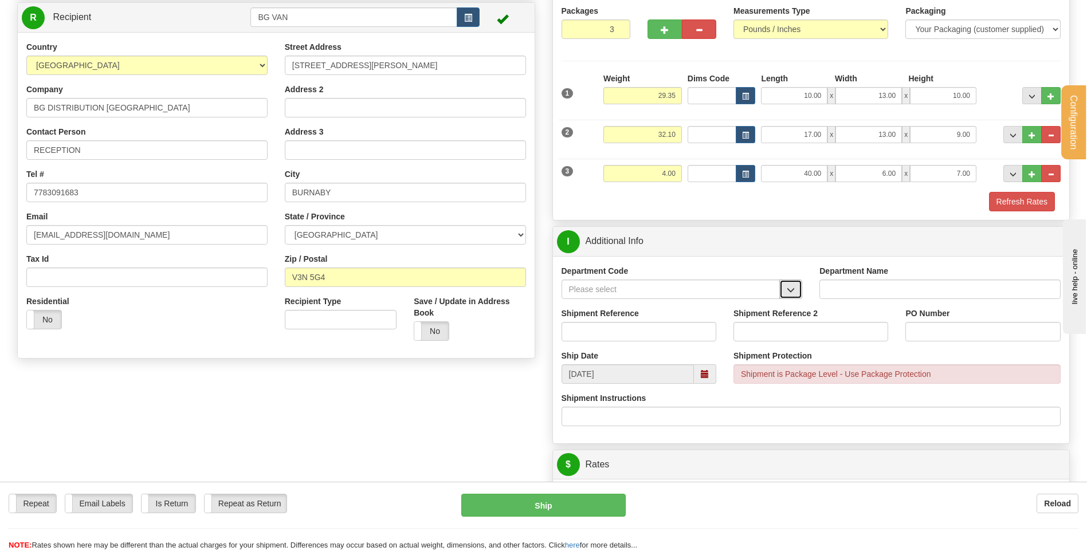
click at [796, 289] on button "button" at bounding box center [790, 289] width 23 height 19
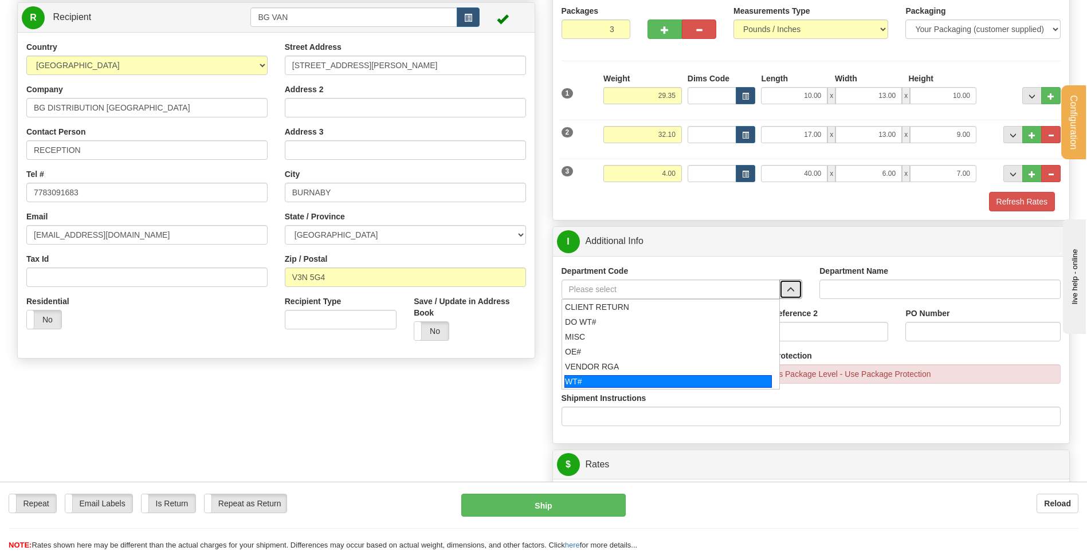
click at [621, 377] on div "WT#" at bounding box center [667, 381] width 207 height 13
type input "WT#"
type input "WAREHOUSE TRANSFERS"
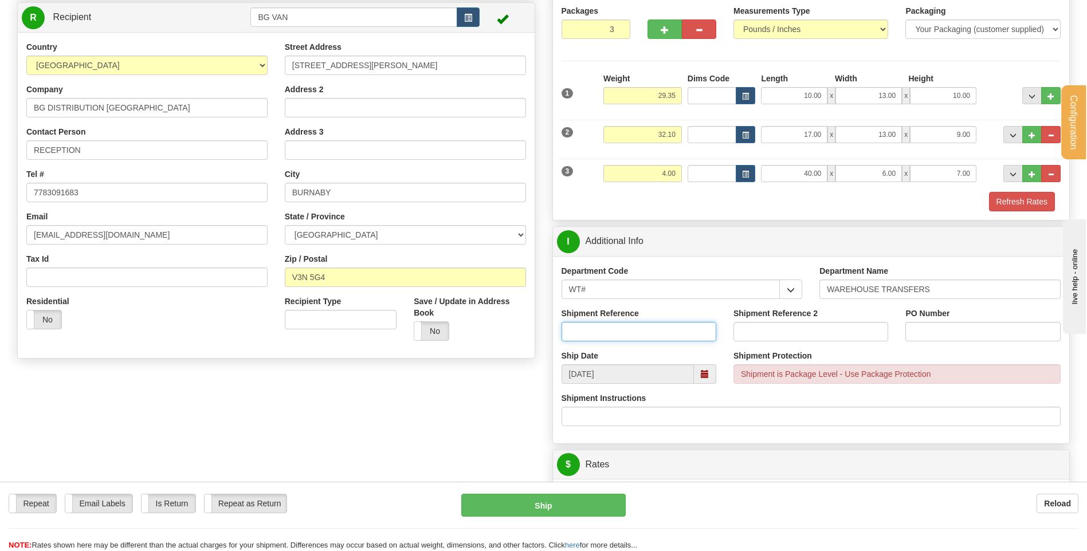
click at [615, 333] on input "Shipment Reference" at bounding box center [638, 331] width 155 height 19
type input "TRANSFERT 09"
click at [957, 324] on input "PO Number" at bounding box center [982, 331] width 155 height 19
type input "TRANSFERT [GEOGRAPHIC_DATA]"
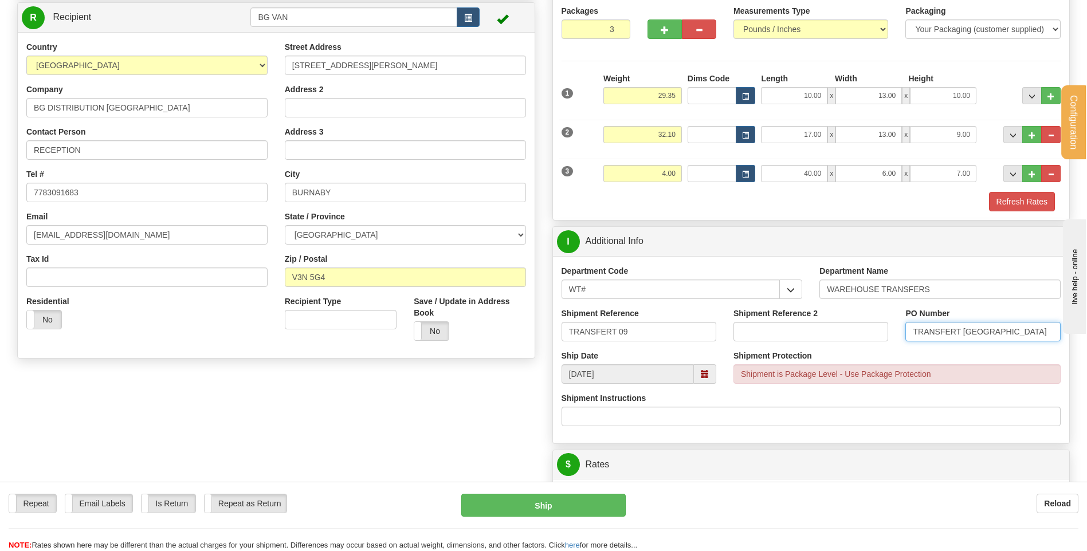
scroll to position [401, 0]
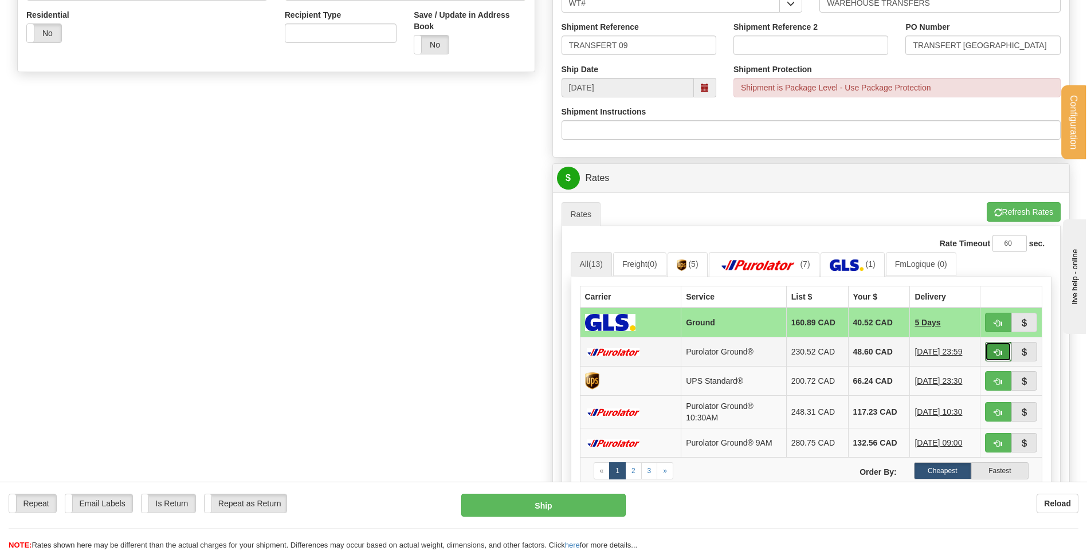
drag, startPoint x: 999, startPoint y: 351, endPoint x: 930, endPoint y: 354, distance: 68.8
click at [999, 351] on span "button" at bounding box center [998, 352] width 8 height 7
type input "260"
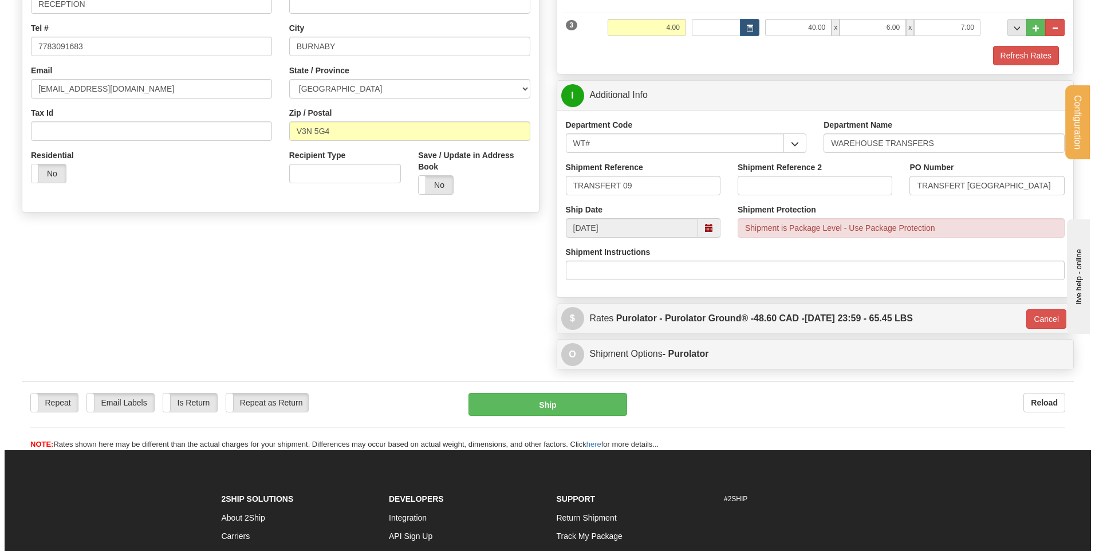
scroll to position [229, 0]
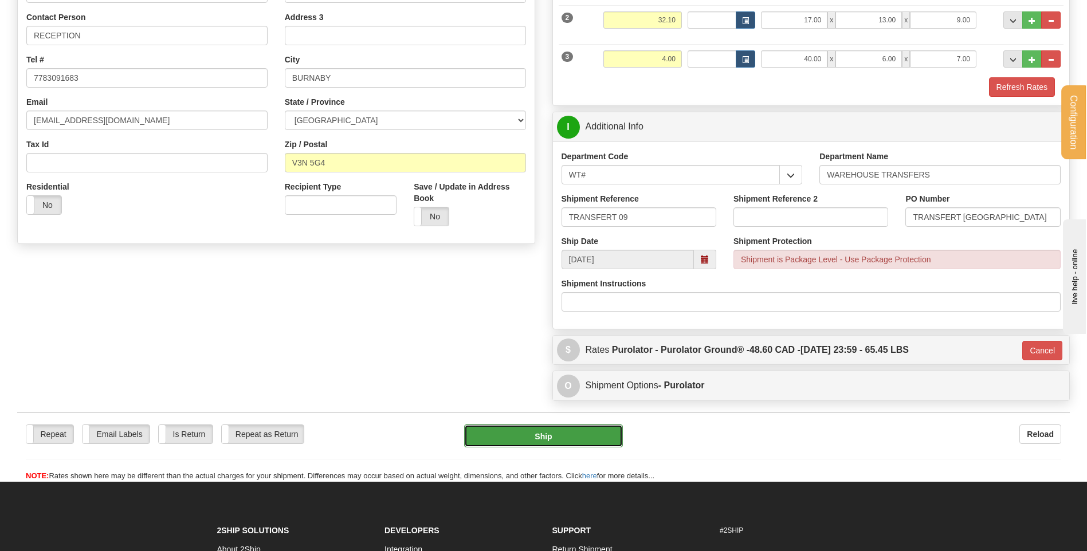
click at [491, 434] on button "Ship" at bounding box center [543, 435] width 158 height 23
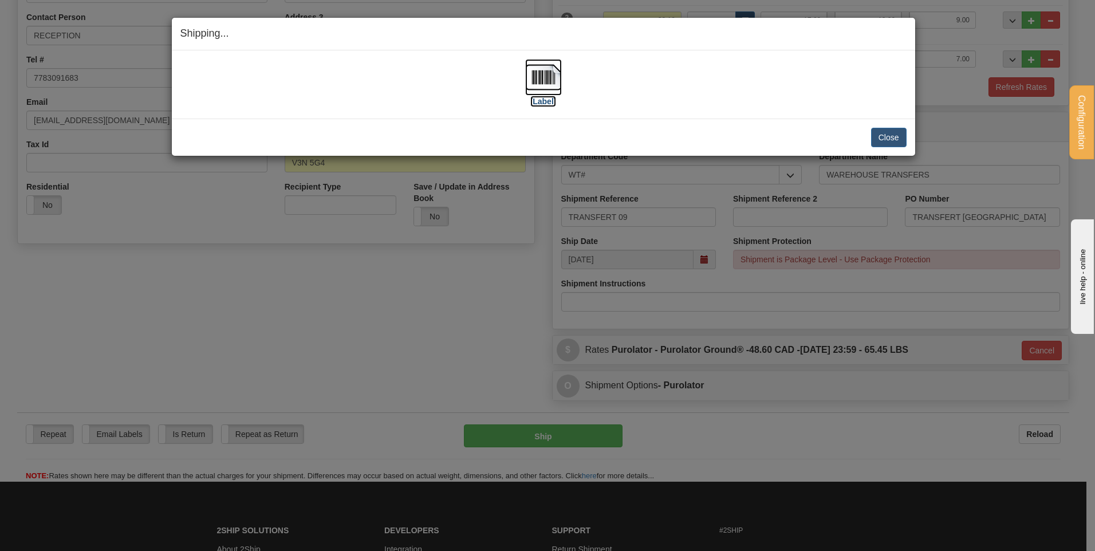
click at [547, 93] on img at bounding box center [543, 77] width 37 height 37
